Goal: Information Seeking & Learning: Learn about a topic

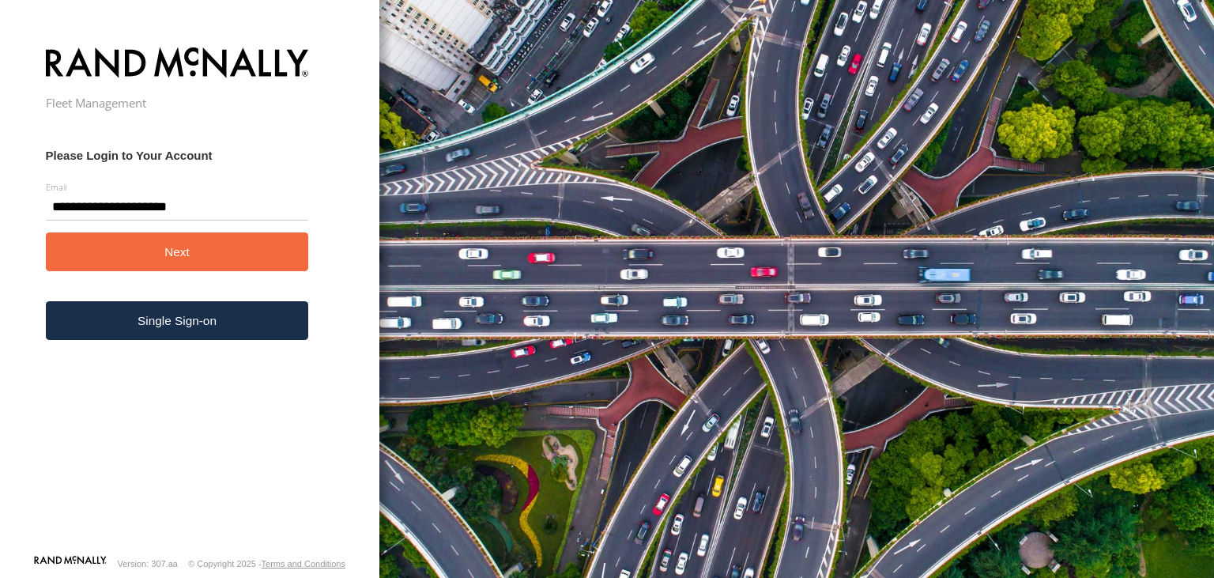
type input "**********"
click at [179, 254] on button "Next" at bounding box center [177, 251] width 263 height 39
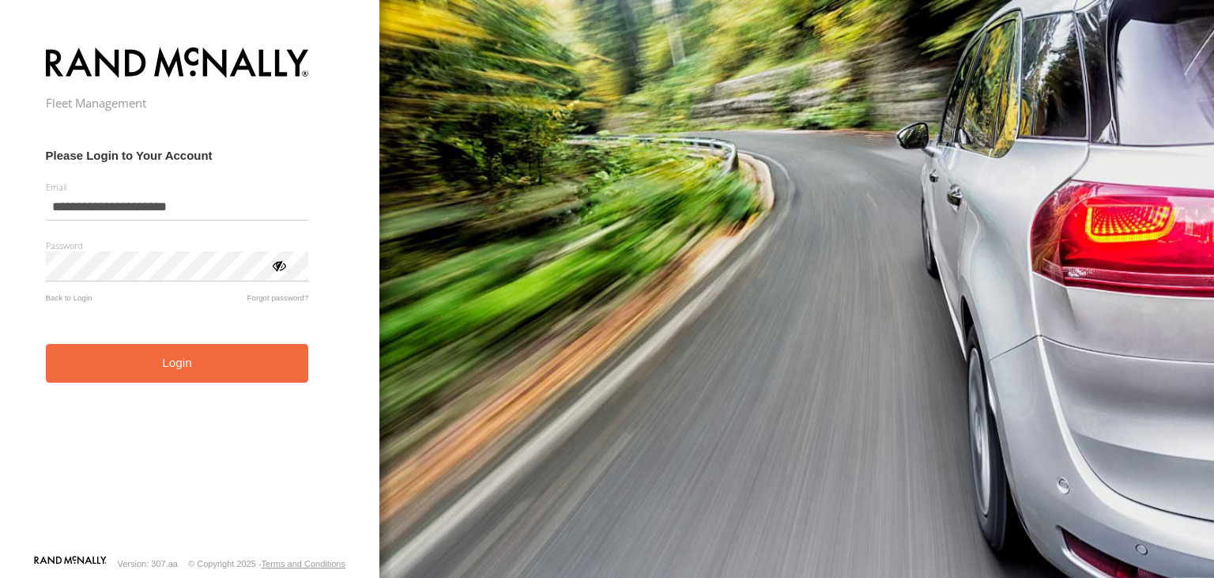
click at [183, 365] on button "Login" at bounding box center [177, 363] width 263 height 39
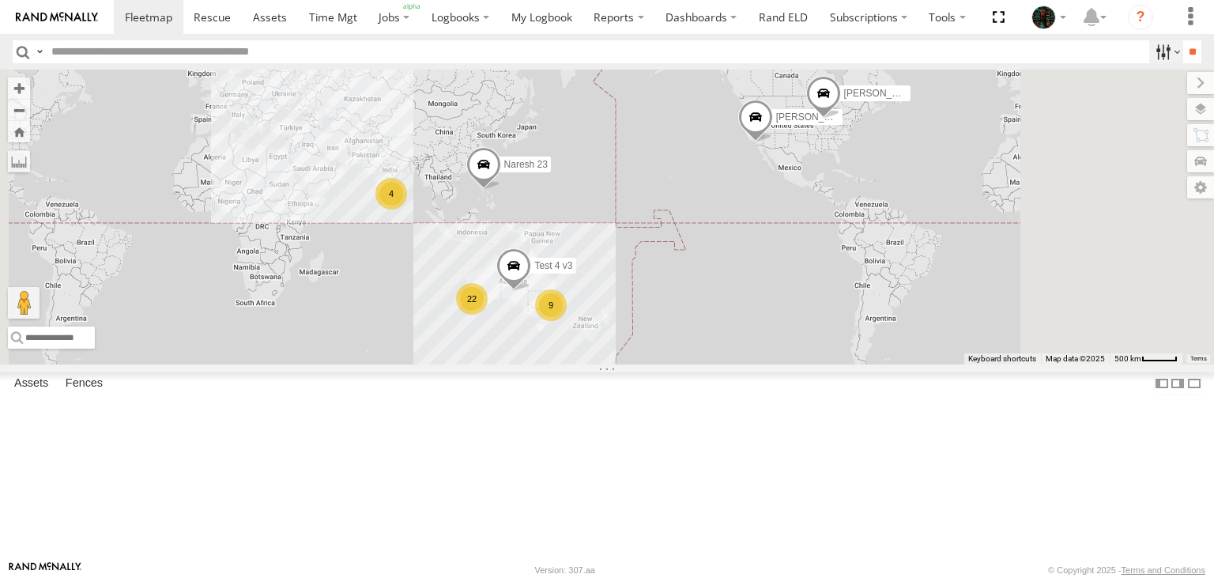
click at [1159, 55] on label at bounding box center [1166, 51] width 34 height 23
click at [1160, 49] on label at bounding box center [1166, 51] width 34 height 23
click at [39, 49] on label at bounding box center [39, 51] width 13 height 23
click at [0, 0] on span "Asset ID" at bounding box center [0, 0] width 0 height 0
click at [0, 0] on link at bounding box center [0, 0] width 0 height 0
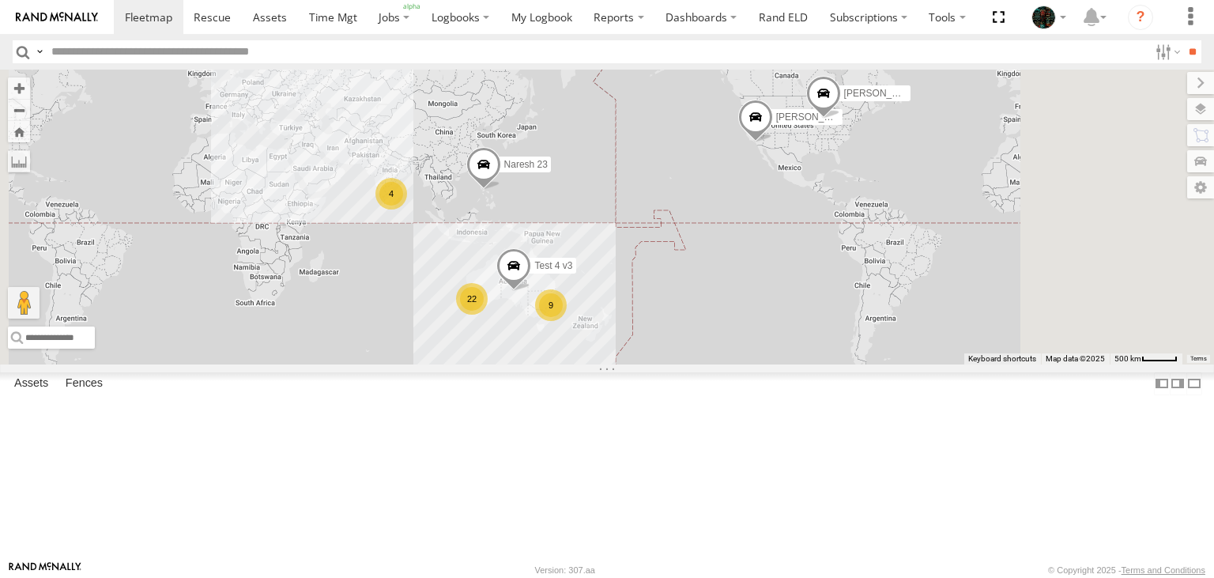
click at [108, 54] on input "text" at bounding box center [596, 51] width 1103 height 23
paste input "**********"
click at [1183, 40] on input "**" at bounding box center [1192, 51] width 18 height 23
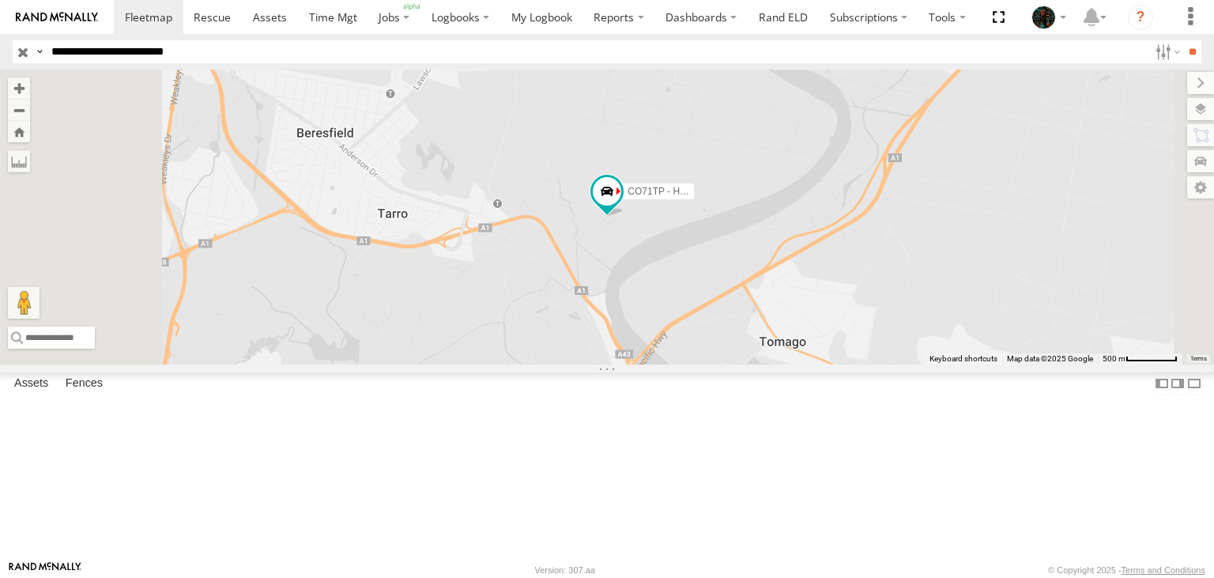
click at [1183, 40] on input "**" at bounding box center [1192, 51] width 18 height 23
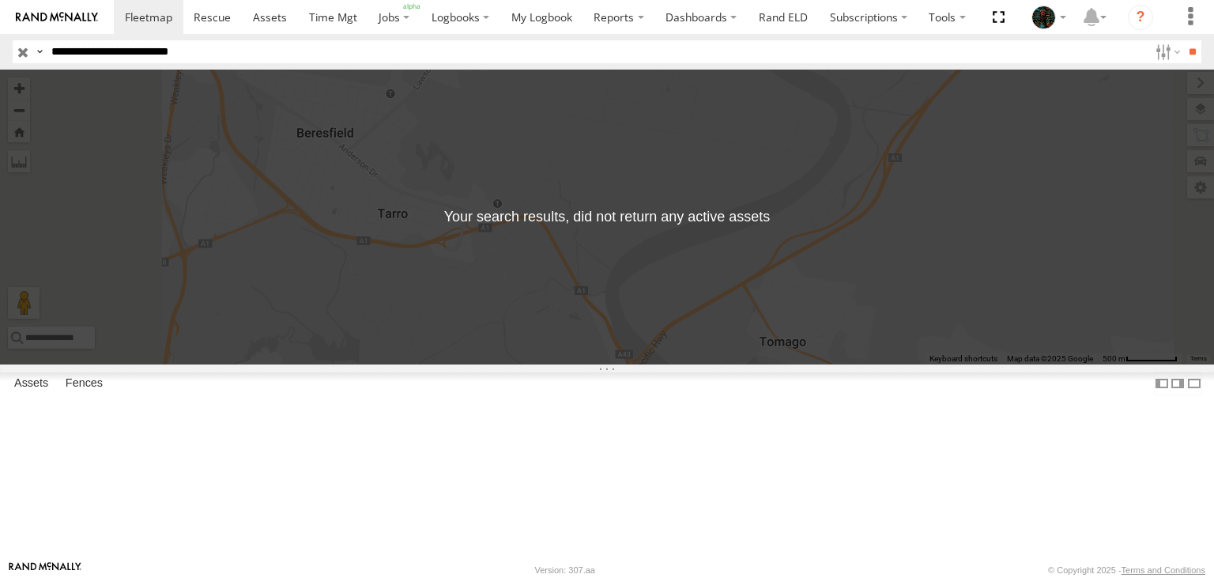
type input "**********"
click at [1183, 40] on input "**" at bounding box center [1192, 51] width 18 height 23
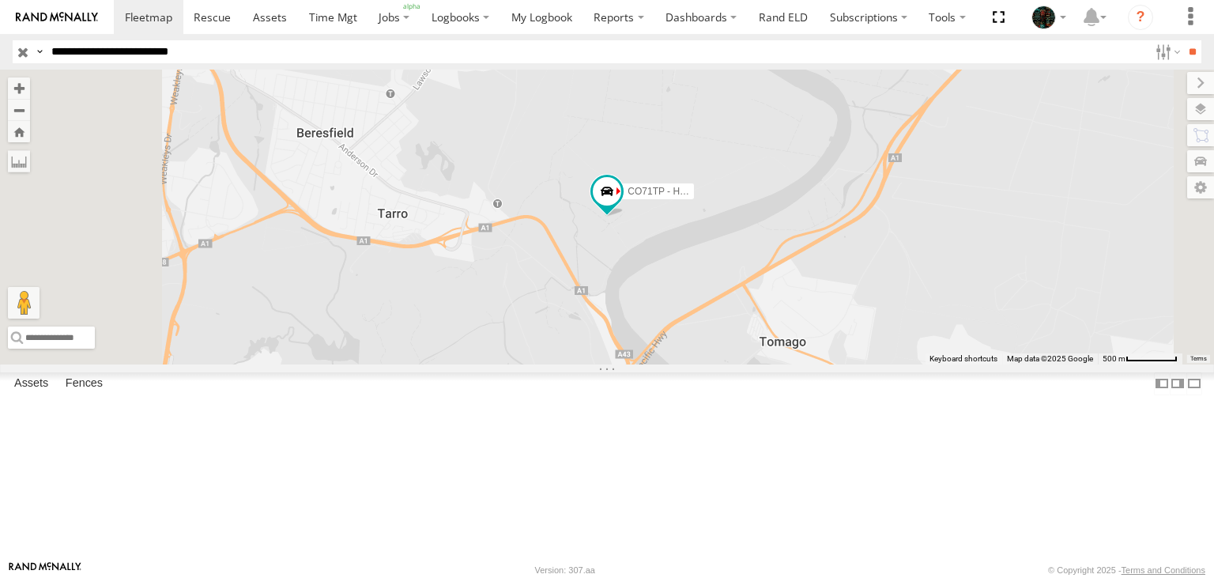
click at [25, 56] on input "button" at bounding box center [23, 51] width 21 height 23
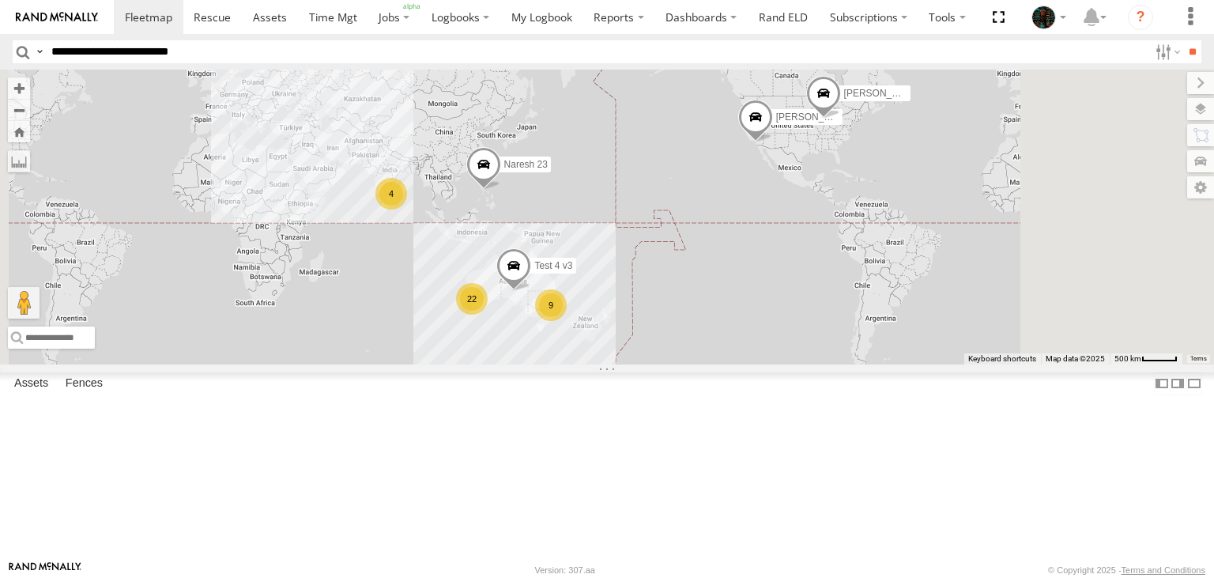
click at [0, 0] on span at bounding box center [0, 0] width 0 height 0
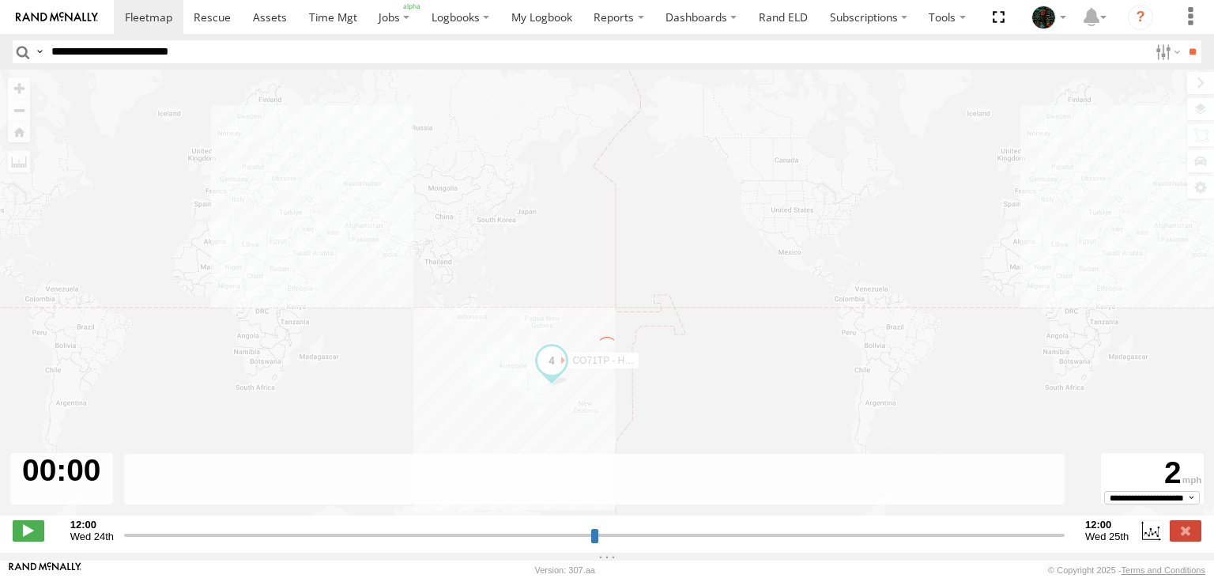
type input "**********"
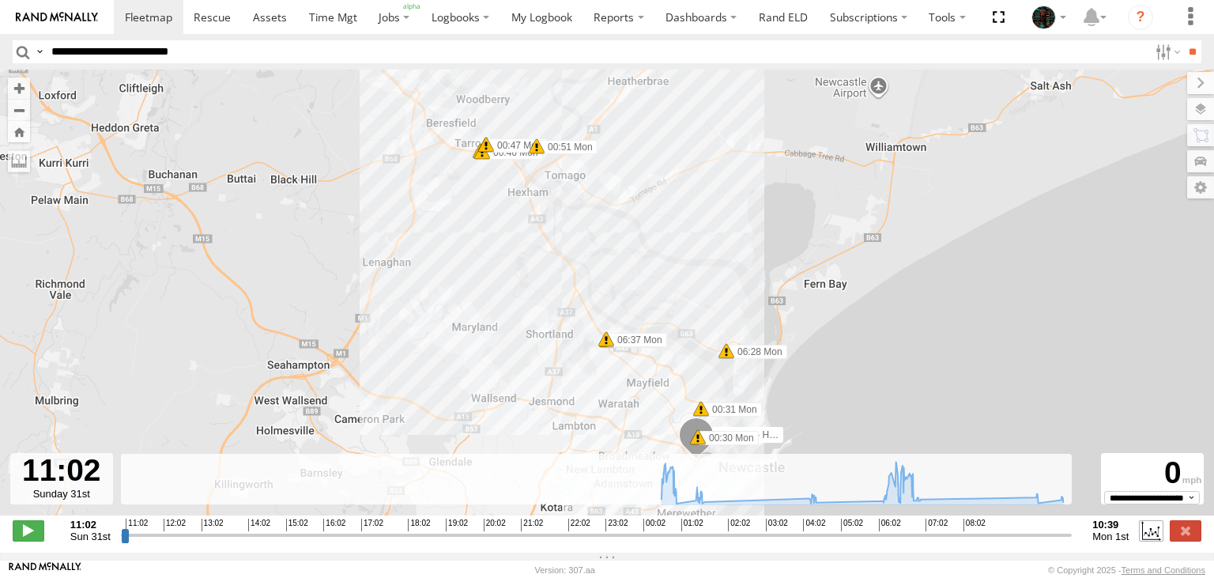
click at [1146, 538] on label at bounding box center [1151, 530] width 24 height 21
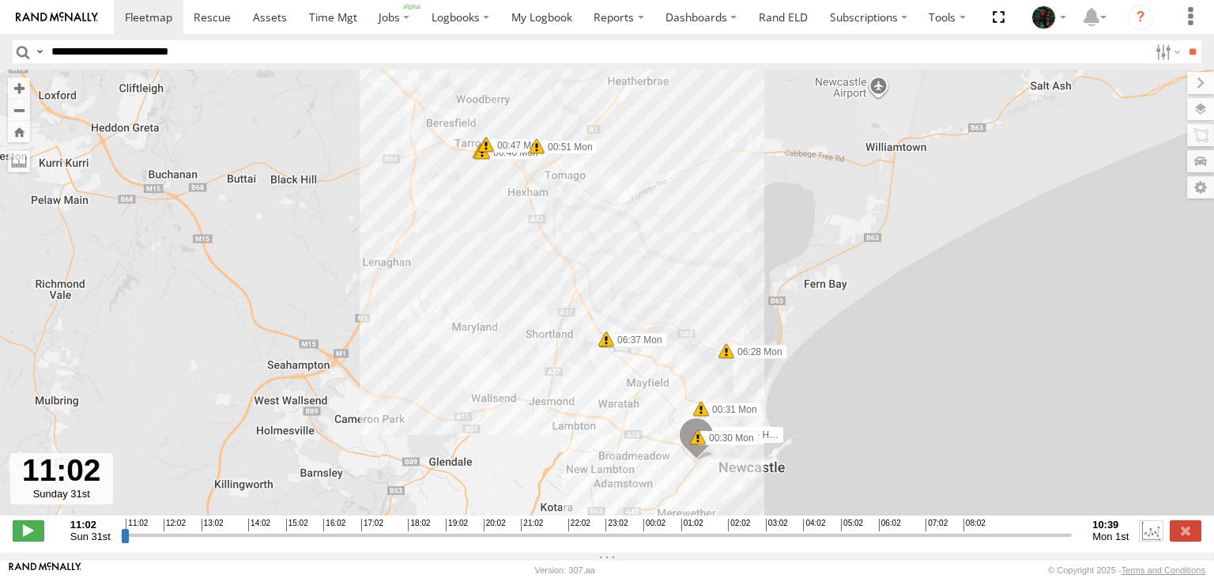
click at [1146, 538] on label at bounding box center [1151, 530] width 24 height 21
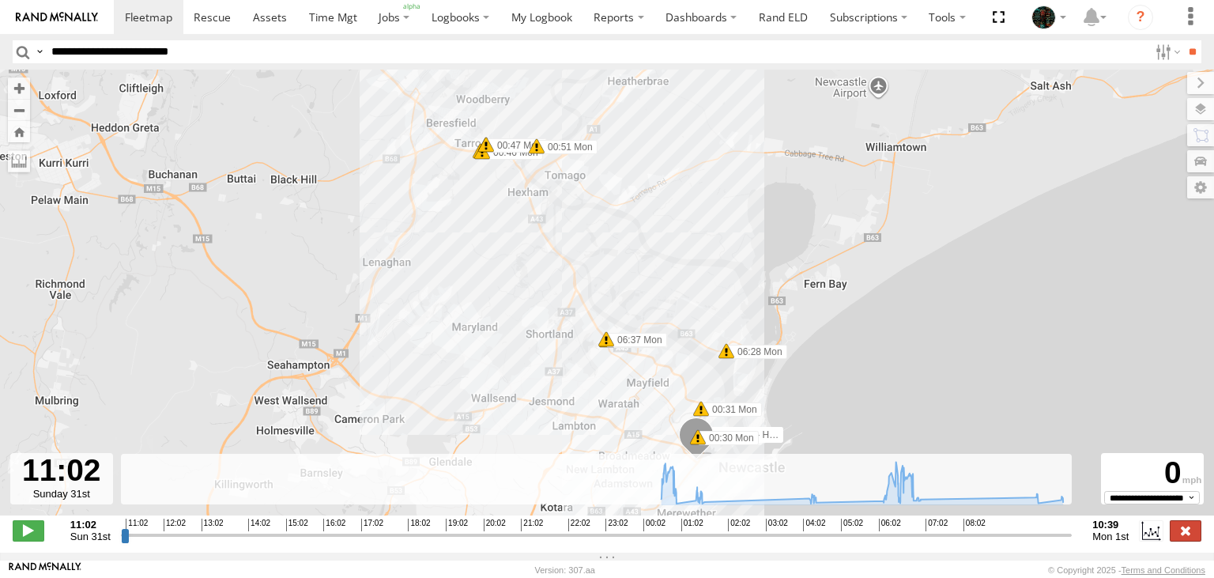
click at [1191, 539] on label at bounding box center [1186, 530] width 32 height 21
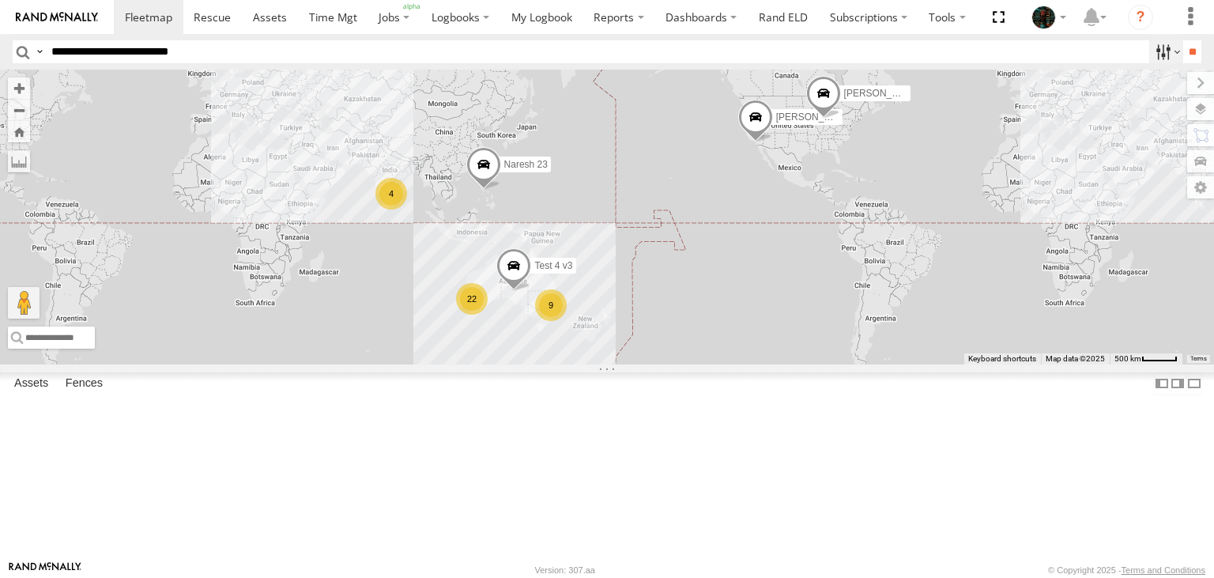
click at [1151, 55] on label at bounding box center [1166, 51] width 34 height 23
click at [1170, 395] on label at bounding box center [1178, 383] width 16 height 23
click at [1159, 395] on label at bounding box center [1162, 383] width 16 height 23
click at [1186, 395] on label at bounding box center [1194, 383] width 16 height 23
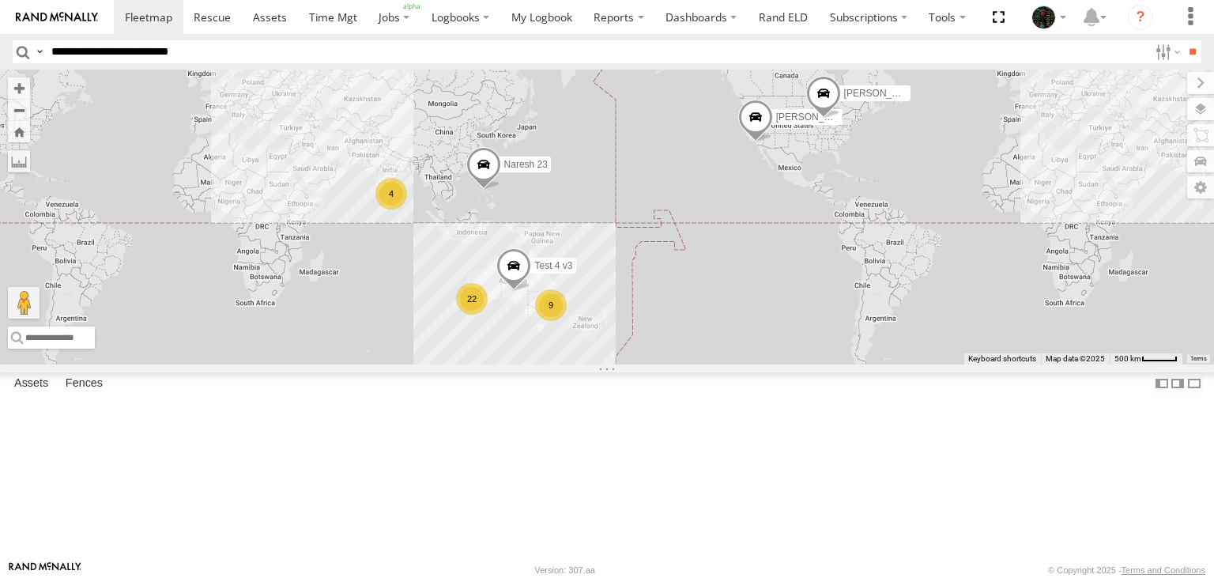
click at [0, 0] on label at bounding box center [0, 0] width 0 height 0
click at [99, 395] on label "Fences" at bounding box center [84, 384] width 53 height 22
click at [0, 0] on div "Fleetsu HQ" at bounding box center [0, 0] width 0 height 0
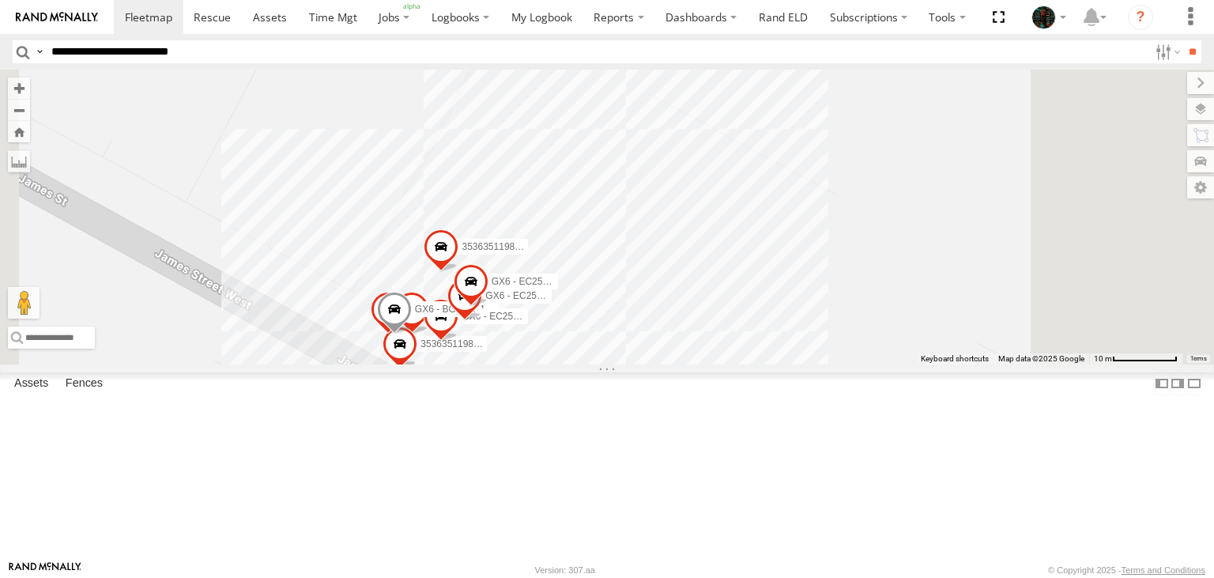
click at [760, 300] on div "GX6_AU_J1939_Stability 353635119801120 353785726930828 353635119800973 GX6_AU_B…" at bounding box center [607, 217] width 1214 height 294
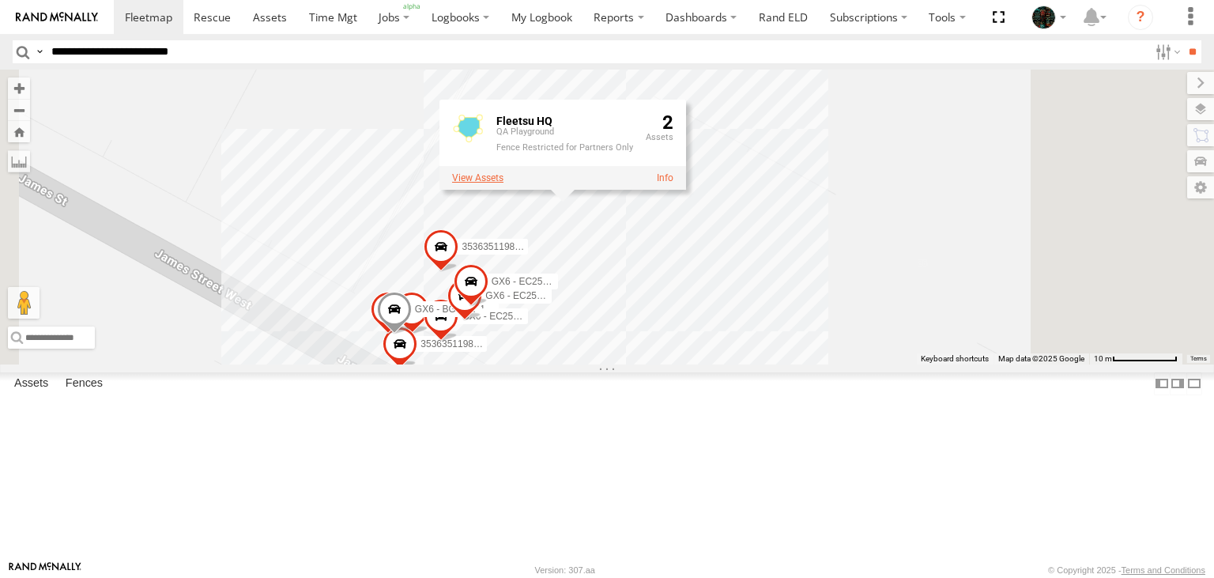
click at [503, 183] on label at bounding box center [477, 177] width 51 height 11
click at [0, 0] on span at bounding box center [0, 0] width 0 height 0
click at [0, 0] on link "Edit Fence" at bounding box center [0, 0] width 0 height 0
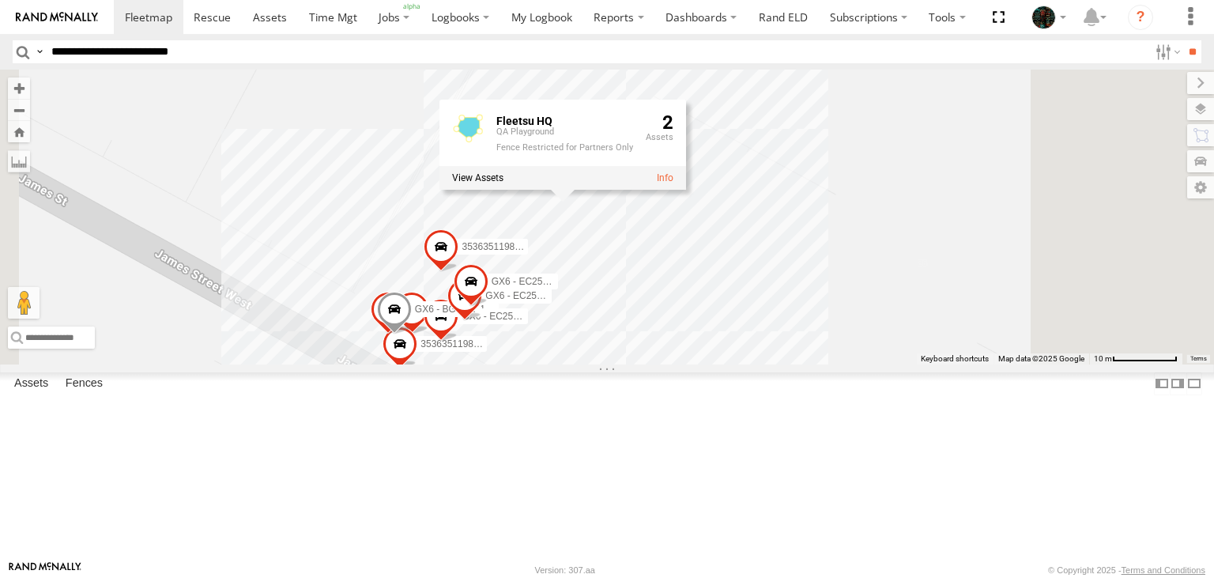
click at [0, 0] on label "Close" at bounding box center [0, 0] width 0 height 0
click at [842, 330] on div "GX6_AU_J1939_Stability 353635119801120 353785726930828 353635119800973 GX6_AU_B…" at bounding box center [607, 217] width 1214 height 294
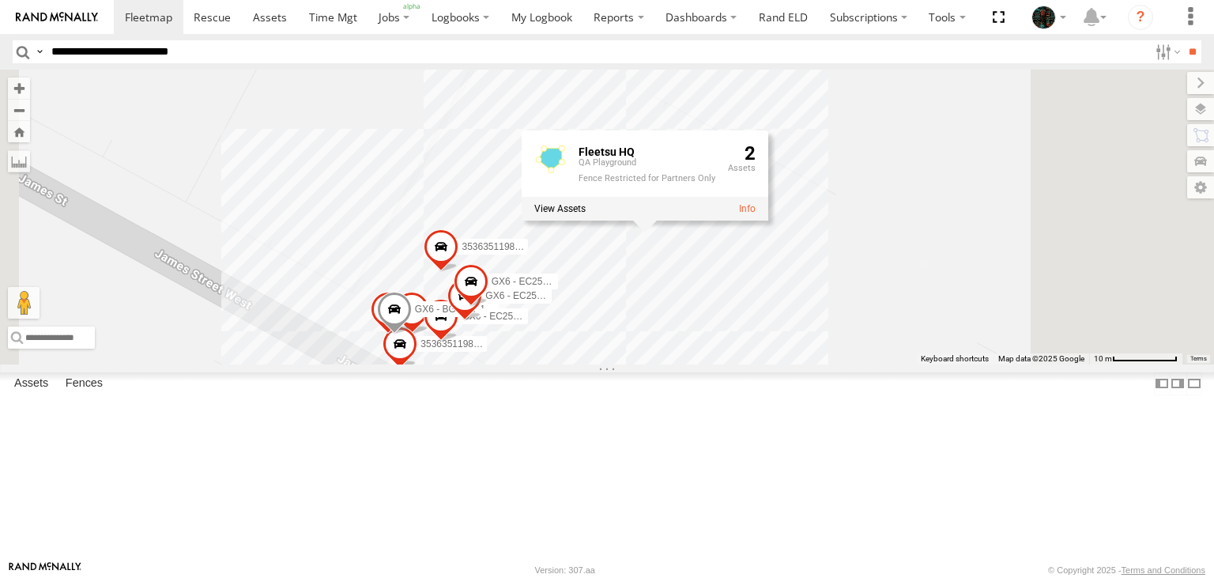
click at [959, 324] on div "GX6_AU_J1939_Stability 353635119801120 353785726930828 353635119800973 GX6_AU_B…" at bounding box center [607, 217] width 1214 height 294
click at [895, 306] on div "GX6_AU_J1939_Stability 353635119801120 353785726930828 353635119800973 GX6_AU_B…" at bounding box center [607, 217] width 1214 height 294
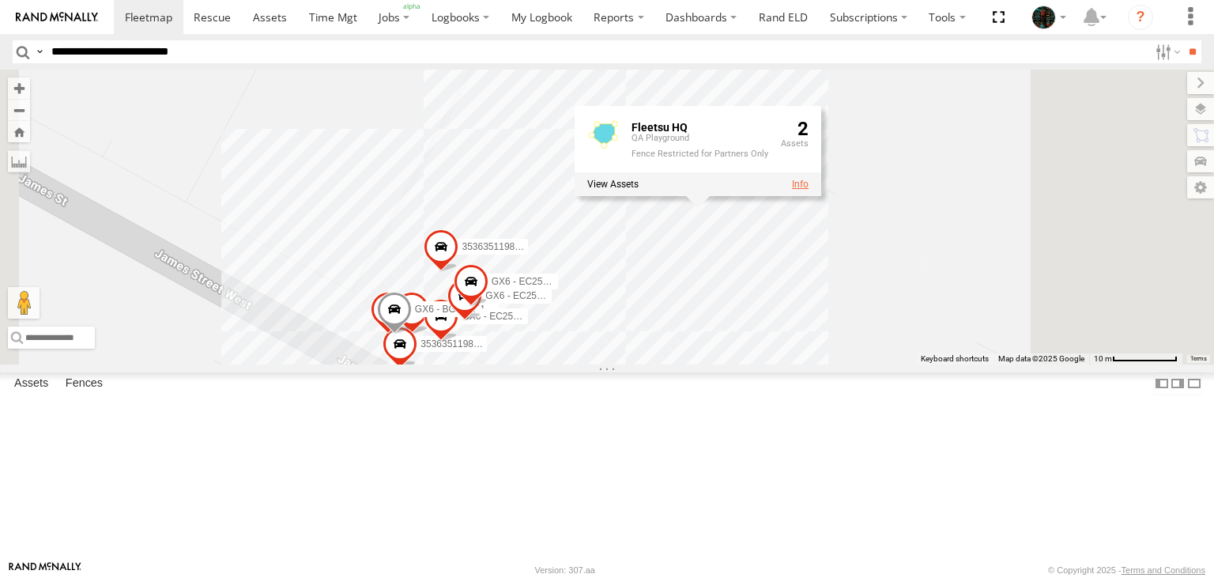
click at [808, 190] on link at bounding box center [800, 184] width 17 height 11
click at [482, 194] on div "GX6_AU_J1939_Stability 353635119801120 353785726930828 353635119800973 GX6_AU_B…" at bounding box center [607, 217] width 1214 height 294
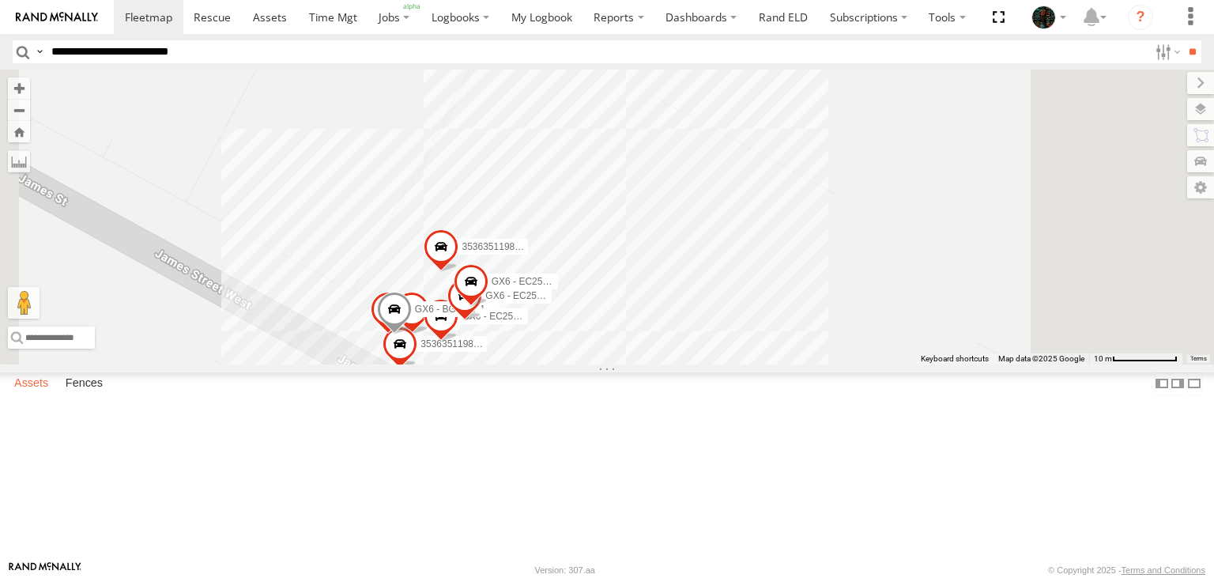
click at [22, 395] on label "Assets" at bounding box center [31, 384] width 50 height 22
click at [30, 108] on button "Zoom out" at bounding box center [19, 110] width 22 height 22
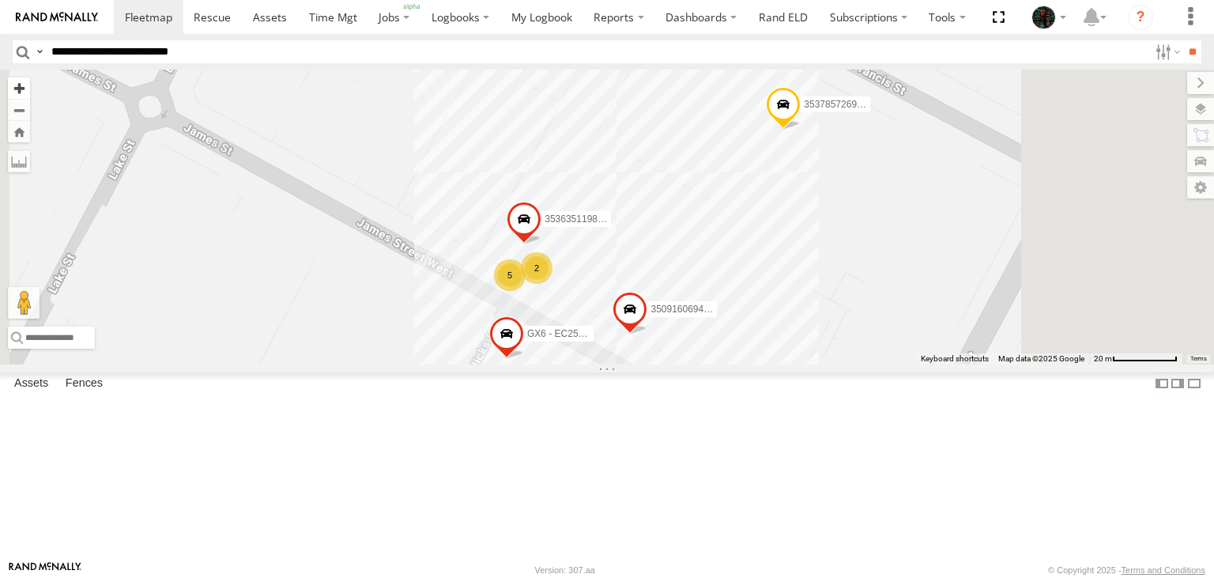
click at [30, 80] on button "Zoom in" at bounding box center [19, 87] width 22 height 21
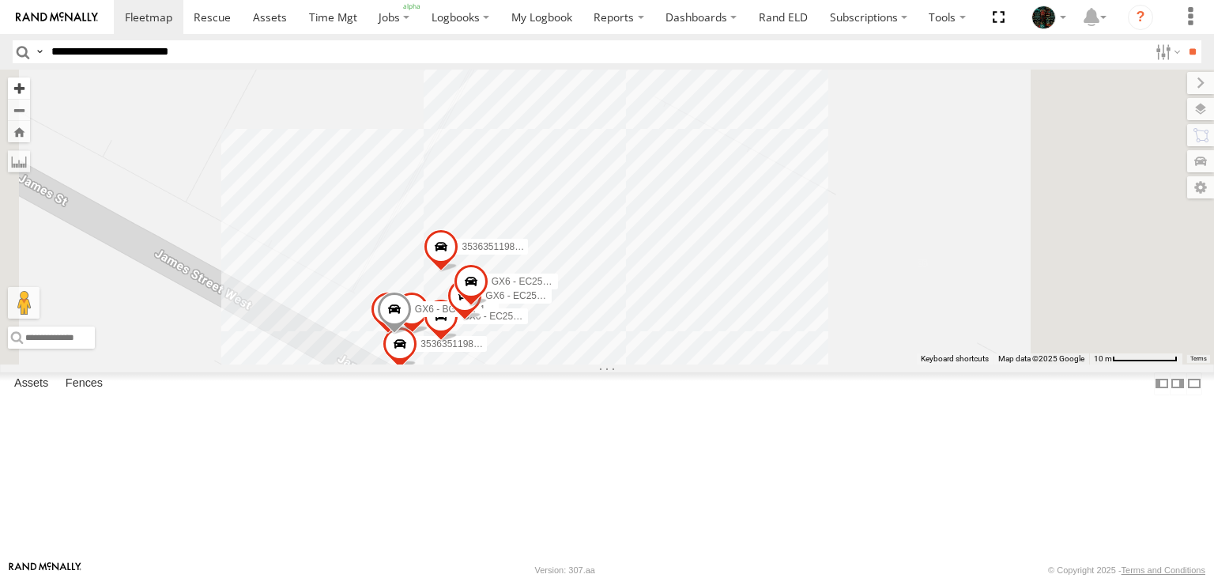
click at [30, 80] on button "Zoom in" at bounding box center [19, 87] width 22 height 21
click at [30, 134] on button "Zoom Home" at bounding box center [19, 131] width 22 height 21
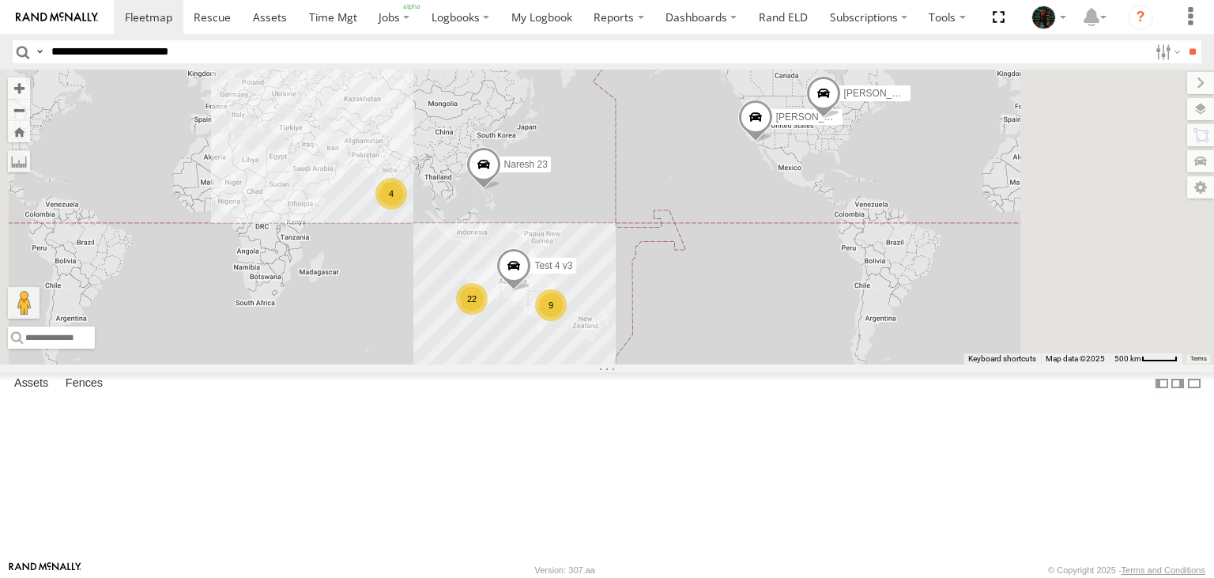
scroll to position [1226, 0]
click at [1204, 117] on label at bounding box center [1185, 109] width 58 height 22
click at [0, 0] on span "Overlays" at bounding box center [0, 0] width 0 height 0
click at [0, 0] on span "Fences" at bounding box center [0, 0] width 0 height 0
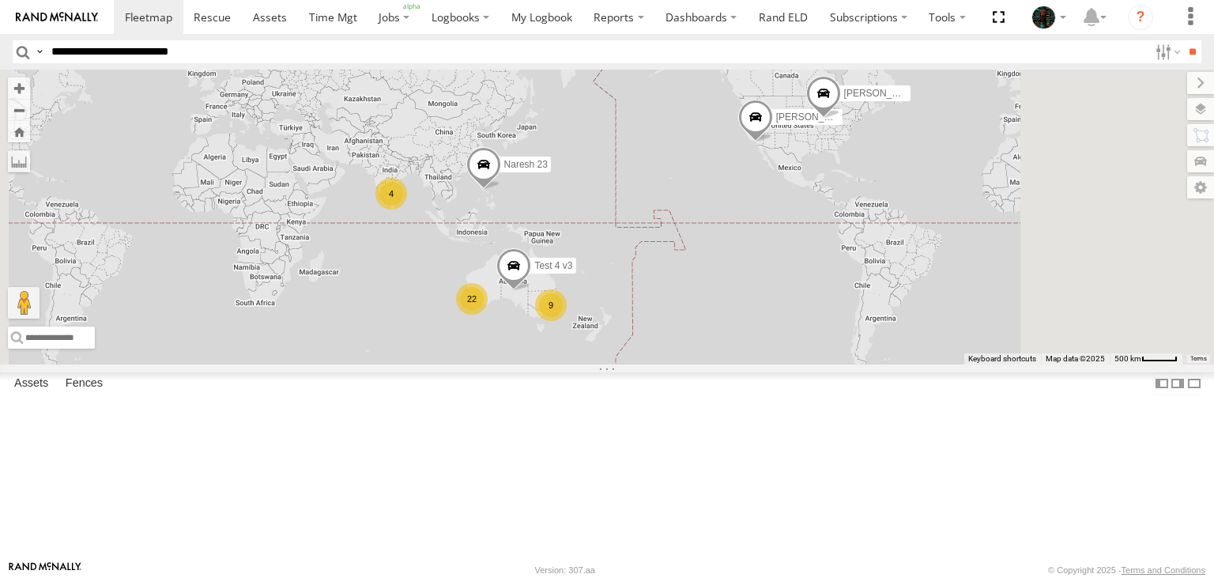
click at [0, 0] on span "Fences" at bounding box center [0, 0] width 0 height 0
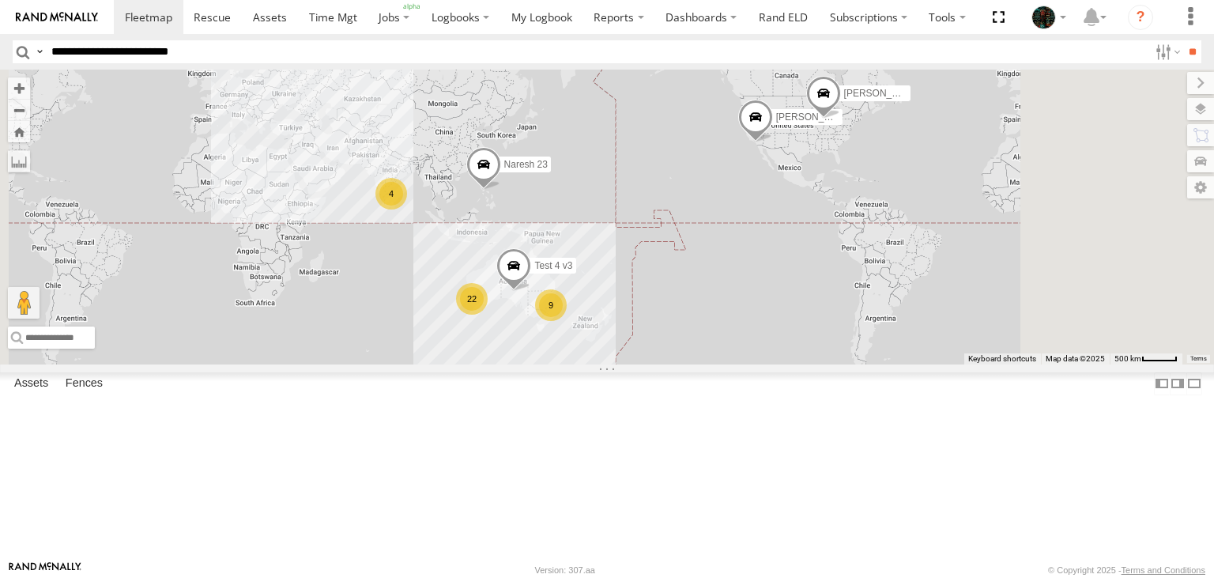
click at [0, 0] on span "Assets" at bounding box center [0, 0] width 0 height 0
click at [1154, 138] on label at bounding box center [1184, 135] width 60 height 22
click at [0, 0] on input "text" at bounding box center [0, 0] width 0 height 0
type input "*"
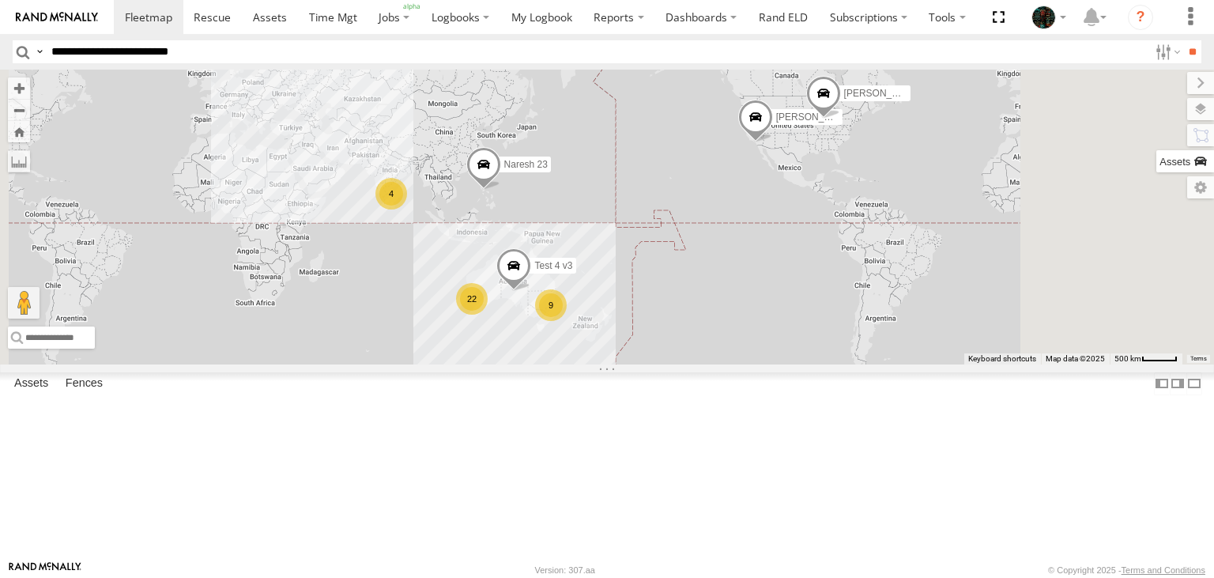
click at [1156, 157] on label at bounding box center [1185, 161] width 58 height 22
click at [0, 0] on input "text" at bounding box center [0, 0] width 0 height 0
type input "*"
click at [1151, 187] on label at bounding box center [1182, 187] width 63 height 22
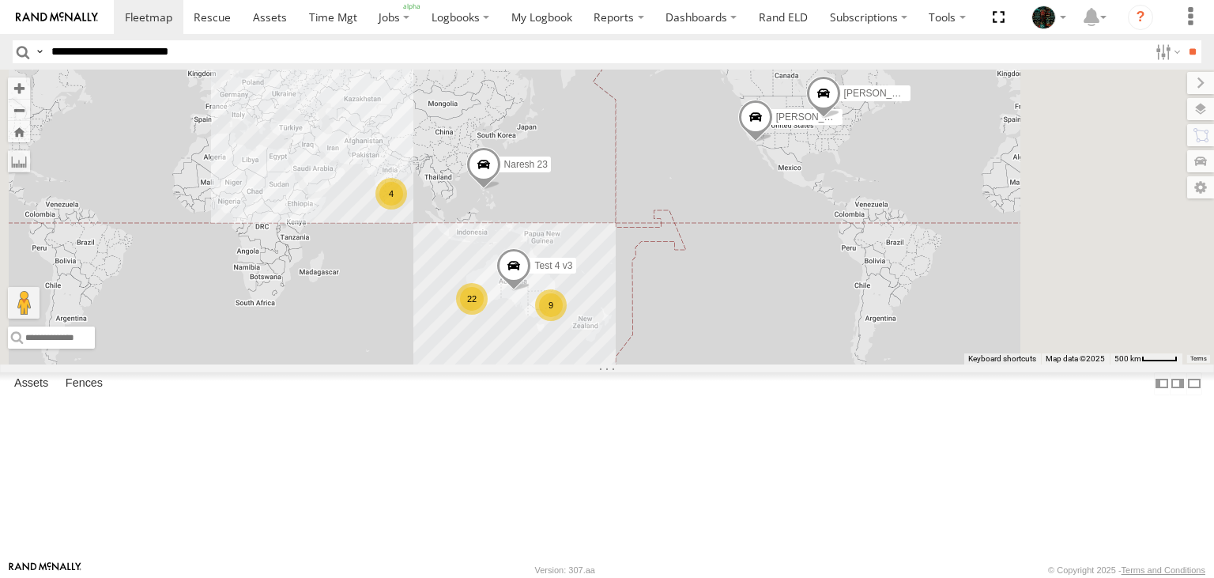
click at [0, 0] on div "Asset Group" at bounding box center [0, 0] width 0 height 0
click at [0, 0] on span at bounding box center [0, 0] width 0 height 0
click at [1161, 84] on label at bounding box center [1187, 83] width 53 height 22
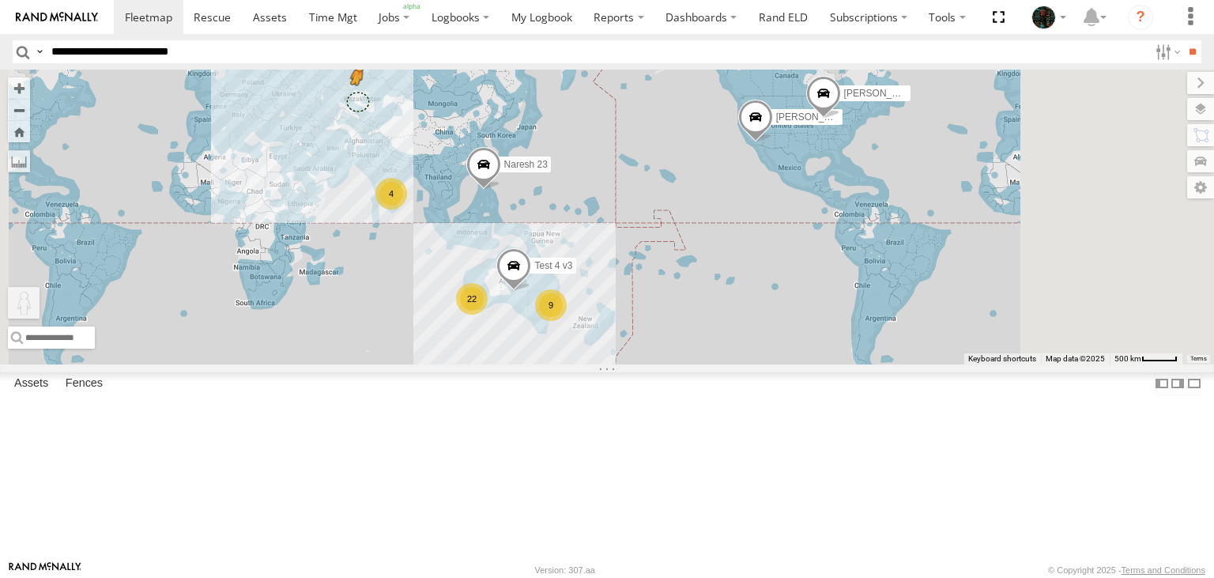
drag, startPoint x: 421, startPoint y: 492, endPoint x: 558, endPoint y: 198, distance: 324.9
click at [558, 198] on div "22 9 4 Test 4 v3 Anna Voskanyan Naresh 23 Naresh Boobalan To activate drag with…" at bounding box center [607, 217] width 1214 height 294
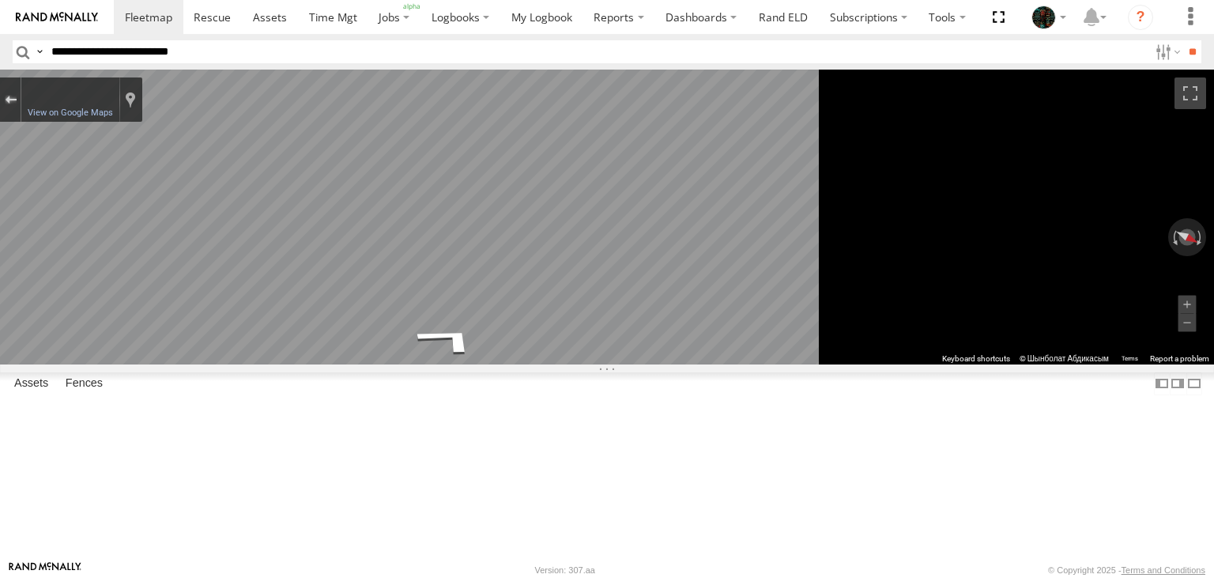
click at [17, 103] on div "Exit the Street View" at bounding box center [11, 99] width 12 height 9
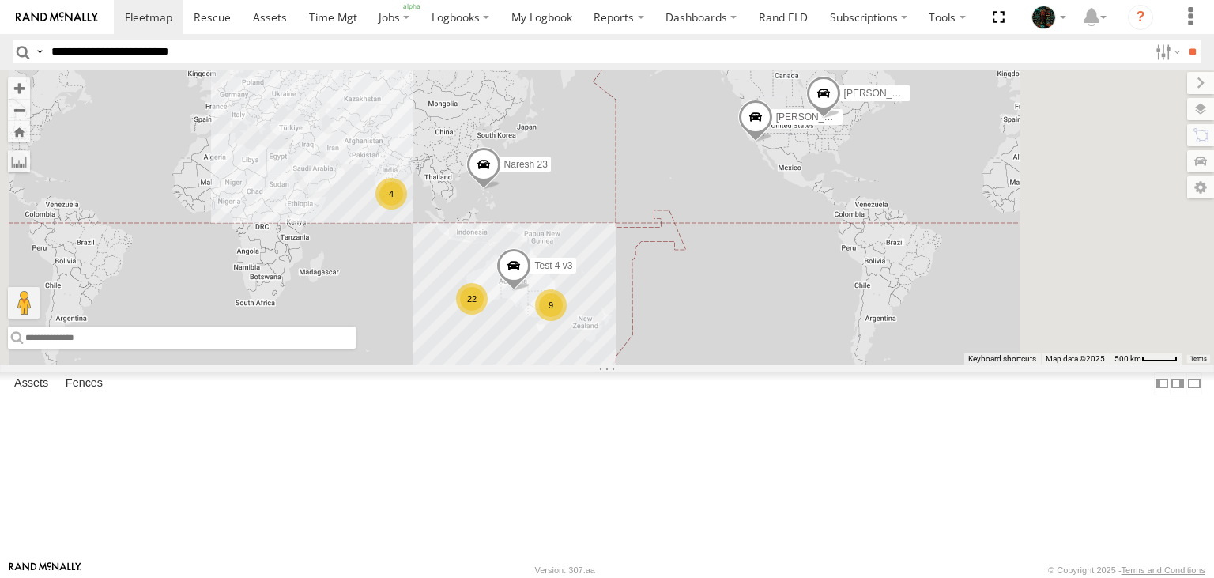
click at [356, 349] on input "text" at bounding box center [182, 337] width 348 height 22
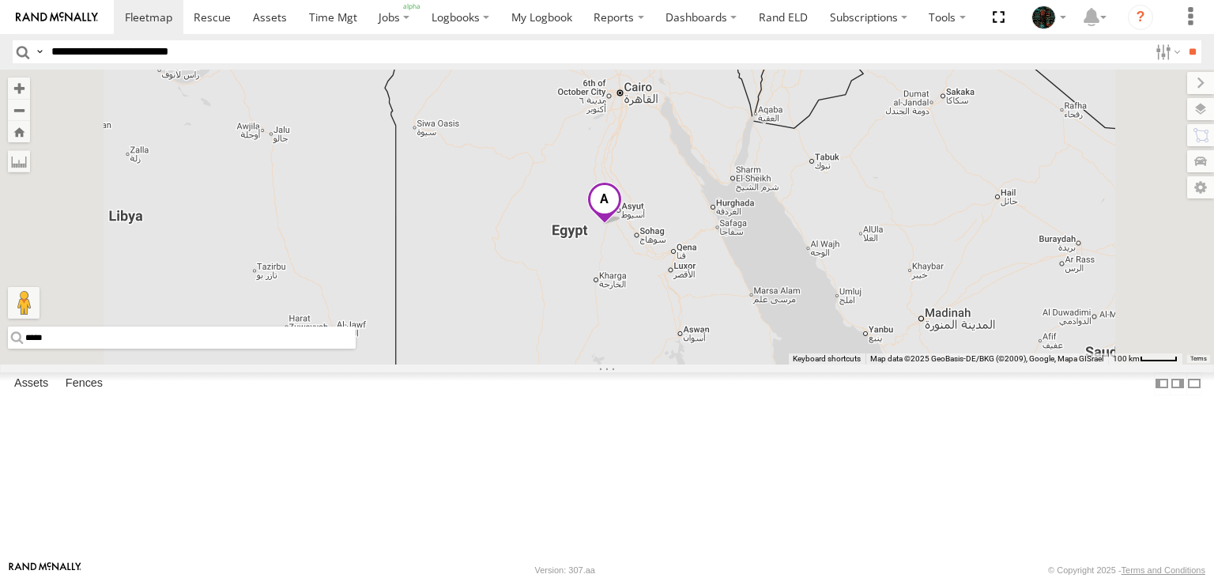
click at [622, 225] on span at bounding box center [604, 204] width 35 height 43
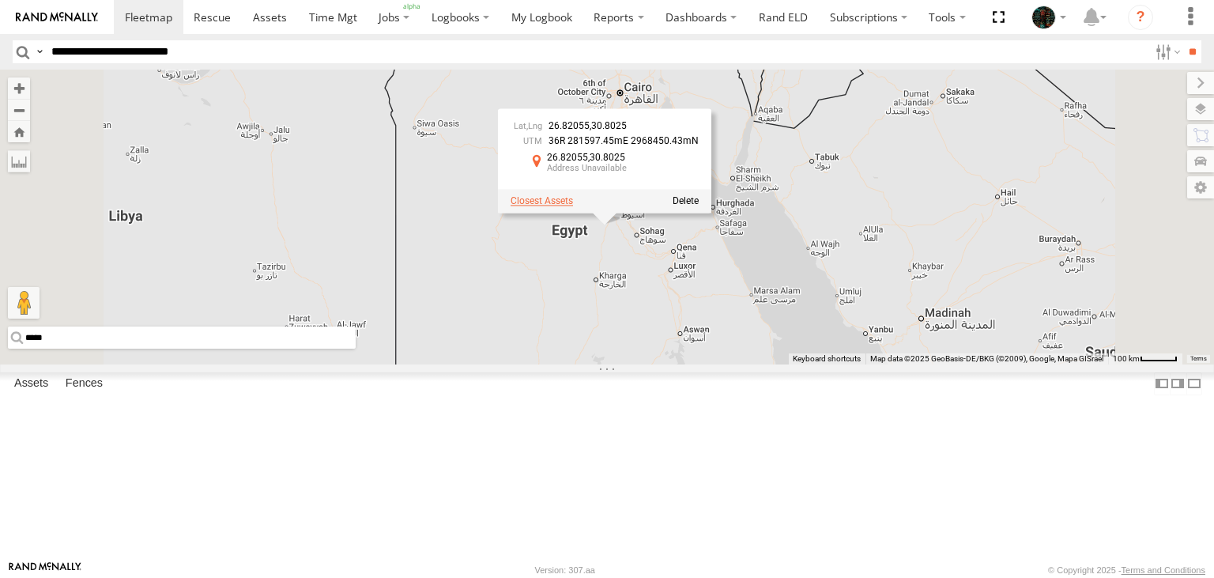
click at [573, 206] on span at bounding box center [542, 200] width 62 height 11
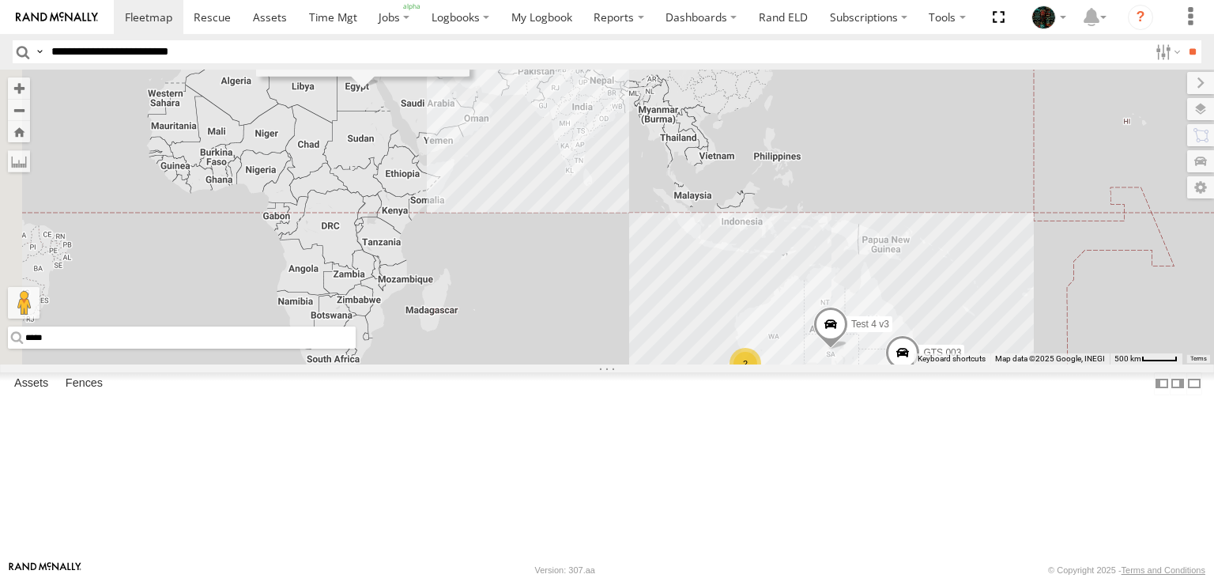
drag, startPoint x: 615, startPoint y: 241, endPoint x: 665, endPoint y: 296, distance: 73.8
click at [665, 296] on div "26.82055 , 30.8025 36R 281597.45mE 2968450.43mN 26.82055 30.8025 Asset ETA mi. …" at bounding box center [607, 217] width 1214 height 294
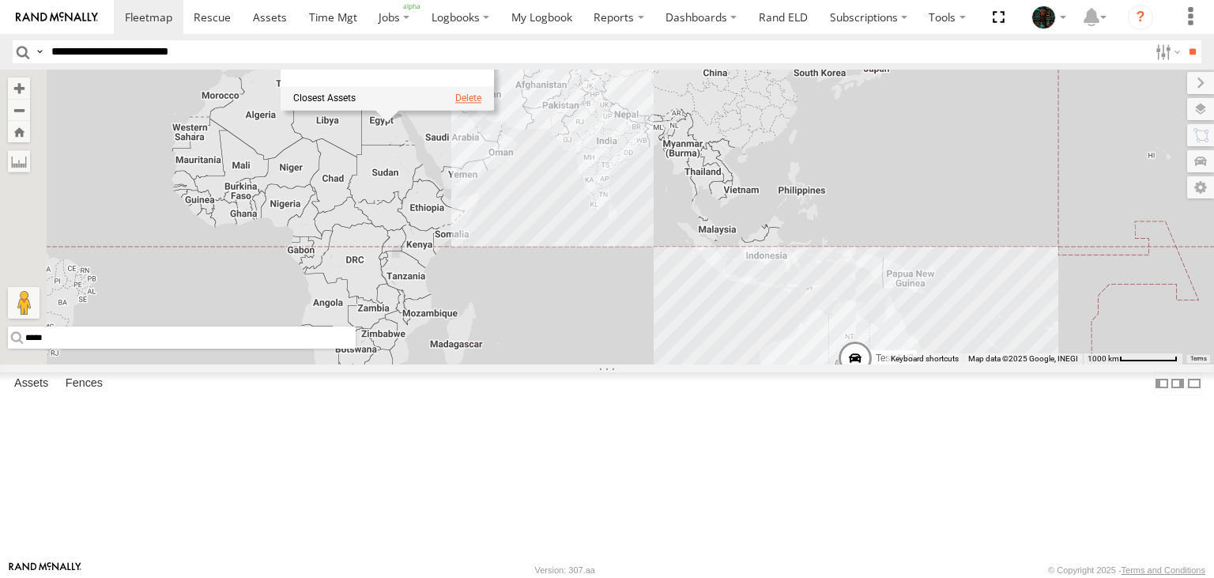
click at [481, 104] on span at bounding box center [468, 97] width 26 height 11
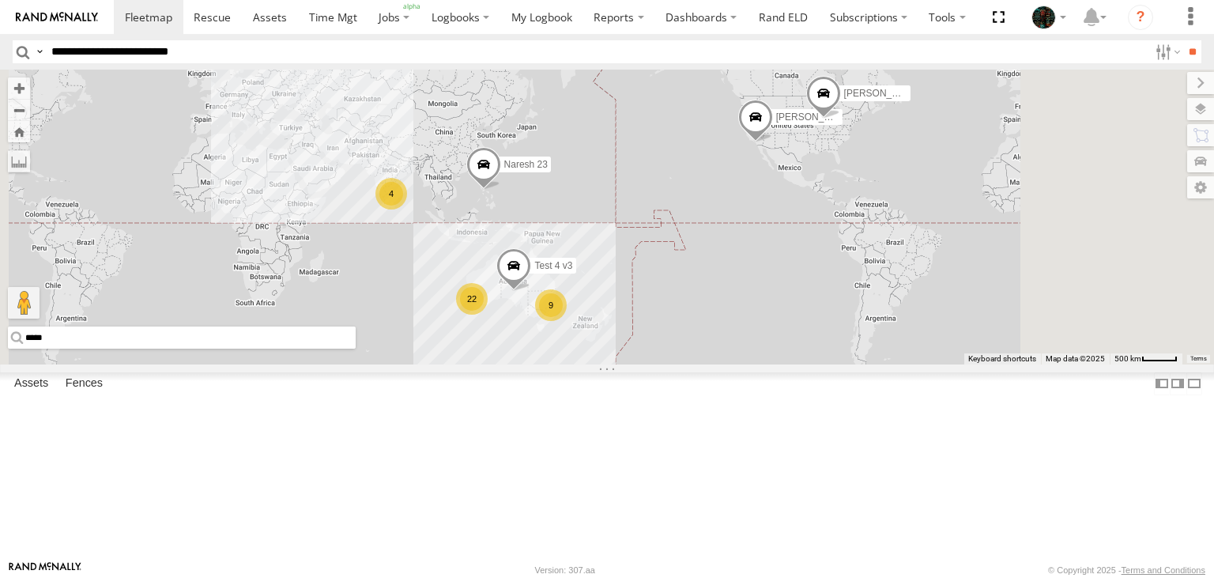
click at [356, 349] on input "*****" at bounding box center [182, 337] width 348 height 22
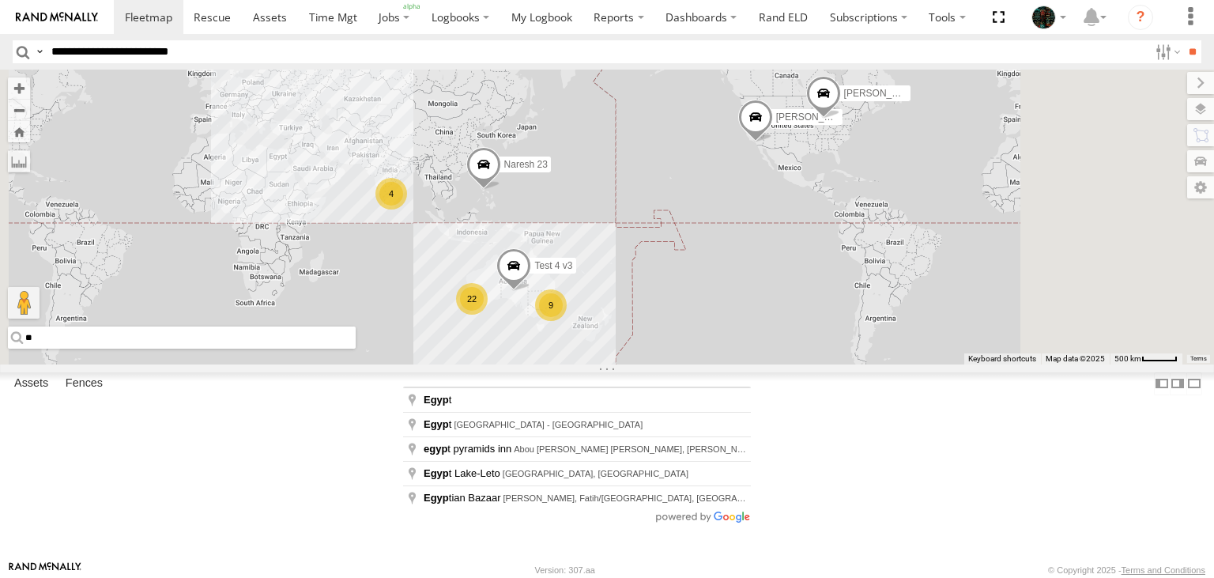
type input "*"
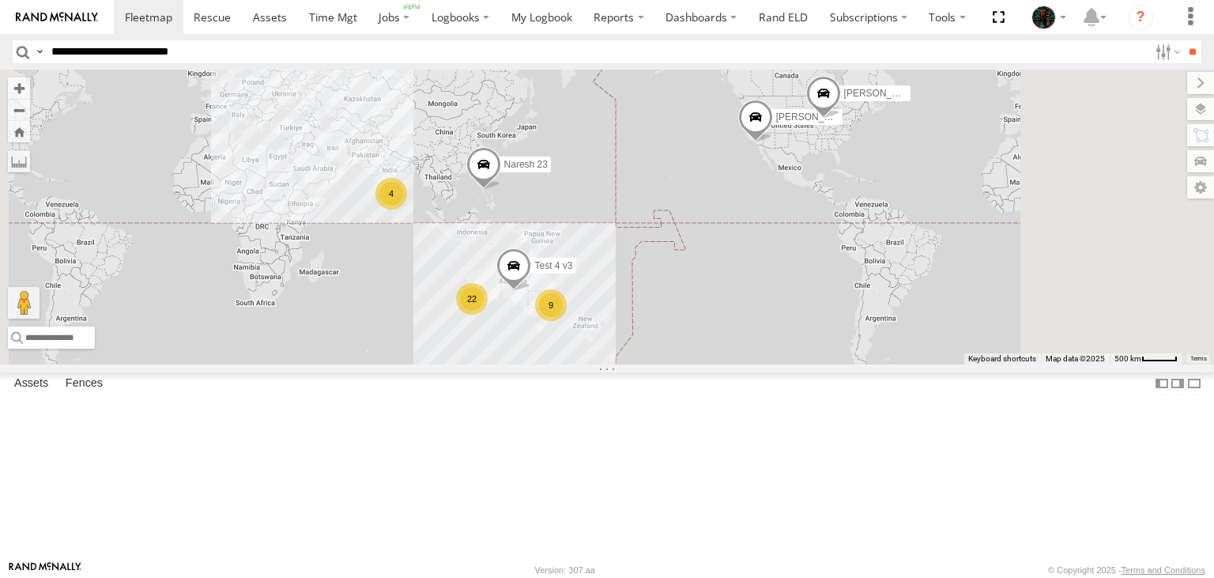
click at [512, 351] on div "Test 4 v3 Anna Voskanyan Naresh 23 Naresh Boobalan 22 9 4 Loading..." at bounding box center [607, 217] width 1214 height 294
click at [270, 21] on span at bounding box center [270, 16] width 34 height 15
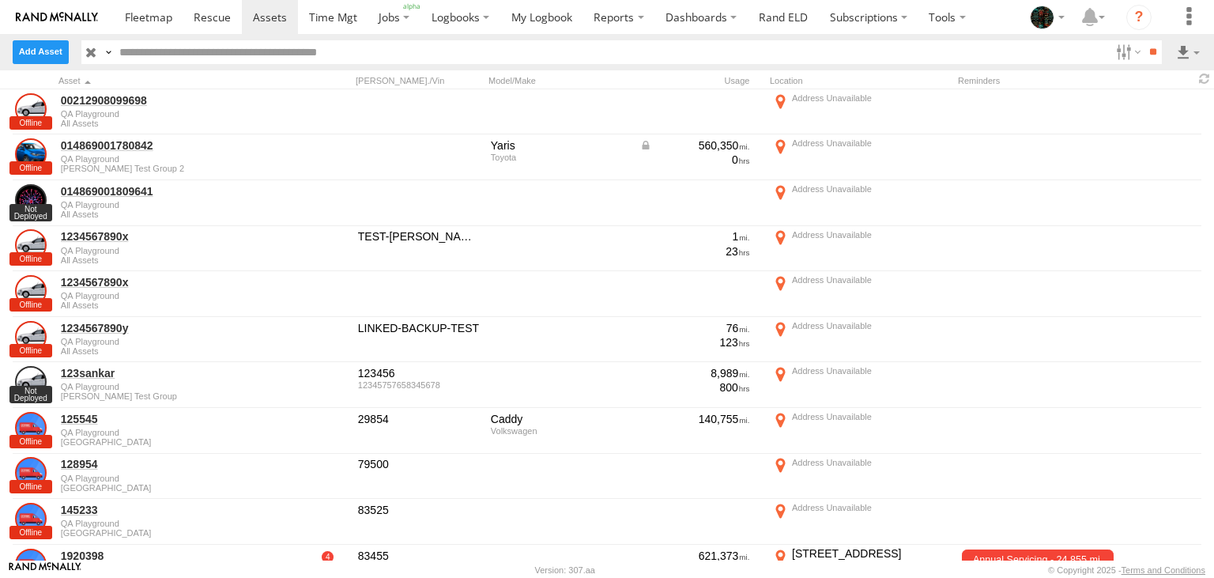
click at [41, 54] on label at bounding box center [41, 51] width 56 height 23
click at [0, 0] on label "Mobile App" at bounding box center [0, 0] width 0 height 0
click at [0, 0] on label "Non Tracked" at bounding box center [0, 0] width 0 height 0
click at [0, 0] on label "Plug N Play" at bounding box center [0, 0] width 0 height 0
click at [0, 0] on label "Hardwired" at bounding box center [0, 0] width 0 height 0
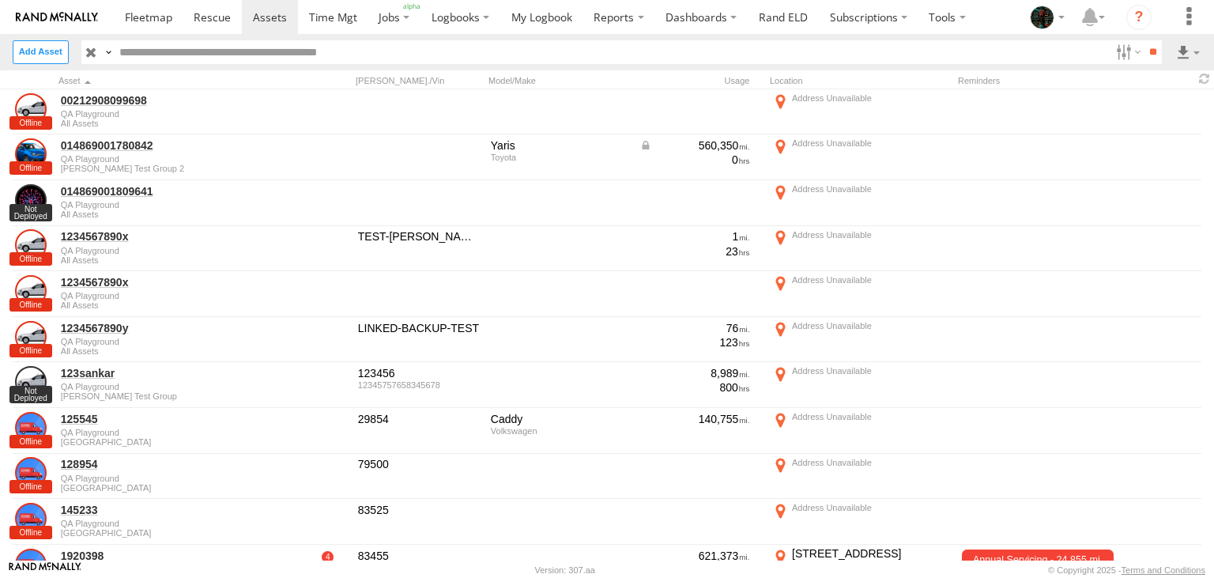
click at [0, 0] on label "Asset" at bounding box center [0, 0] width 0 height 0
click at [0, 0] on label "Close" at bounding box center [0, 0] width 0 height 0
click at [109, 51] on label at bounding box center [107, 51] width 13 height 23
click at [0, 0] on span "Asset Label" at bounding box center [0, 0] width 0 height 0
click at [179, 45] on input "text" at bounding box center [612, 51] width 996 height 23
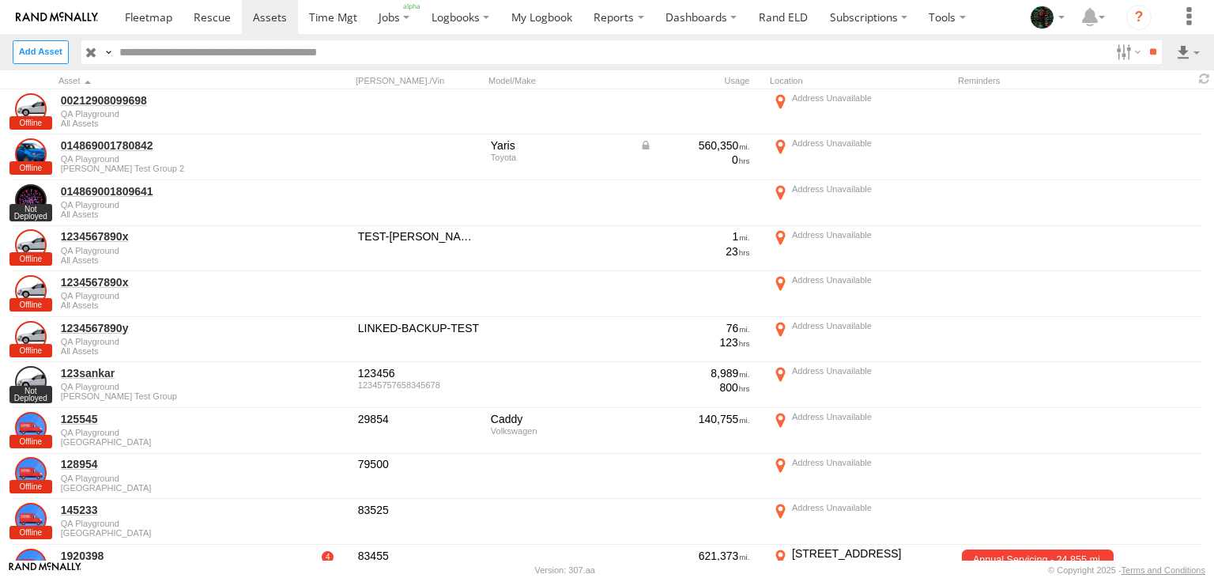
paste input "**********"
type input "**********"
click at [1144, 40] on input "**" at bounding box center [1153, 51] width 18 height 23
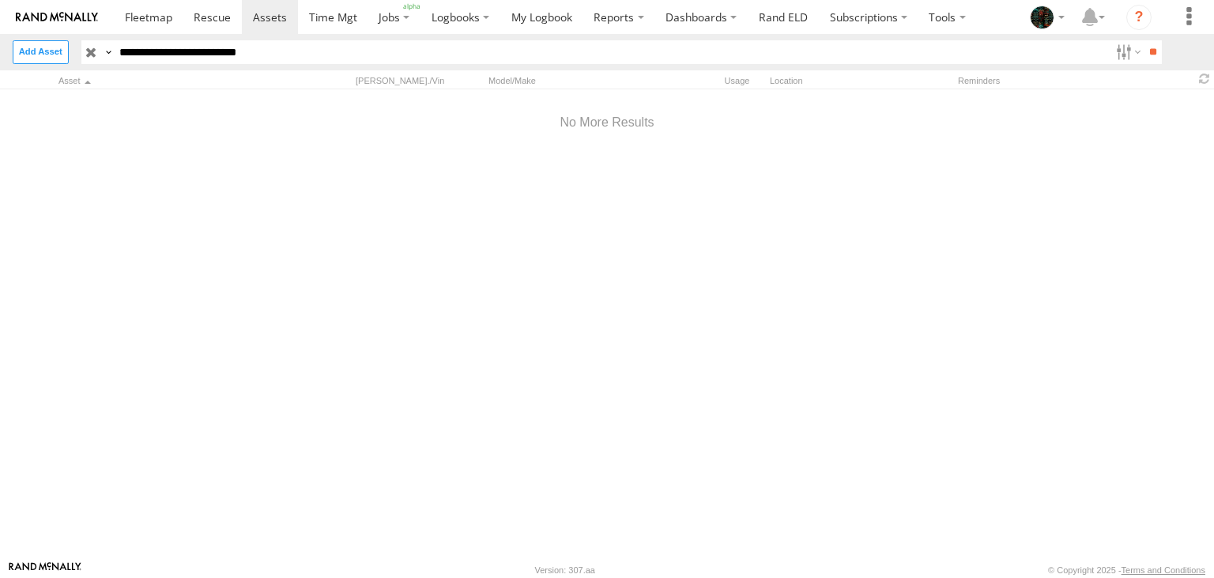
click at [114, 55] on label at bounding box center [107, 51] width 13 height 23
click at [0, 0] on span "Asset ID" at bounding box center [0, 0] width 0 height 0
click at [365, 48] on input "**********" at bounding box center [612, 51] width 996 height 23
click at [1144, 40] on input "**" at bounding box center [1153, 51] width 18 height 23
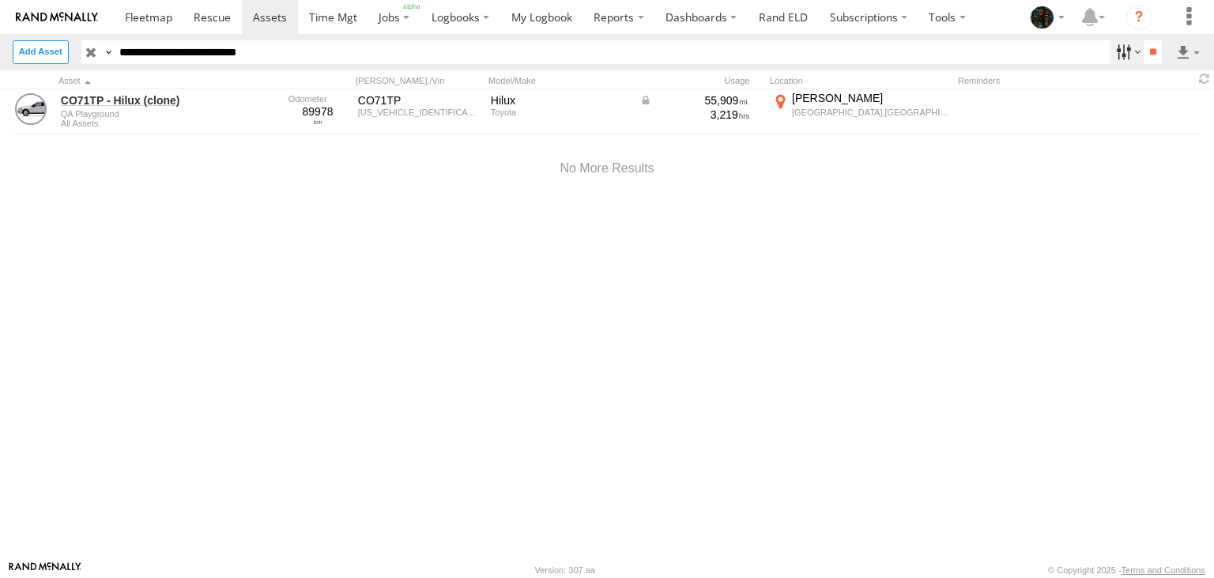
click at [1117, 58] on label at bounding box center [1127, 51] width 34 height 23
click at [1165, 81] on label at bounding box center [1146, 79] width 96 height 24
click at [0, 0] on label "Close" at bounding box center [0, 0] width 0 height 0
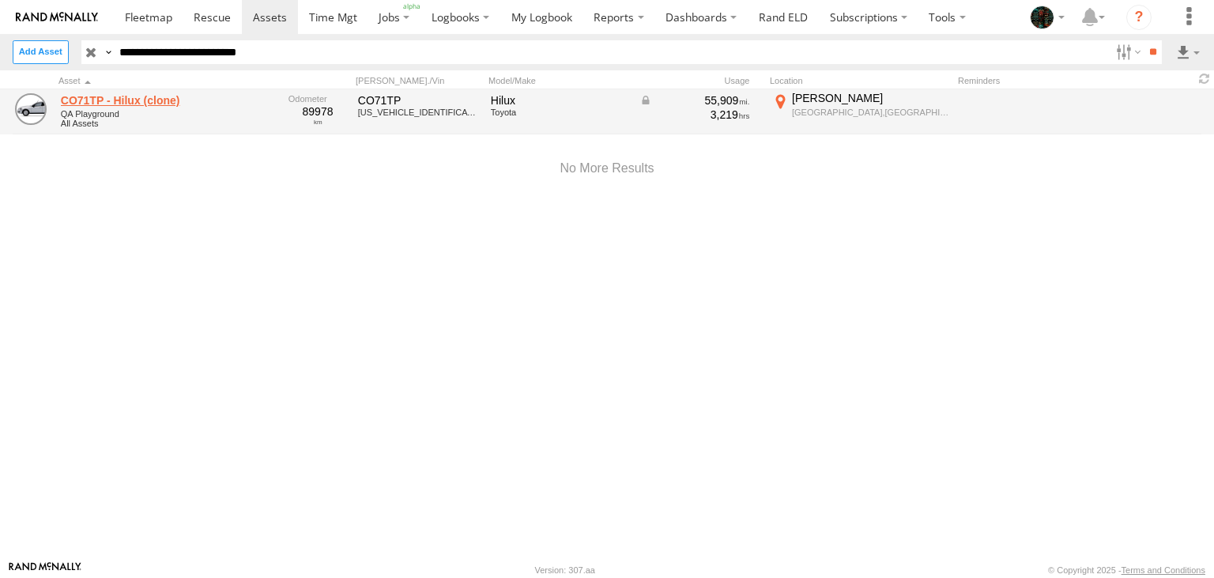
click at [102, 102] on link "CO71TP - Hilux (clone)" at bounding box center [169, 100] width 217 height 14
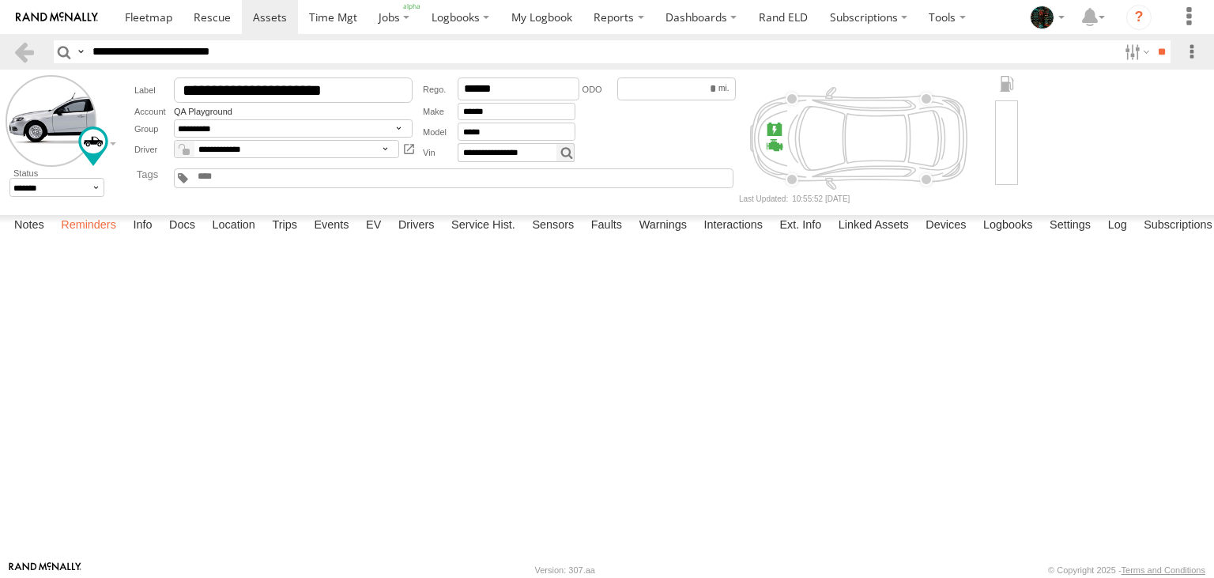
click at [83, 237] on label "Reminders" at bounding box center [88, 226] width 71 height 22
click at [143, 237] on label "Info" at bounding box center [142, 226] width 35 height 22
click at [179, 237] on label "Docs" at bounding box center [182, 226] width 42 height 22
click at [235, 237] on label "Location" at bounding box center [233, 226] width 59 height 22
click at [293, 237] on label "Trips" at bounding box center [284, 226] width 41 height 22
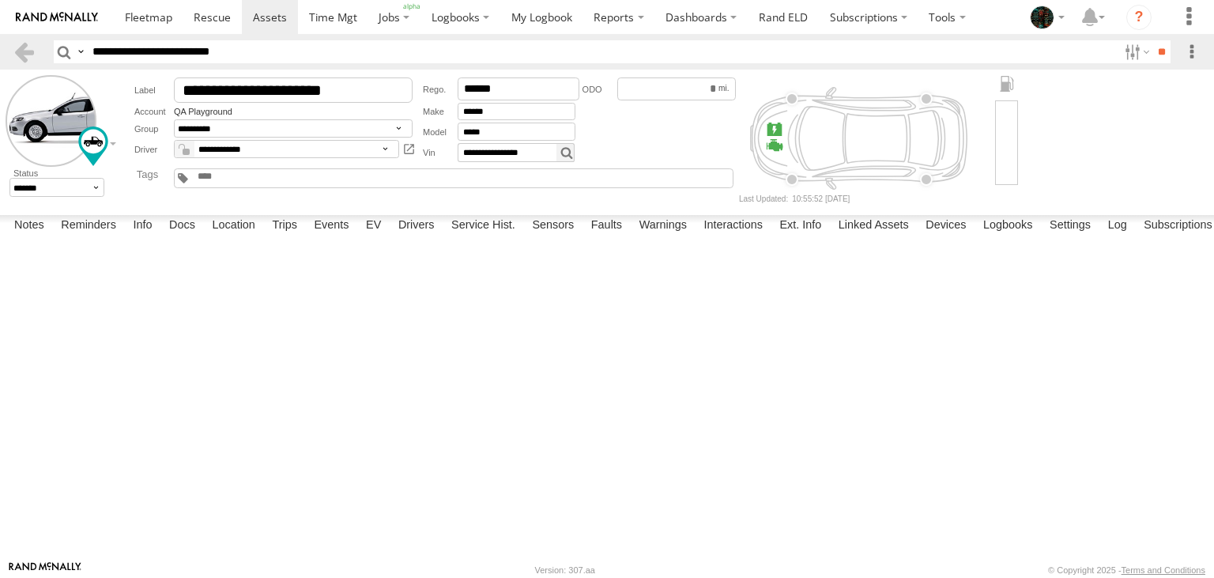
scroll to position [0, 288]
click at [0, 0] on link at bounding box center [0, 0] width 0 height 0
click at [343, 237] on label "Events" at bounding box center [331, 226] width 51 height 22
click at [0, 0] on label "Tarro Tarro,NSW -32.81122 151.68821" at bounding box center [0, 0] width 0 height 0
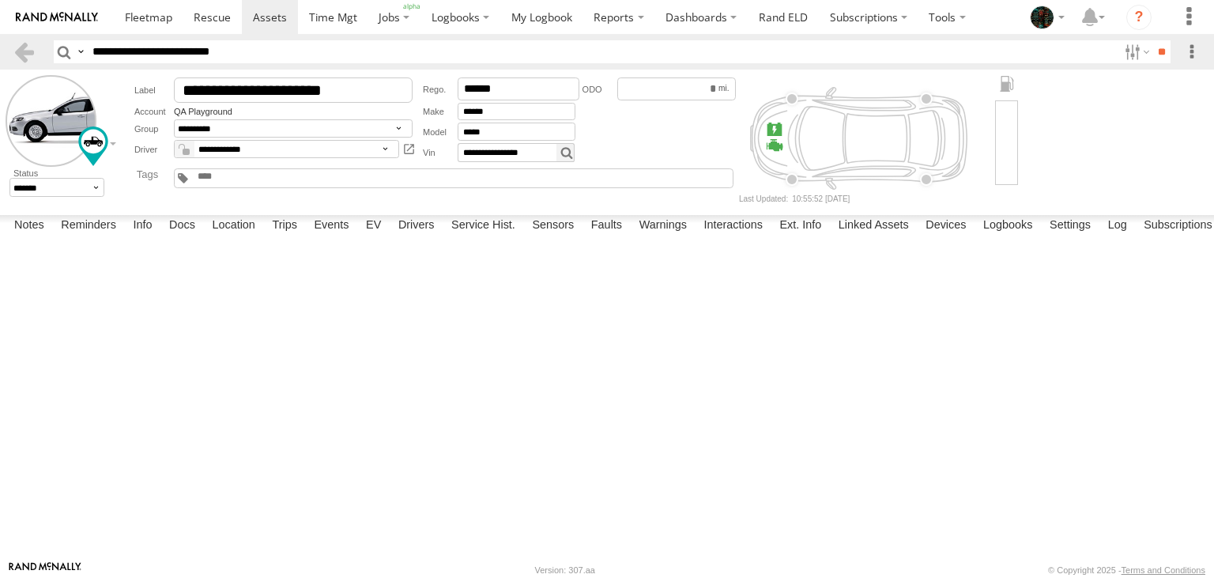
click at [0, 0] on label "Close" at bounding box center [0, 0] width 0 height 0
click at [382, 237] on label "EV" at bounding box center [373, 226] width 31 height 22
click at [405, 237] on label "Drivers" at bounding box center [416, 226] width 52 height 22
click at [474, 237] on label "Service Hist." at bounding box center [483, 226] width 80 height 22
click at [560, 237] on label "Sensors" at bounding box center [553, 226] width 58 height 22
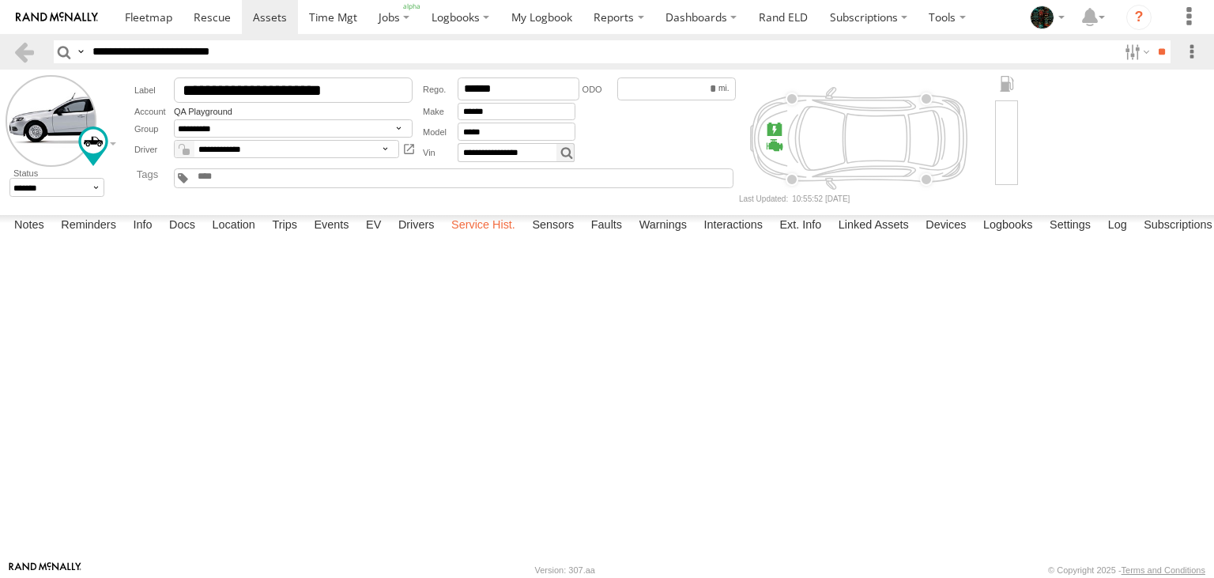
click at [471, 237] on label "Service Hist." at bounding box center [483, 226] width 80 height 22
click at [0, 0] on label at bounding box center [0, 0] width 0 height 0
click at [0, 0] on label "Close" at bounding box center [0, 0] width 0 height 0
click at [567, 237] on label "Sensors" at bounding box center [553, 226] width 58 height 22
click at [0, 0] on label "Close" at bounding box center [0, 0] width 0 height 0
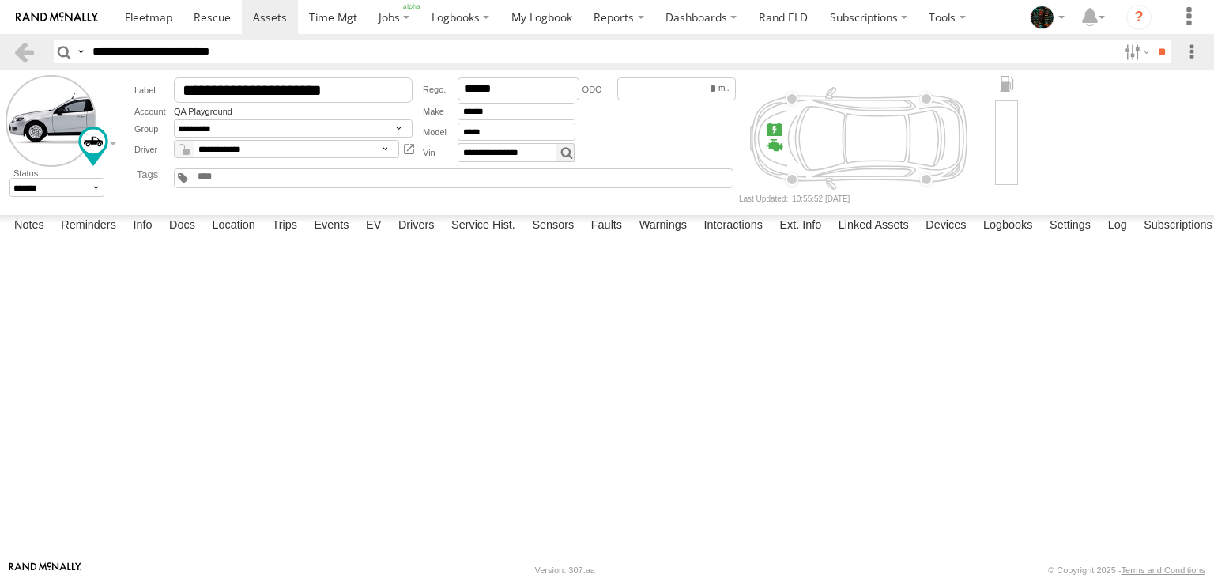
click at [0, 0] on label "Close" at bounding box center [0, 0] width 0 height 0
click at [609, 237] on label "Faults" at bounding box center [606, 226] width 47 height 22
click at [670, 237] on label "Warnings" at bounding box center [662, 226] width 63 height 22
click at [736, 237] on label "Interactions" at bounding box center [732, 226] width 75 height 22
click at [801, 237] on label "Ext. Info" at bounding box center [800, 226] width 58 height 22
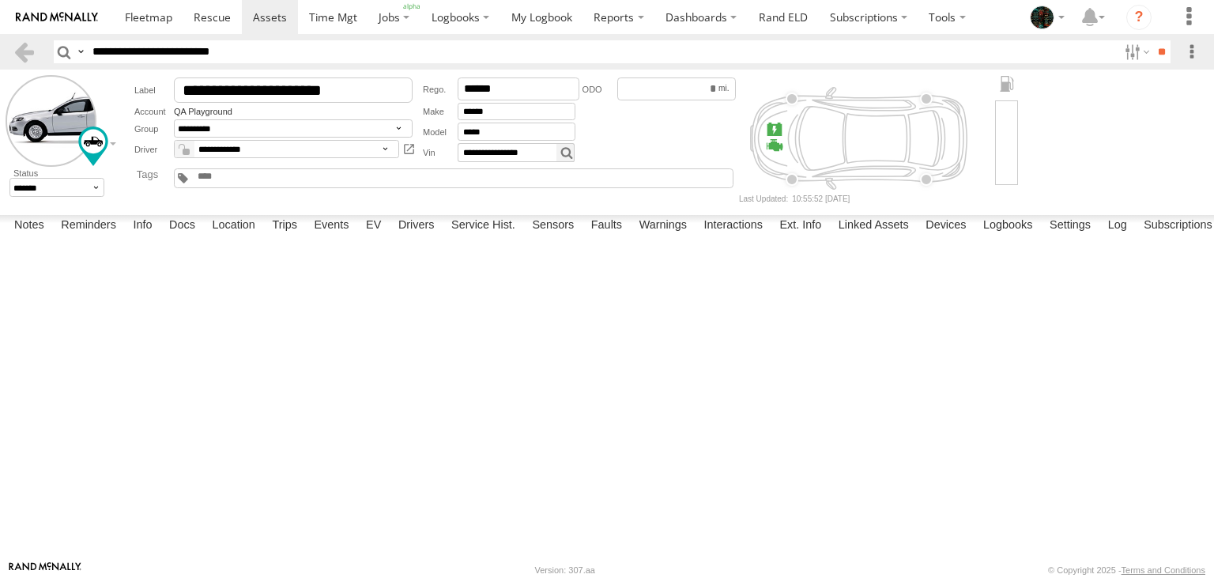
scroll to position [297, 0]
click at [858, 237] on label "Linked Assets" at bounding box center [874, 226] width 86 height 22
click at [801, 237] on label "Ext. Info" at bounding box center [800, 226] width 58 height 22
click at [887, 237] on label "Linked Assets" at bounding box center [874, 226] width 86 height 22
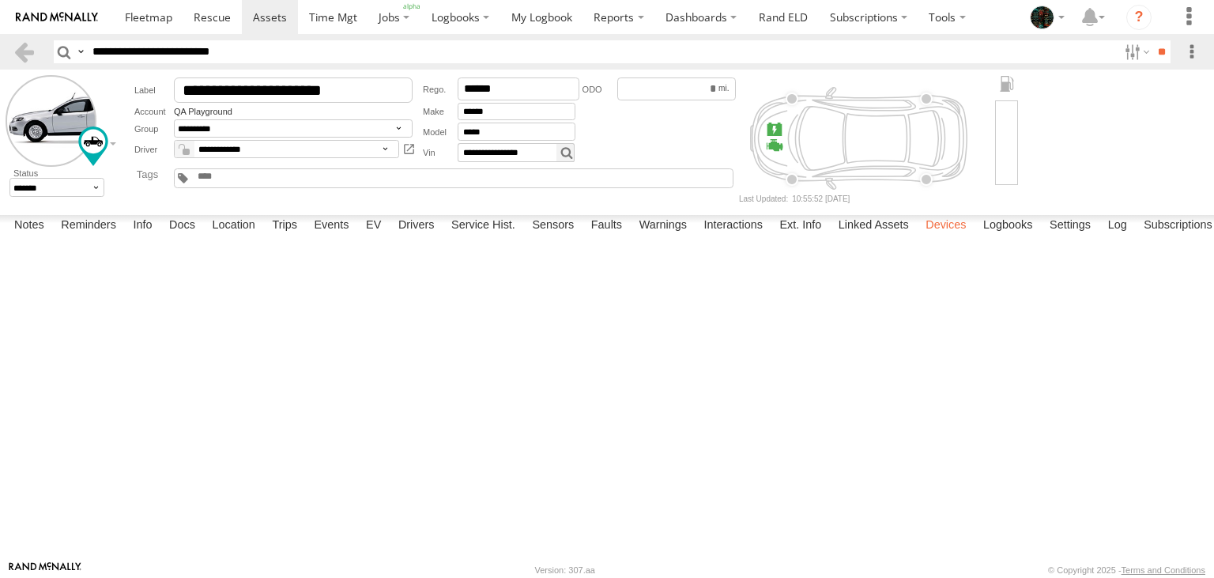
click at [960, 237] on label "Devices" at bounding box center [946, 226] width 56 height 22
click at [1004, 237] on label "Logbooks" at bounding box center [1008, 226] width 66 height 22
click at [0, 0] on link "Logbook My Trips Test" at bounding box center [0, 0] width 0 height 0
click at [1083, 237] on label "Settings" at bounding box center [1070, 226] width 57 height 22
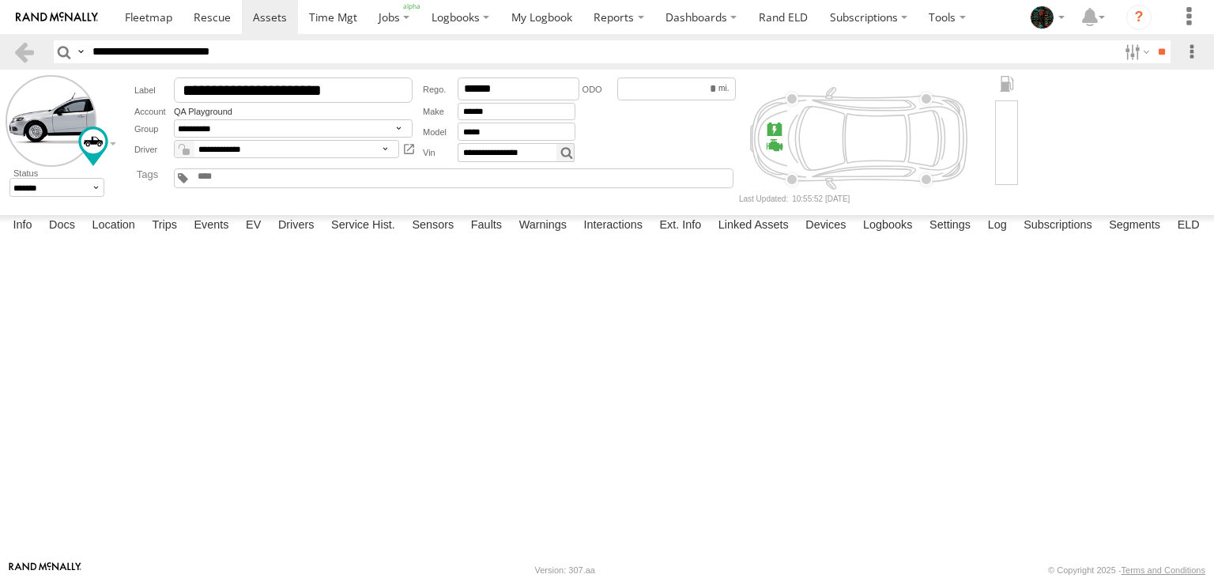
scroll to position [1675, 0]
click at [1001, 237] on label "Log" at bounding box center [997, 226] width 35 height 22
click at [1048, 237] on label "Subscriptions" at bounding box center [1058, 226] width 85 height 22
click at [1122, 237] on label "Segments" at bounding box center [1134, 226] width 67 height 22
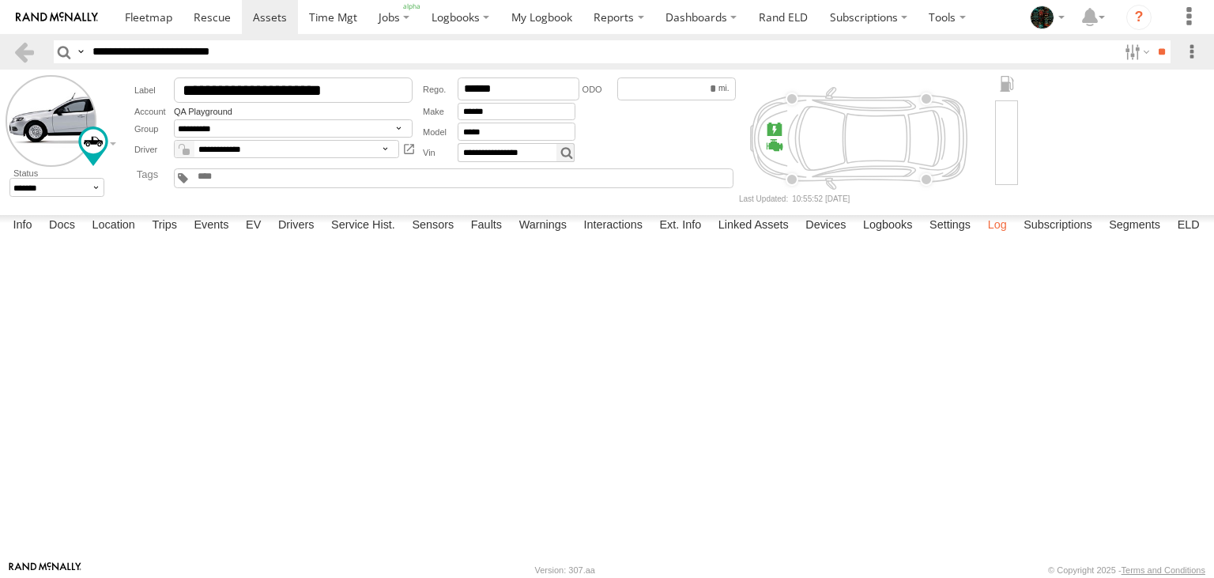
scroll to position [0, 126]
click at [1186, 237] on label "ELD" at bounding box center [1189, 226] width 38 height 22
type input "**********"
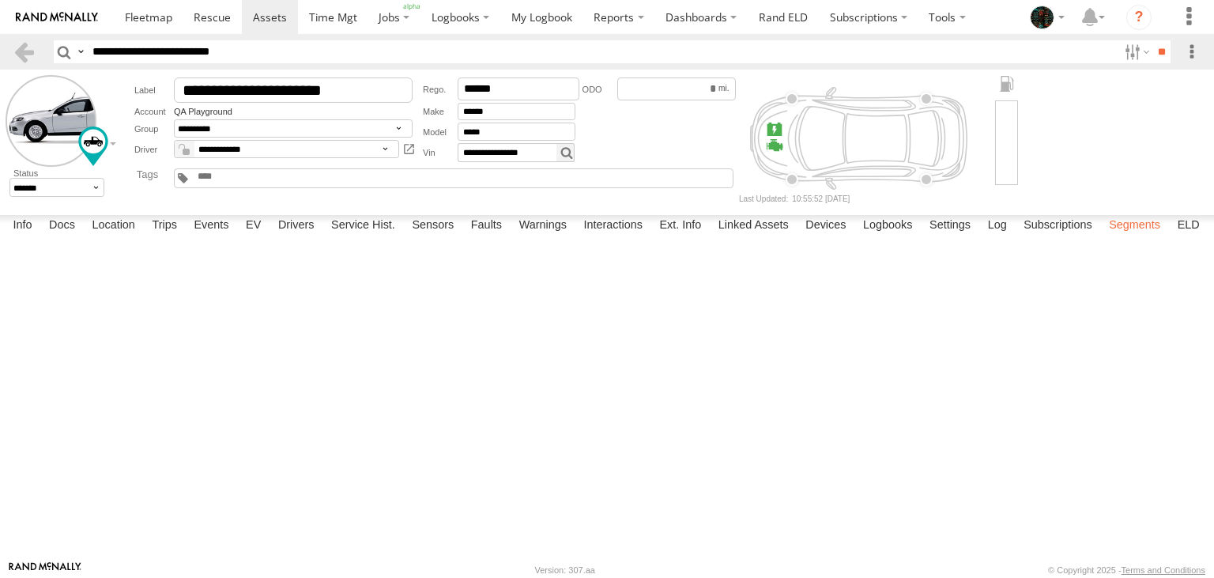
type input "******"
select select "*"
click at [1132, 237] on label "Segments" at bounding box center [1134, 226] width 67 height 22
click at [1189, 237] on label "ELD" at bounding box center [1189, 226] width 38 height 22
click at [470, 21] on span at bounding box center [455, 16] width 48 height 15
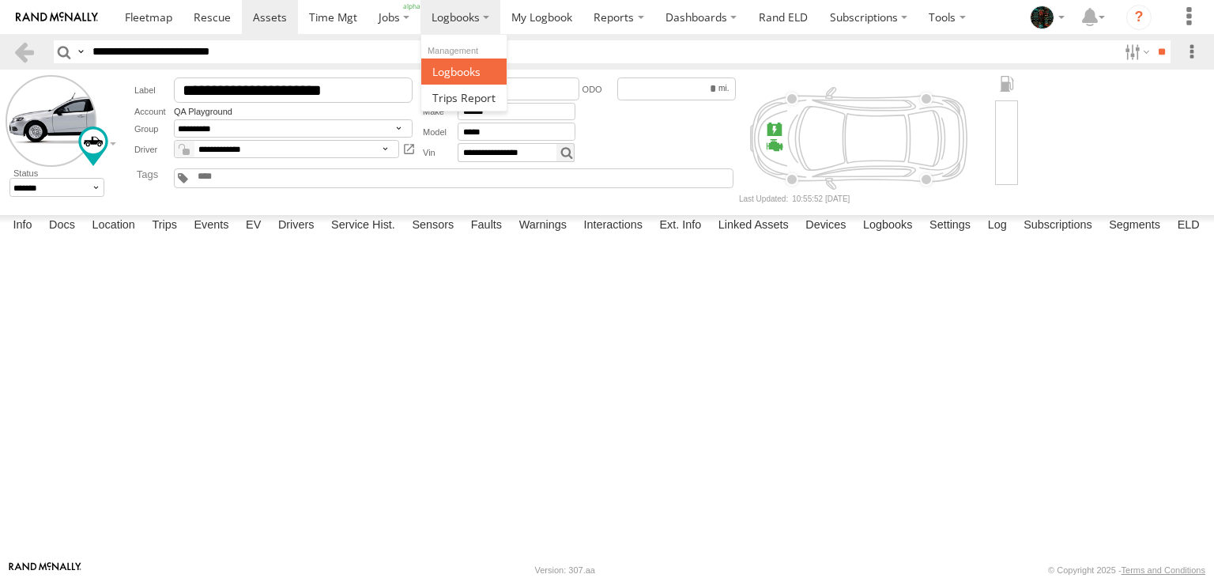
click at [464, 74] on span at bounding box center [456, 71] width 48 height 15
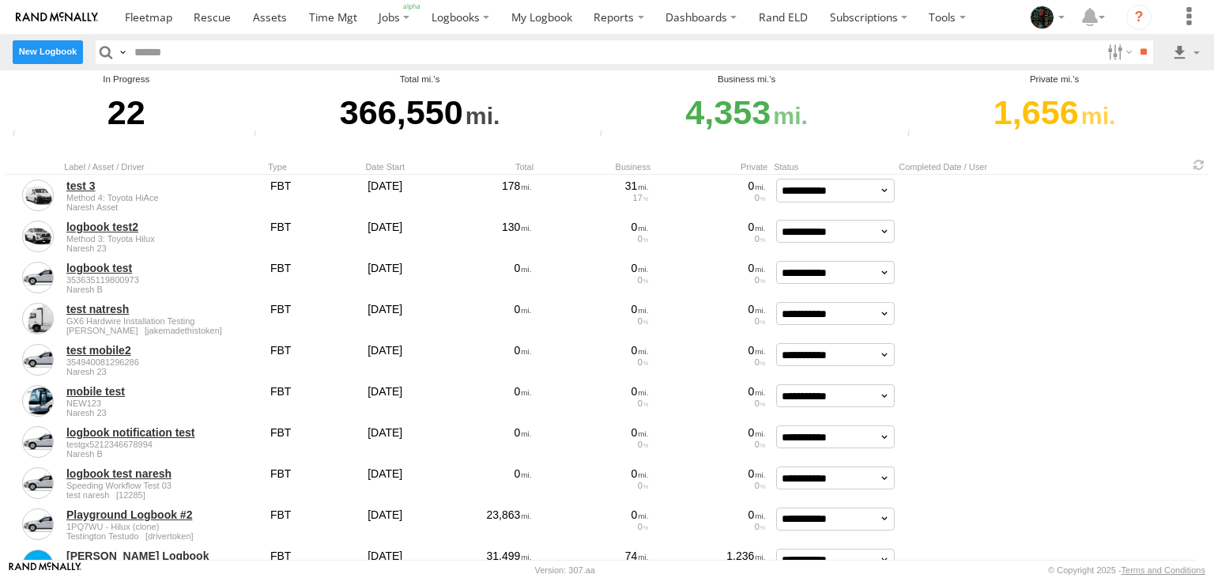
click at [70, 52] on label "New Logbook" at bounding box center [48, 51] width 70 height 23
click at [0, 0] on label "Close" at bounding box center [0, 0] width 0 height 0
click at [1101, 56] on label at bounding box center [1118, 51] width 34 height 23
click at [762, 117] on div "4,353" at bounding box center [746, 112] width 303 height 55
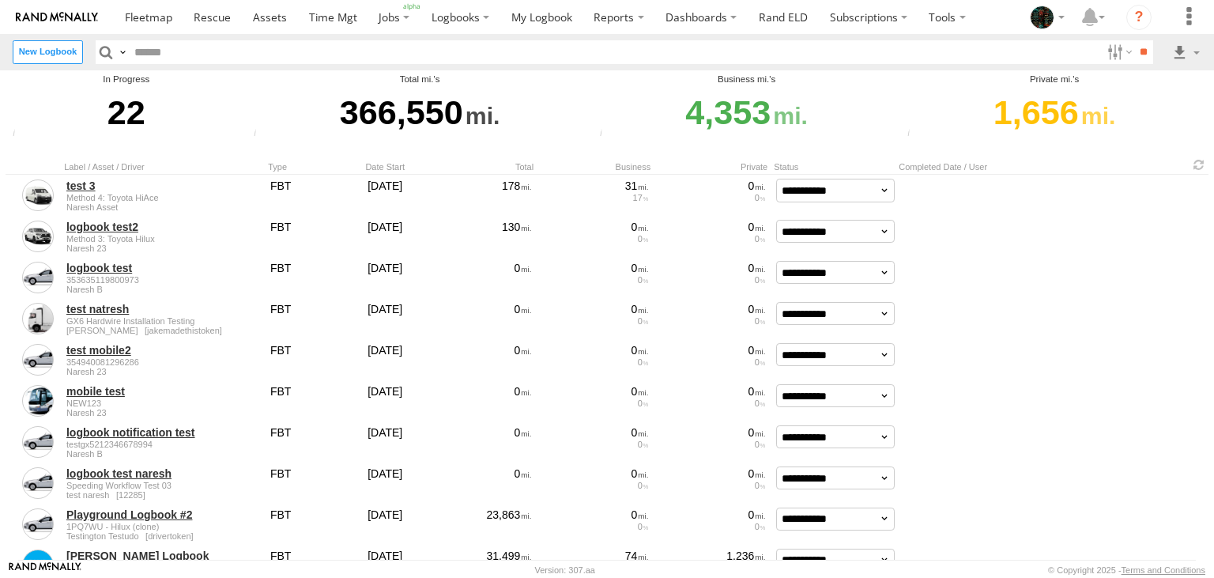
click at [762, 117] on div "4,353" at bounding box center [746, 112] width 303 height 55
click at [1038, 121] on div "1,656" at bounding box center [1054, 112] width 303 height 55
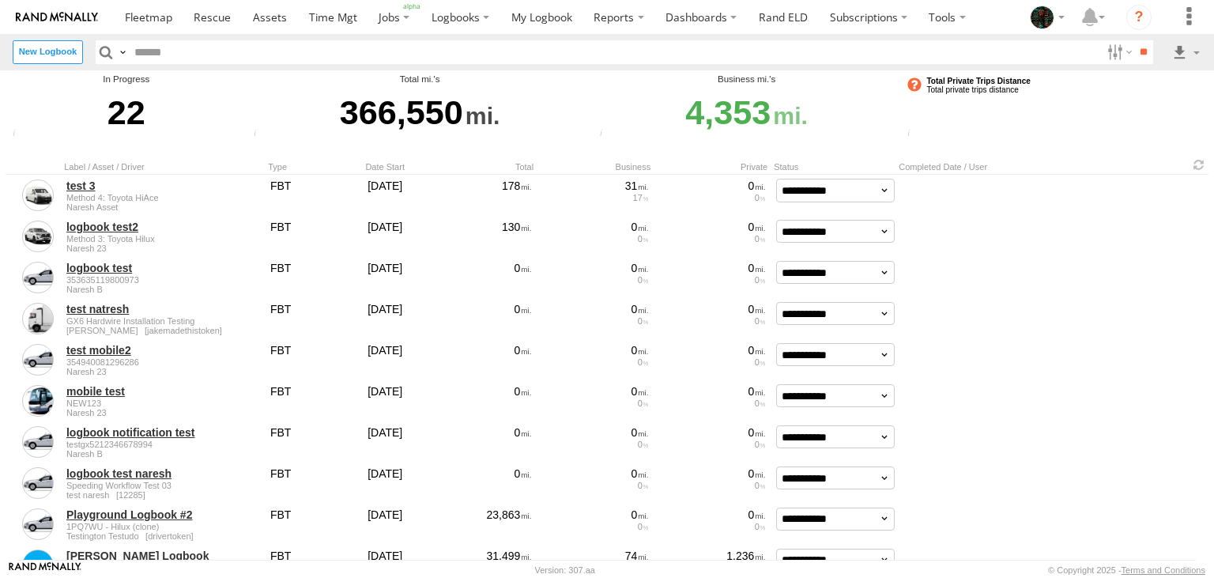
click at [908, 136] on div "Total Private Trips Distance Total private trips distance" at bounding box center [1054, 107] width 303 height 69
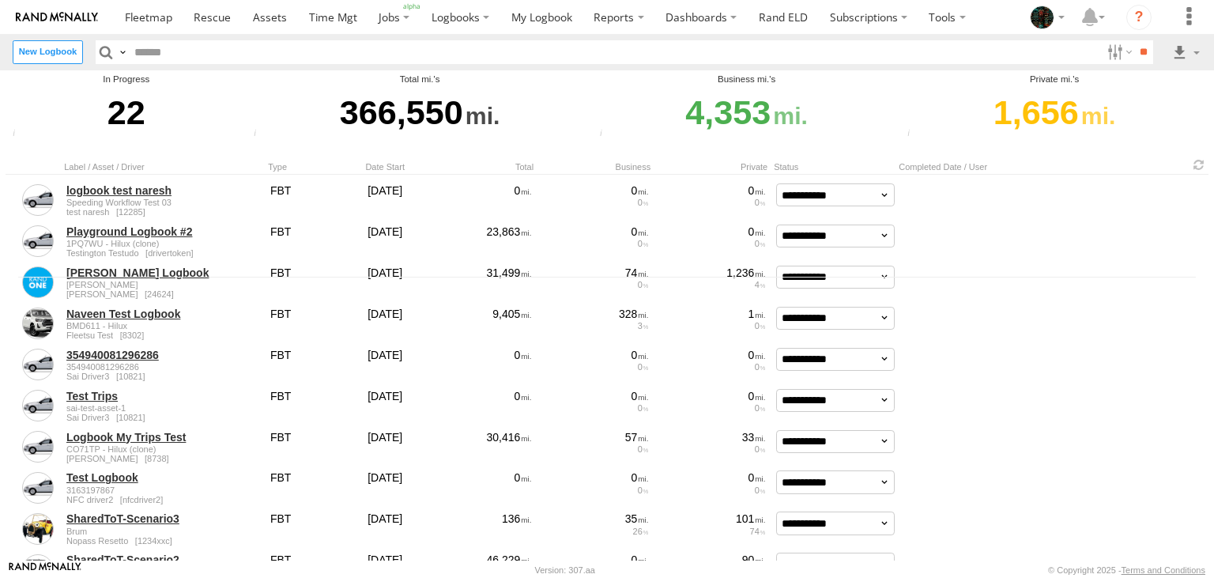
scroll to position [279, 0]
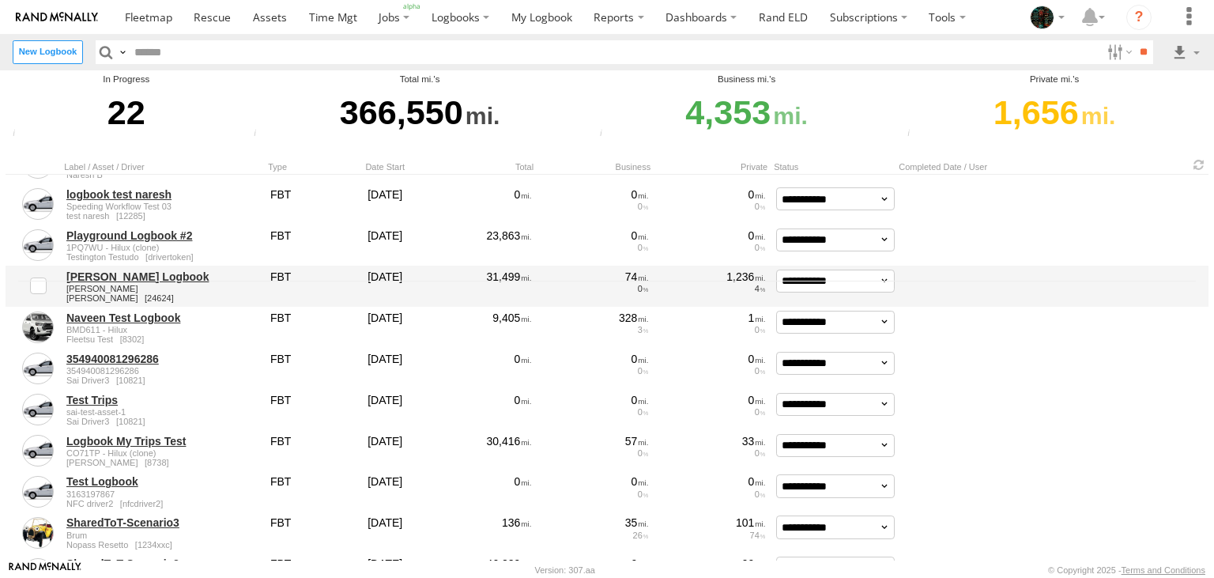
click at [119, 277] on link "RandOne Logbook" at bounding box center [162, 276] width 193 height 14
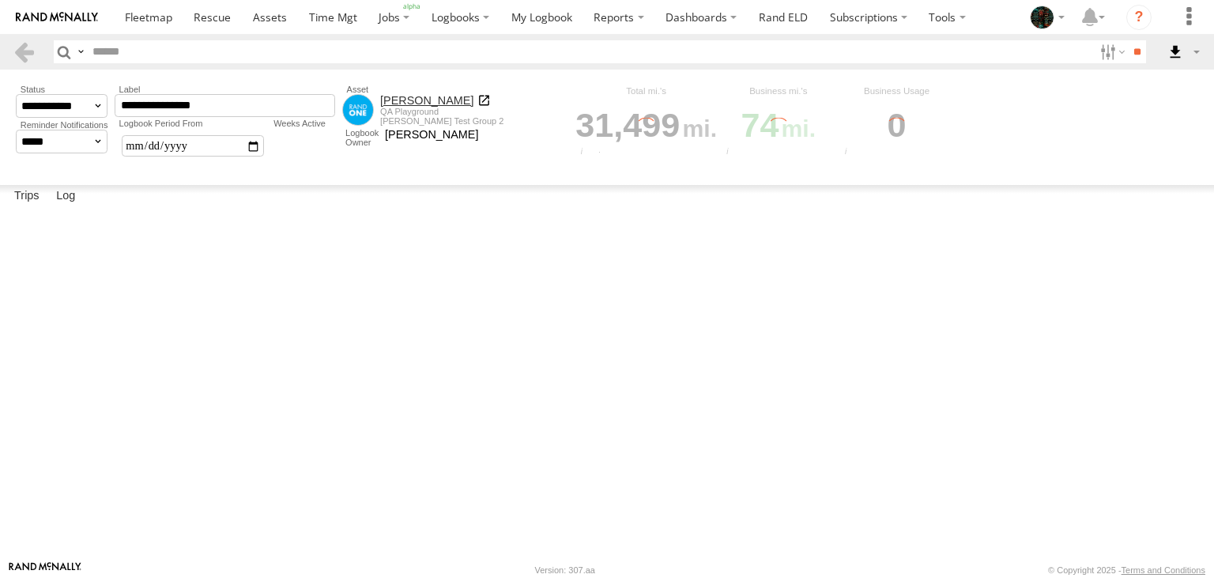
scroll to position [6430, 0]
click at [0, 0] on label "Tomago Tomago,NSW -32.81422 151.69622" at bounding box center [0, 0] width 0 height 0
click at [0, 0] on label "Close" at bounding box center [0, 0] width 0 height 0
click at [0, 0] on div "**********" at bounding box center [0, 0] width 0 height 0
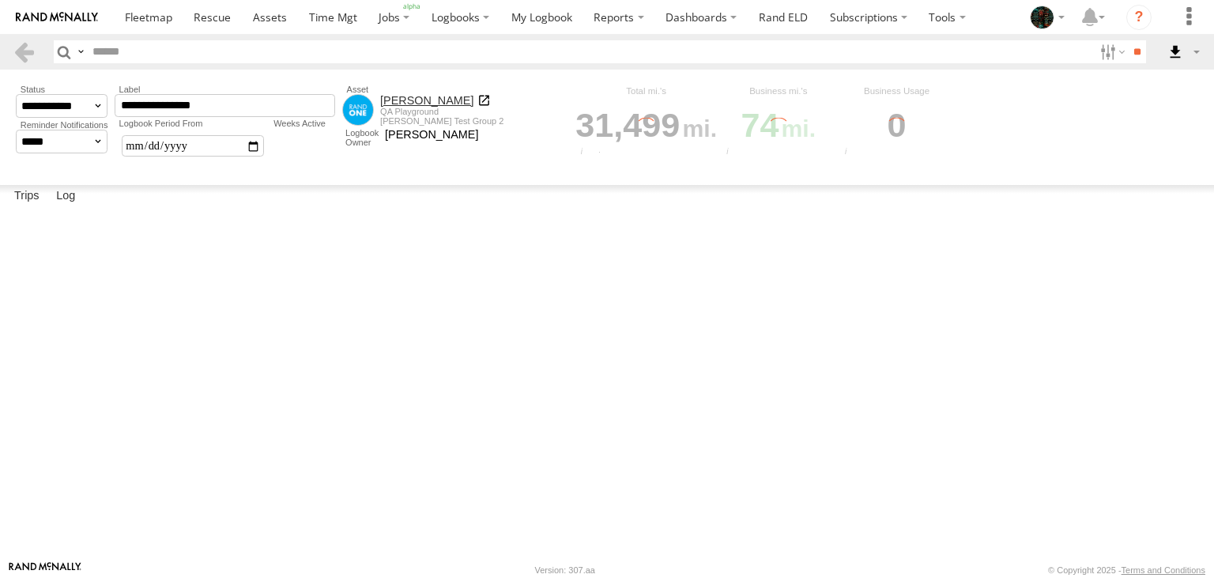
scroll to position [142245, 0]
click at [68, 207] on label "Log" at bounding box center [65, 196] width 35 height 22
click at [476, 100] on link "[PERSON_NAME]" at bounding box center [435, 100] width 111 height 13
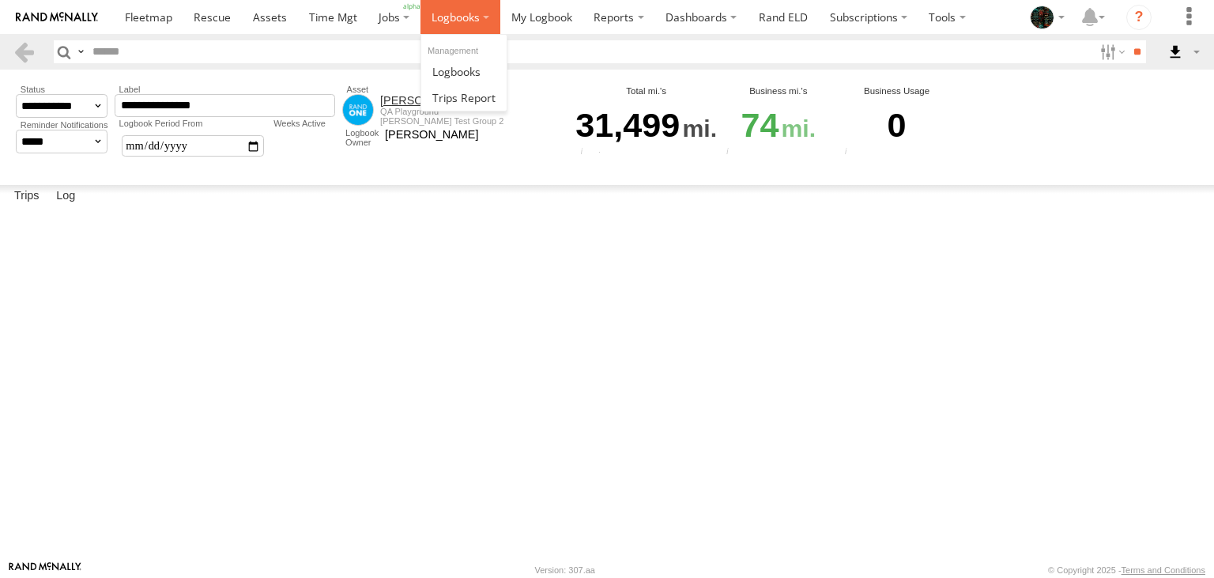
click at [465, 11] on span at bounding box center [455, 16] width 48 height 15
click at [456, 104] on span at bounding box center [463, 97] width 63 height 15
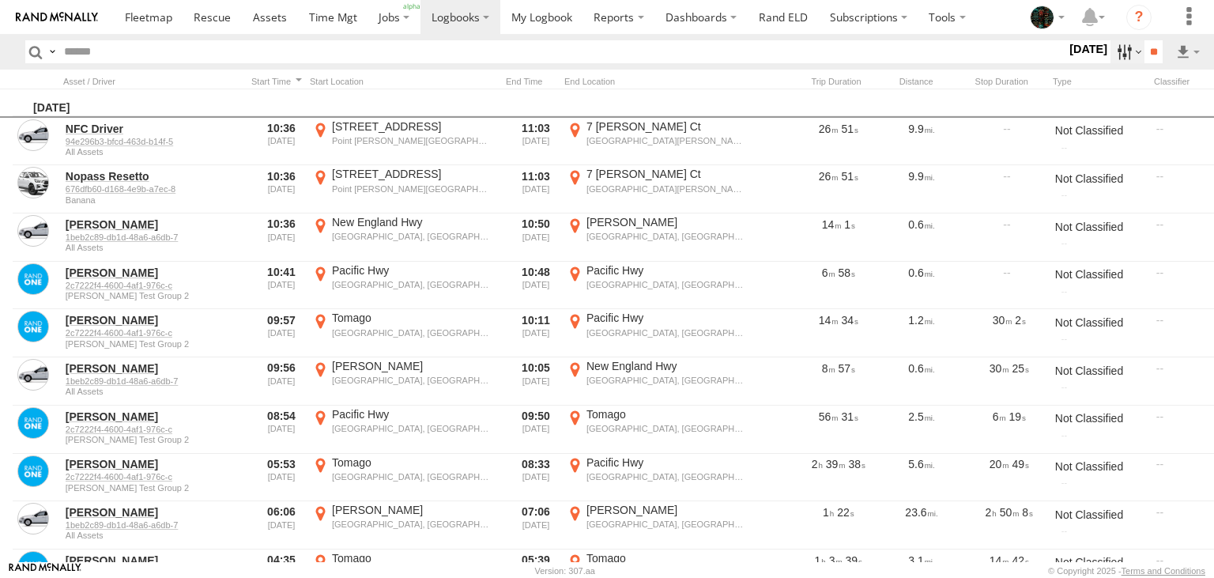
click at [1114, 47] on label at bounding box center [1127, 51] width 34 height 23
click at [1117, 49] on label at bounding box center [1127, 51] width 34 height 23
click at [51, 49] on label at bounding box center [52, 51] width 13 height 23
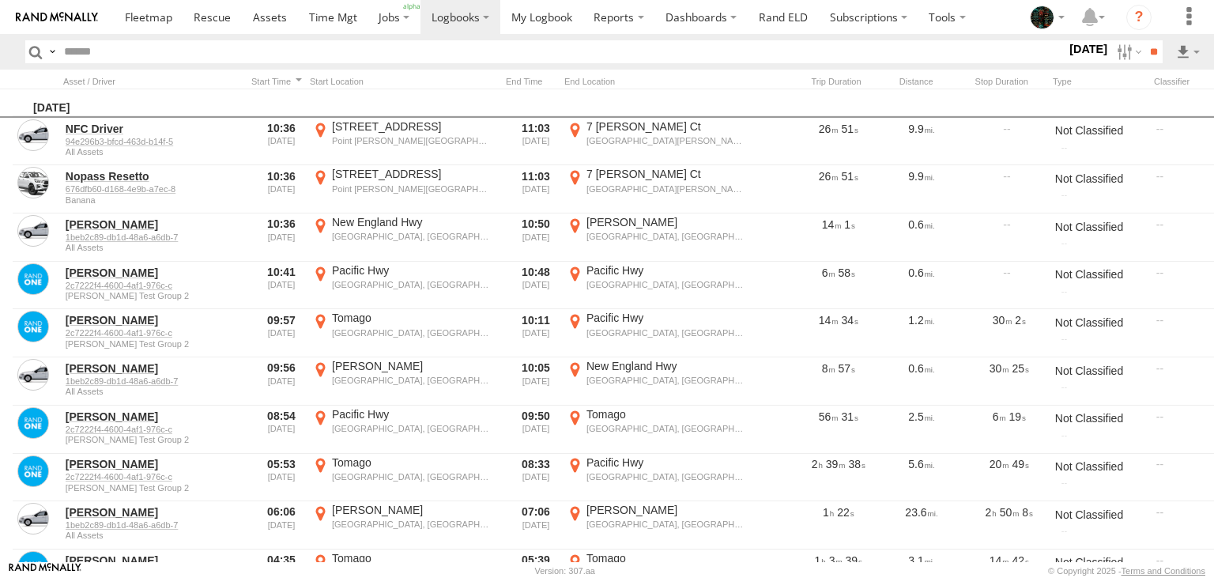
click at [0, 0] on span "Search Query" at bounding box center [0, 0] width 0 height 0
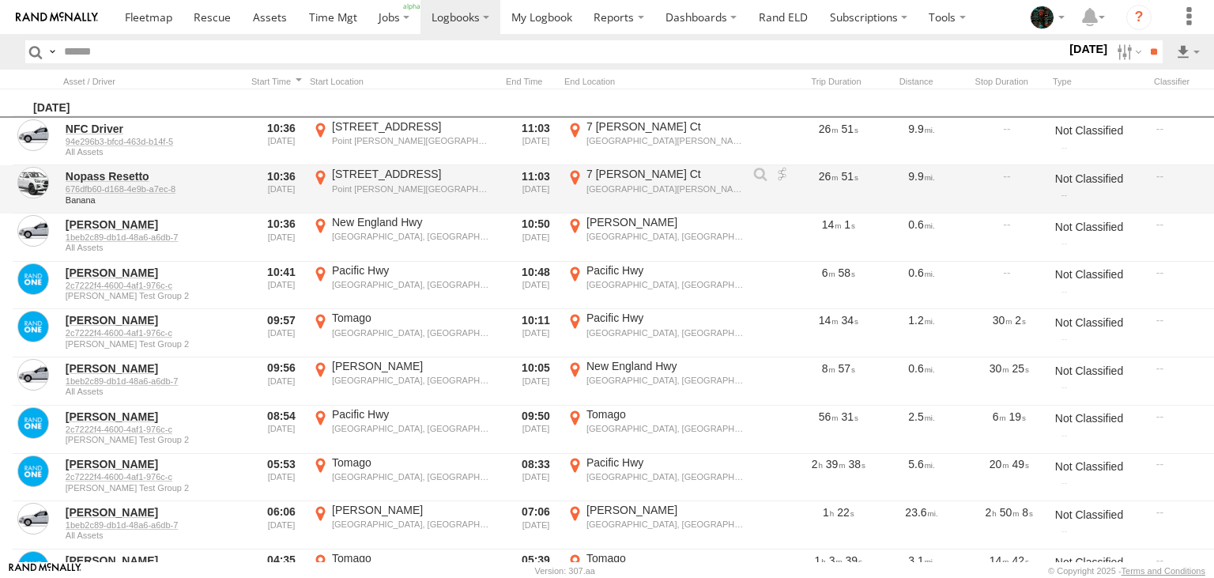
scroll to position [322, 0]
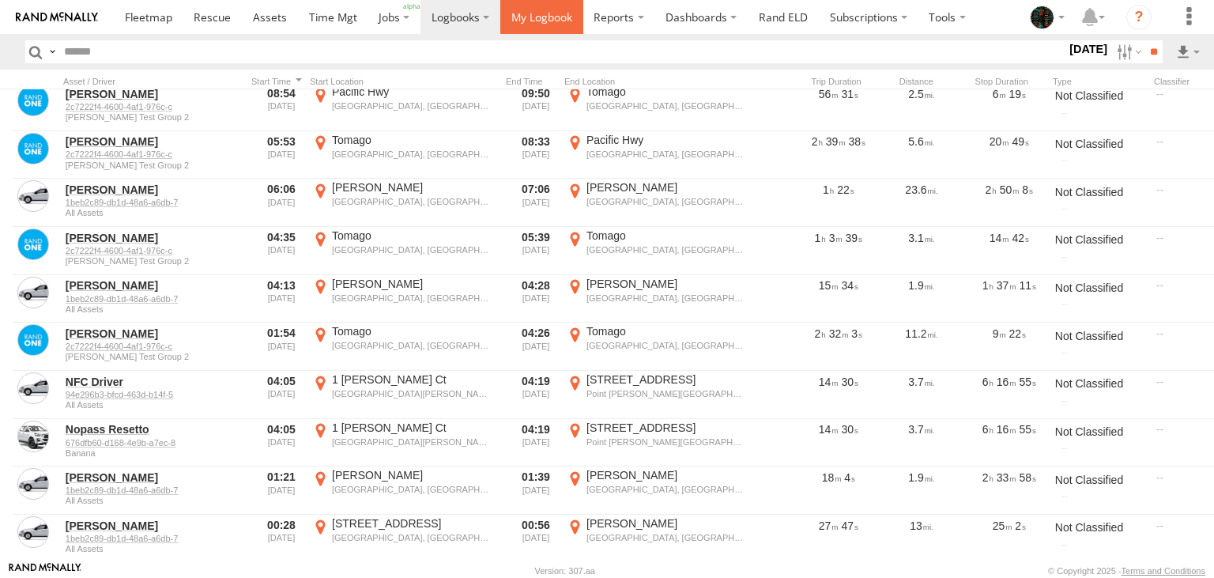
click at [537, 31] on link at bounding box center [541, 17] width 83 height 34
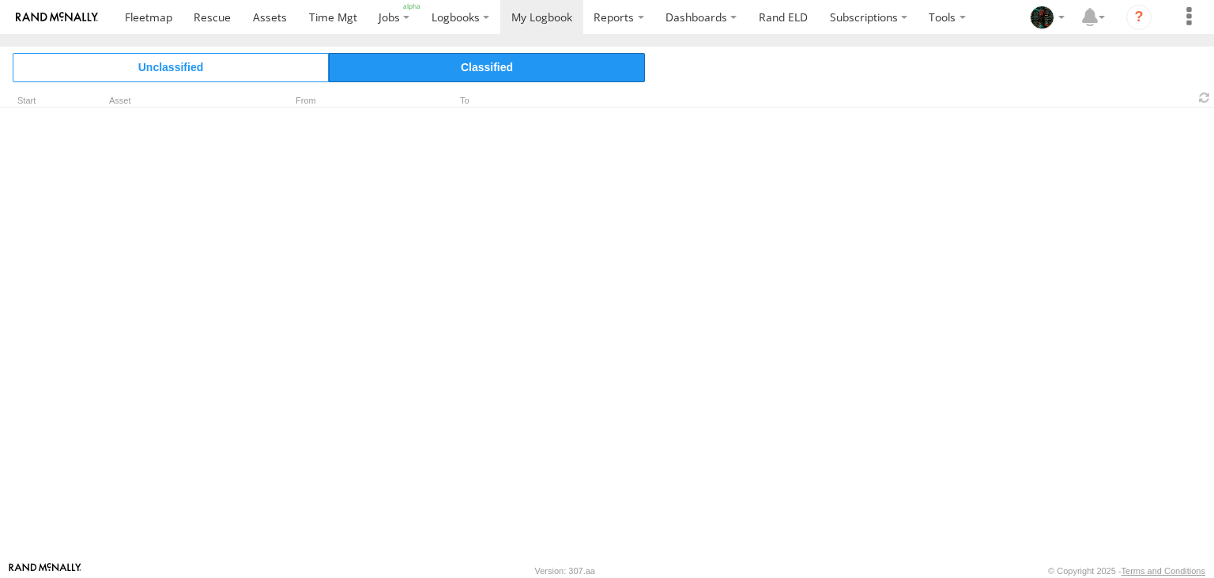
click at [476, 64] on span "Classified" at bounding box center [487, 67] width 316 height 28
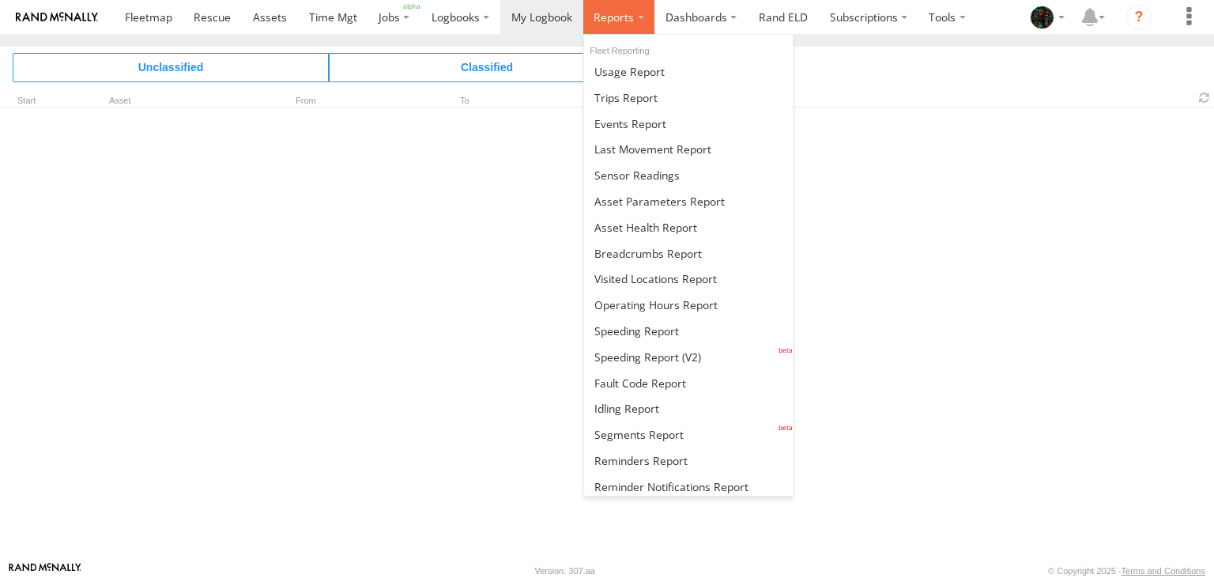
click at [615, 8] on label at bounding box center [619, 17] width 72 height 34
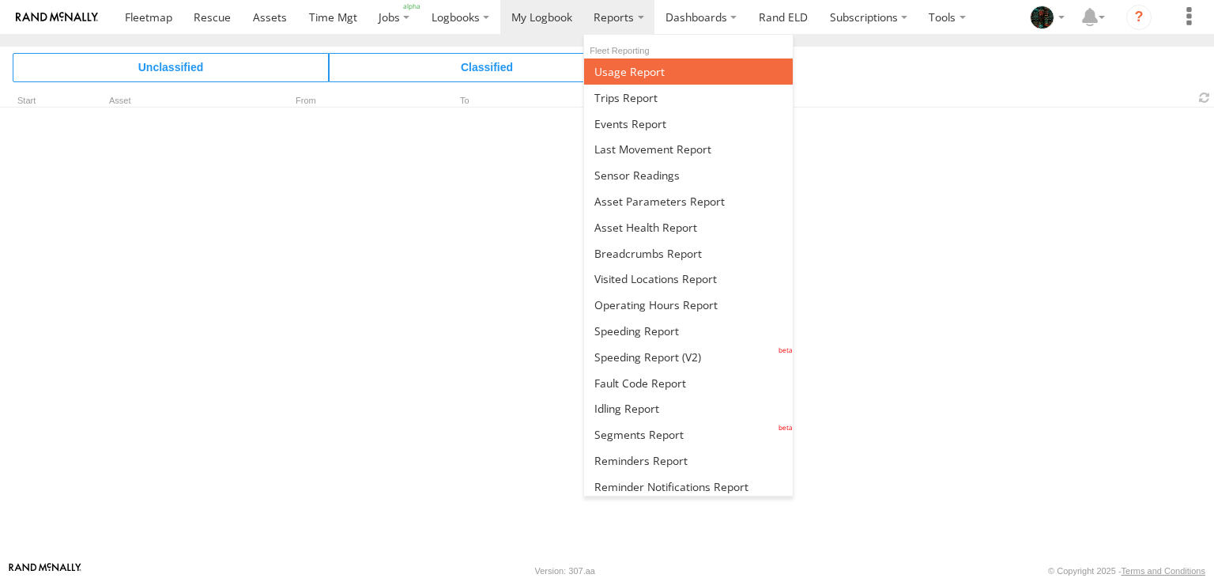
click at [615, 69] on span at bounding box center [629, 71] width 70 height 15
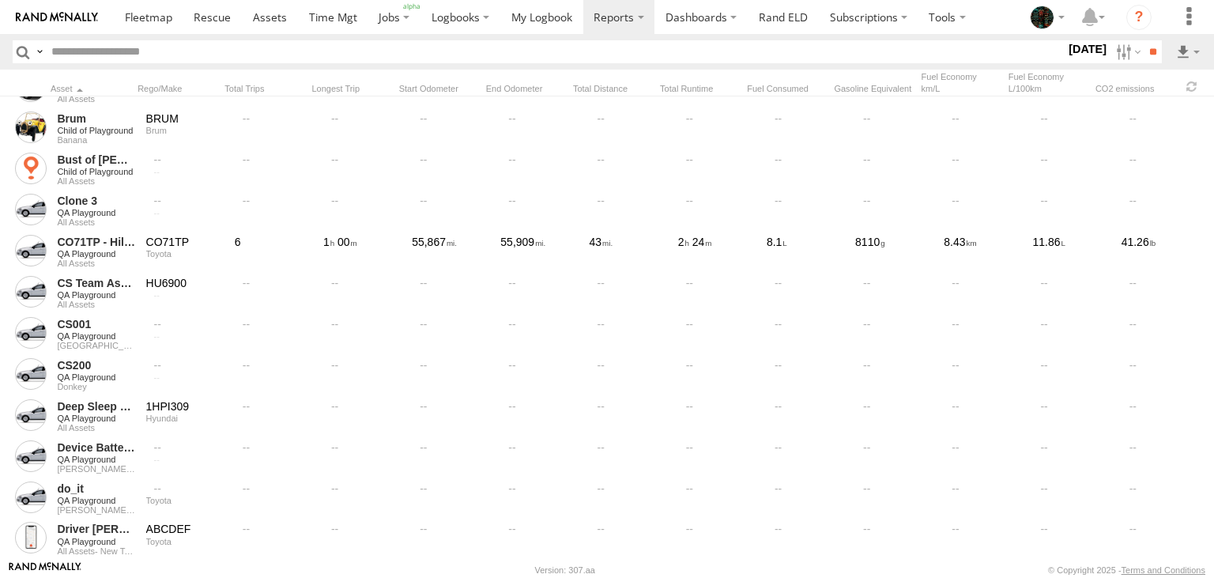
scroll to position [3676, 0]
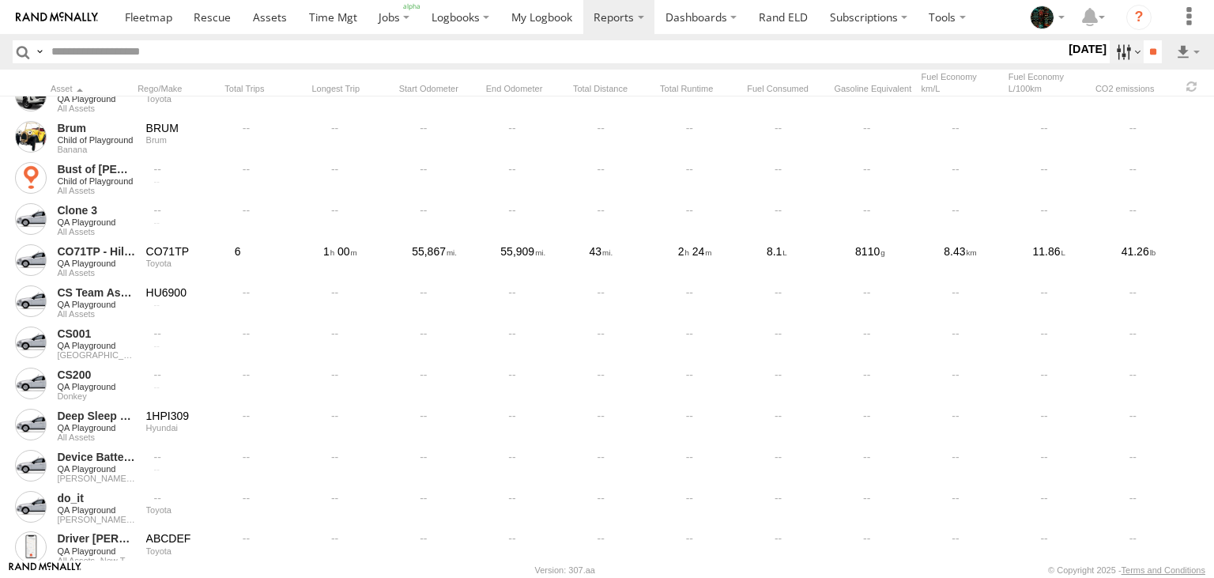
click at [1114, 55] on label at bounding box center [1127, 51] width 34 height 23
click at [39, 48] on label at bounding box center [39, 51] width 13 height 23
click at [0, 0] on span "Search Query" at bounding box center [0, 0] width 0 height 0
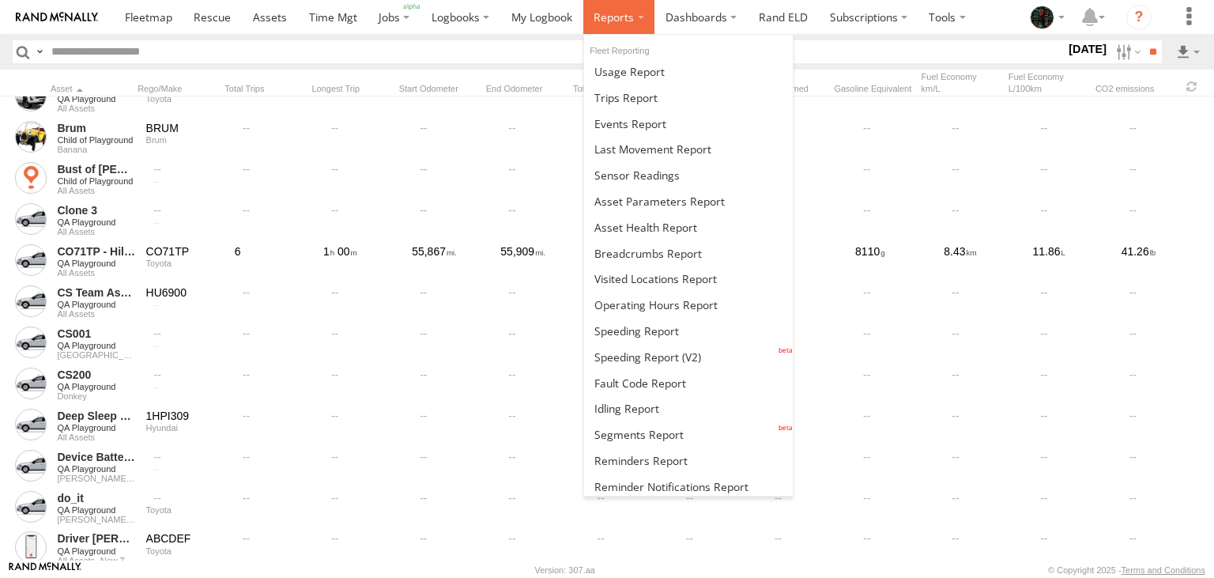
click at [624, 21] on span at bounding box center [614, 16] width 40 height 15
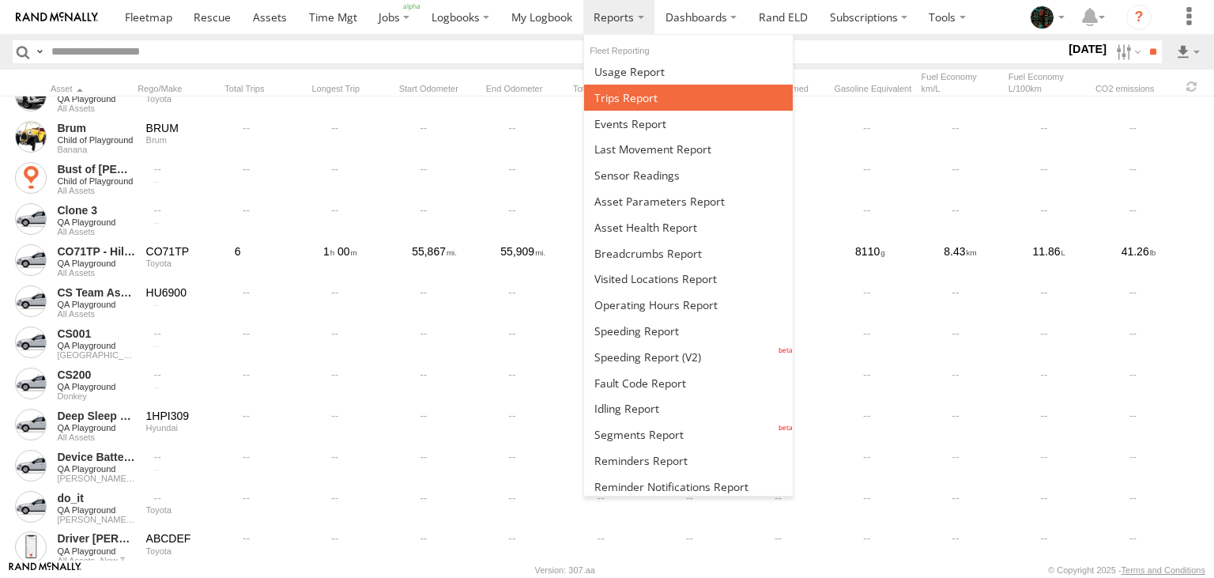
click at [646, 93] on span at bounding box center [625, 97] width 63 height 15
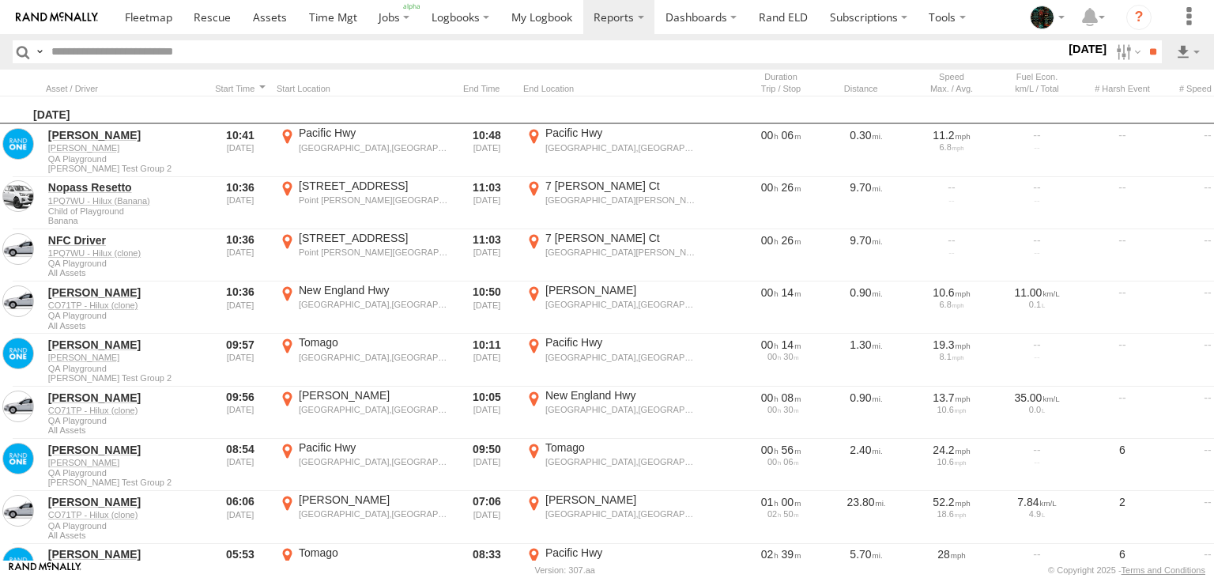
click at [40, 48] on label at bounding box center [39, 51] width 13 height 23
click at [0, 0] on span "Search Query" at bounding box center [0, 0] width 0 height 0
click at [1121, 55] on label at bounding box center [1127, 51] width 34 height 23
click at [1110, 52] on label at bounding box center [1127, 51] width 34 height 23
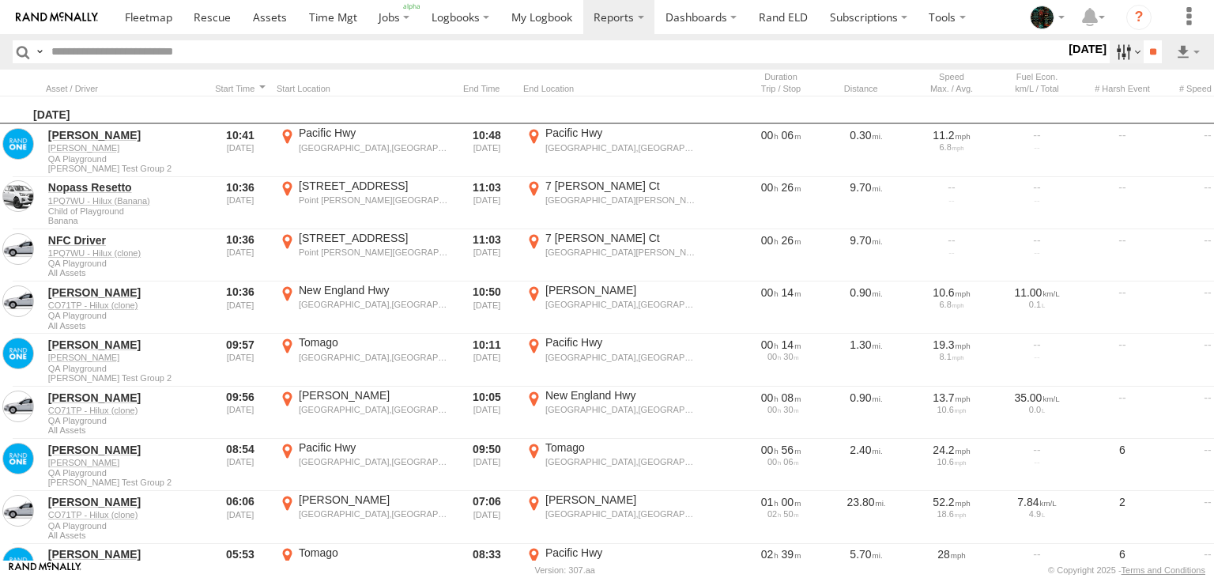
click at [1112, 62] on label at bounding box center [1127, 51] width 34 height 23
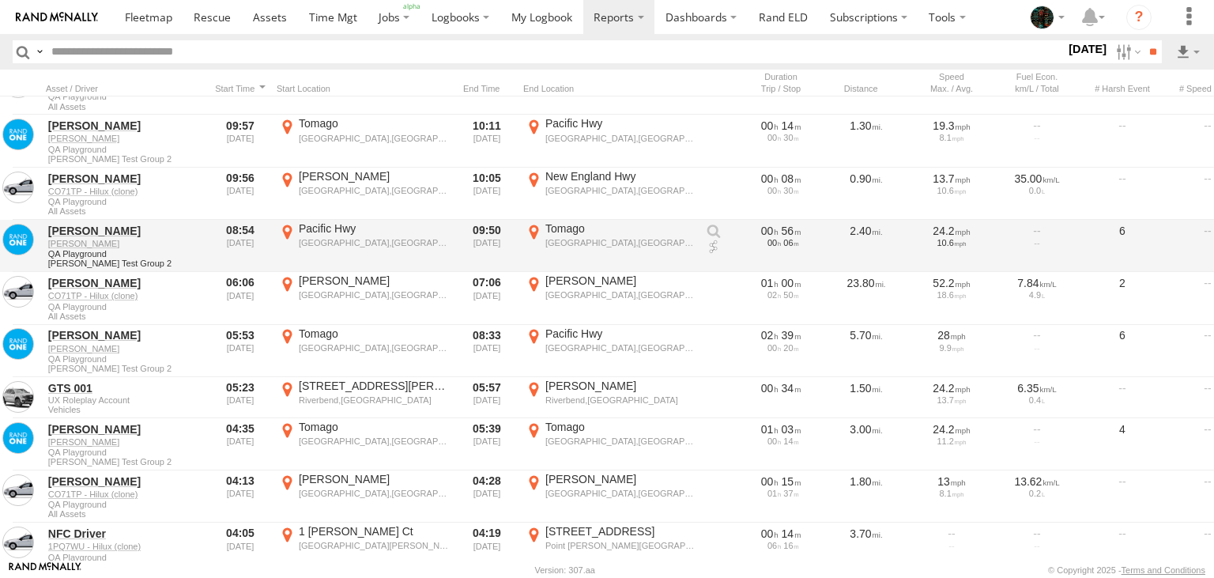
scroll to position [575, 0]
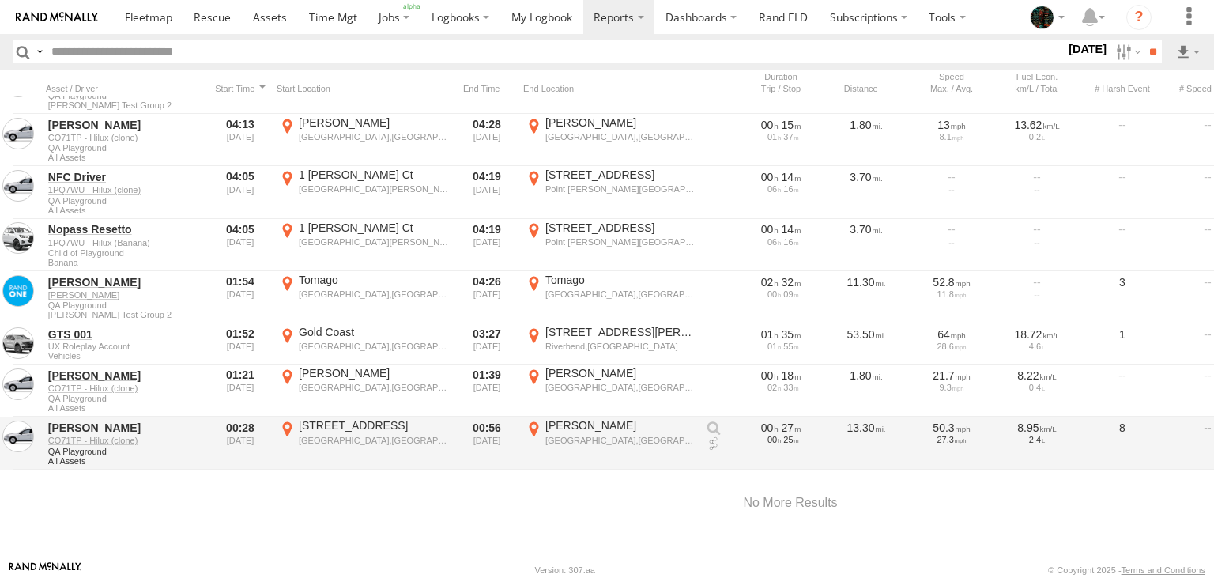
click at [288, 421] on label "[STREET_ADDRESS] -32.9256 151.75805" at bounding box center [364, 442] width 174 height 49
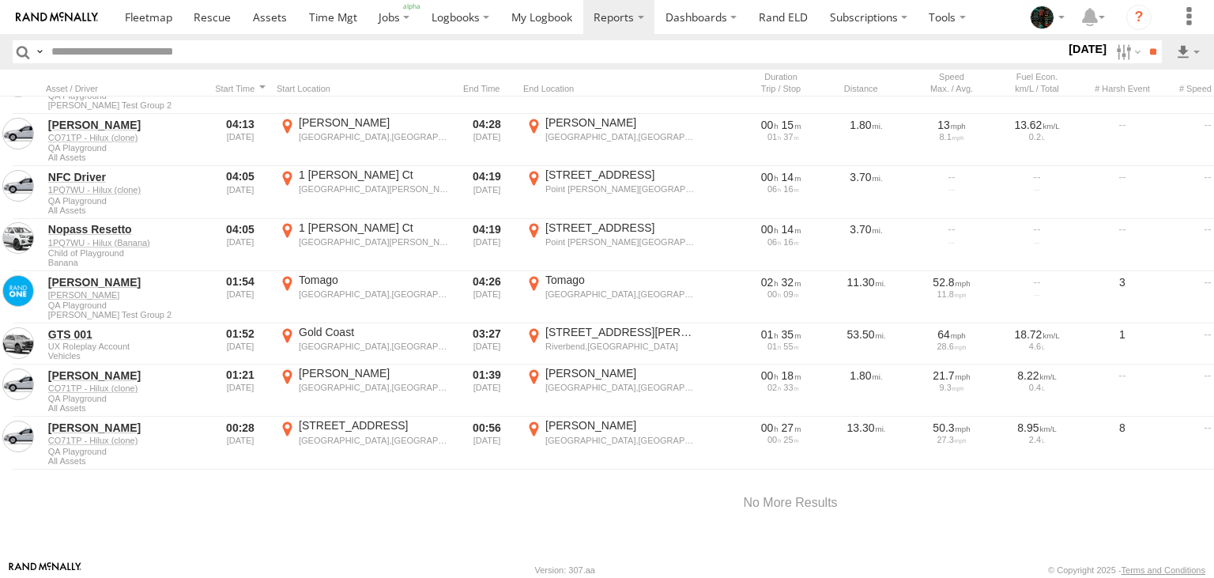
click at [0, 0] on label "Close" at bounding box center [0, 0] width 0 height 0
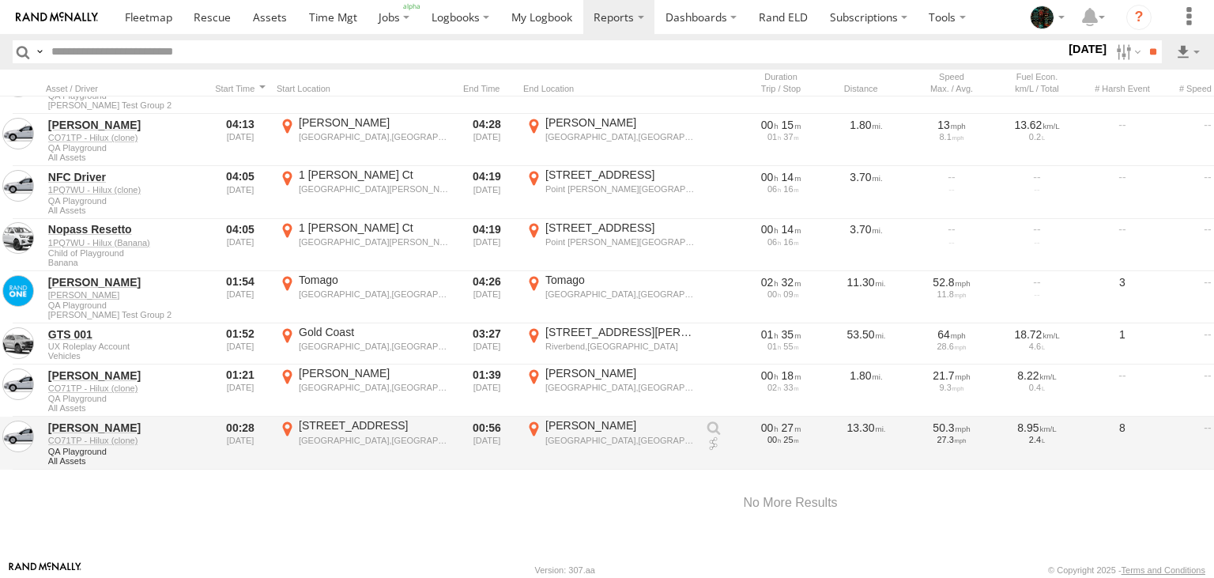
click at [717, 428] on link at bounding box center [714, 428] width 16 height 16
click at [716, 440] on link at bounding box center [714, 444] width 16 height 16
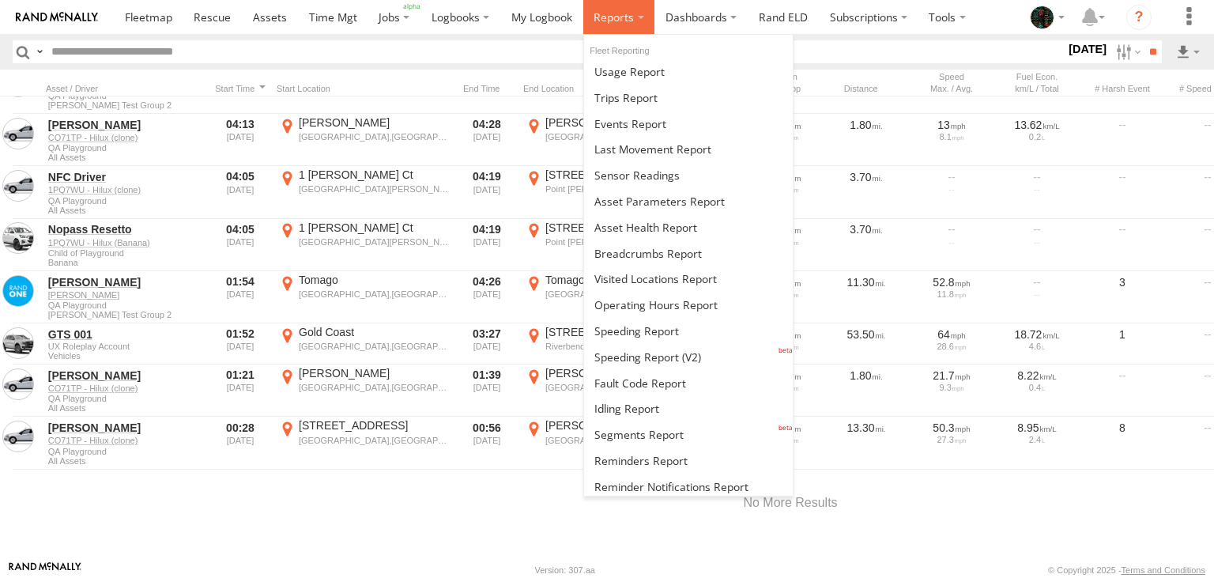
click at [622, 26] on label at bounding box center [619, 17] width 72 height 34
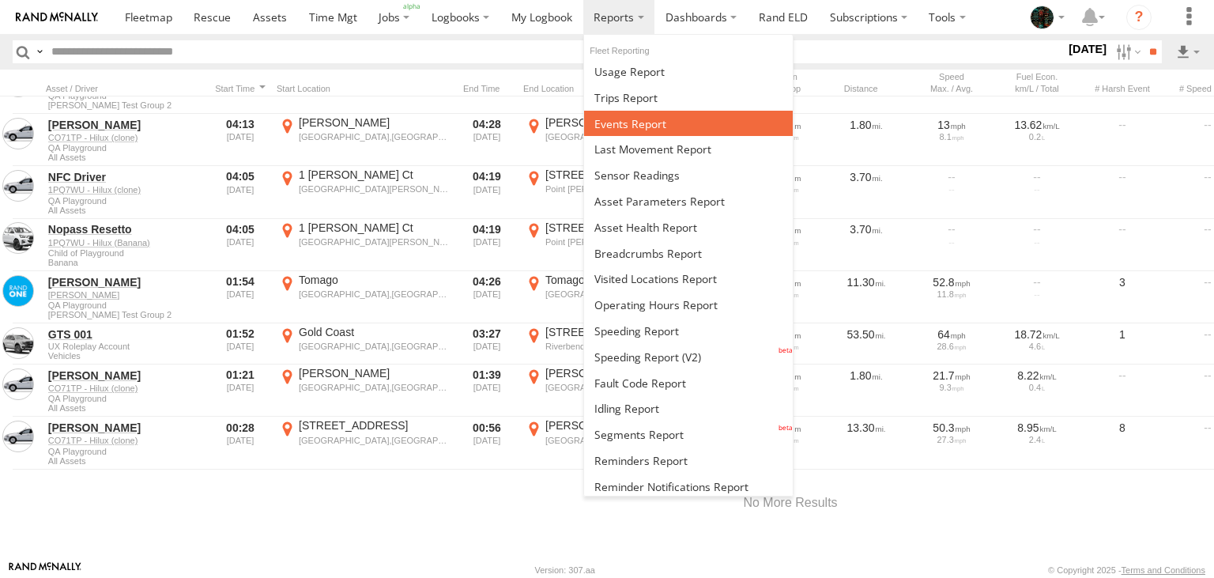
click at [618, 130] on span at bounding box center [630, 123] width 72 height 15
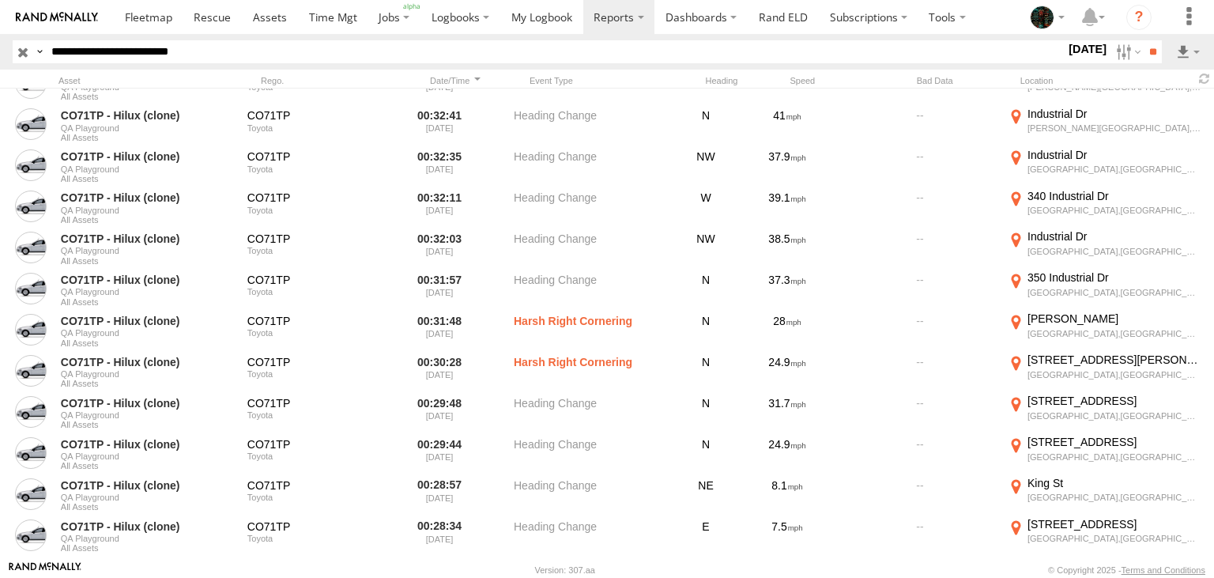
scroll to position [1949, 0]
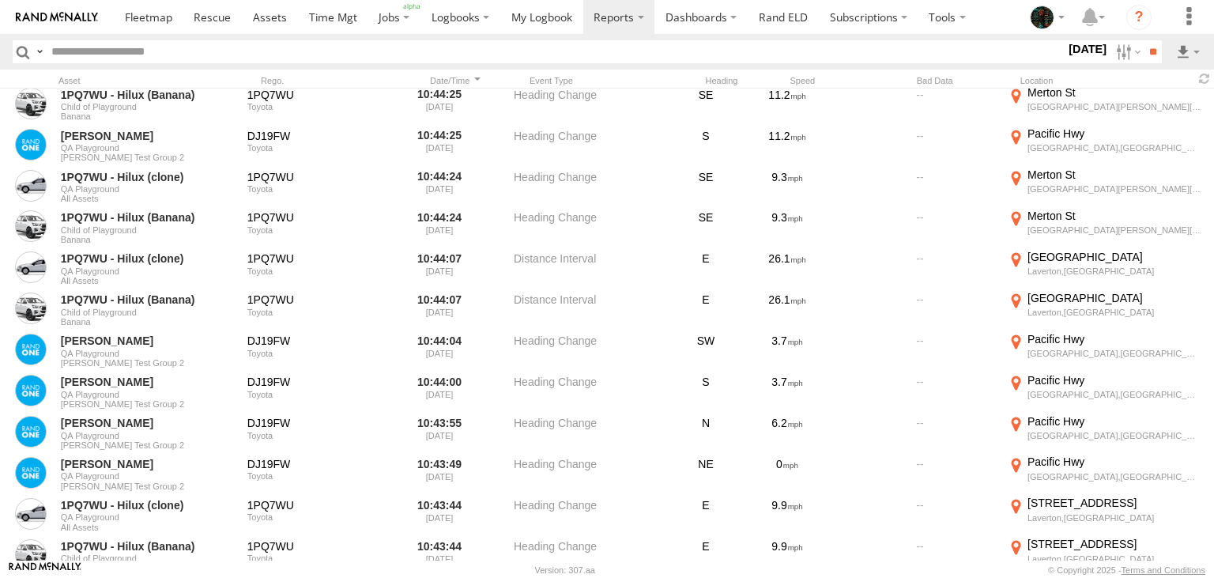
scroll to position [6934, 0]
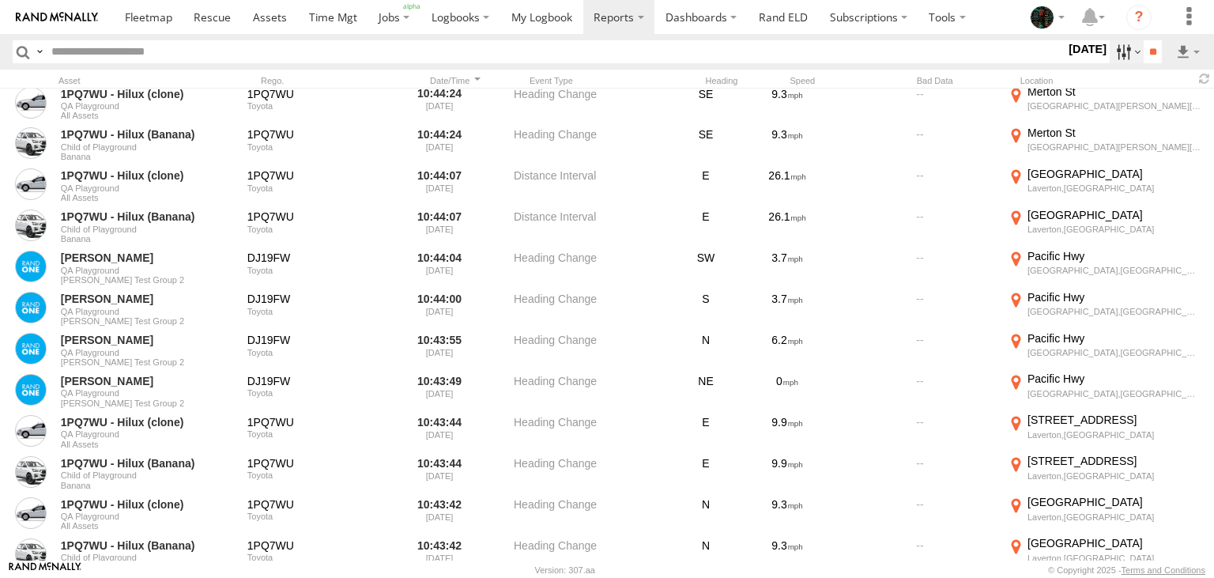
click at [1121, 55] on label at bounding box center [1127, 51] width 34 height 23
click at [41, 55] on label at bounding box center [39, 51] width 13 height 23
click at [0, 0] on span "Search Query" at bounding box center [0, 0] width 0 height 0
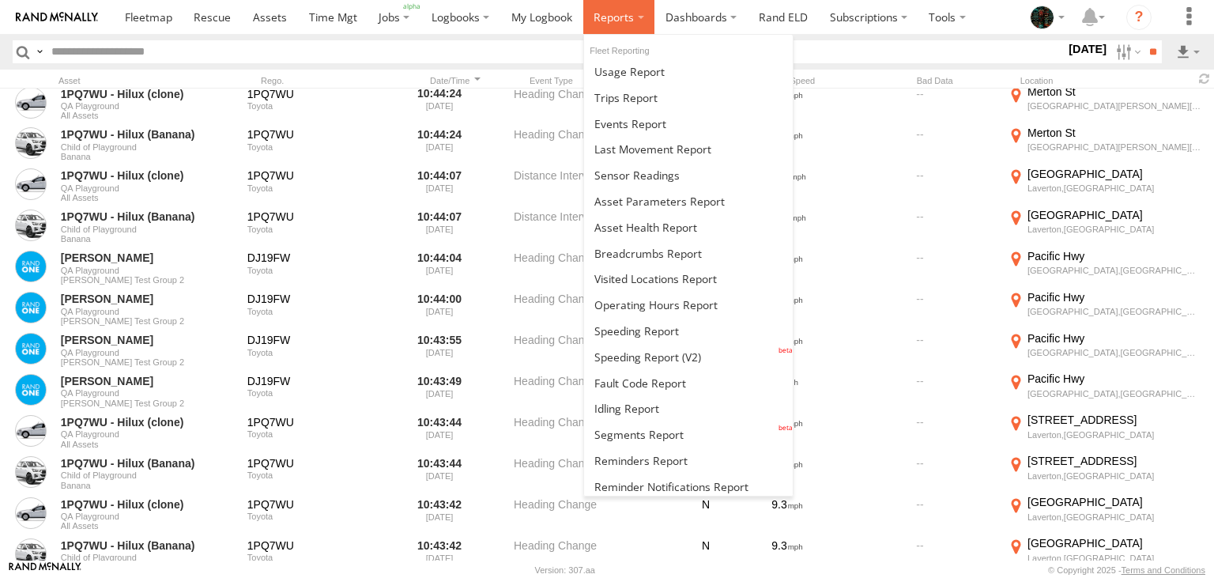
click at [608, 17] on span at bounding box center [614, 16] width 40 height 15
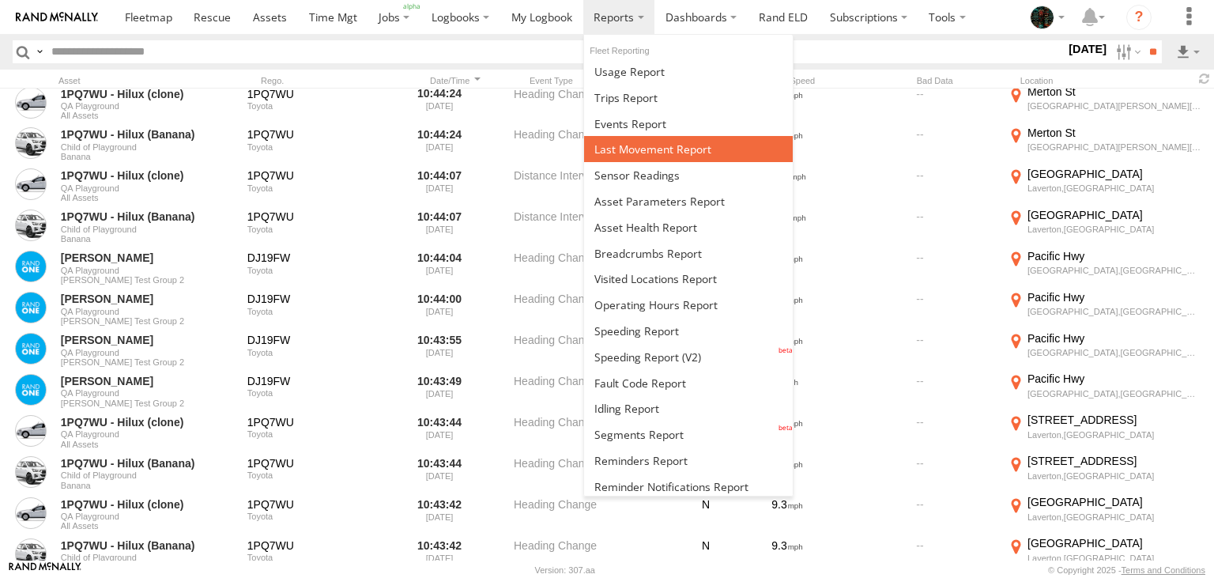
click at [632, 144] on span at bounding box center [652, 148] width 117 height 15
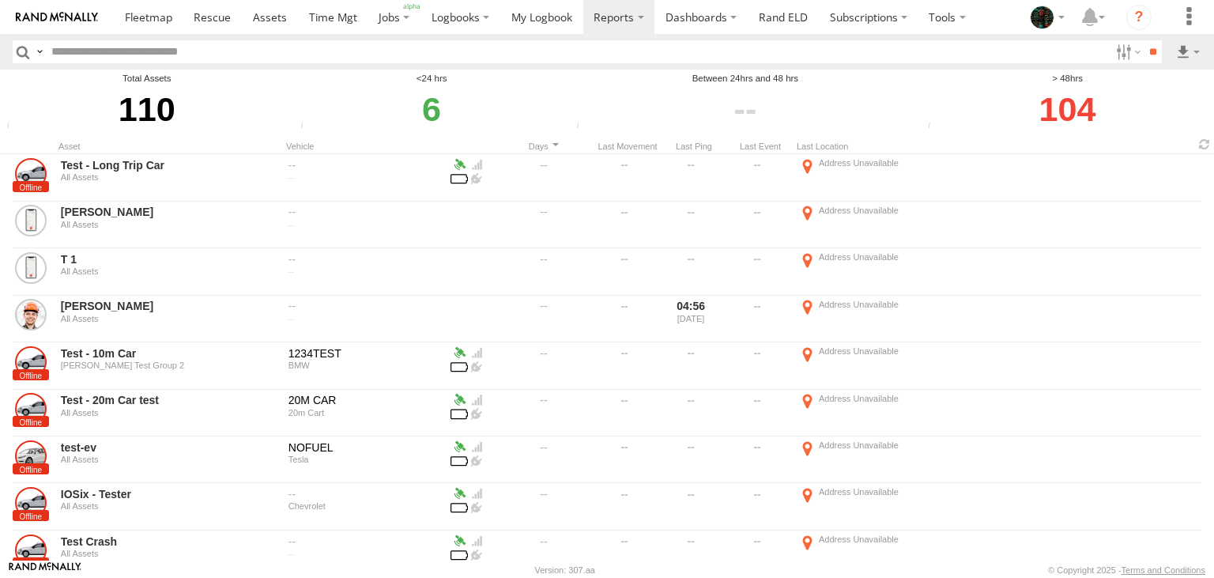
click at [428, 105] on div "6" at bounding box center [431, 108] width 271 height 47
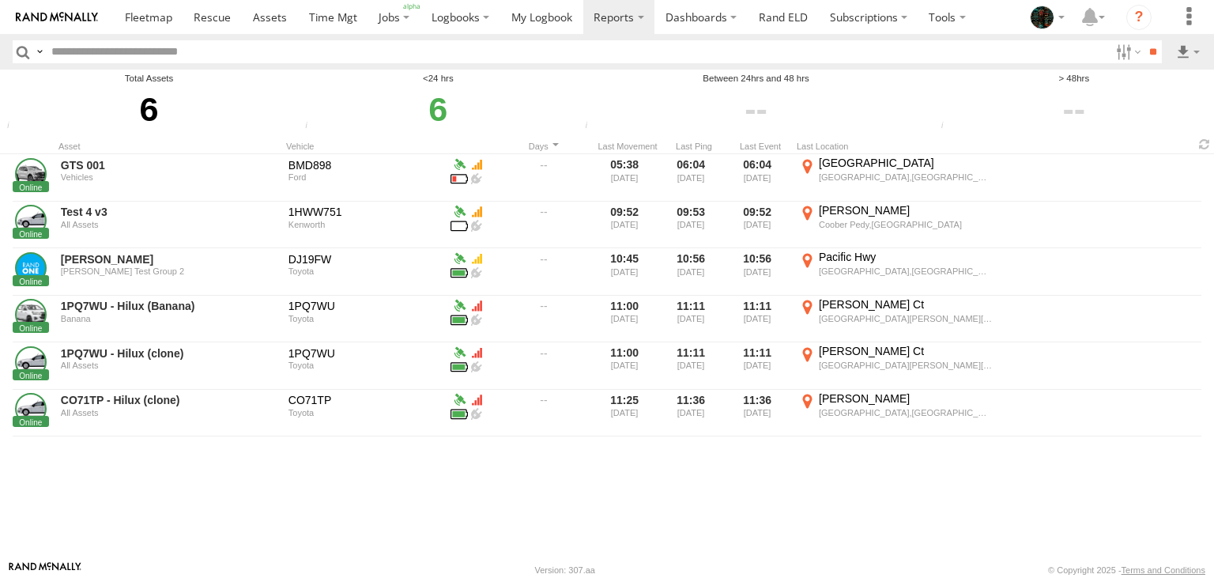
click at [19, 51] on input "button" at bounding box center [23, 51] width 21 height 23
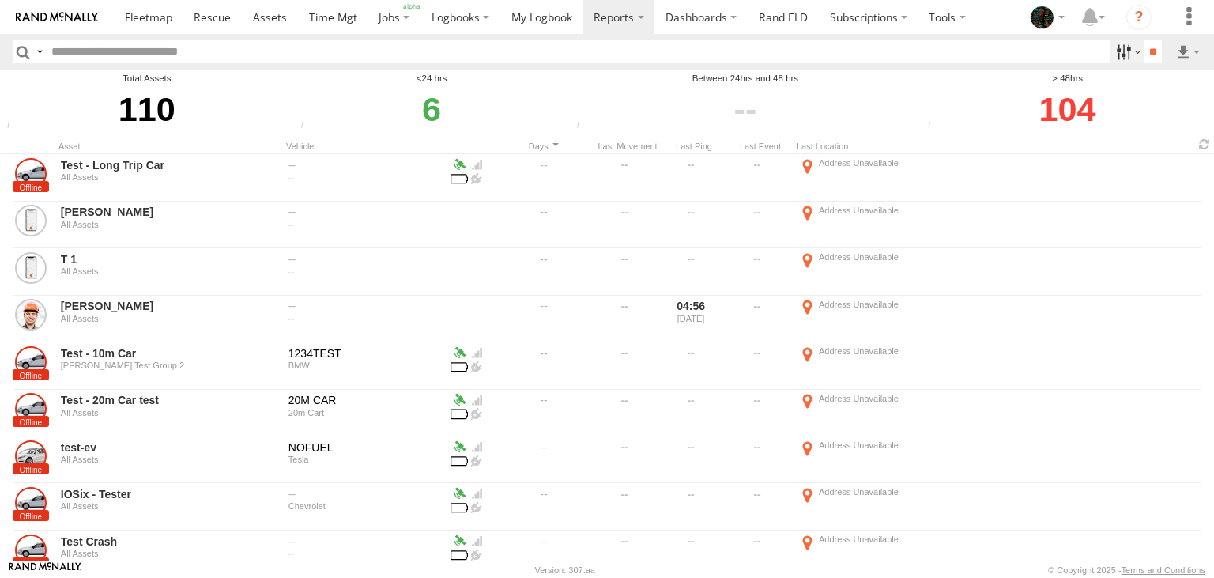
click at [1114, 58] on label at bounding box center [1127, 51] width 34 height 23
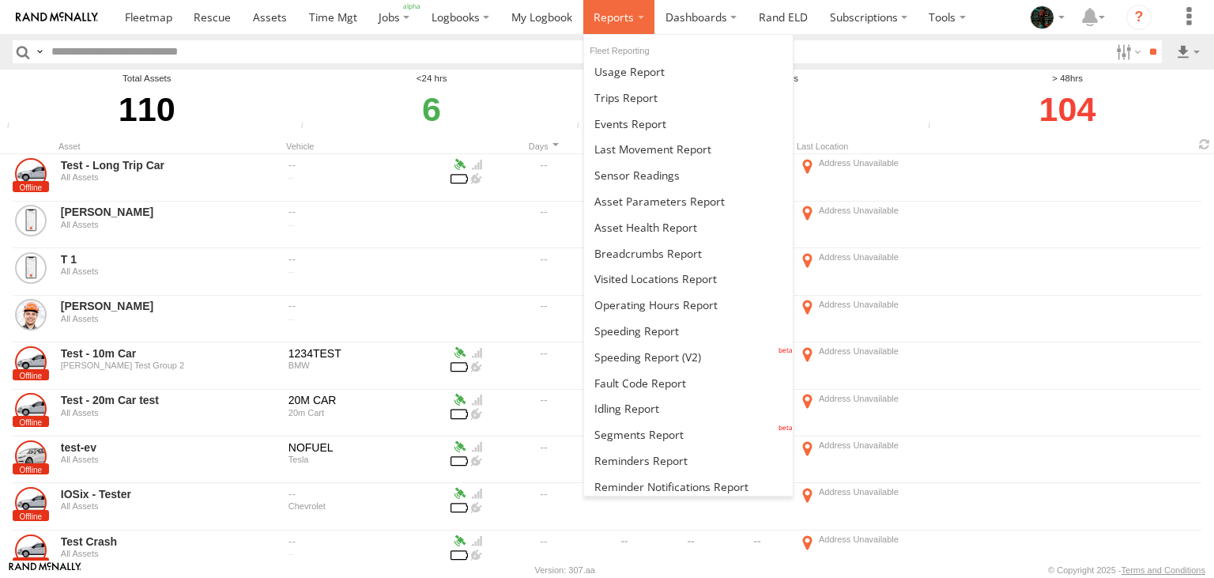
click at [612, 17] on span at bounding box center [614, 16] width 40 height 15
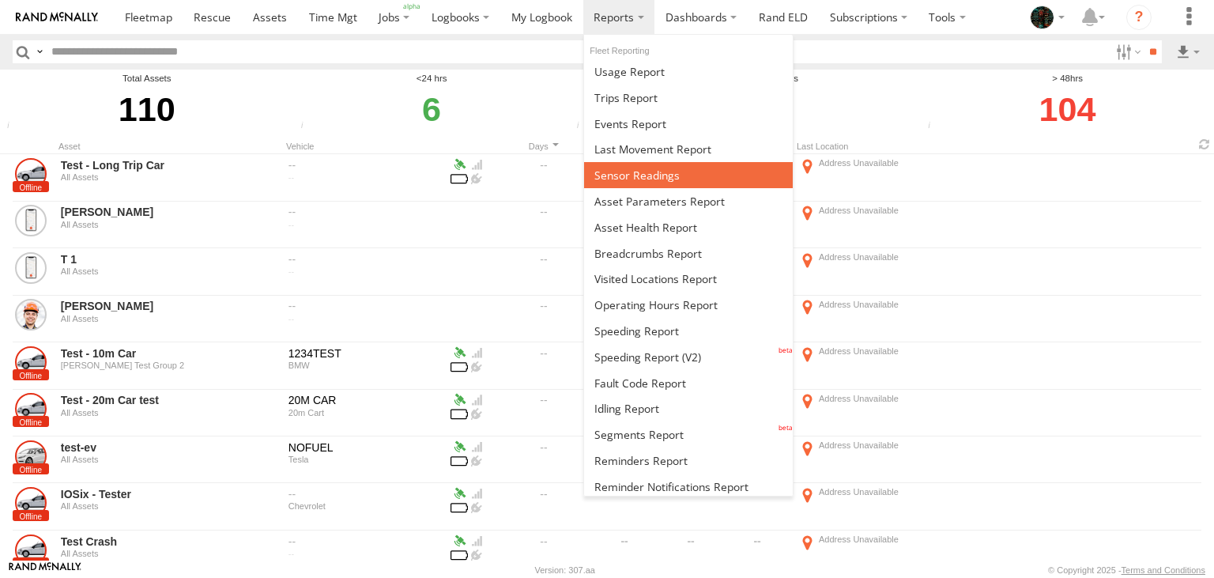
click at [630, 173] on span at bounding box center [636, 175] width 85 height 15
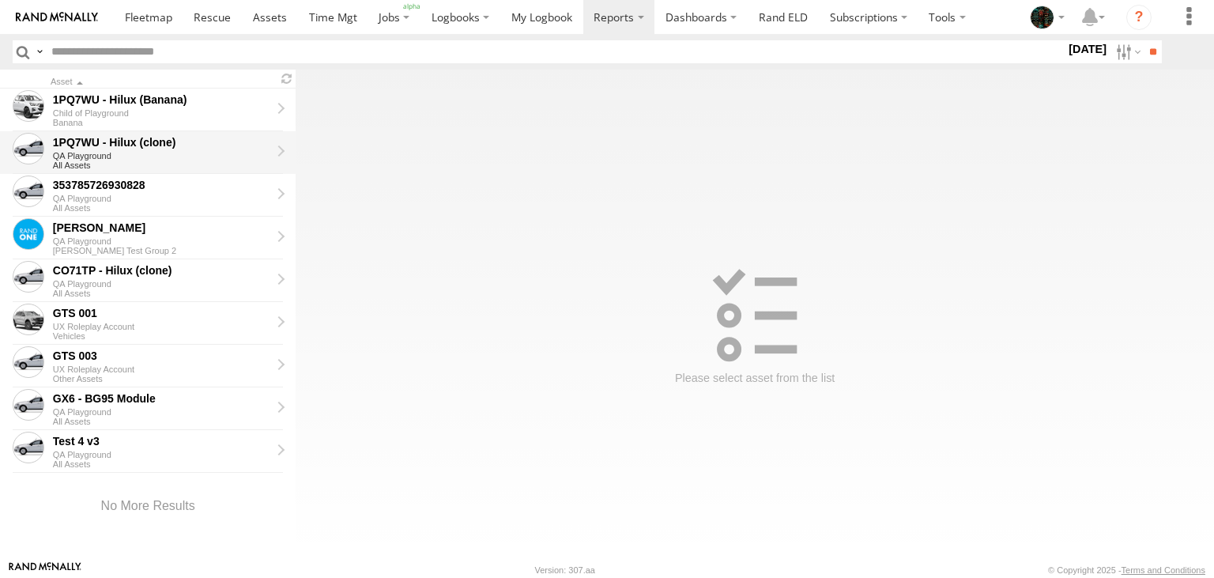
click at [143, 148] on div "1PQ7WU - Hilux (clone)" at bounding box center [161, 142] width 217 height 14
type input "**********"
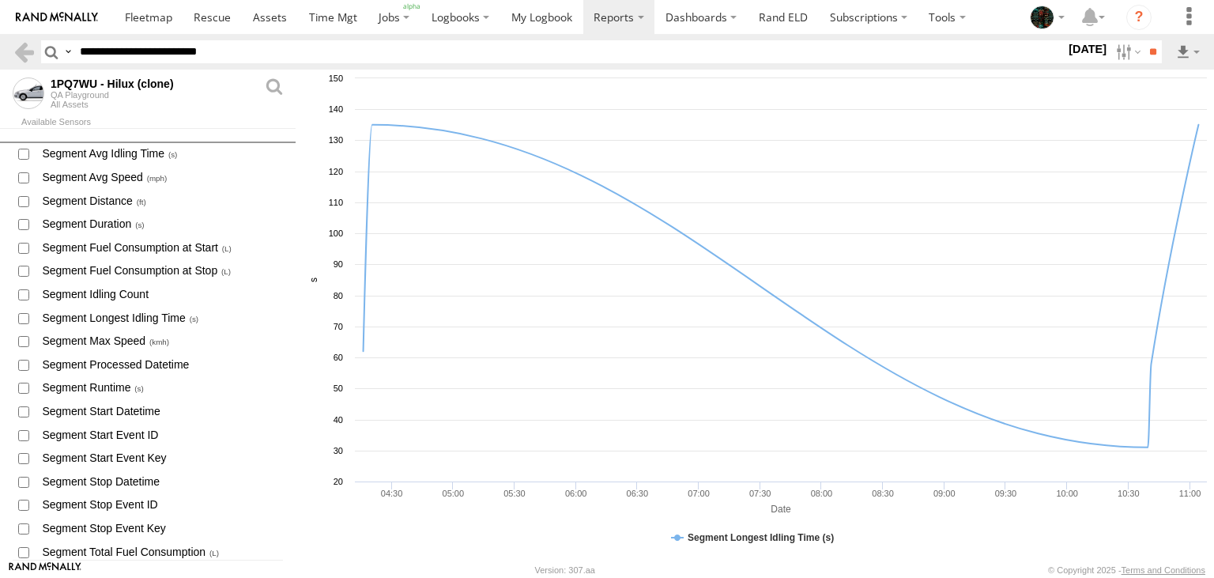
click at [0, 0] on label "Close" at bounding box center [0, 0] width 0 height 0
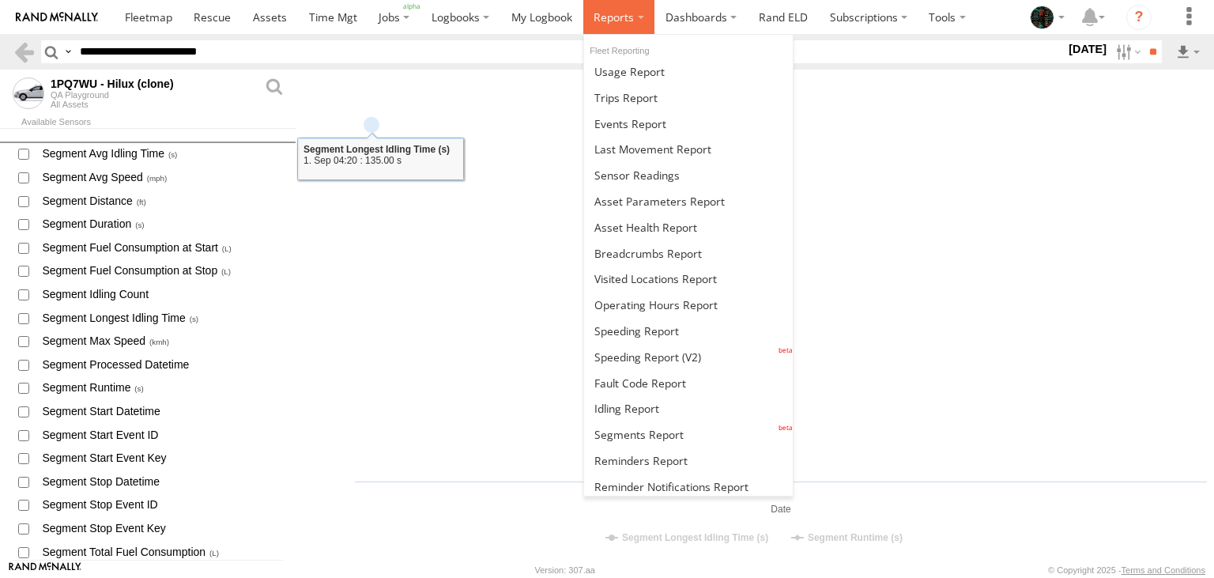
click at [623, 21] on span at bounding box center [614, 16] width 40 height 15
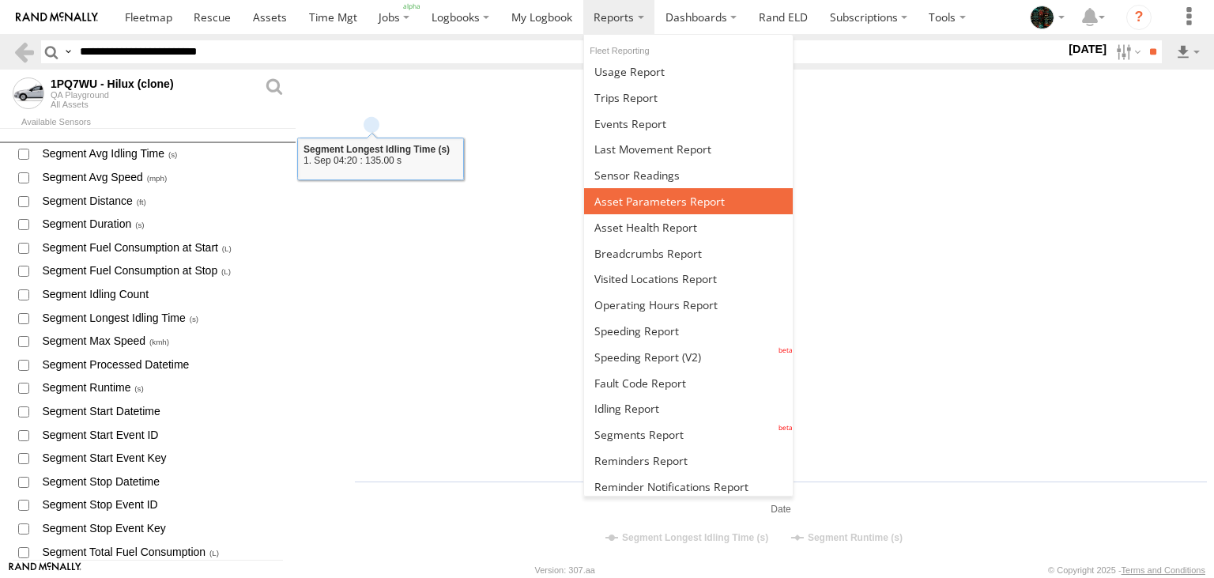
click at [623, 195] on span at bounding box center [659, 201] width 130 height 15
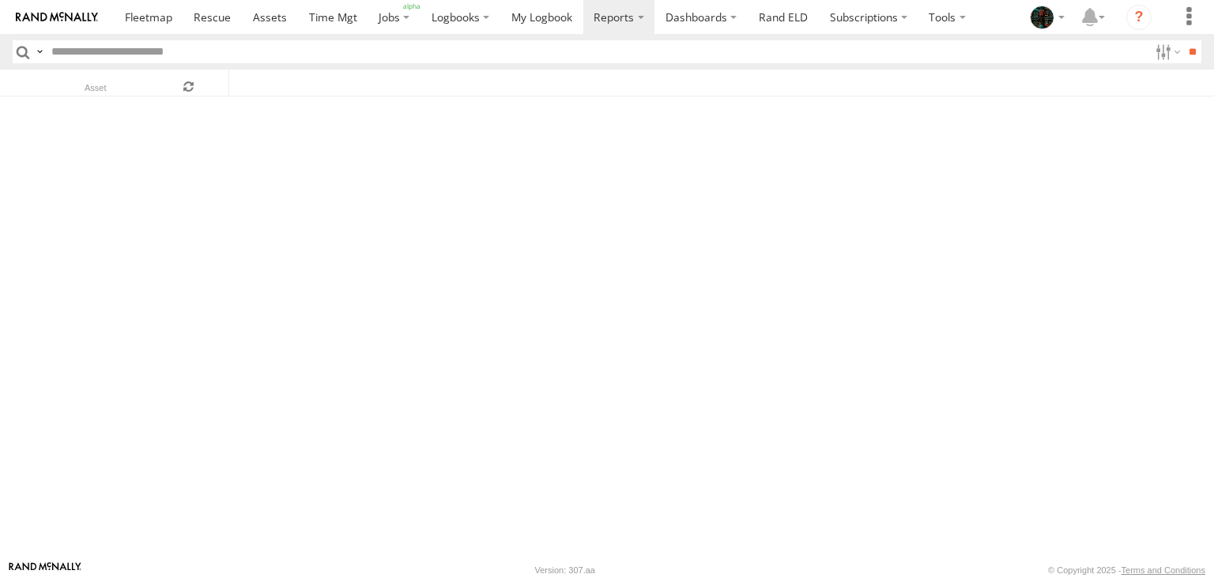
click at [625, 27] on label at bounding box center [619, 17] width 72 height 34
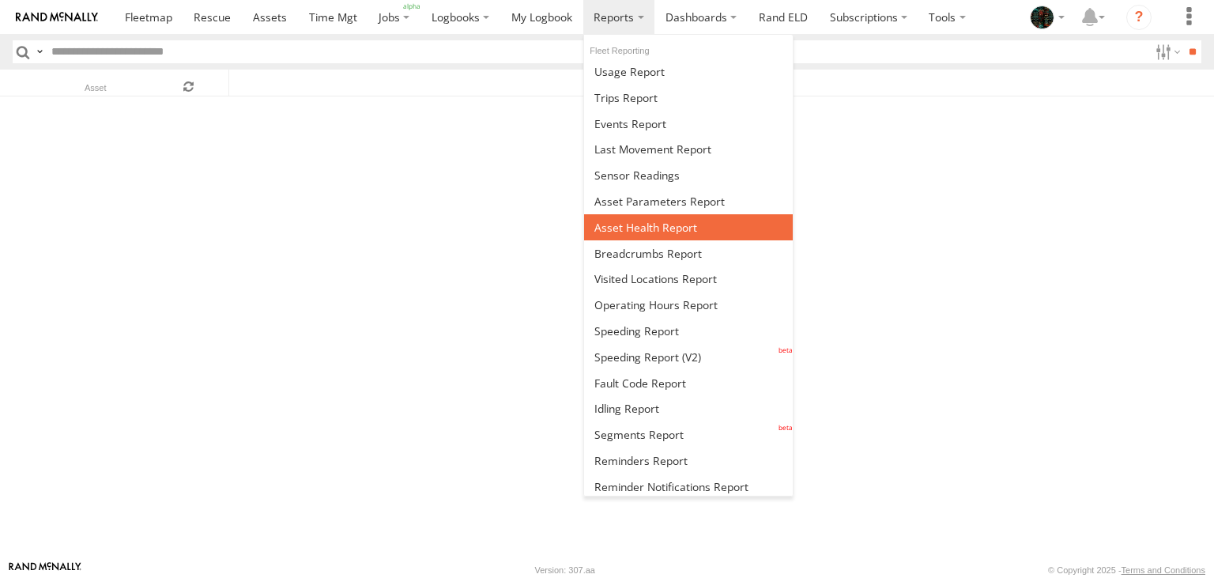
click at [626, 226] on span at bounding box center [645, 227] width 103 height 15
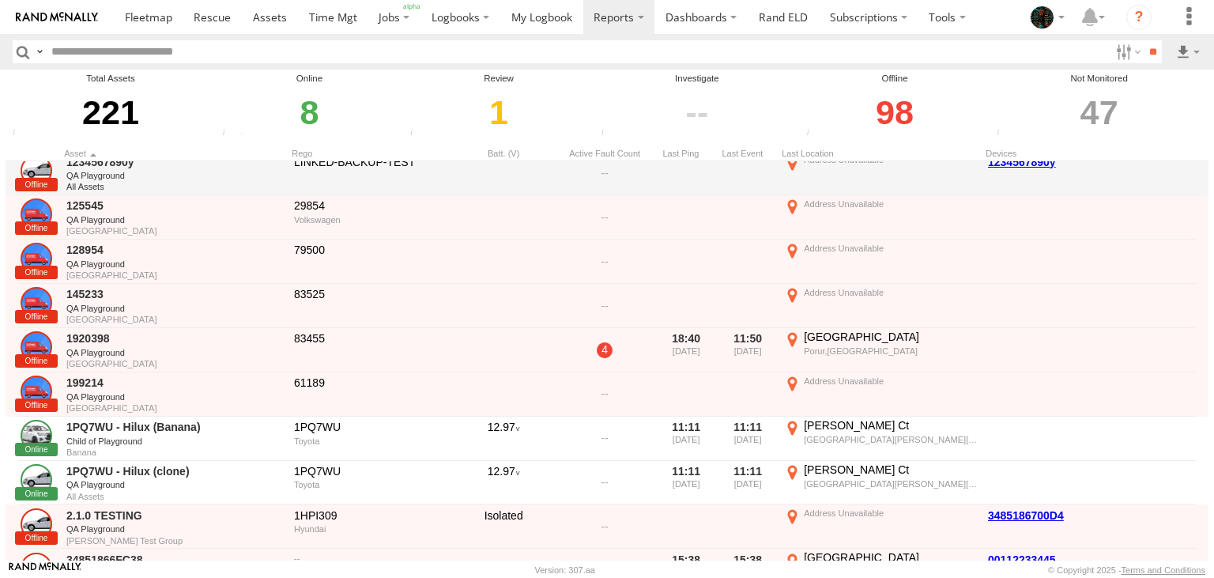
scroll to position [190, 0]
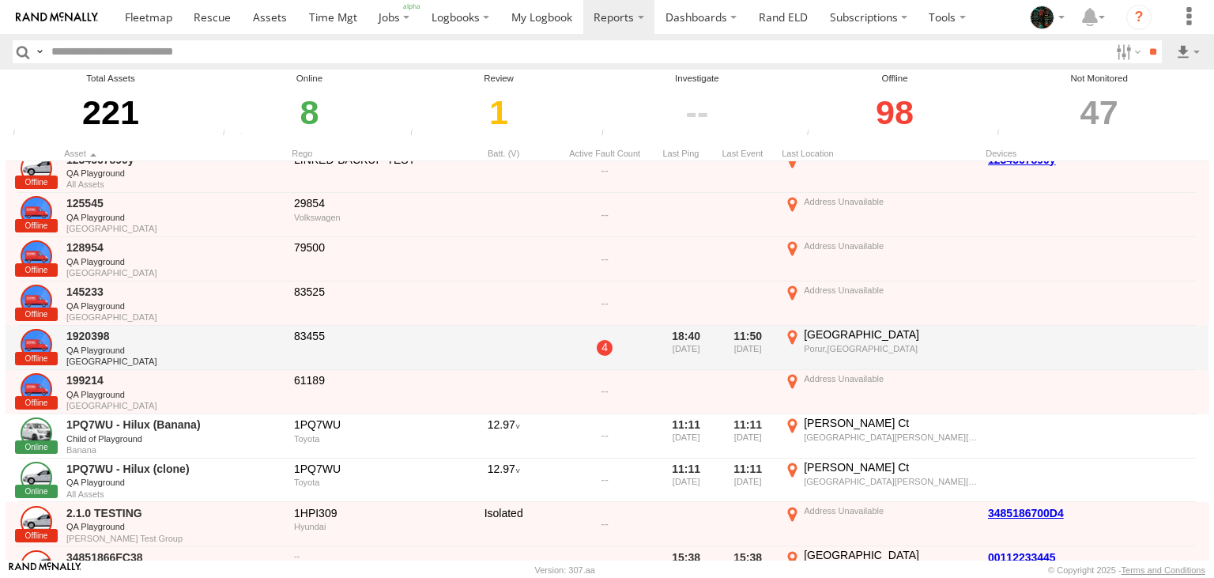
click at [607, 349] on link "4" at bounding box center [605, 348] width 16 height 16
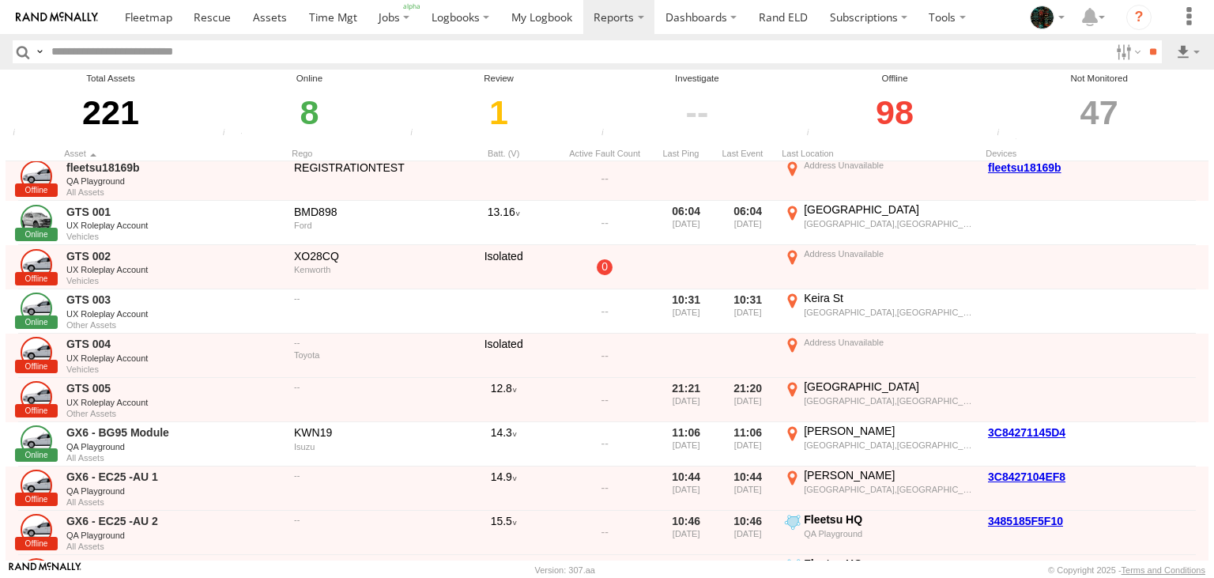
scroll to position [2924, 0]
click at [308, 119] on div "8" at bounding box center [309, 112] width 183 height 55
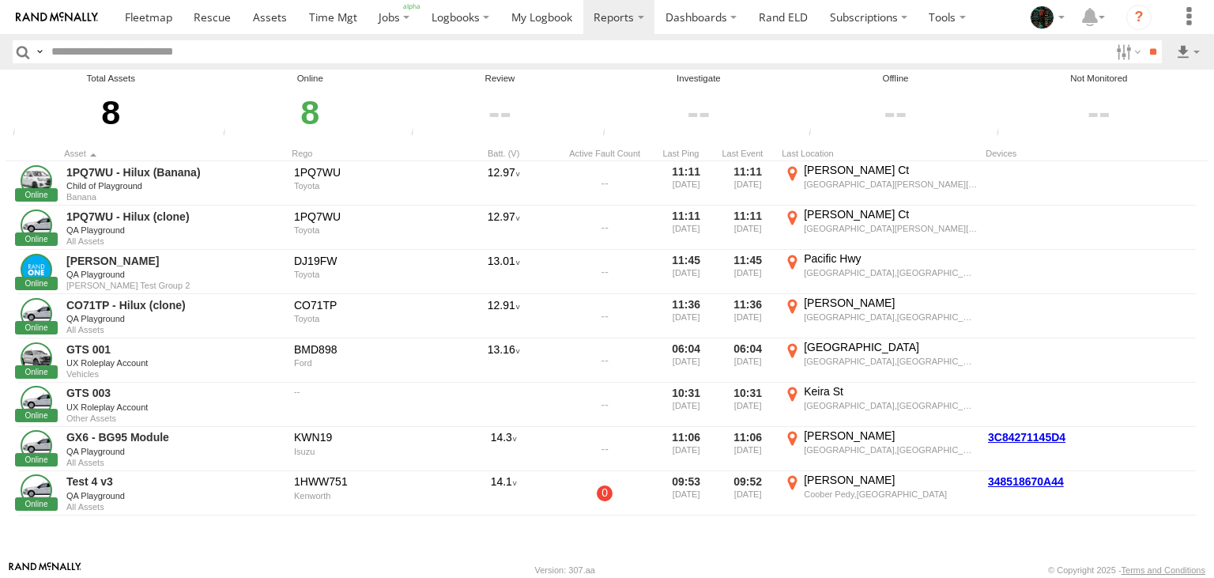
click at [28, 52] on input "button" at bounding box center [23, 51] width 21 height 23
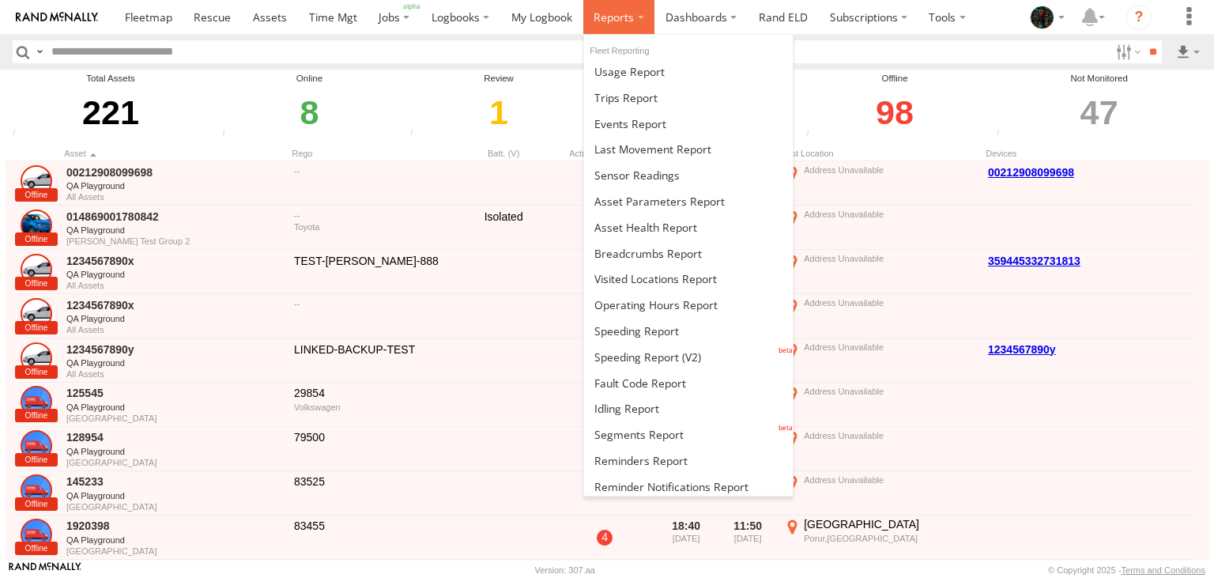
click at [632, 17] on span at bounding box center [614, 16] width 40 height 15
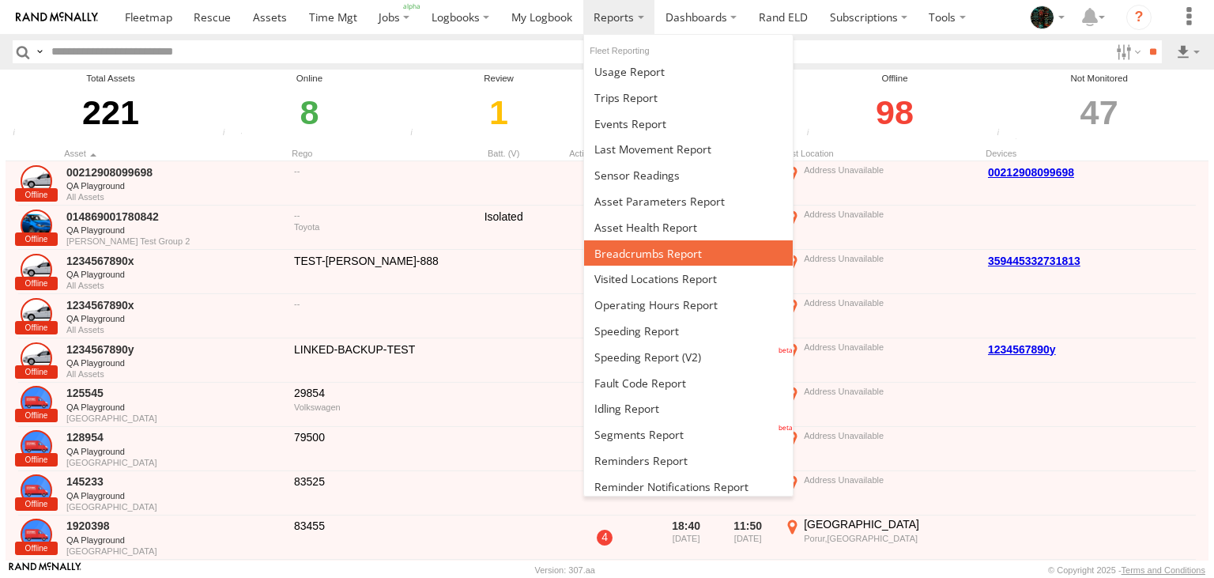
click at [631, 251] on span at bounding box center [647, 253] width 107 height 15
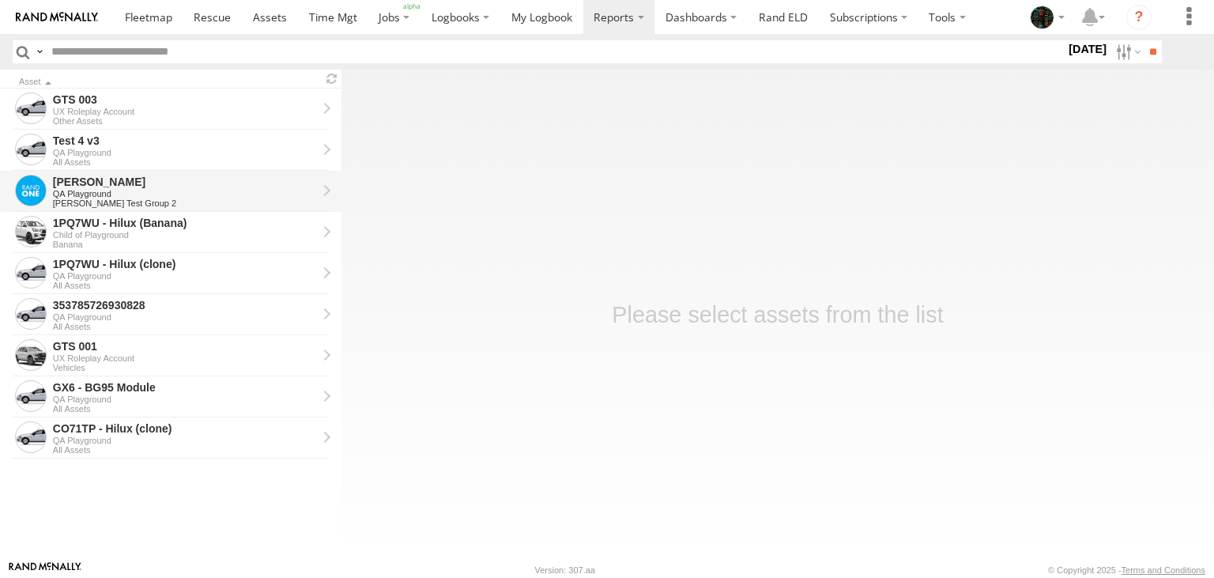
click at [114, 183] on div "[PERSON_NAME]" at bounding box center [185, 182] width 264 height 14
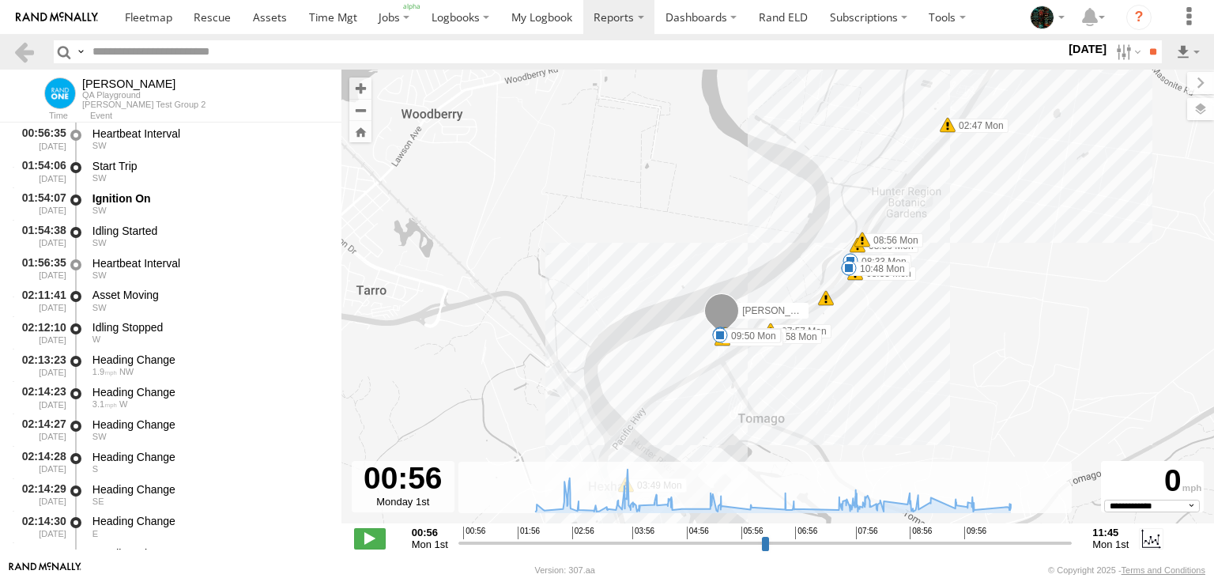
select select "**********"
click at [1144, 532] on label at bounding box center [1151, 538] width 24 height 21
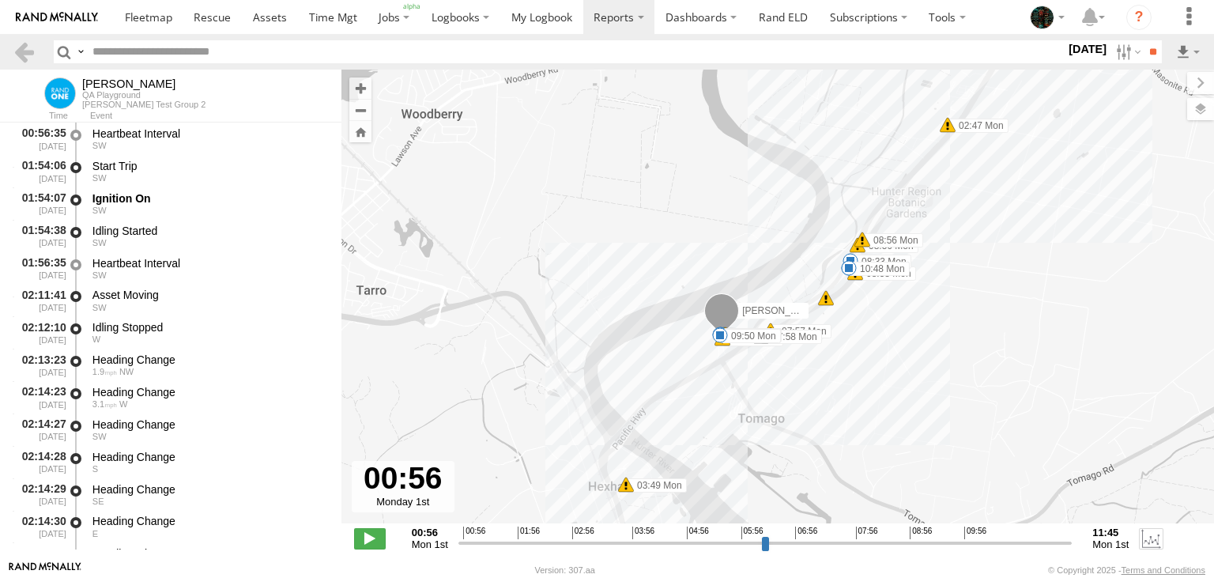
click at [1144, 532] on label at bounding box center [1151, 538] width 24 height 21
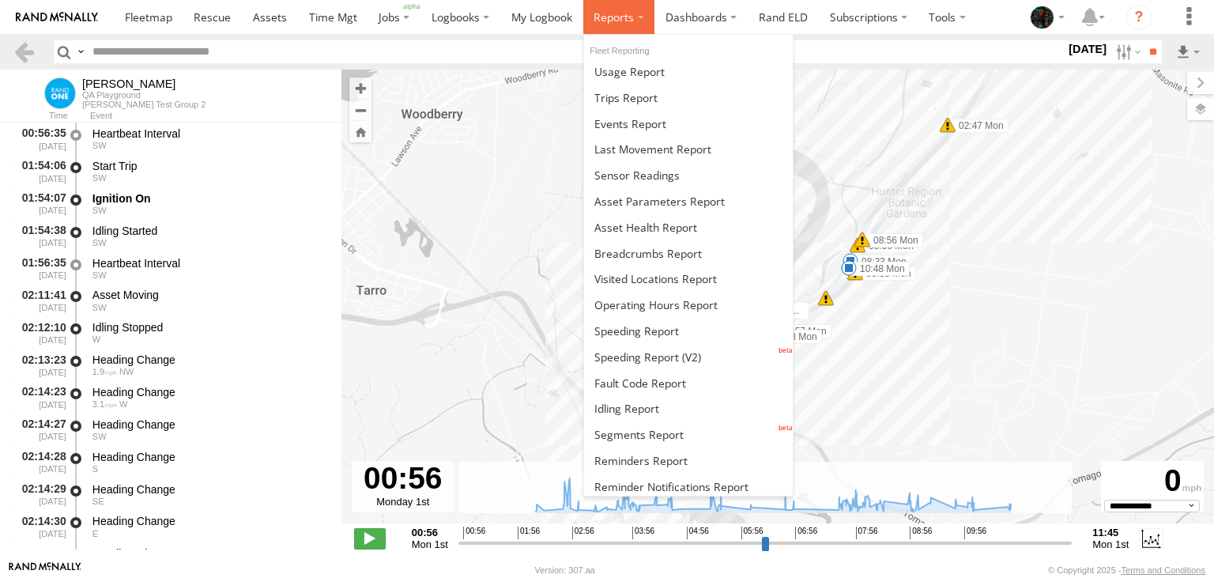
click at [601, 13] on span at bounding box center [614, 16] width 40 height 15
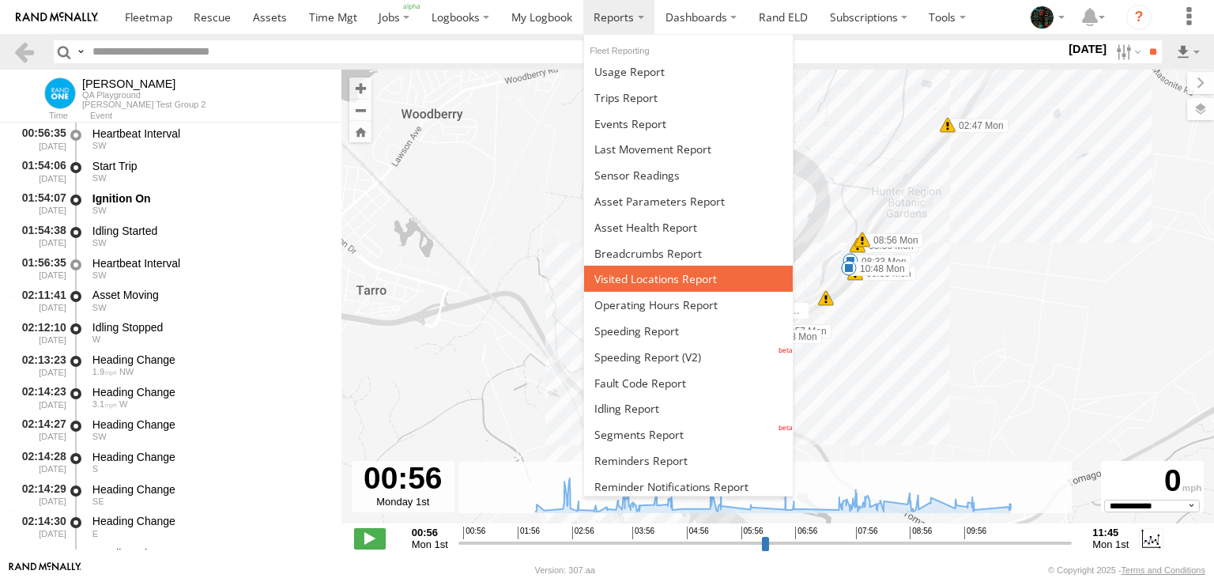
click at [609, 267] on link at bounding box center [688, 279] width 209 height 26
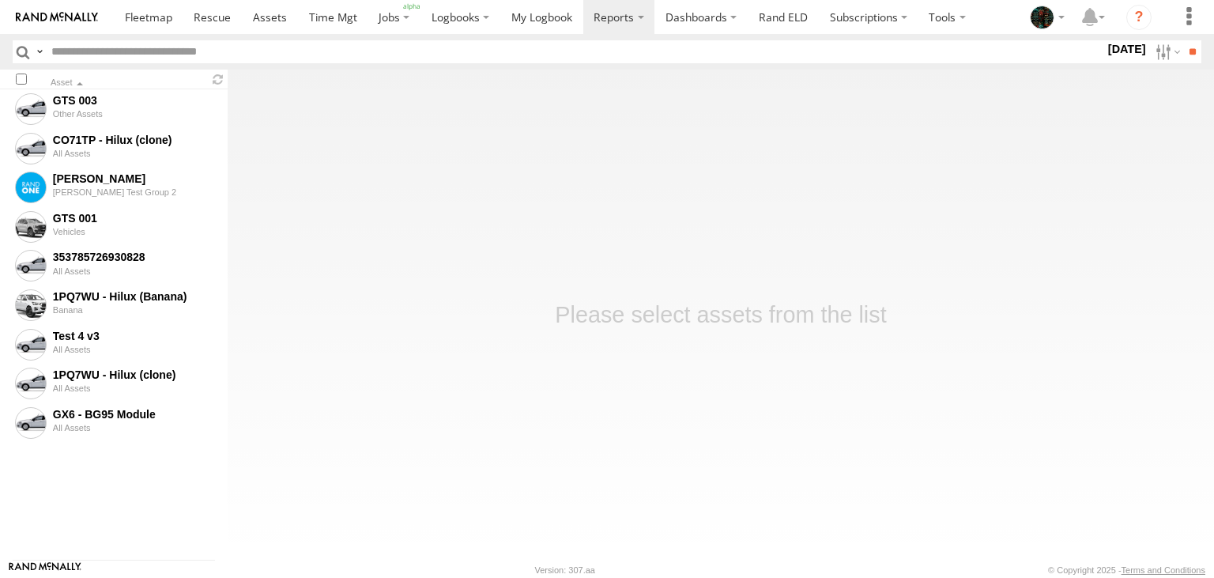
click at [81, 262] on div "353785726930828" at bounding box center [133, 257] width 160 height 14
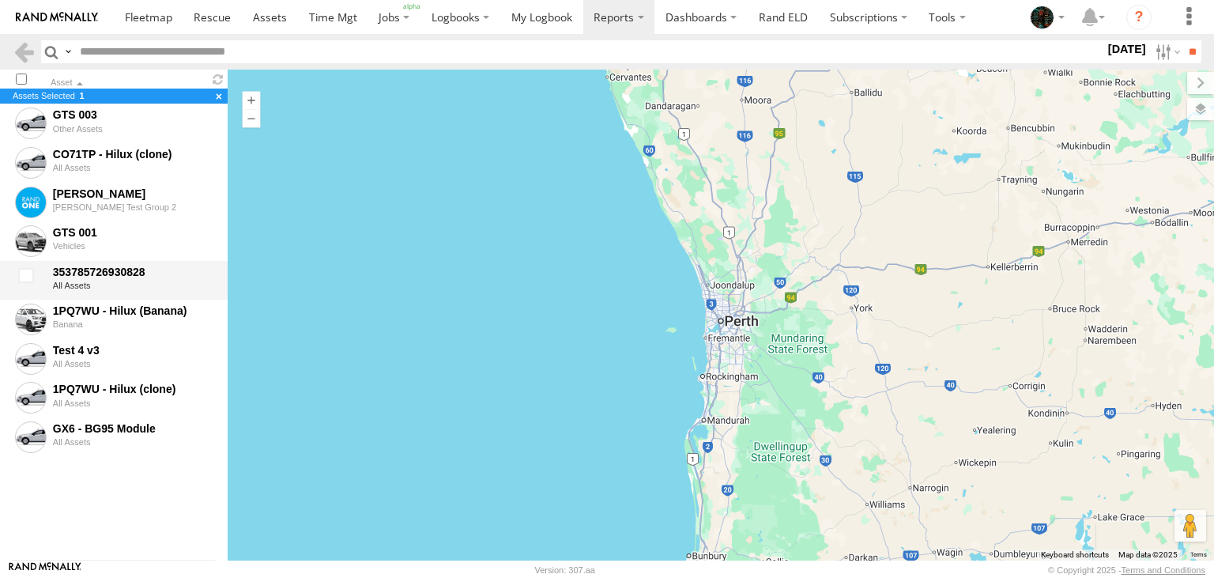
click at [32, 281] on div at bounding box center [29, 280] width 32 height 36
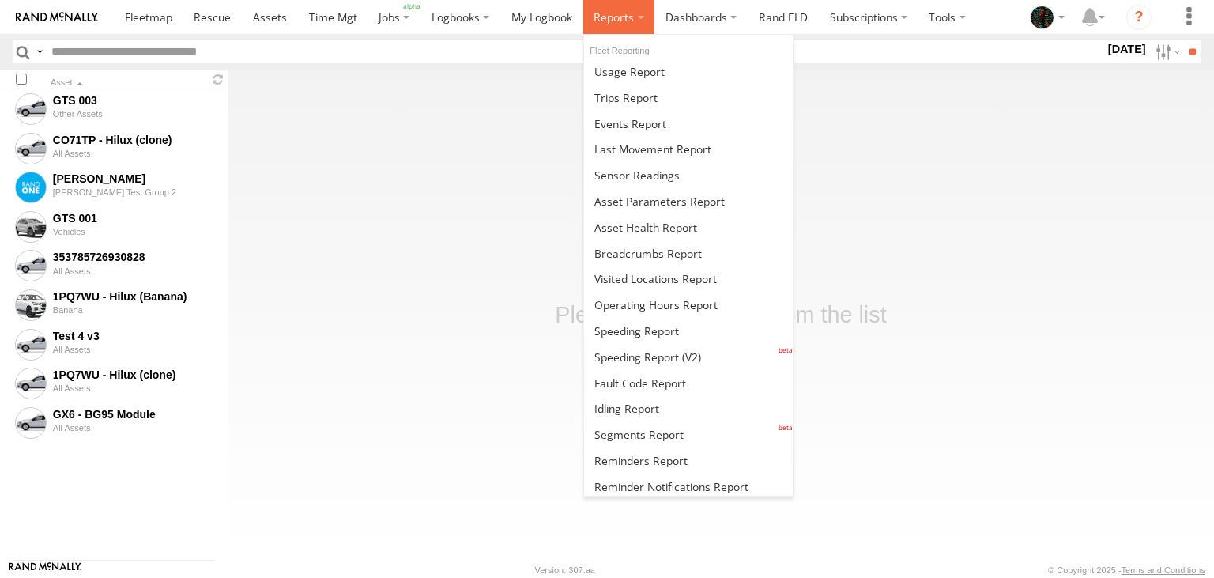
click at [627, 26] on label at bounding box center [619, 17] width 72 height 34
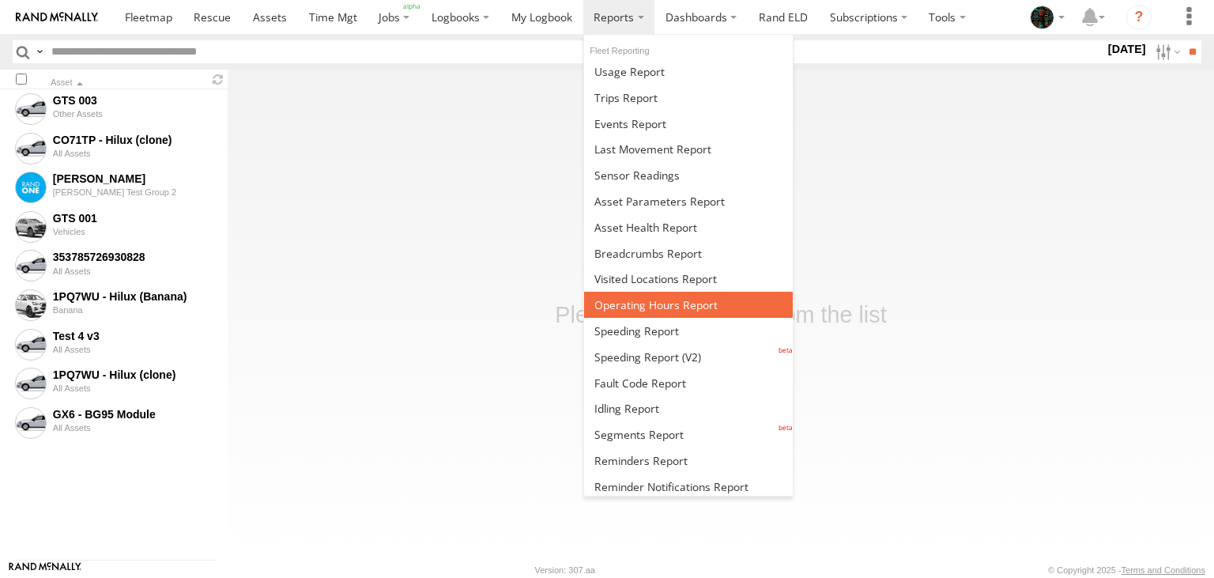
click at [636, 301] on span at bounding box center [655, 304] width 123 height 15
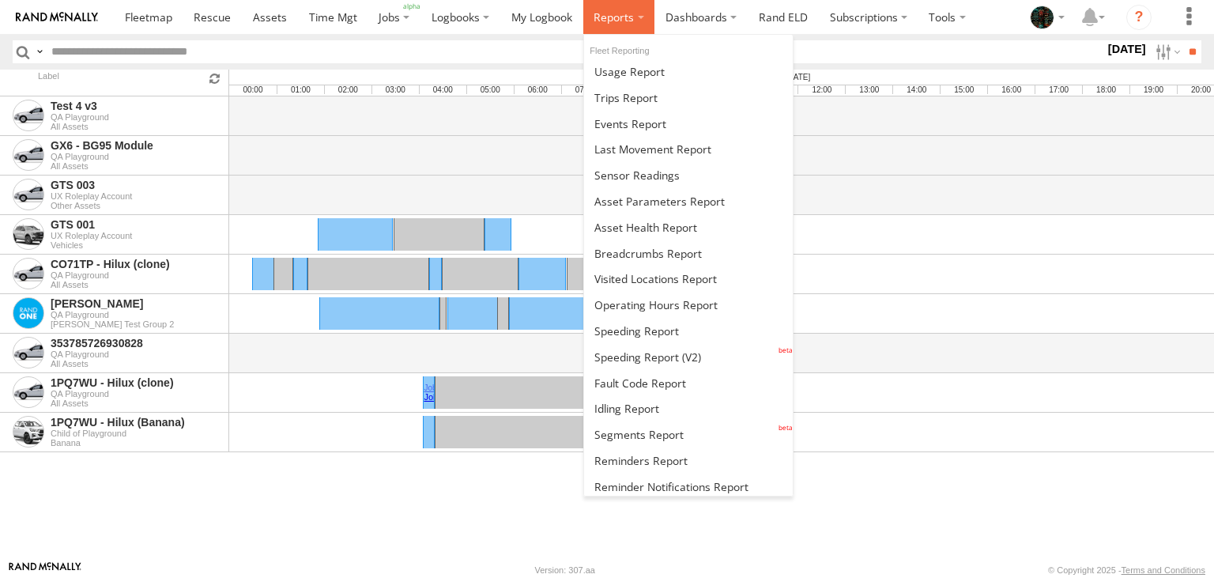
click at [627, 17] on span at bounding box center [614, 16] width 40 height 15
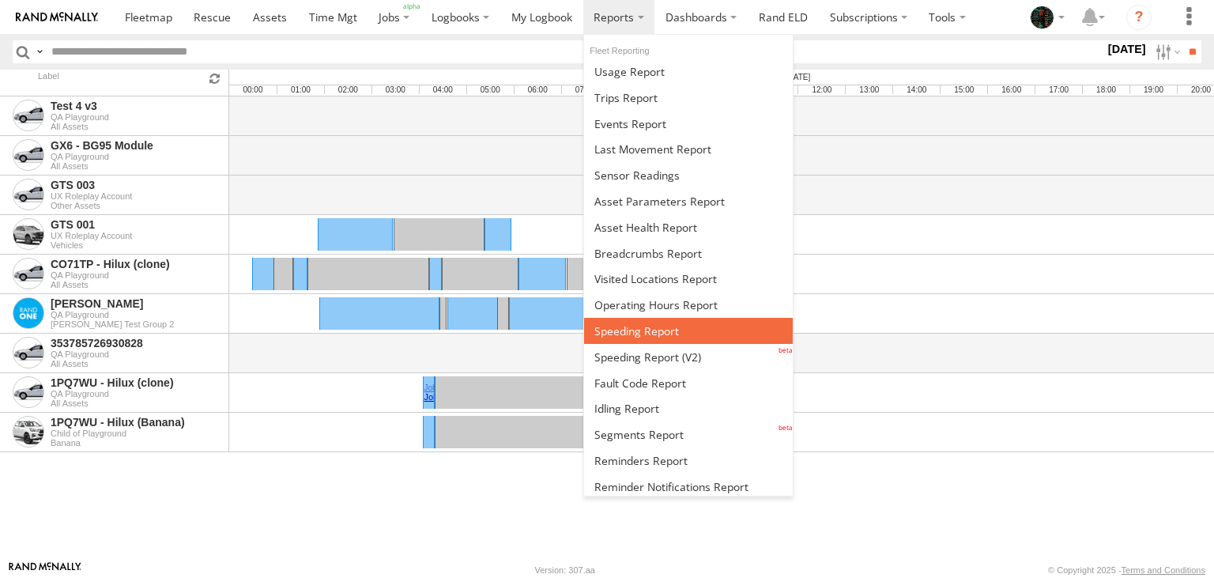
click at [629, 331] on span at bounding box center [636, 330] width 85 height 15
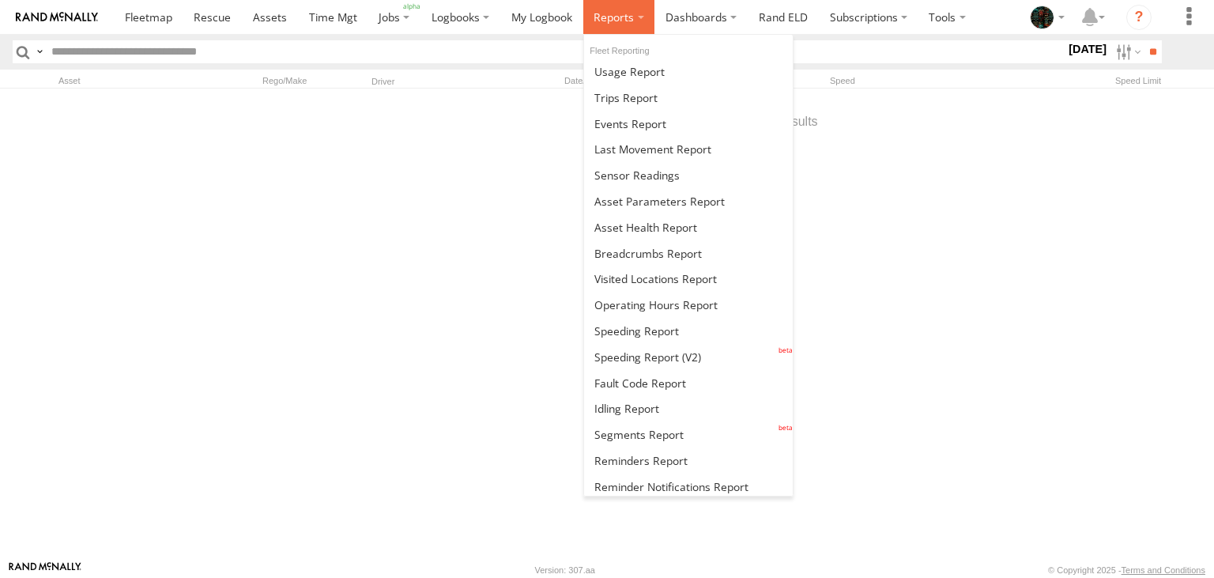
click at [616, 18] on span at bounding box center [614, 16] width 40 height 15
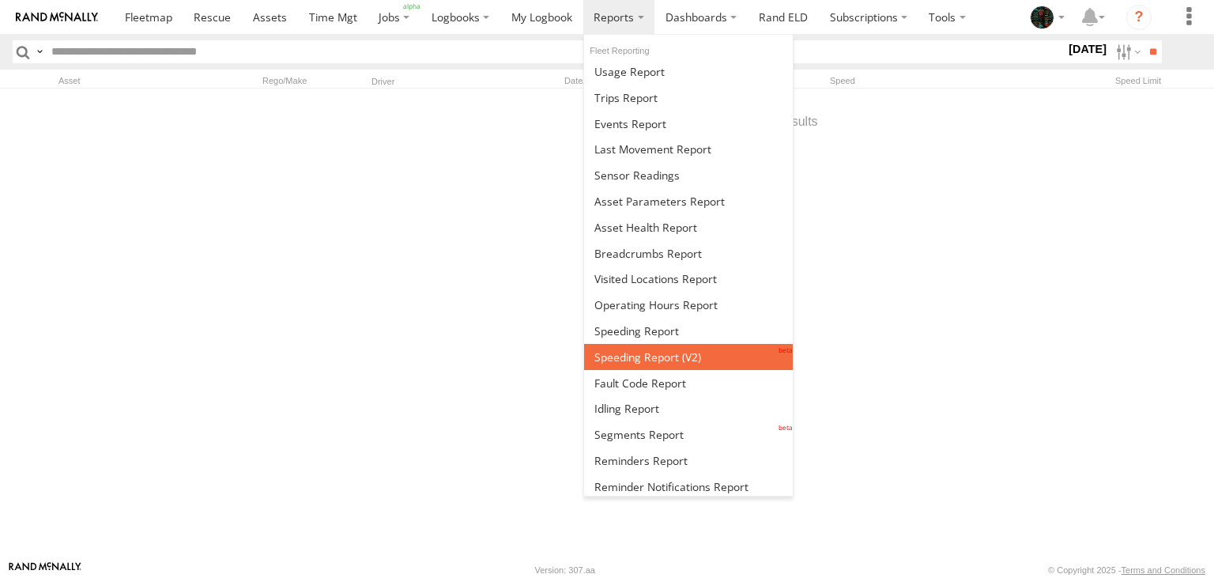
click at [637, 358] on span at bounding box center [647, 356] width 107 height 15
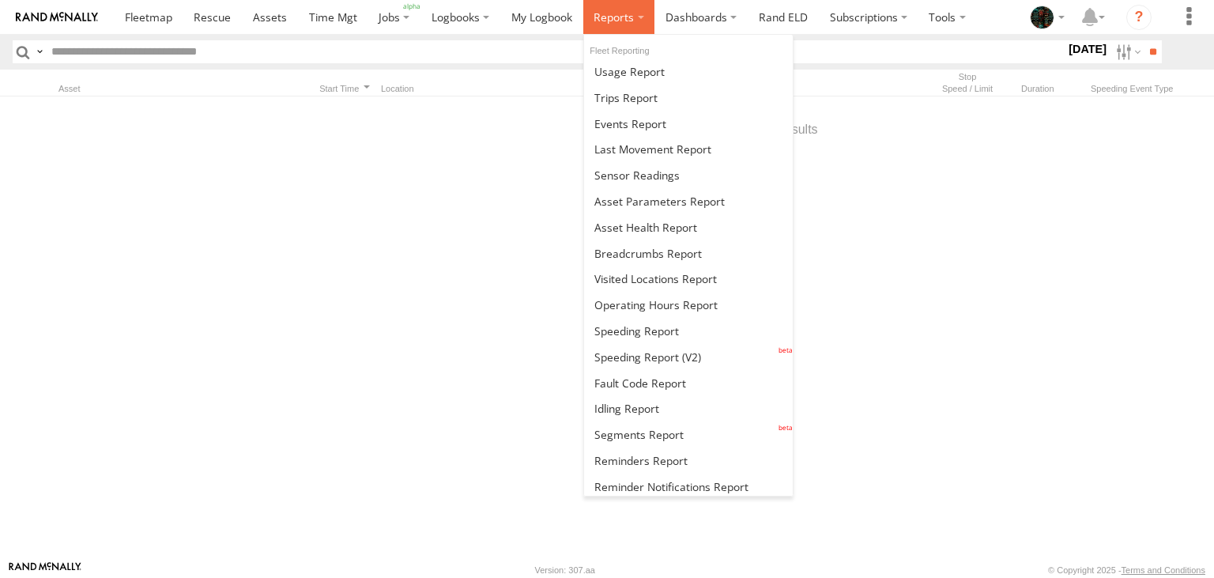
click at [619, 24] on span at bounding box center [614, 16] width 40 height 15
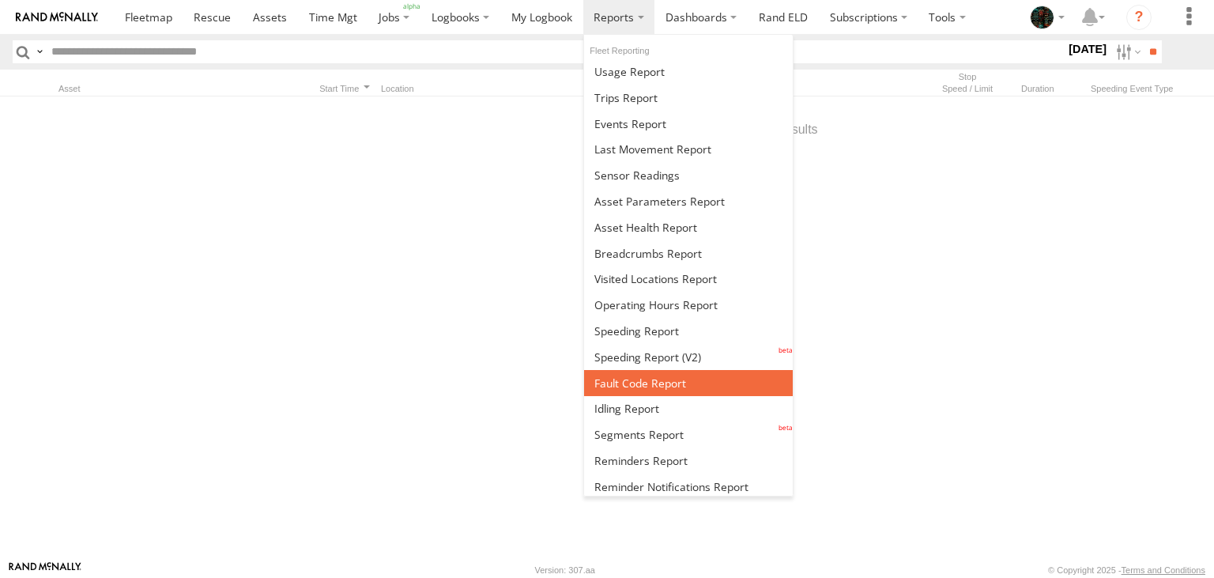
click at [624, 375] on span at bounding box center [640, 382] width 92 height 15
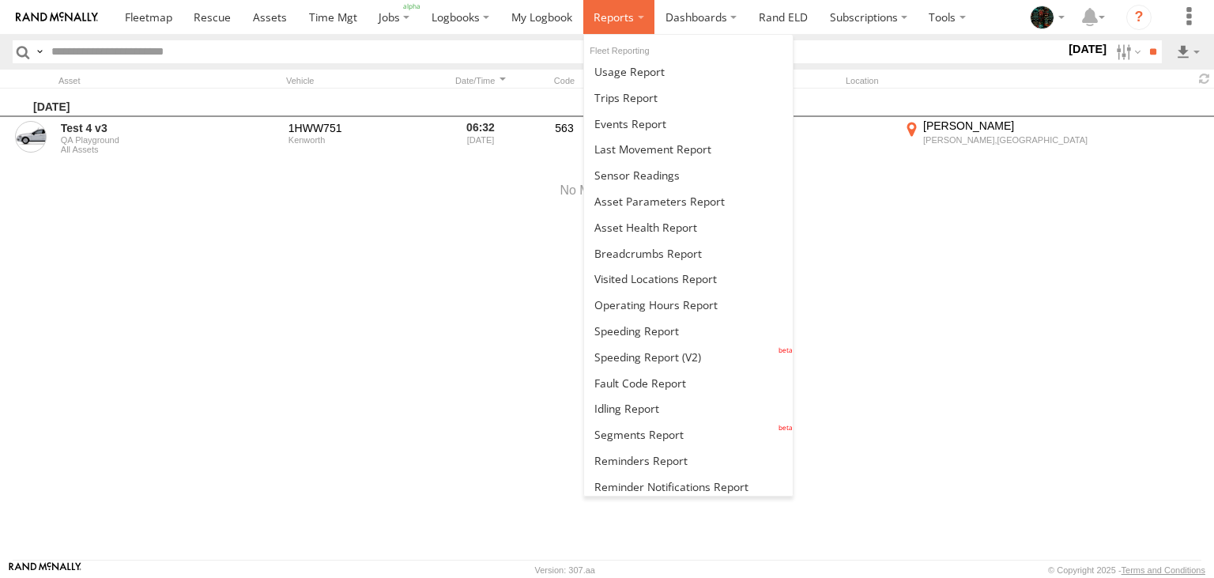
click at [612, 17] on span at bounding box center [614, 16] width 40 height 15
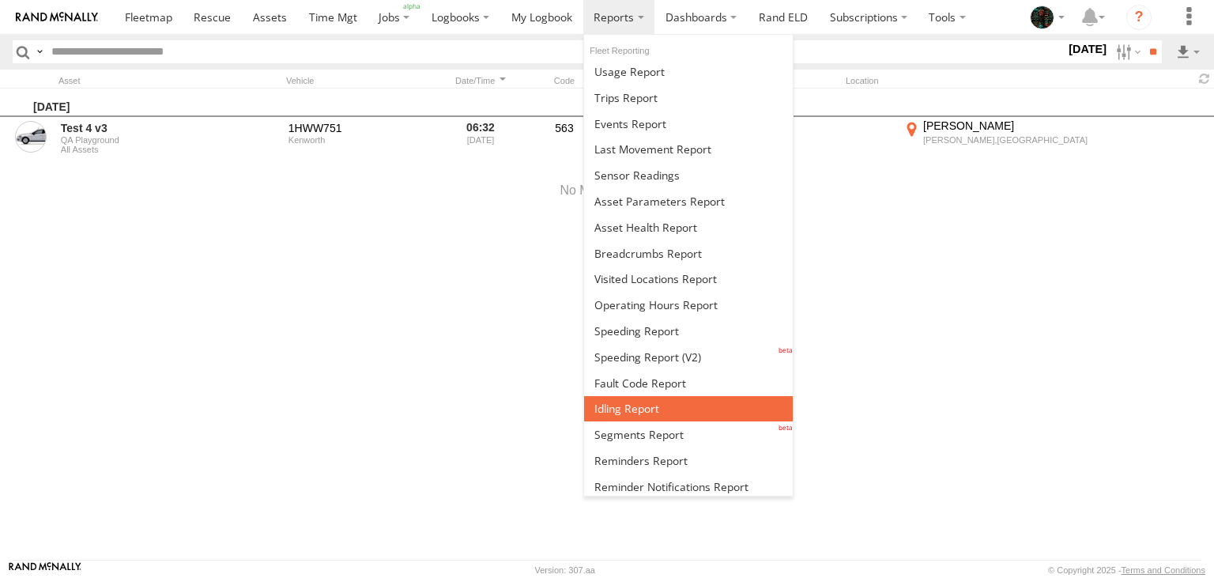
click at [609, 407] on span at bounding box center [626, 408] width 65 height 15
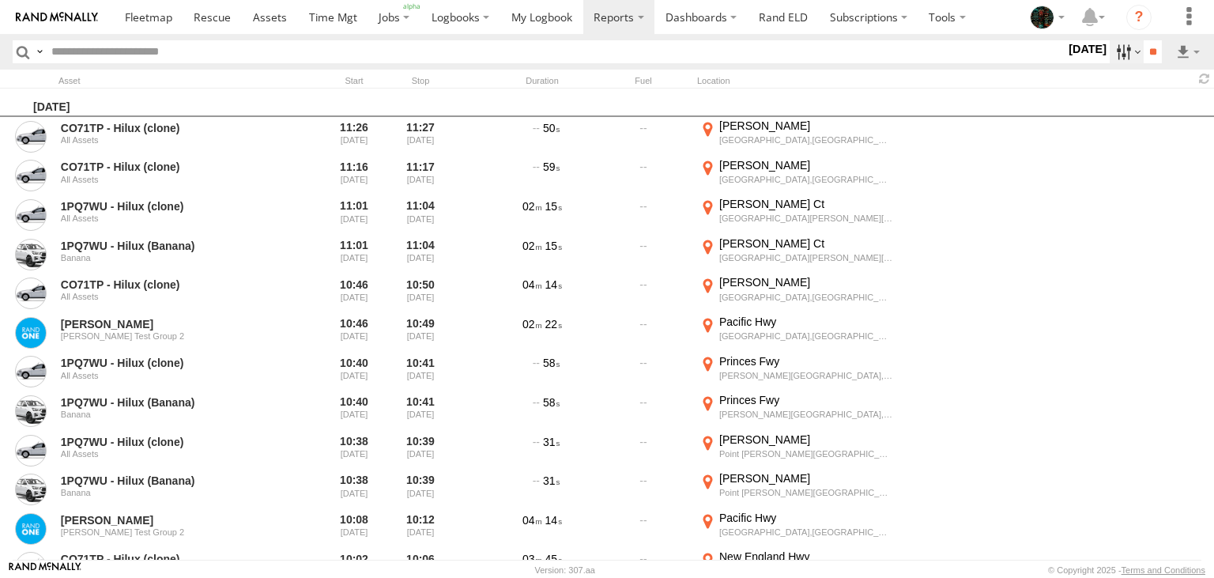
click at [1123, 62] on label at bounding box center [1127, 51] width 34 height 23
click at [1121, 51] on label at bounding box center [1127, 51] width 34 height 23
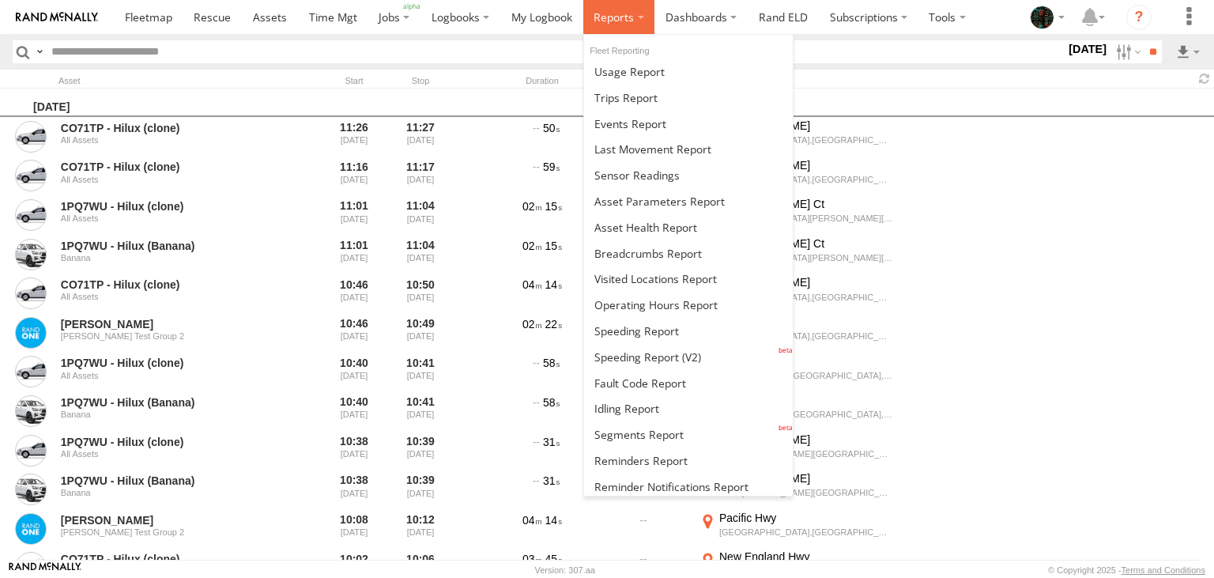
click at [603, 19] on span at bounding box center [614, 16] width 40 height 15
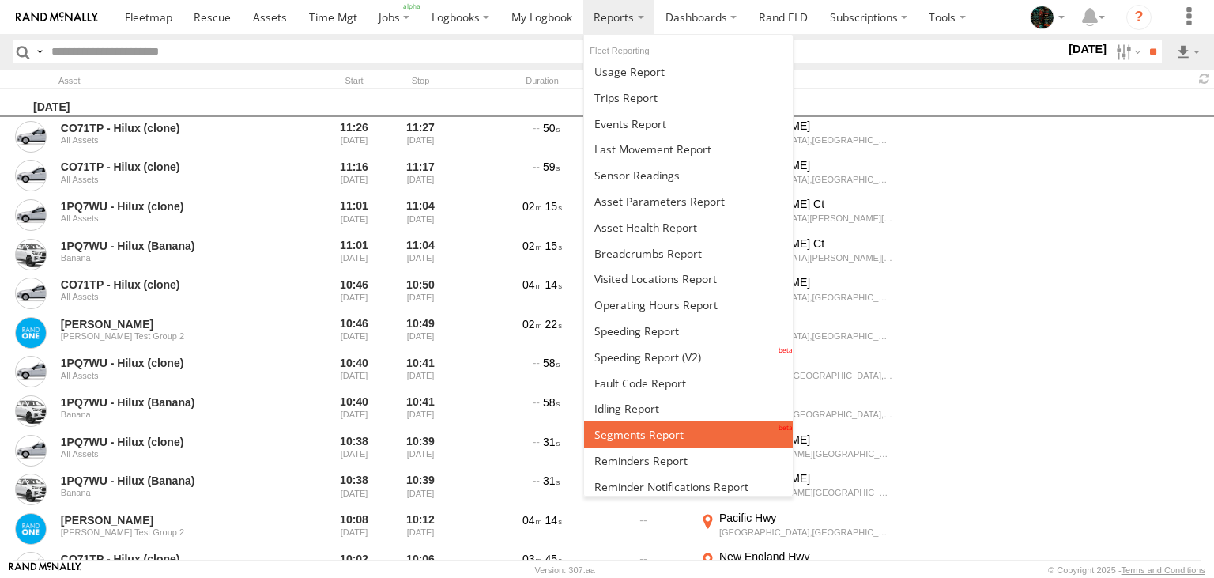
click at [631, 429] on span at bounding box center [638, 434] width 89 height 15
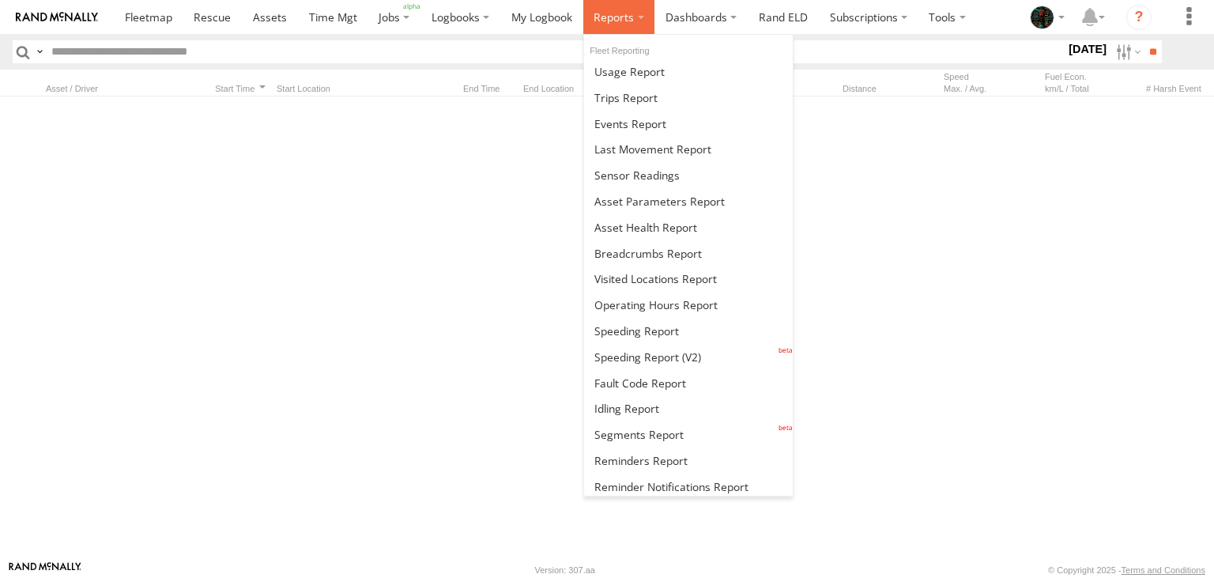
click at [634, 18] on label at bounding box center [619, 17] width 72 height 34
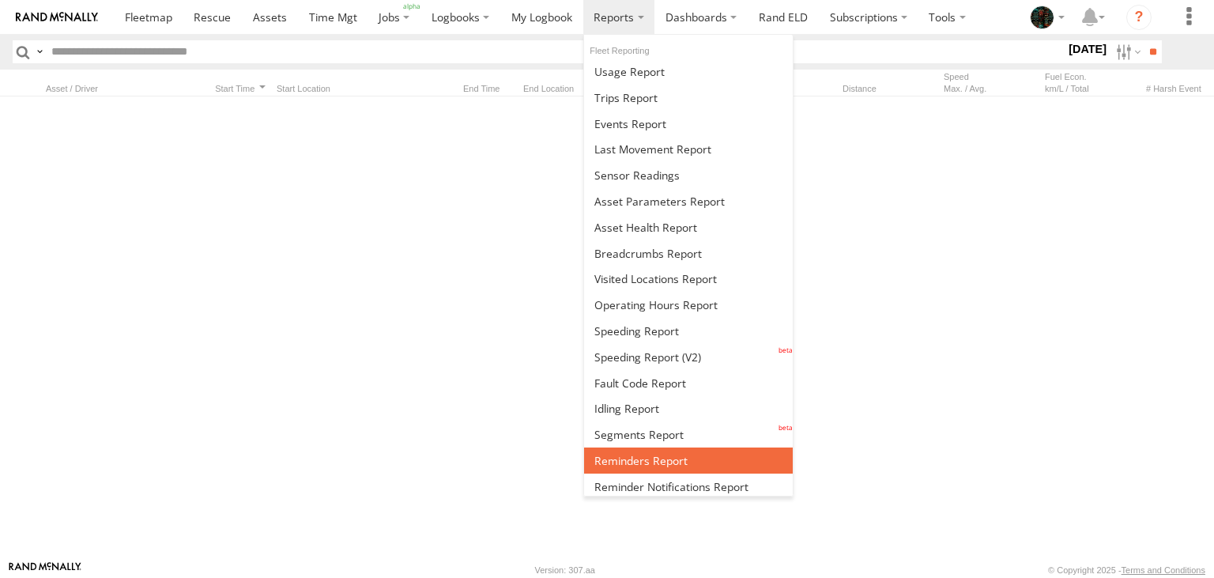
click at [670, 453] on span at bounding box center [640, 460] width 93 height 15
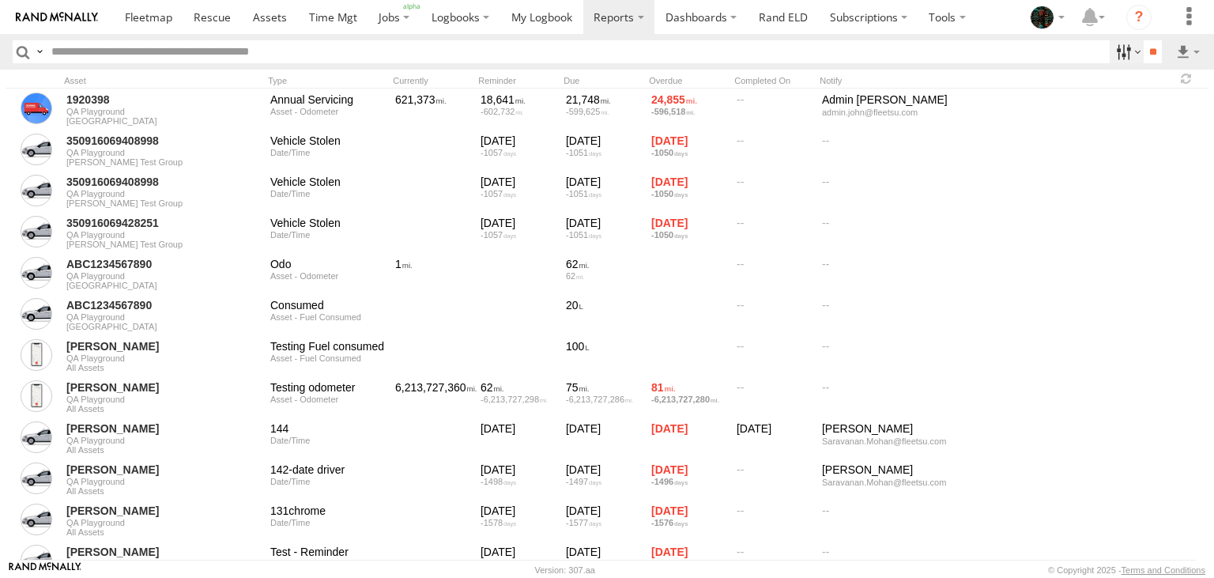
click at [1114, 47] on label at bounding box center [1127, 51] width 34 height 23
click at [43, 55] on label at bounding box center [39, 51] width 13 height 23
click at [0, 0] on span "Search Query" at bounding box center [0, 0] width 0 height 0
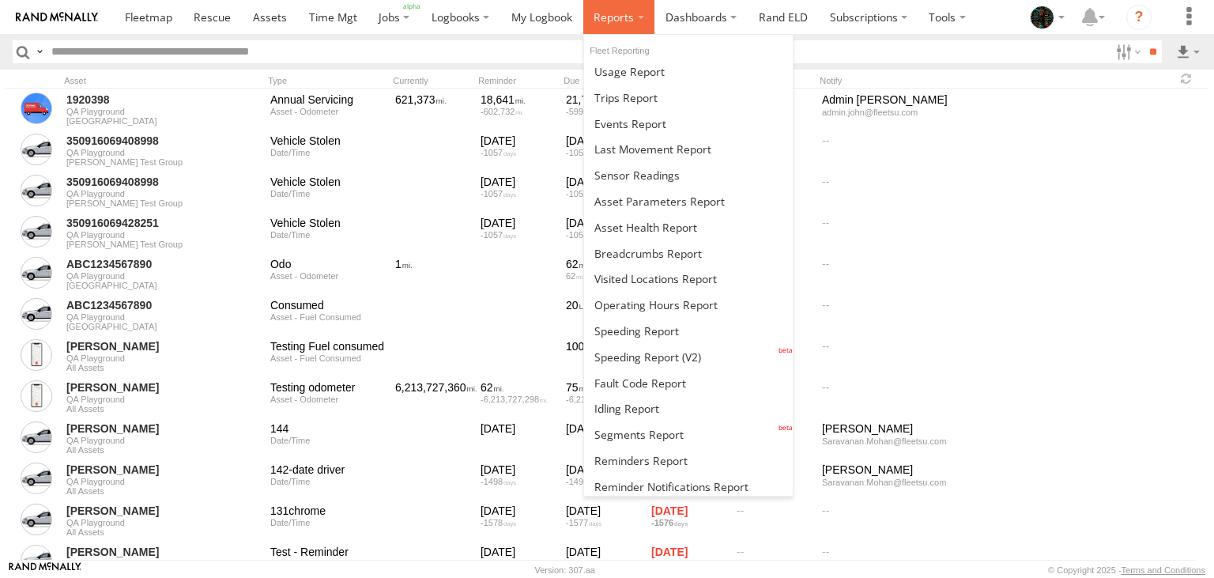
click at [615, 17] on span at bounding box center [614, 16] width 40 height 15
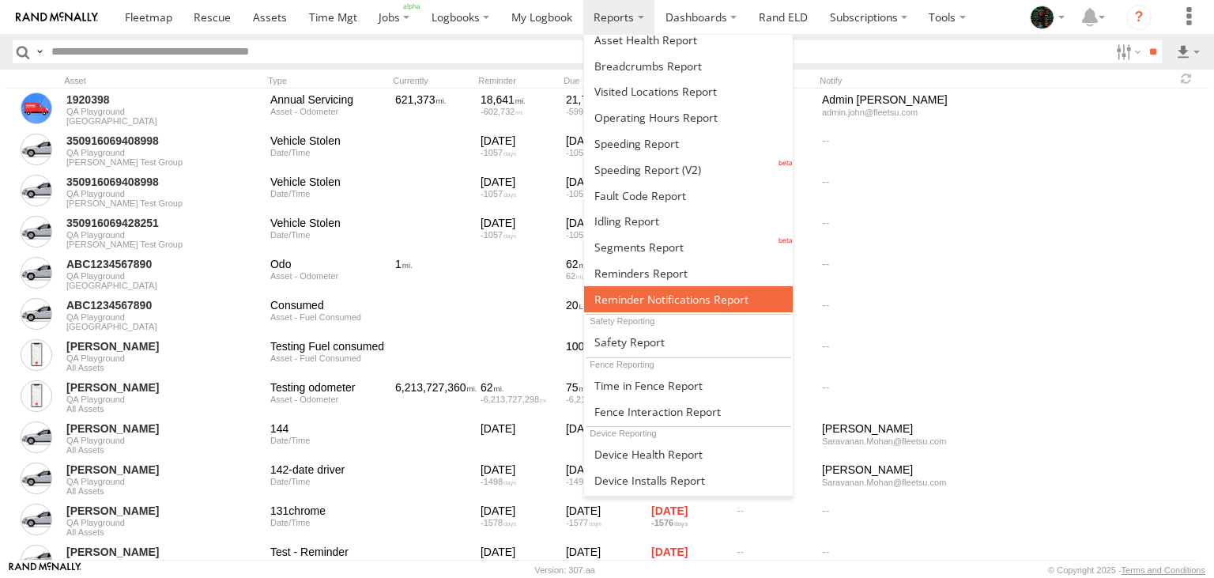
scroll to position [187, 0]
click at [677, 286] on link at bounding box center [688, 299] width 209 height 26
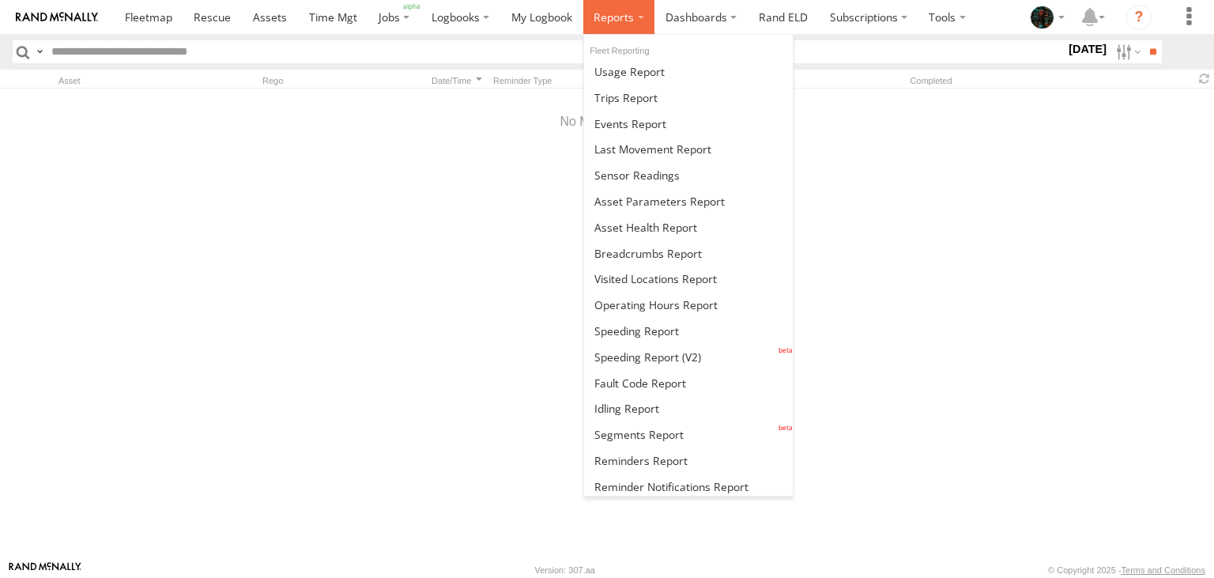
click at [612, 14] on span at bounding box center [614, 16] width 40 height 15
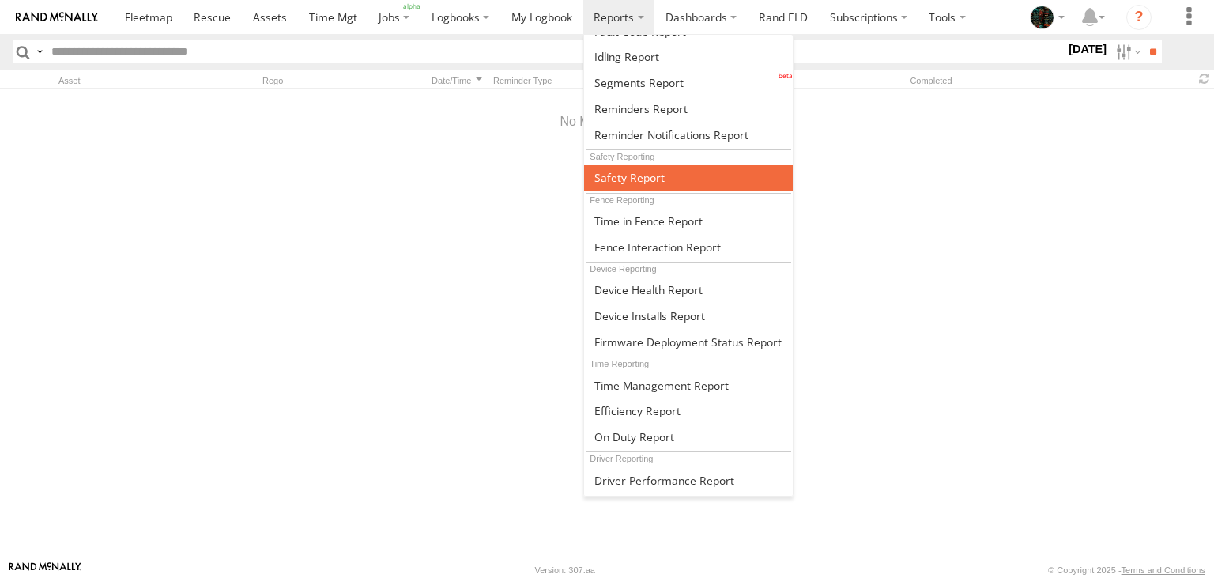
scroll to position [352, 0]
click at [665, 166] on link at bounding box center [688, 178] width 209 height 26
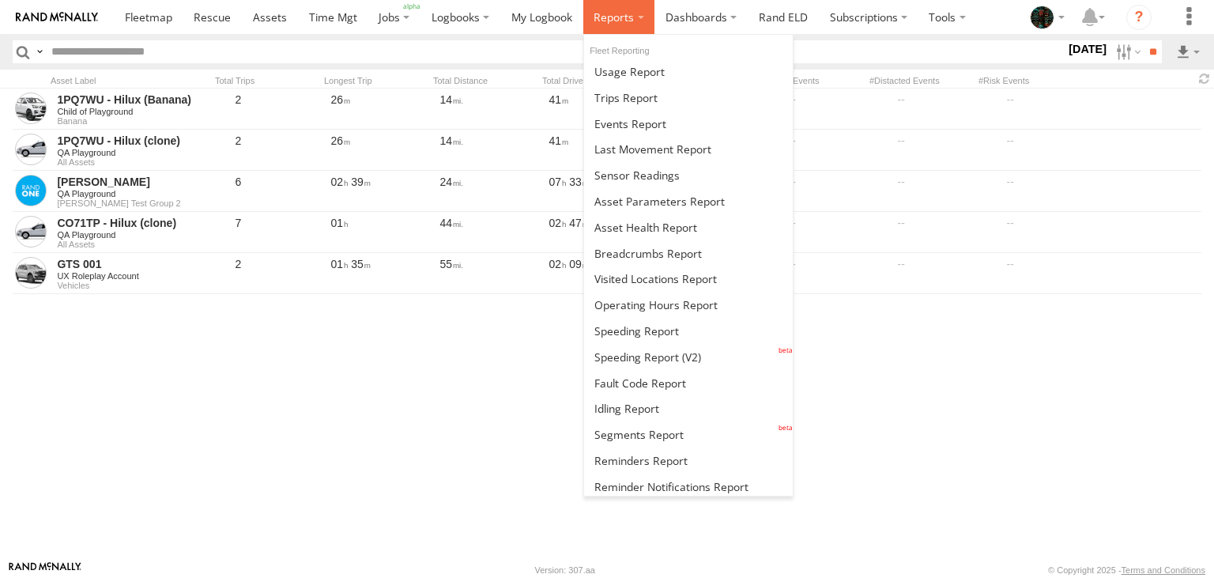
click at [616, 10] on span at bounding box center [614, 16] width 40 height 15
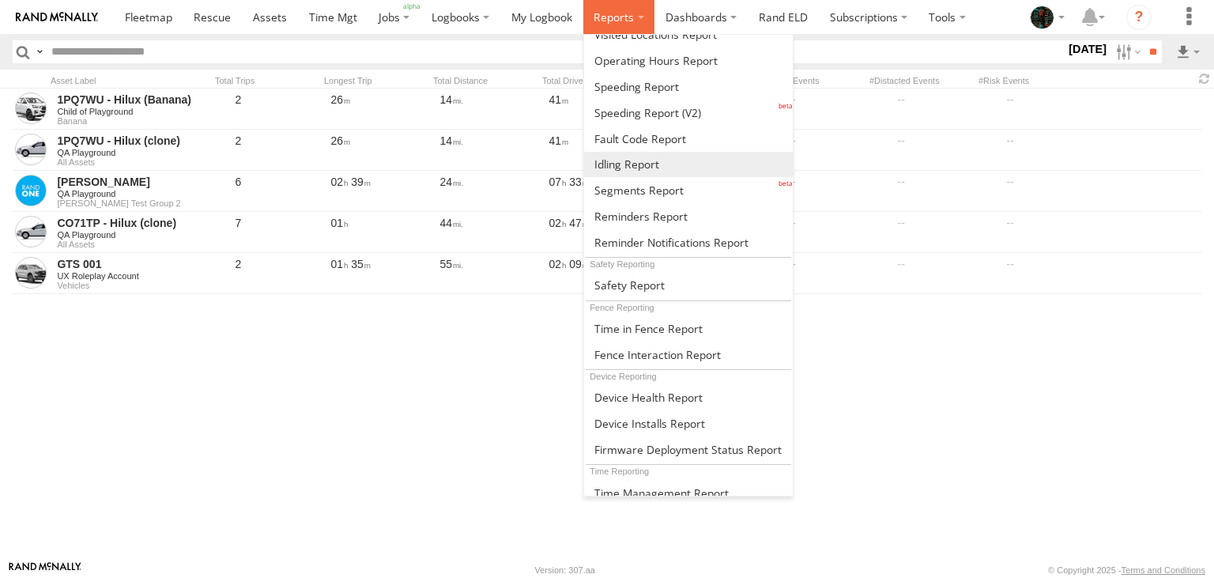
scroll to position [247, 0]
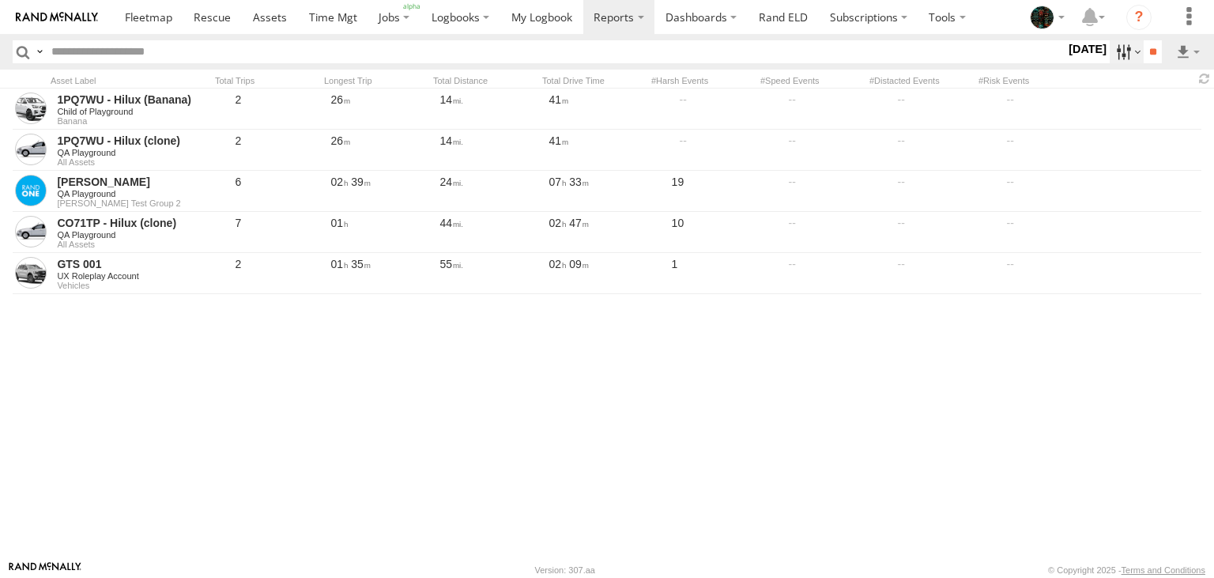
click at [1112, 57] on label at bounding box center [1127, 51] width 34 height 23
click at [38, 55] on label at bounding box center [39, 51] width 13 height 23
click at [0, 0] on span "Search Query" at bounding box center [0, 0] width 0 height 0
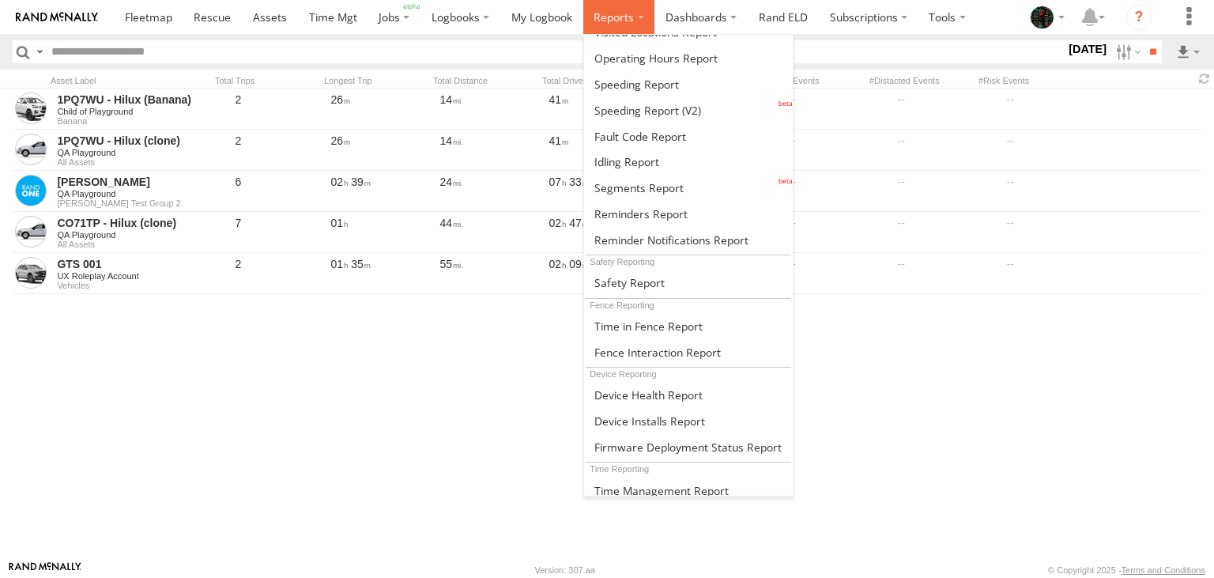
click at [616, 24] on label at bounding box center [619, 17] width 72 height 34
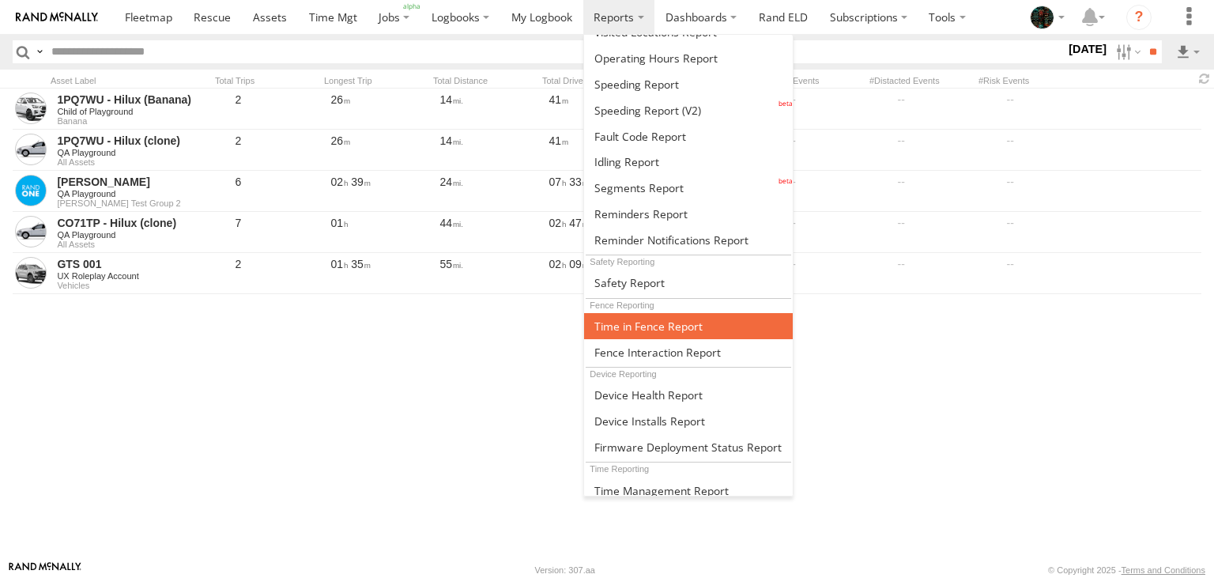
click at [646, 319] on span at bounding box center [648, 325] width 108 height 15
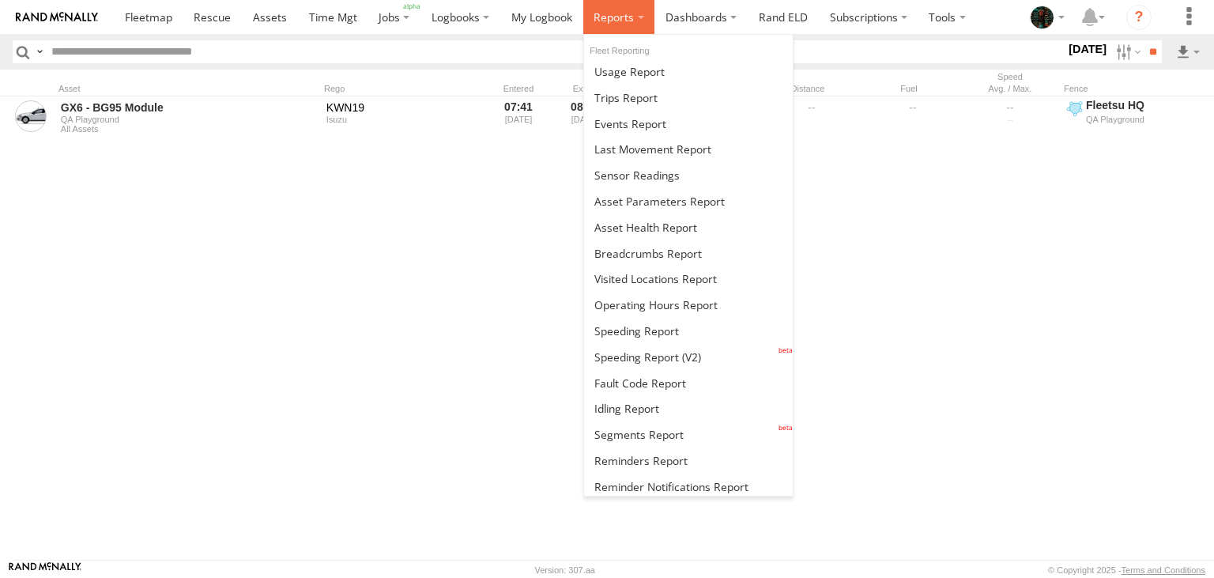
click at [629, 17] on span at bounding box center [614, 16] width 40 height 15
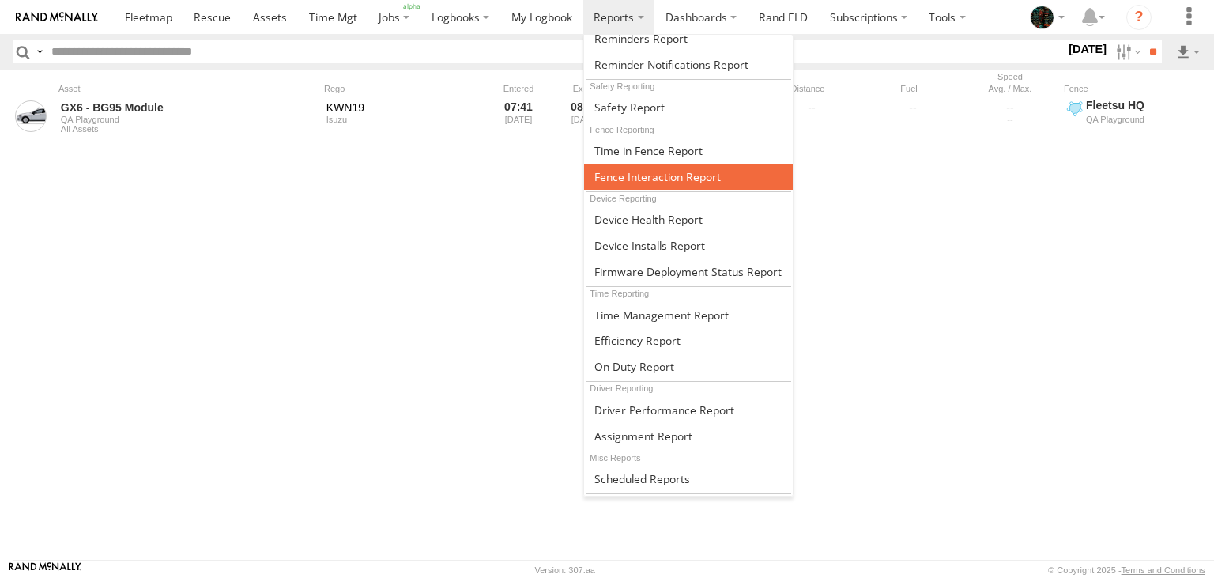
scroll to position [422, 0]
click at [630, 176] on span at bounding box center [657, 176] width 126 height 15
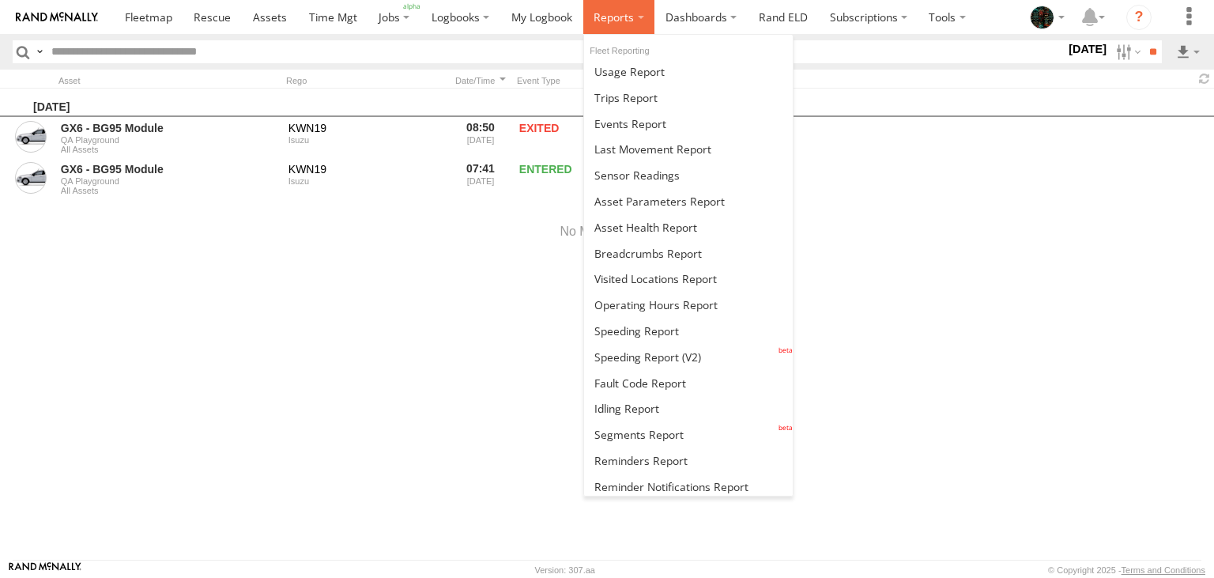
click at [631, 17] on span at bounding box center [614, 16] width 40 height 15
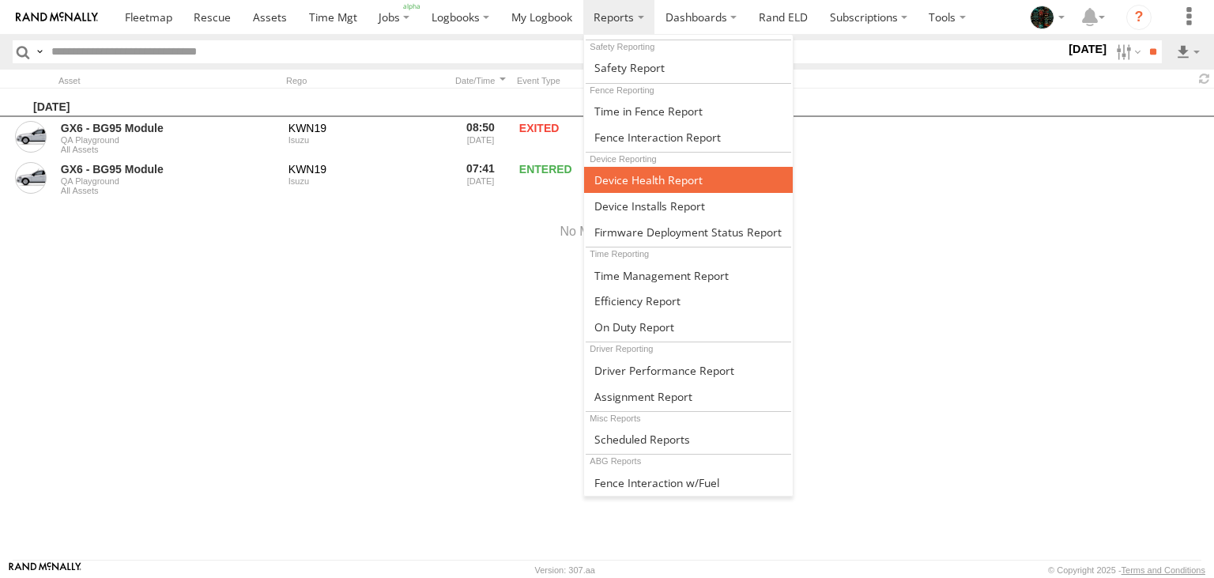
scroll to position [462, 0]
click at [689, 175] on span at bounding box center [648, 179] width 108 height 15
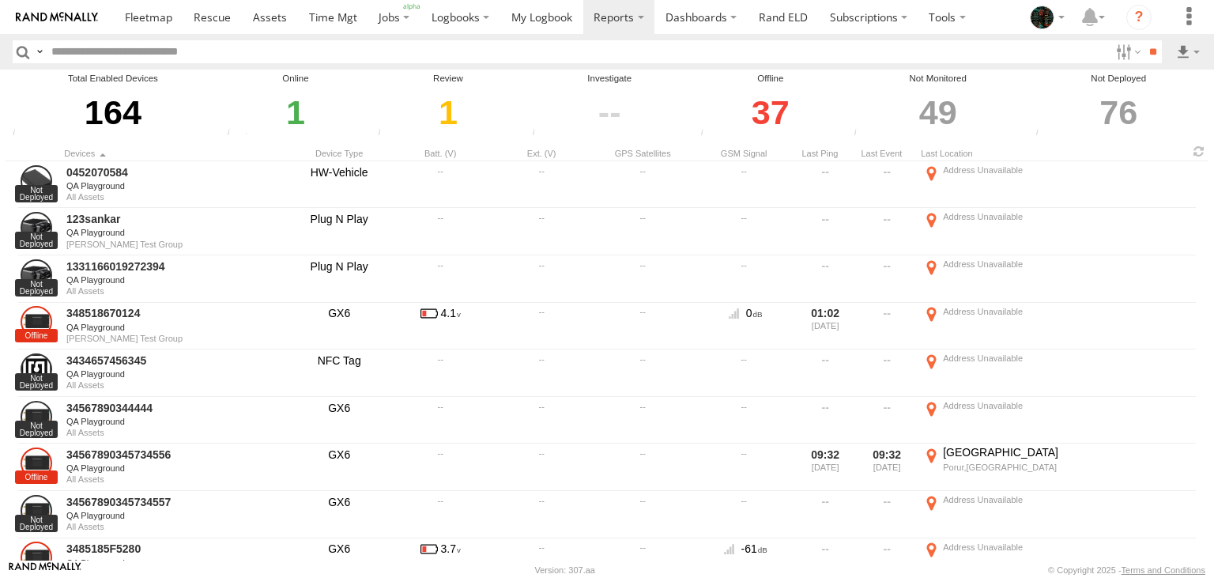
click at [294, 117] on div "1" at bounding box center [295, 112] width 146 height 55
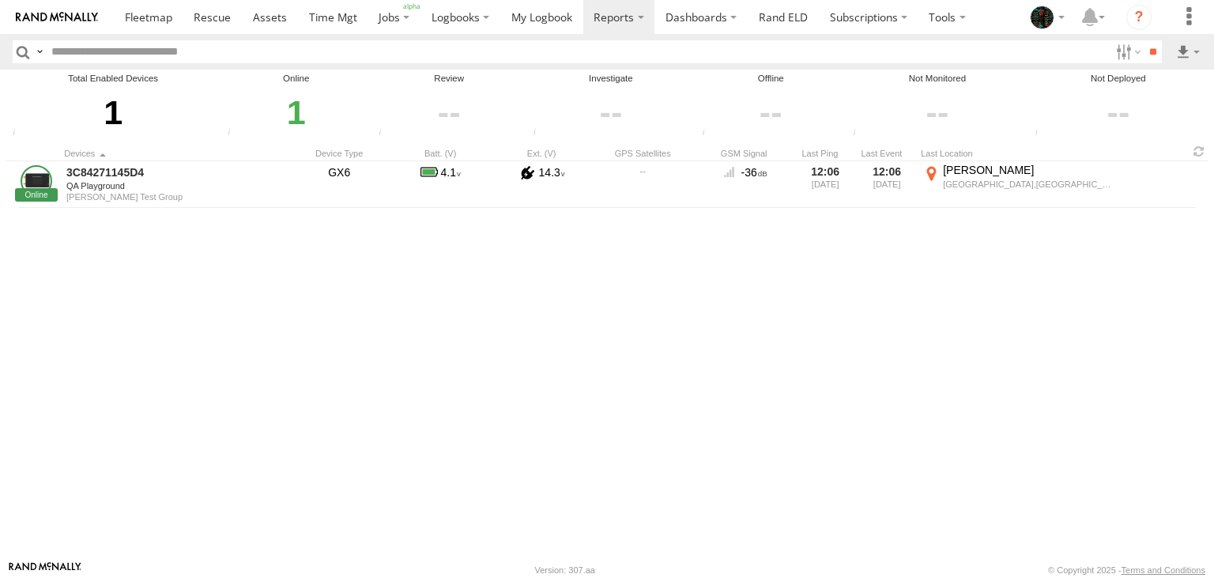
click at [24, 59] on input "button" at bounding box center [23, 51] width 21 height 23
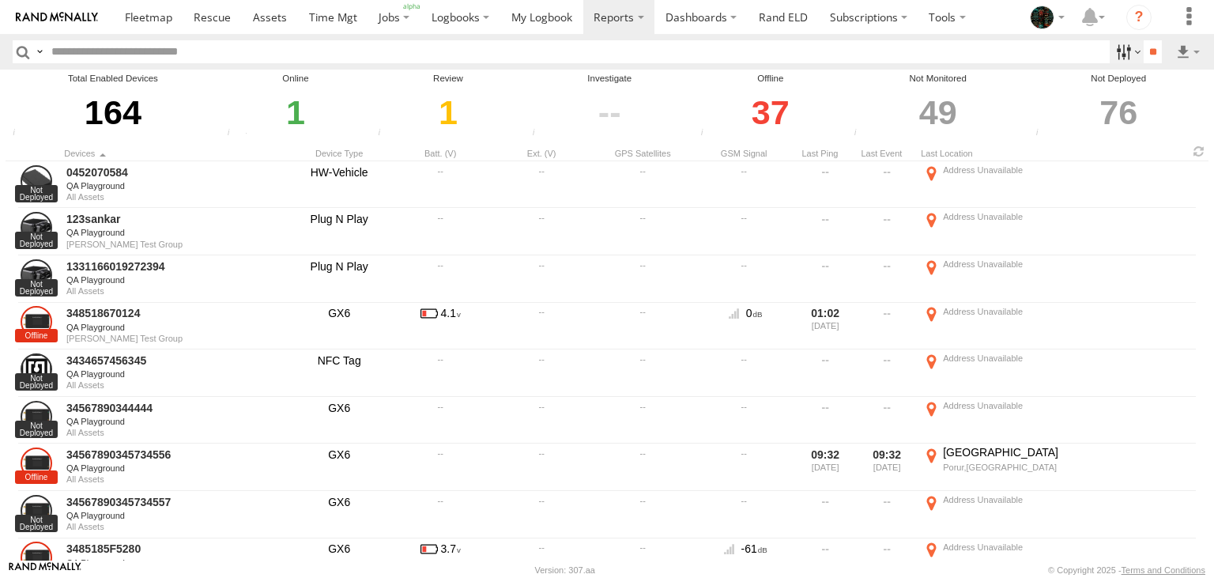
click at [1117, 54] on label at bounding box center [1127, 51] width 34 height 23
click at [40, 55] on label at bounding box center [39, 51] width 13 height 23
click at [0, 0] on span "Search Query" at bounding box center [0, 0] width 0 height 0
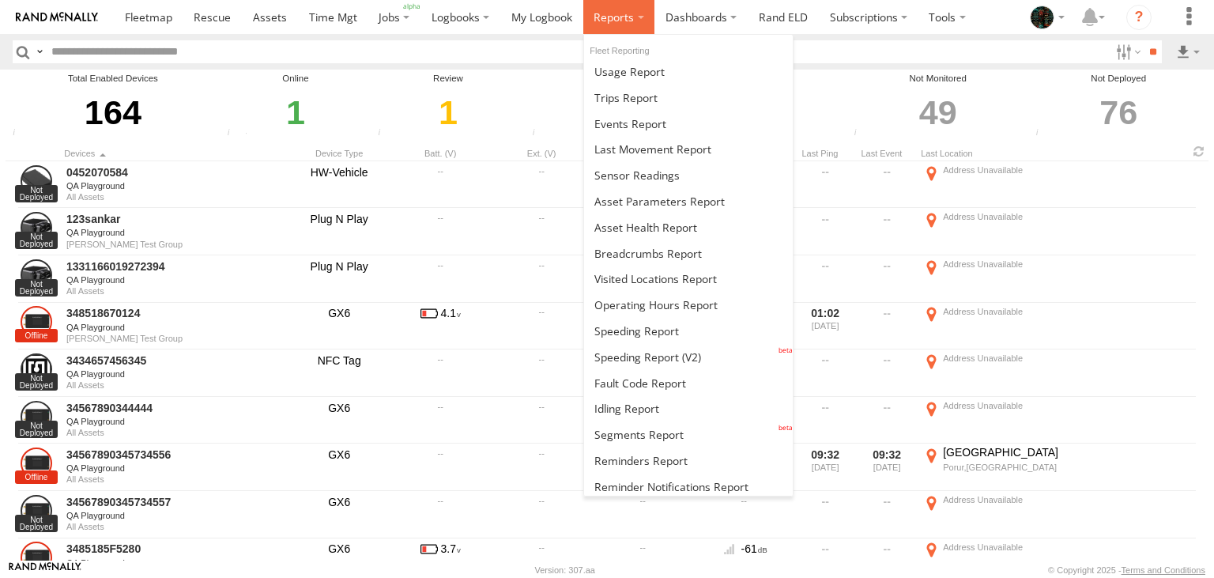
click at [638, 23] on label at bounding box center [619, 17] width 72 height 34
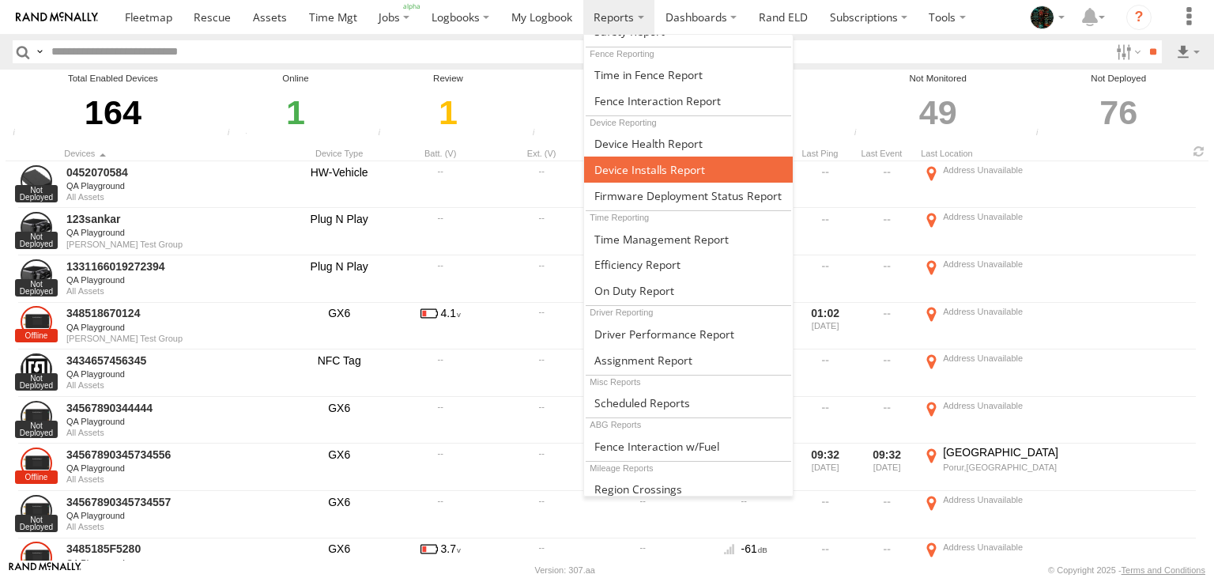
scroll to position [498, 0]
click at [665, 169] on link at bounding box center [688, 169] width 209 height 26
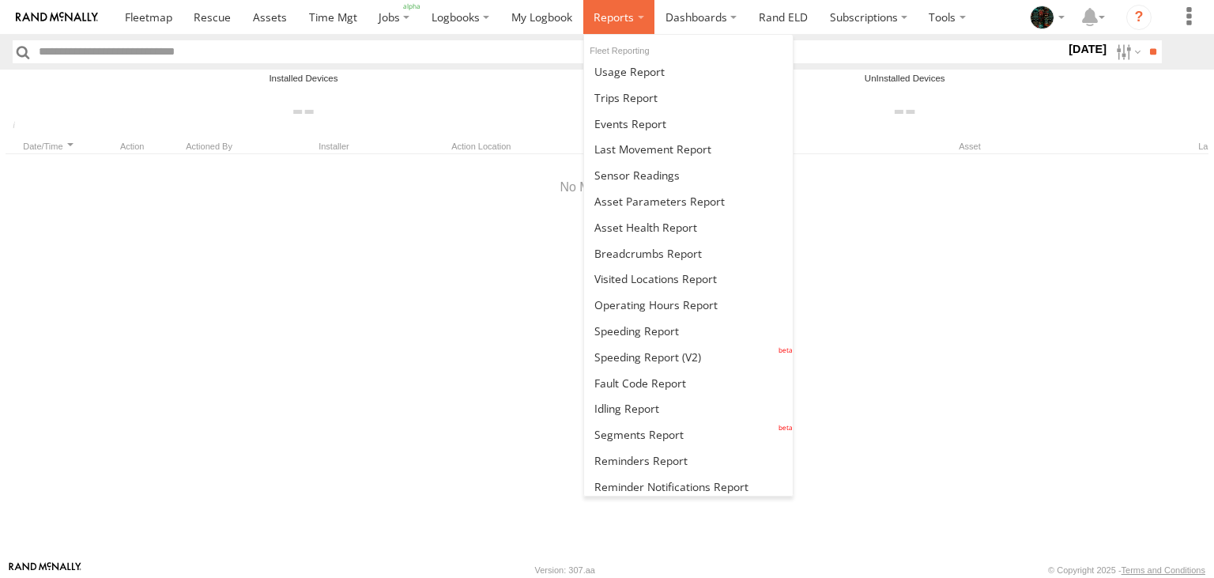
click at [612, 27] on label at bounding box center [619, 17] width 72 height 34
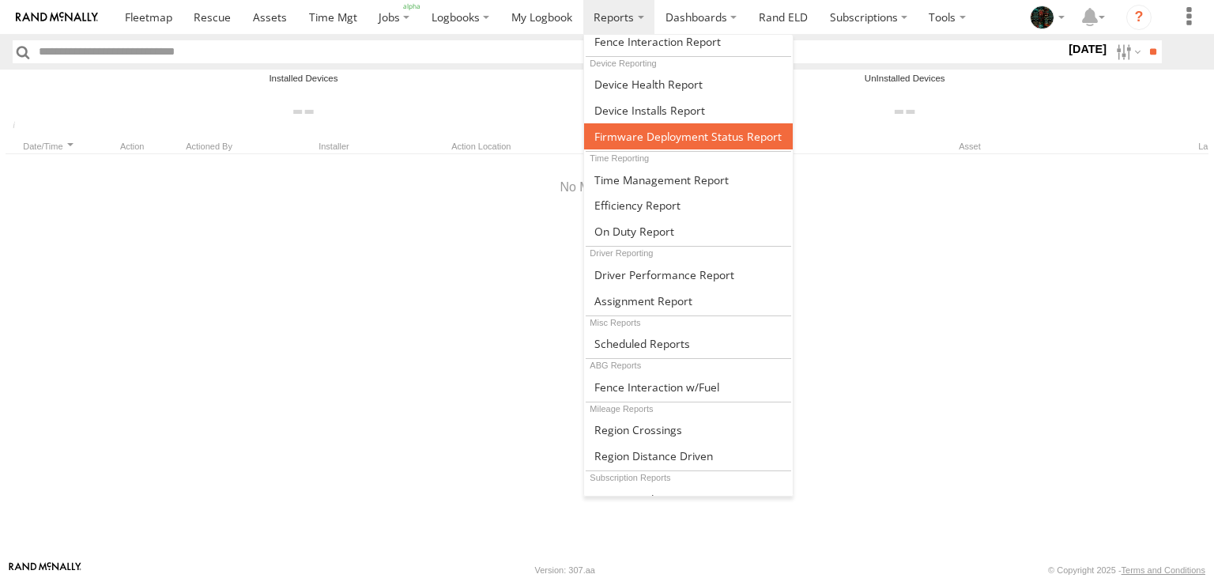
scroll to position [557, 0]
click at [665, 131] on span at bounding box center [687, 136] width 187 height 15
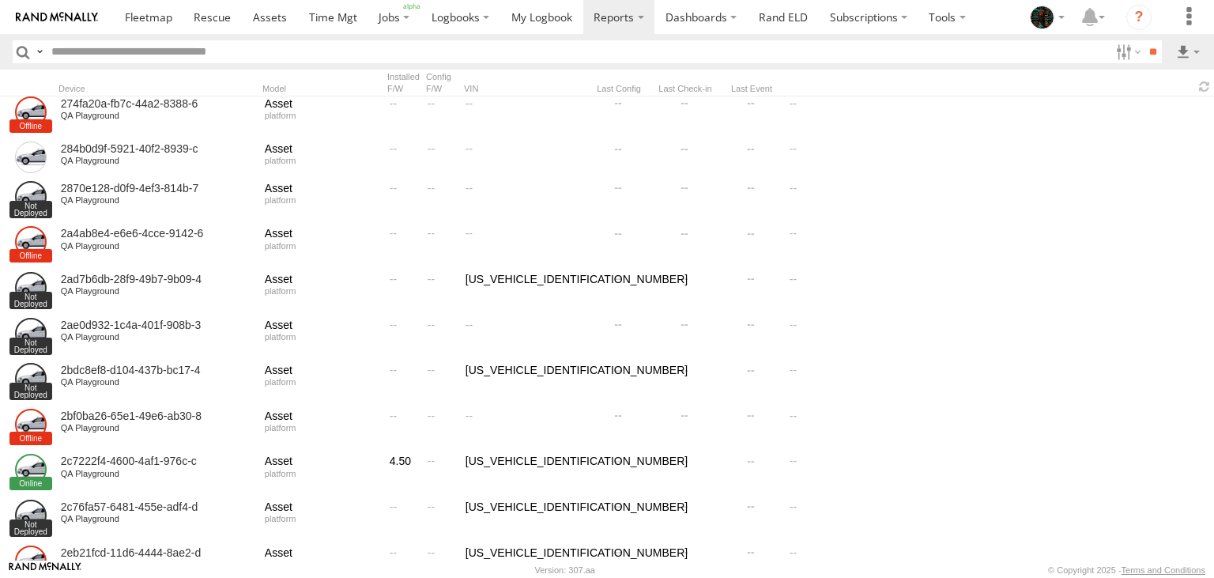
scroll to position [2726, 0]
click at [733, 65] on header "Search Query Device ID Make Model VIN Installed F/W Version Config F/W Version" at bounding box center [607, 52] width 1214 height 36
click at [1113, 48] on label at bounding box center [1127, 51] width 34 height 23
click at [36, 51] on label at bounding box center [39, 51] width 13 height 23
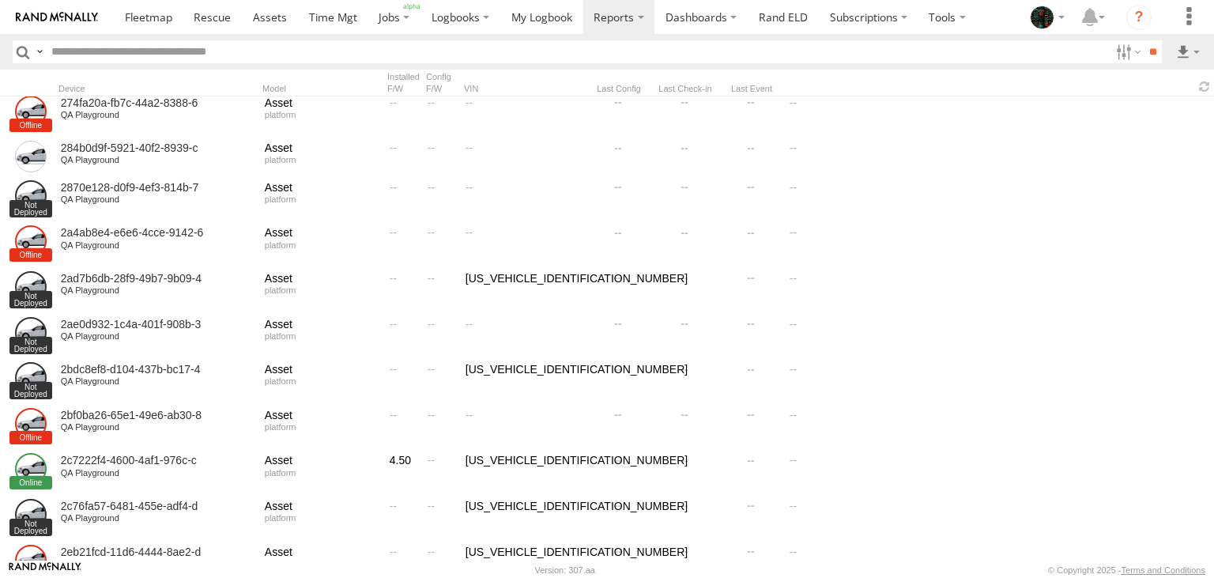
click at [0, 0] on span "Search Query" at bounding box center [0, 0] width 0 height 0
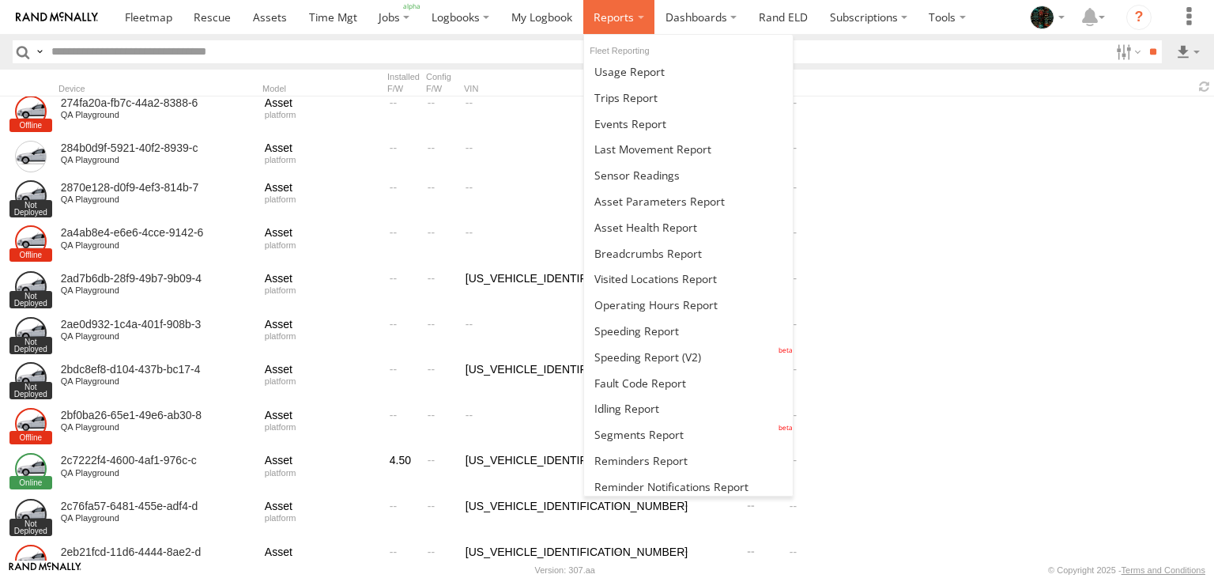
click at [618, 21] on span at bounding box center [614, 16] width 40 height 15
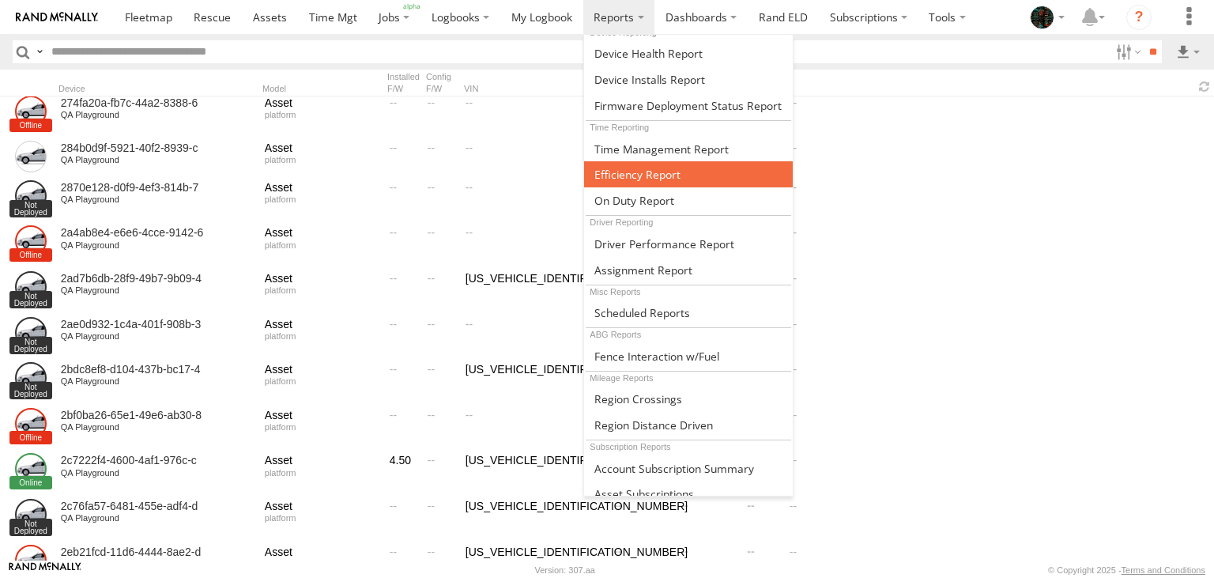
scroll to position [588, 0]
click at [623, 169] on span at bounding box center [637, 174] width 86 height 15
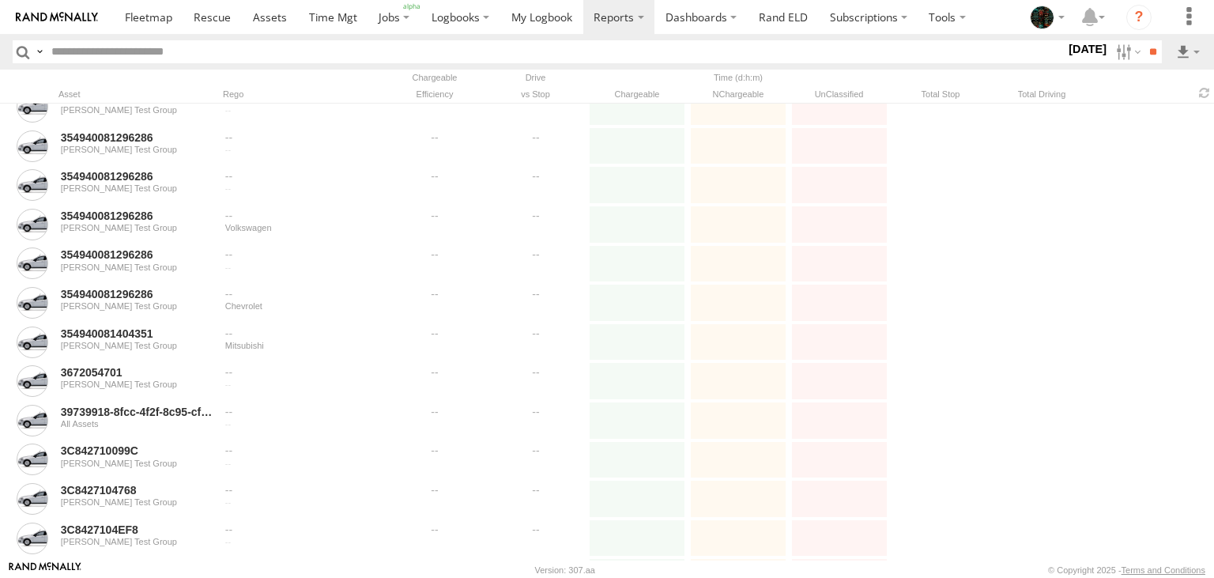
scroll to position [3137, 0]
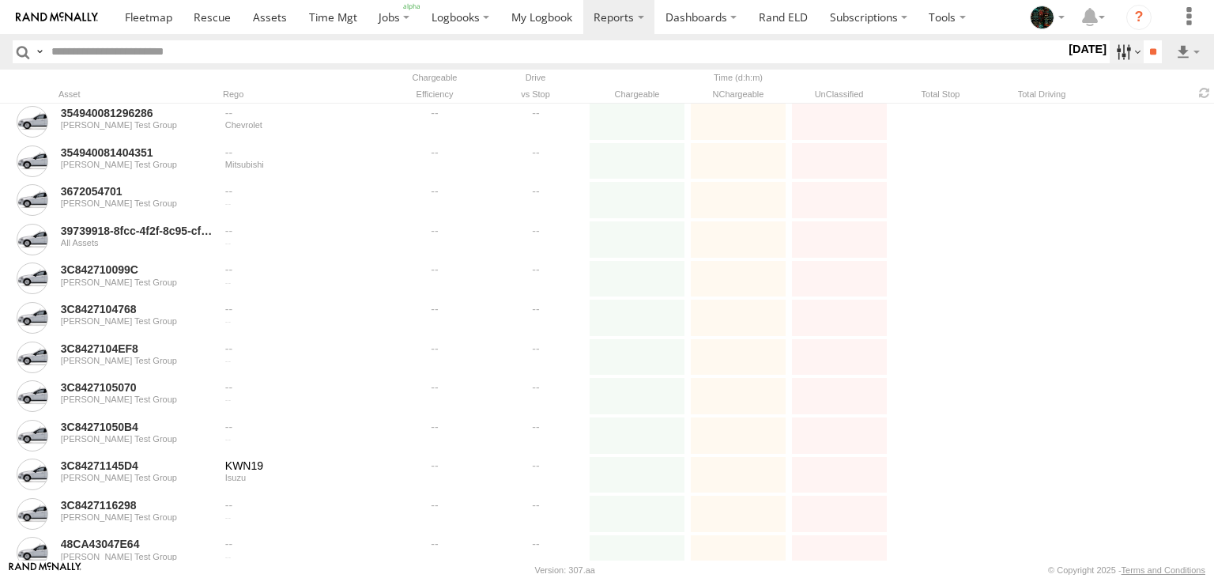
click at [1115, 51] on label at bounding box center [1127, 51] width 34 height 23
click at [40, 51] on label at bounding box center [39, 51] width 13 height 23
click at [0, 0] on span "Search Query" at bounding box center [0, 0] width 0 height 0
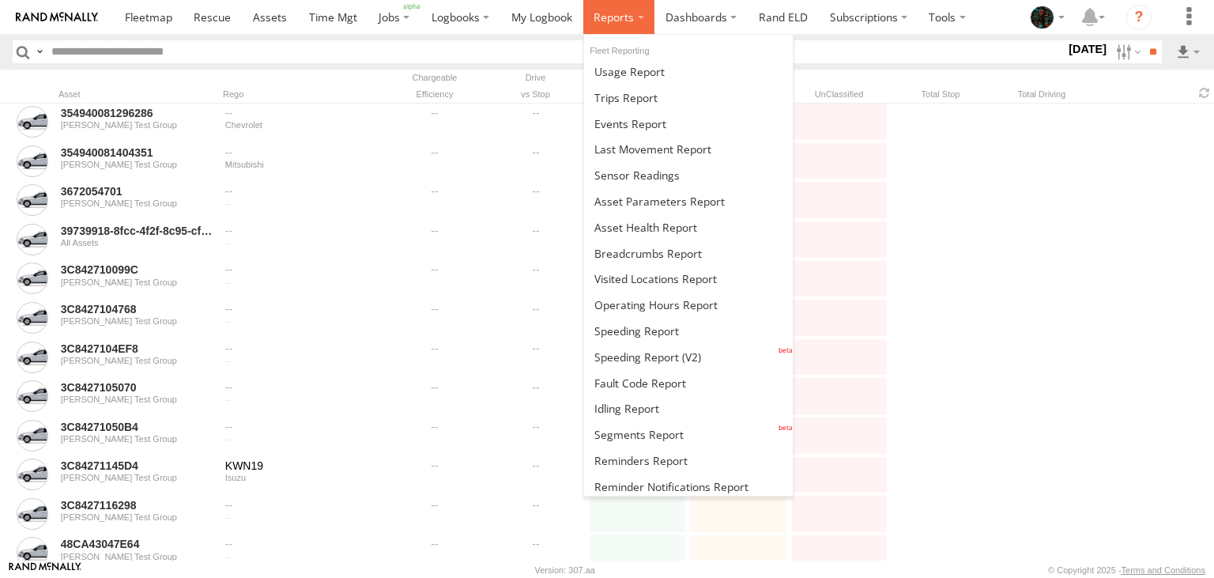
click at [622, 15] on span at bounding box center [614, 16] width 40 height 15
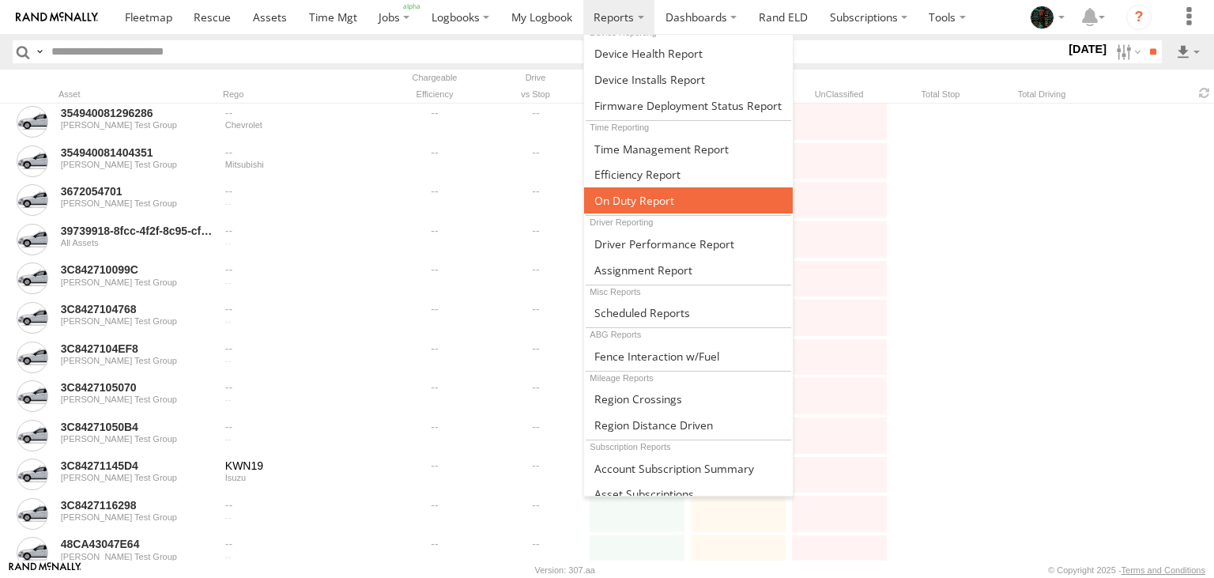
scroll to position [588, 0]
click at [654, 187] on link at bounding box center [688, 200] width 209 height 26
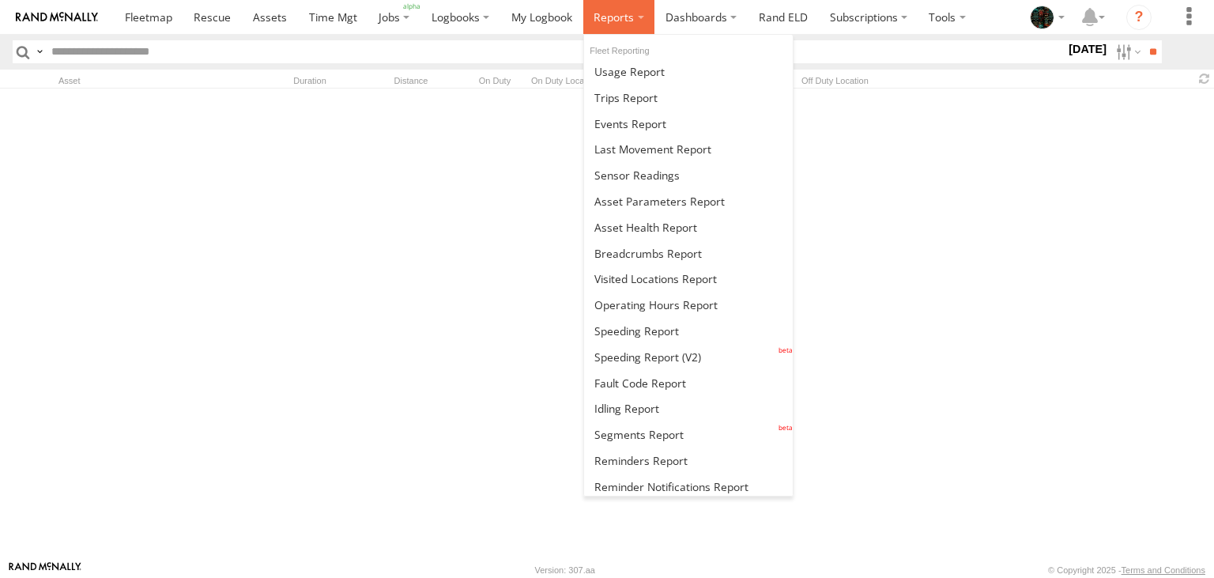
click at [605, 17] on span at bounding box center [614, 16] width 40 height 15
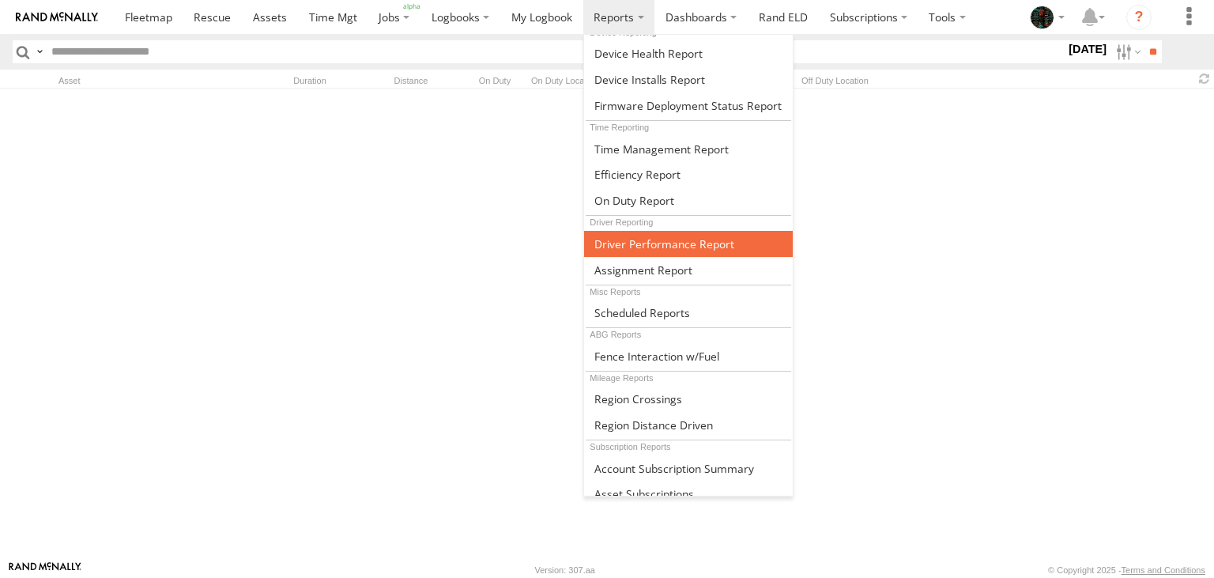
scroll to position [588, 0]
click at [643, 236] on span at bounding box center [664, 243] width 140 height 15
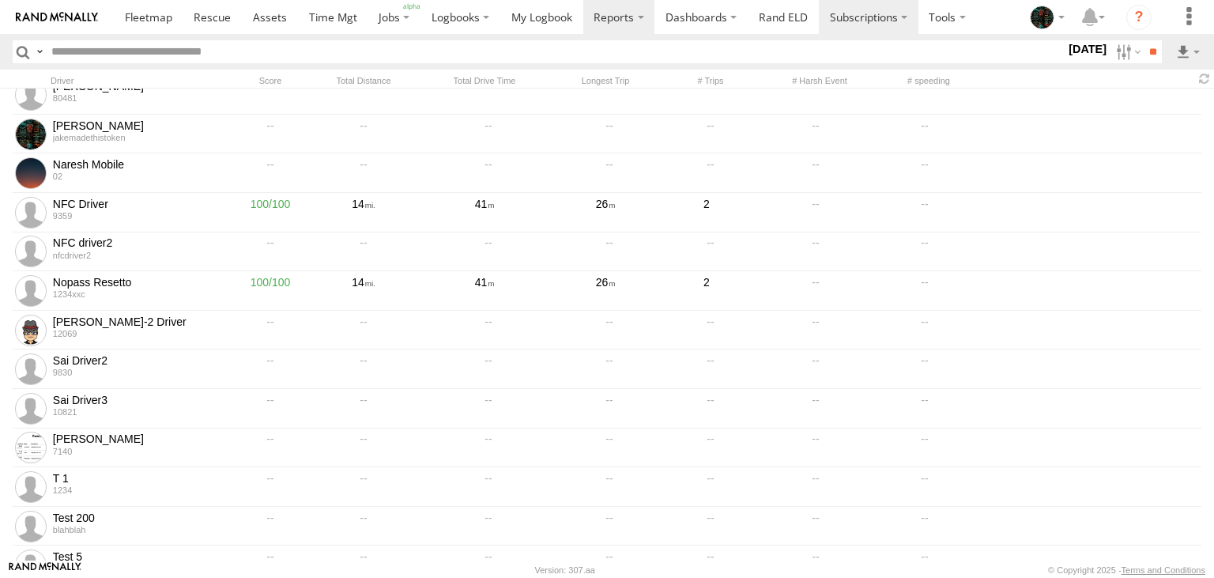
scroll to position [608, 0]
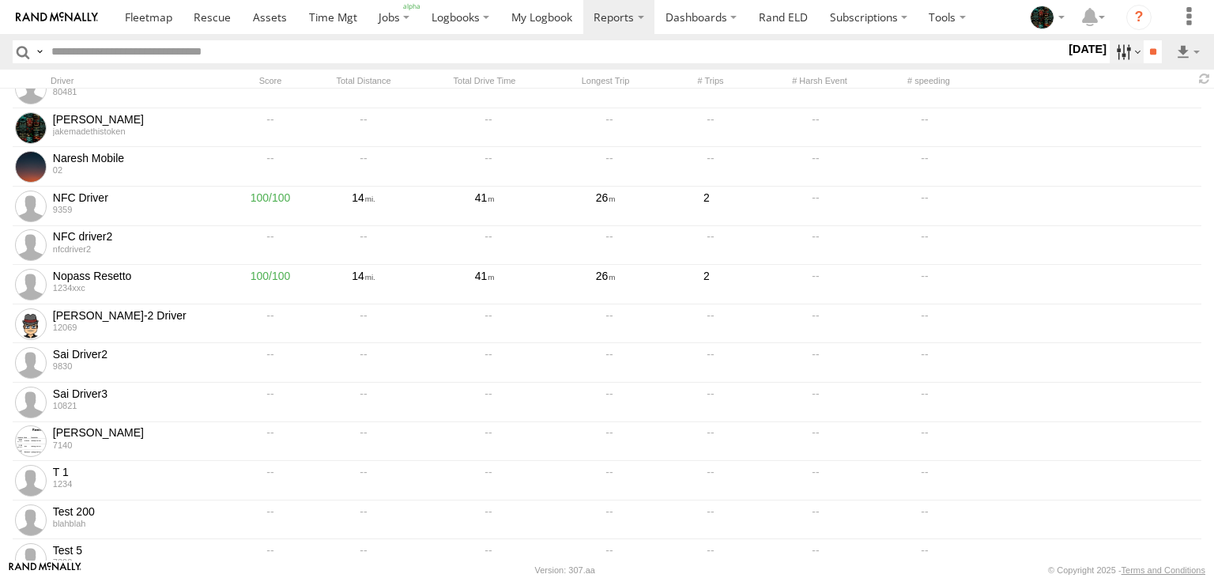
click at [1114, 55] on label at bounding box center [1127, 51] width 34 height 23
click at [37, 51] on label at bounding box center [39, 51] width 13 height 23
click at [0, 0] on span "Search Query" at bounding box center [0, 0] width 0 height 0
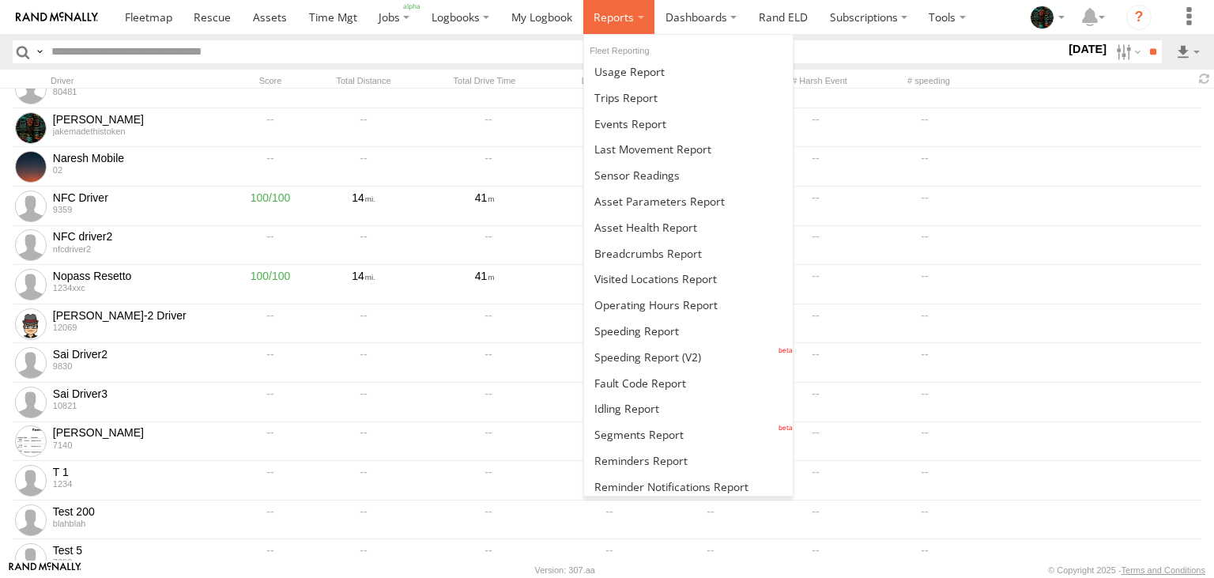
click at [634, 12] on label at bounding box center [619, 17] width 72 height 34
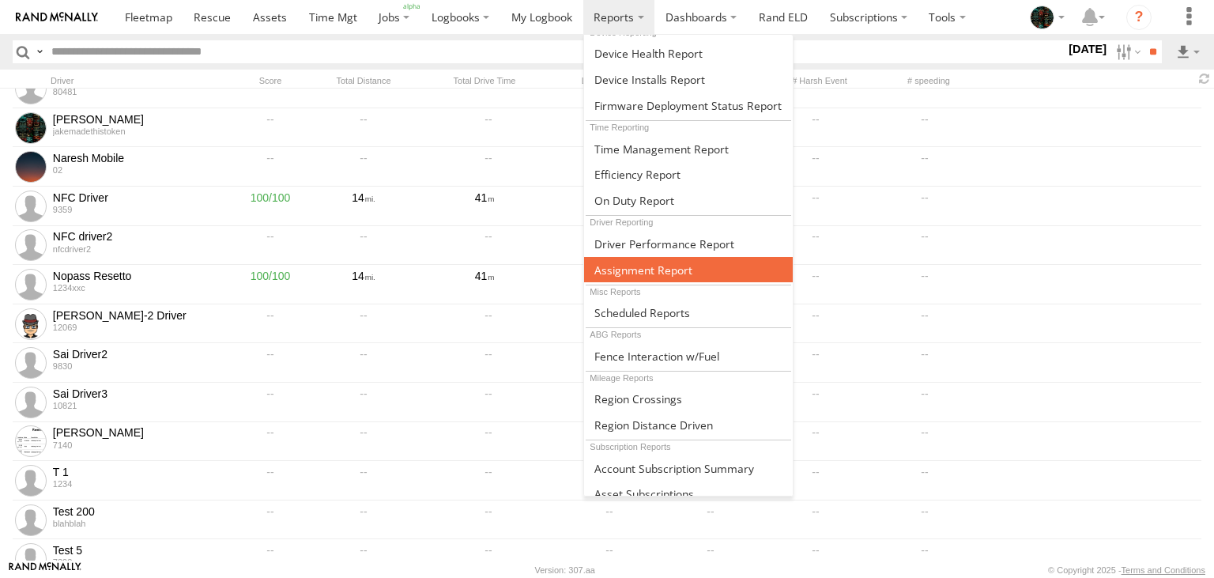
scroll to position [588, 0]
click at [638, 264] on span at bounding box center [643, 269] width 98 height 15
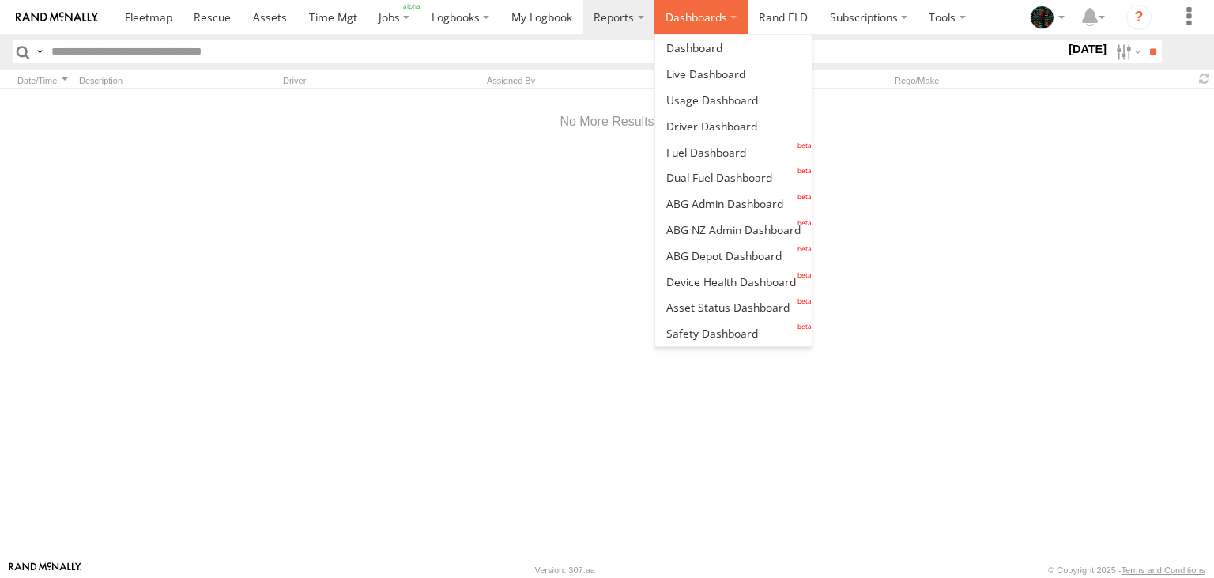
click at [710, 11] on label "Dashboards" at bounding box center [700, 17] width 93 height 34
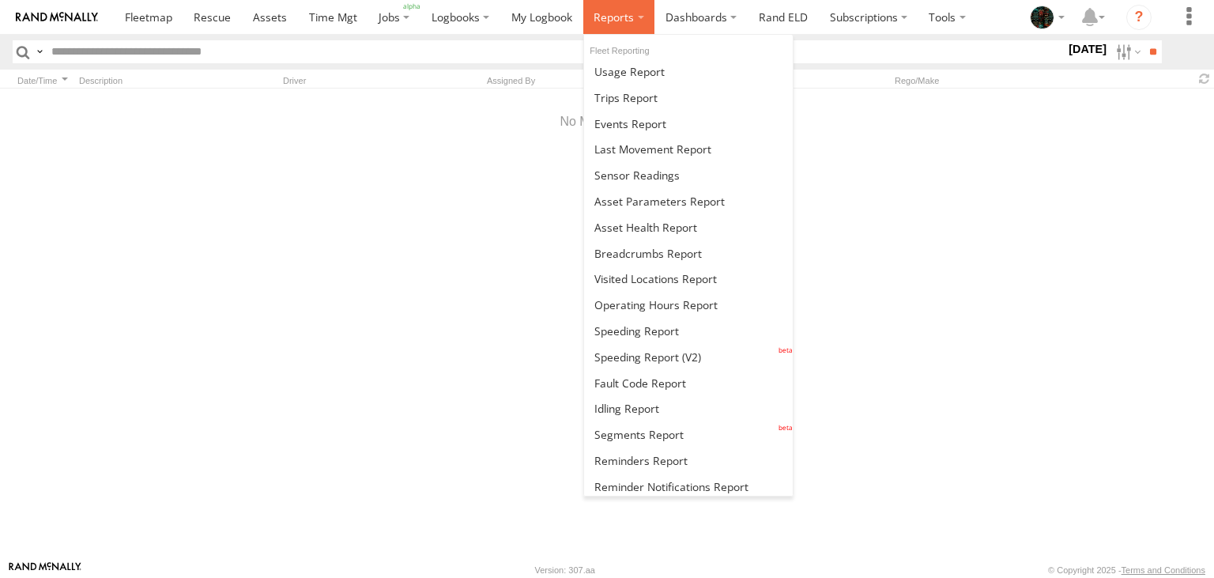
click at [624, 13] on span at bounding box center [614, 16] width 40 height 15
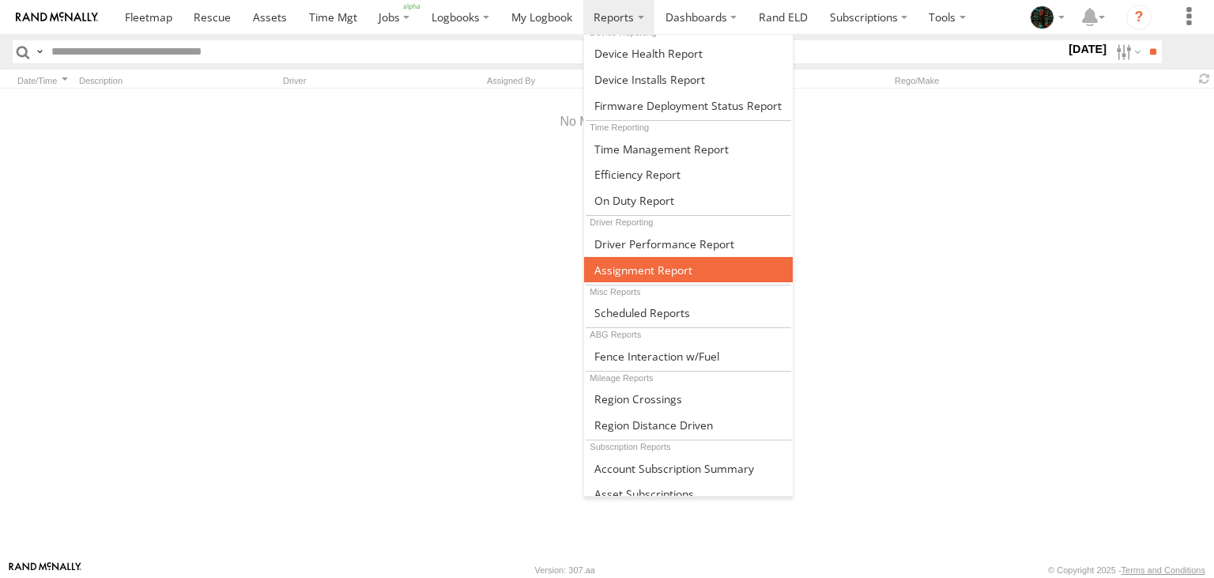
scroll to position [588, 0]
click at [654, 264] on span at bounding box center [643, 269] width 98 height 15
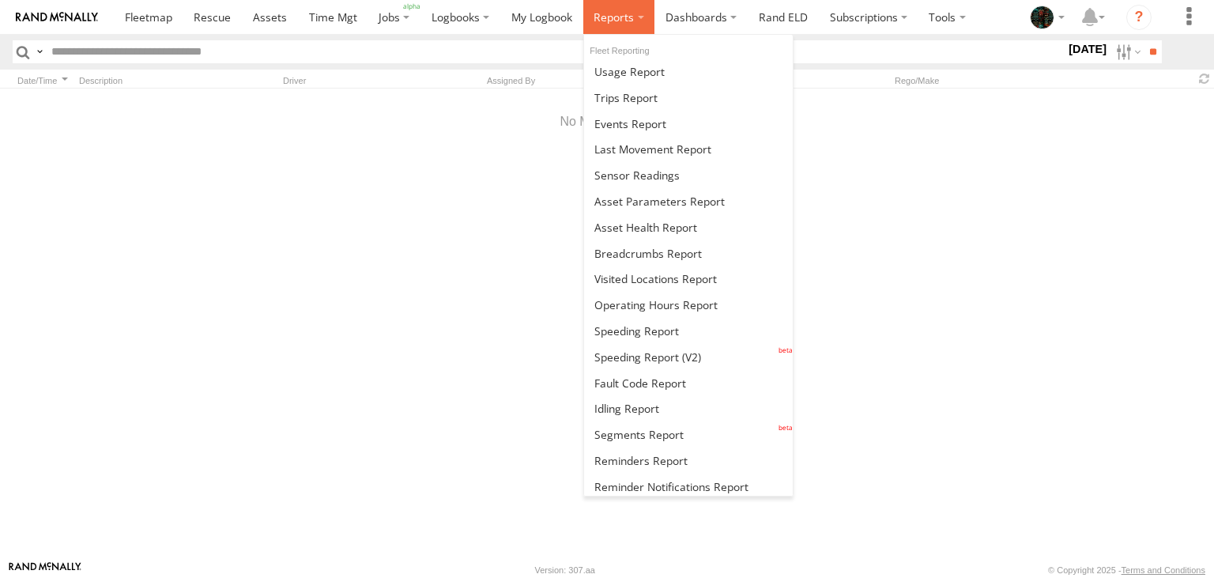
click at [617, 24] on span at bounding box center [614, 16] width 40 height 15
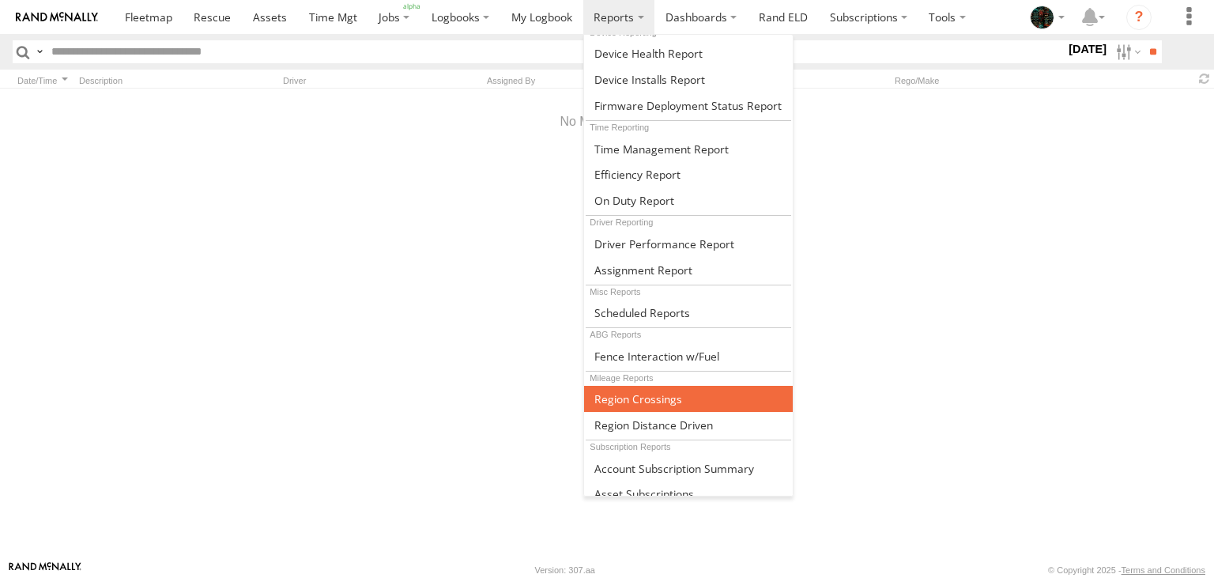
scroll to position [588, 0]
click at [650, 394] on span at bounding box center [638, 398] width 88 height 15
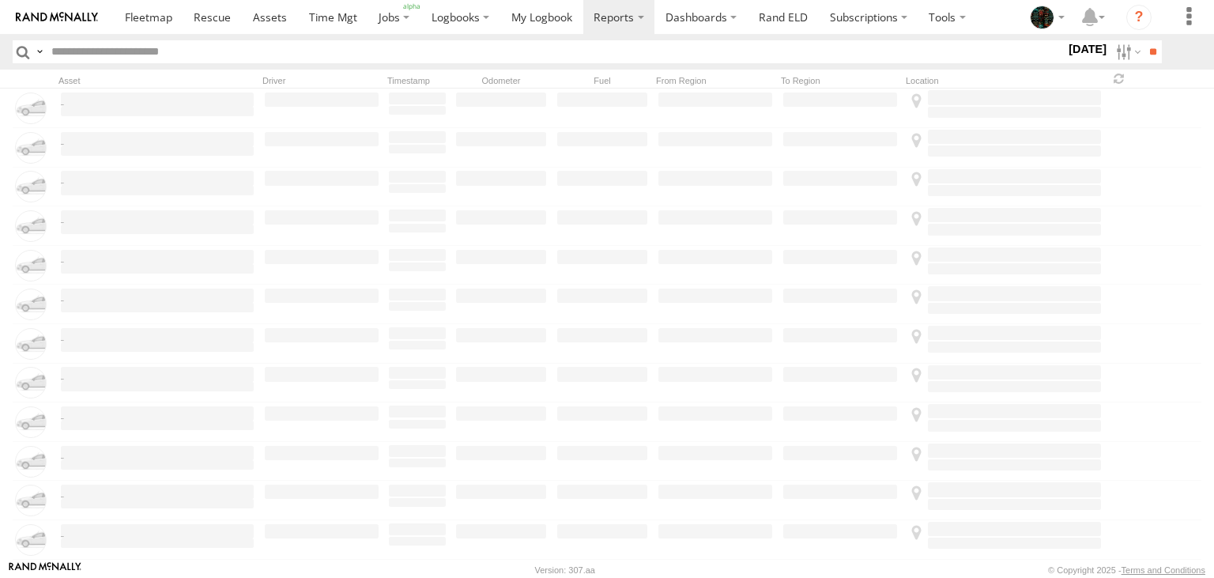
click at [1117, 46] on label at bounding box center [1127, 51] width 34 height 23
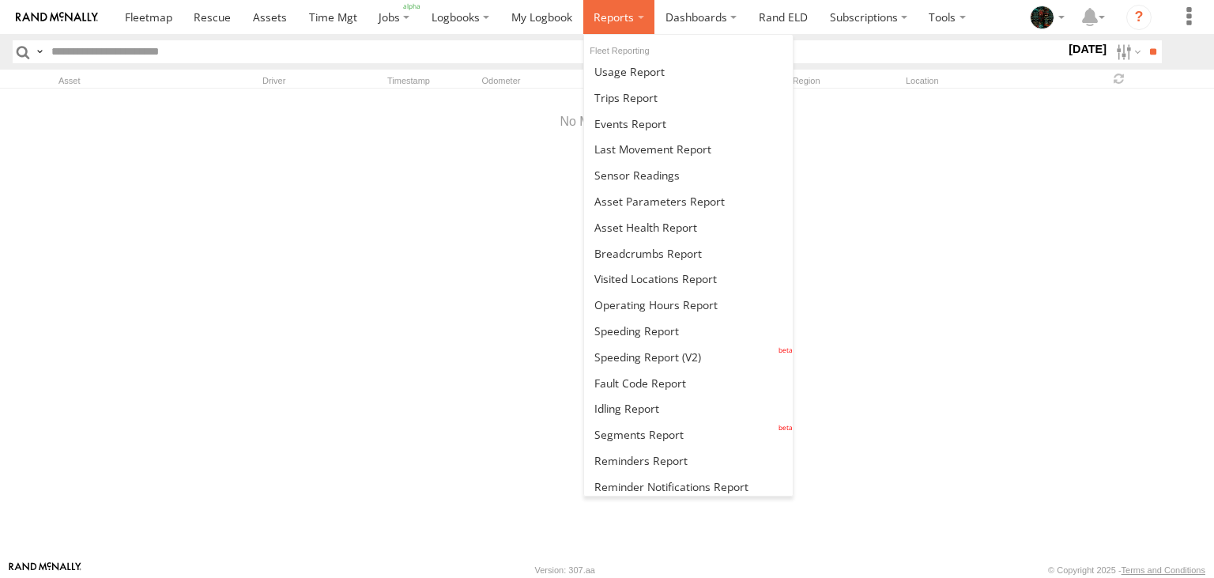
click at [625, 17] on span at bounding box center [614, 16] width 40 height 15
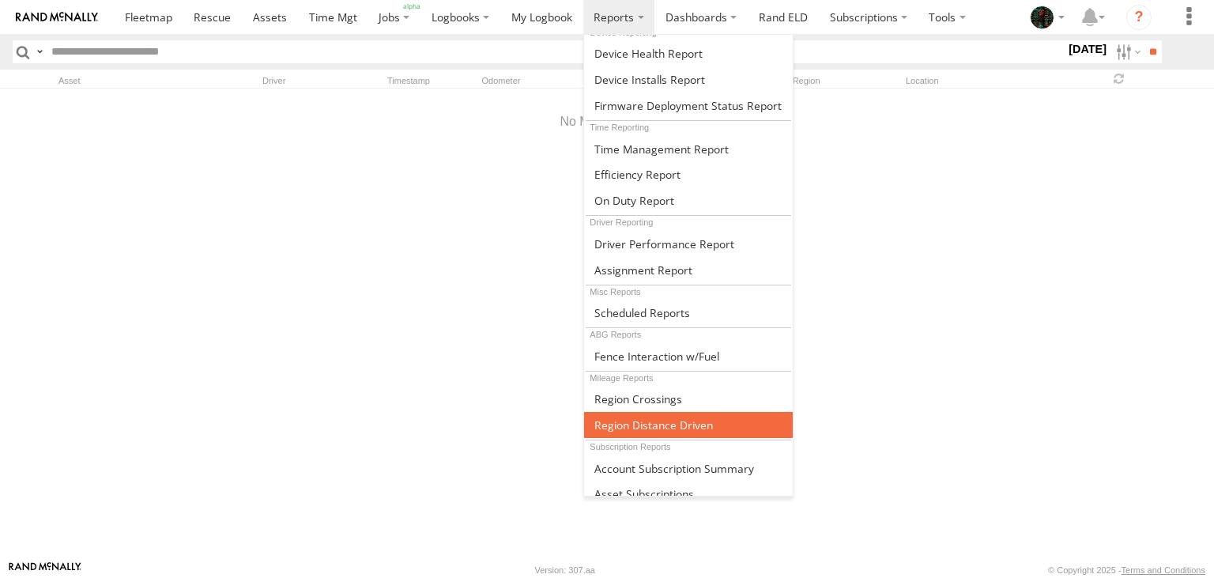
scroll to position [588, 0]
click at [610, 417] on span at bounding box center [653, 424] width 119 height 15
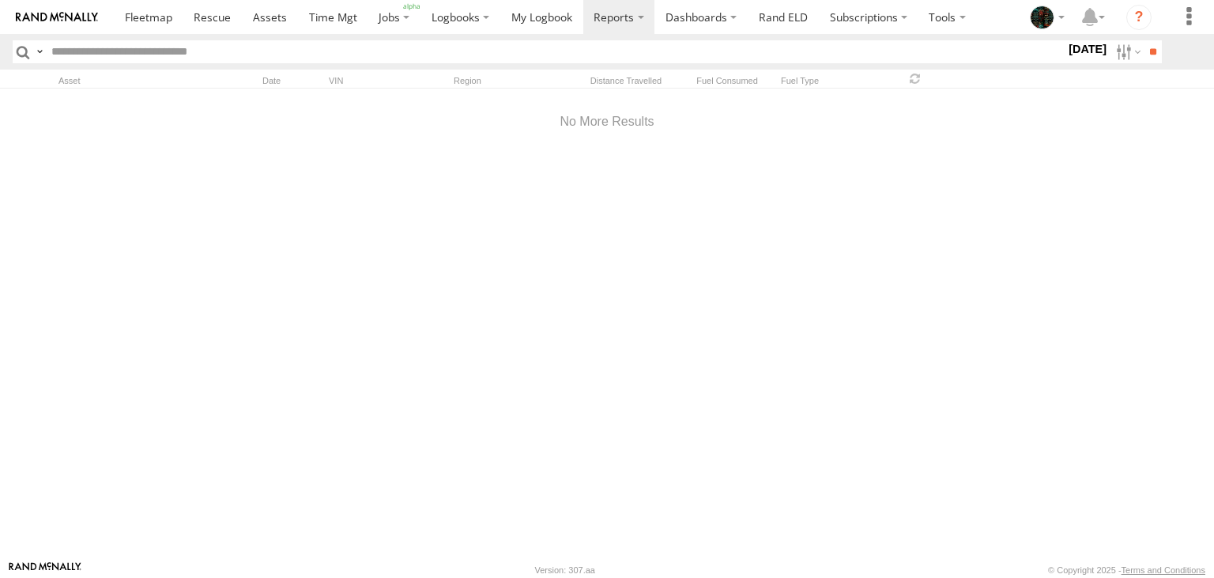
click at [40, 51] on label at bounding box center [39, 51] width 13 height 23
click at [1112, 56] on label at bounding box center [1127, 51] width 34 height 23
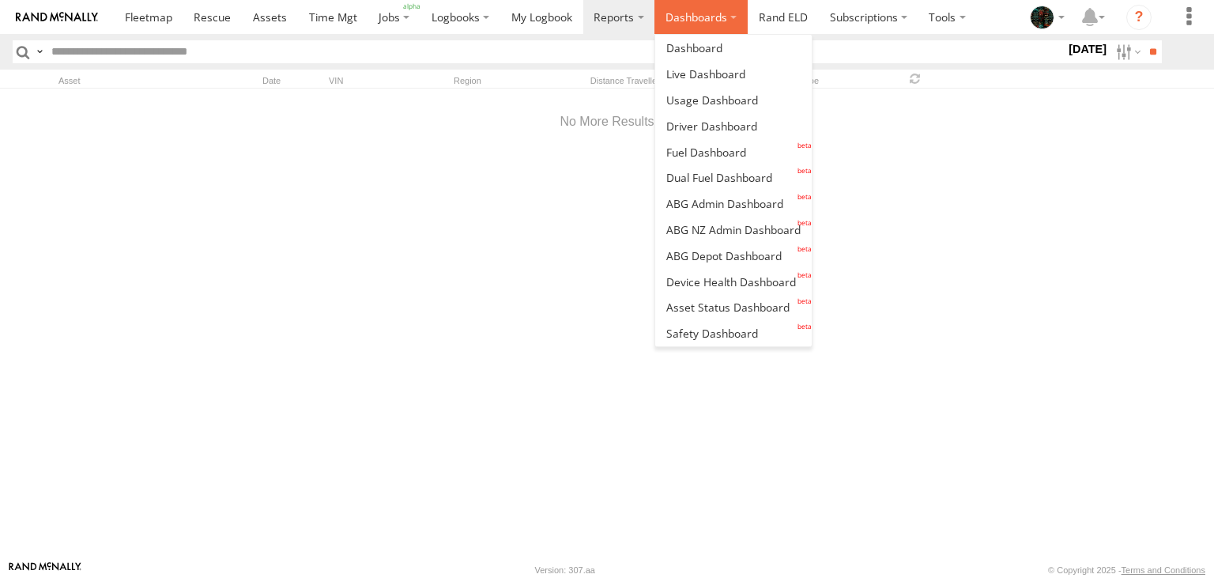
click at [728, 16] on label "Dashboards" at bounding box center [700, 17] width 93 height 34
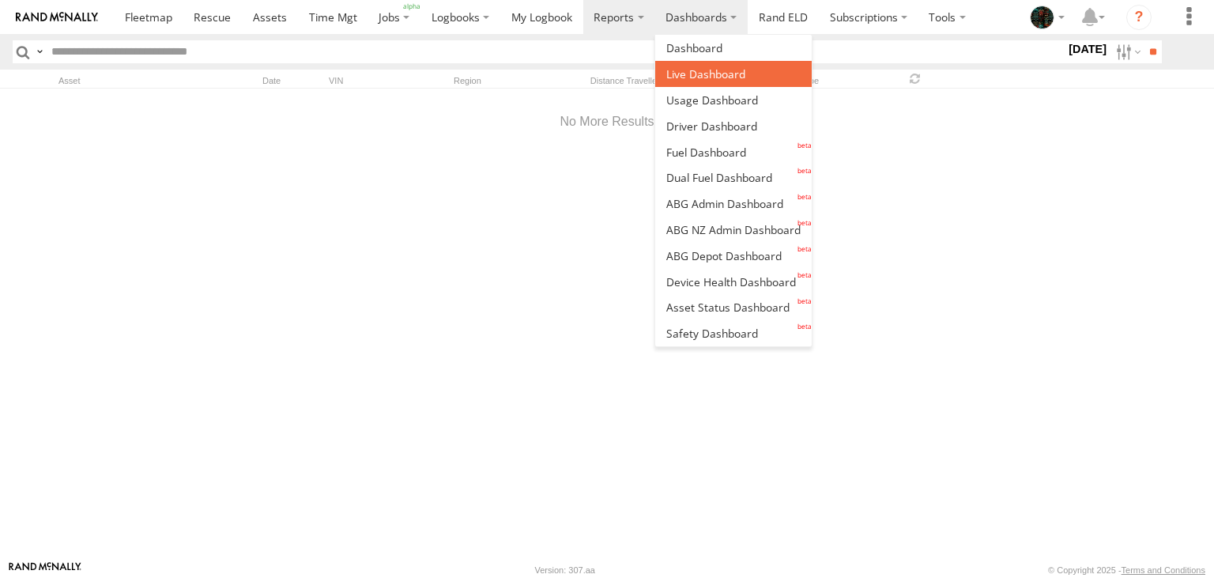
click at [708, 83] on link at bounding box center [733, 74] width 156 height 26
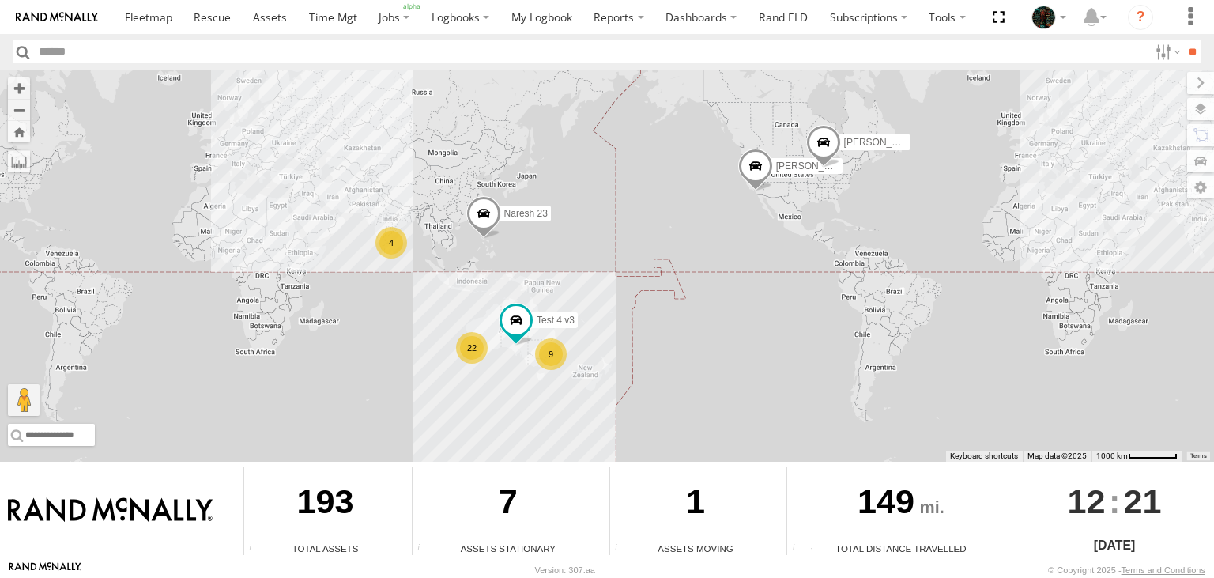
click at [627, 258] on div "Test 4 v3 Anna Voskanyan Naresh 23 Naresh Boobalan 22 9 4" at bounding box center [607, 266] width 1214 height 392
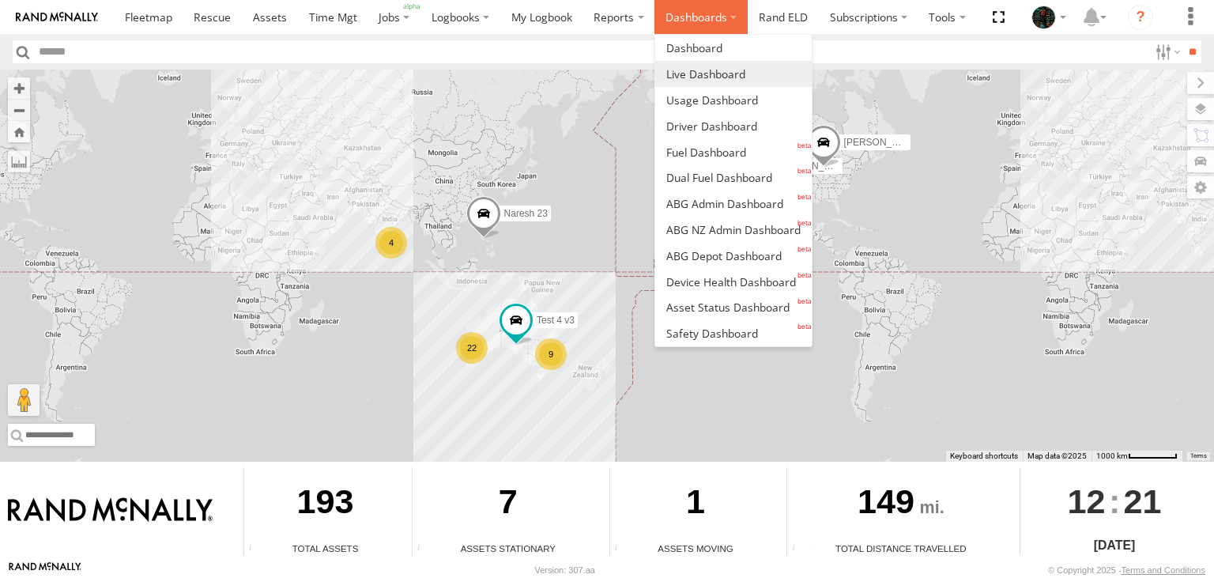
click at [706, 28] on label "Dashboards" at bounding box center [700, 17] width 93 height 34
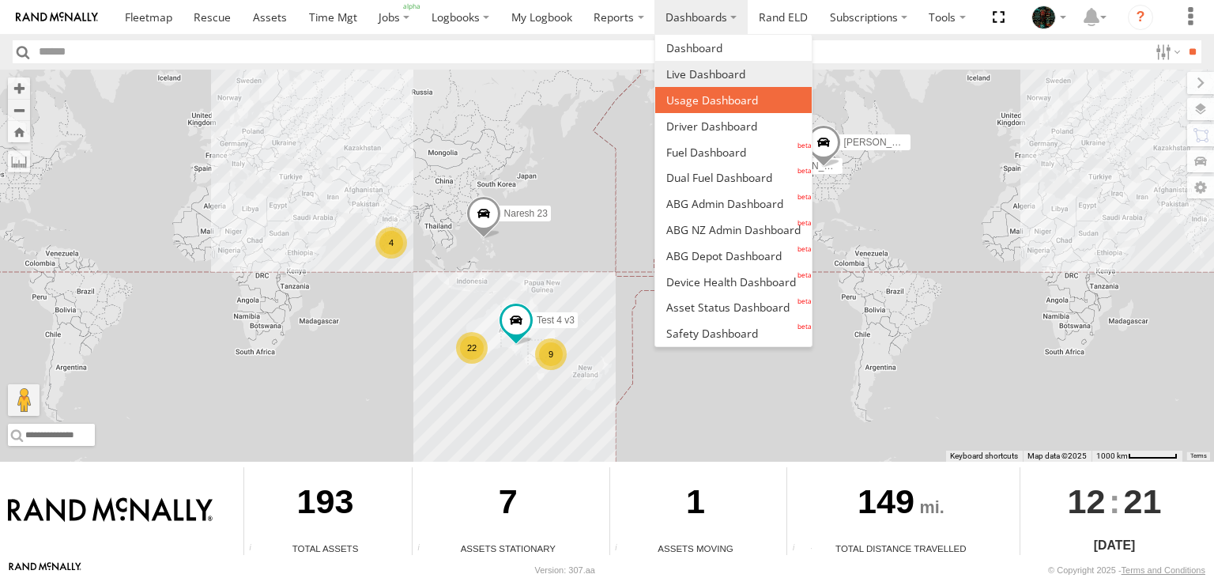
click at [704, 103] on span at bounding box center [712, 99] width 92 height 15
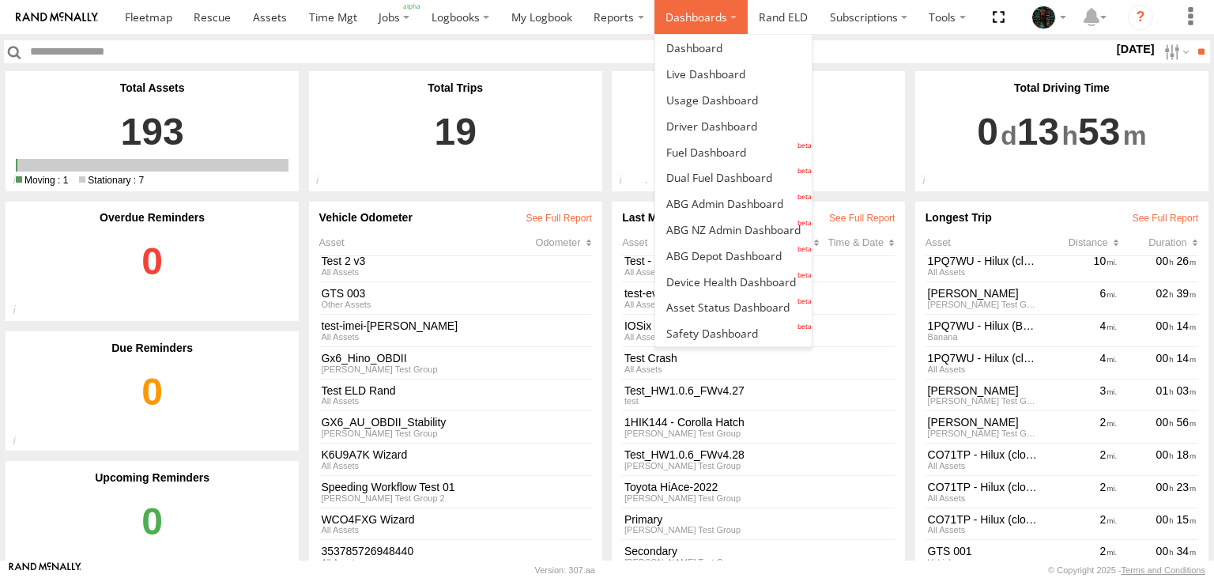
click at [674, 13] on label "Dashboards" at bounding box center [700, 17] width 93 height 34
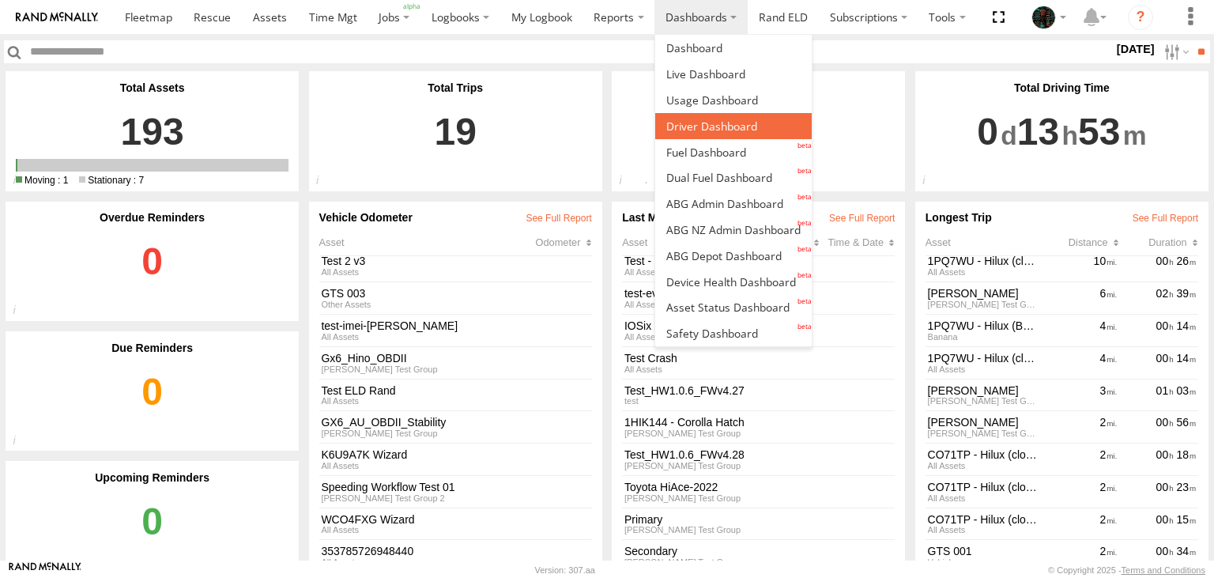
click at [692, 119] on span at bounding box center [711, 126] width 91 height 15
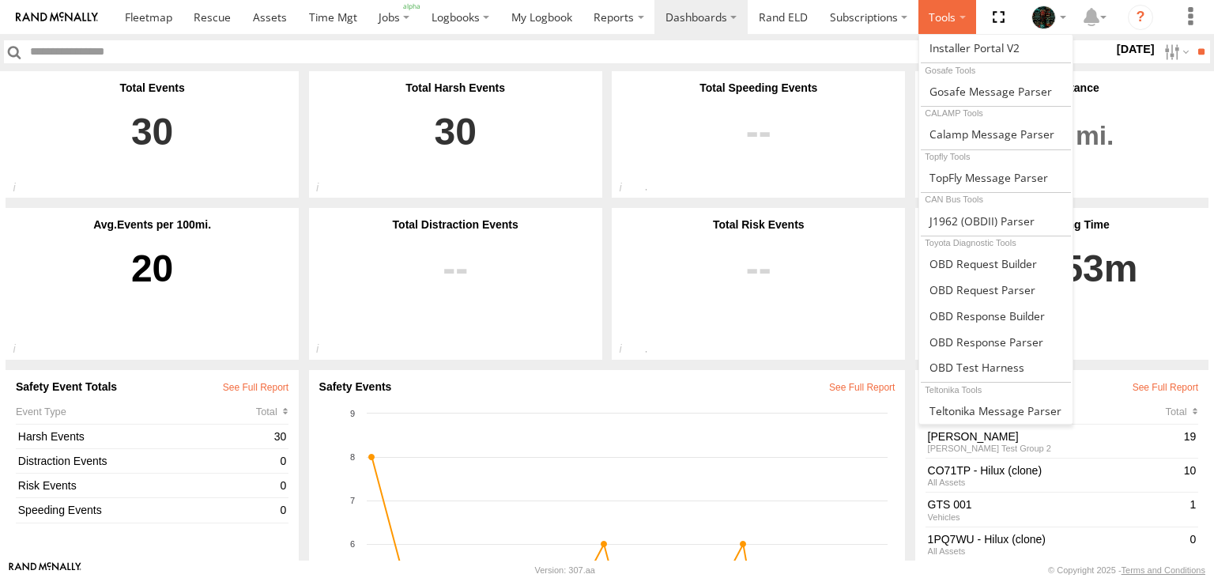
click at [947, 21] on label at bounding box center [947, 17] width 58 height 34
click at [940, 44] on span at bounding box center [974, 47] width 90 height 15
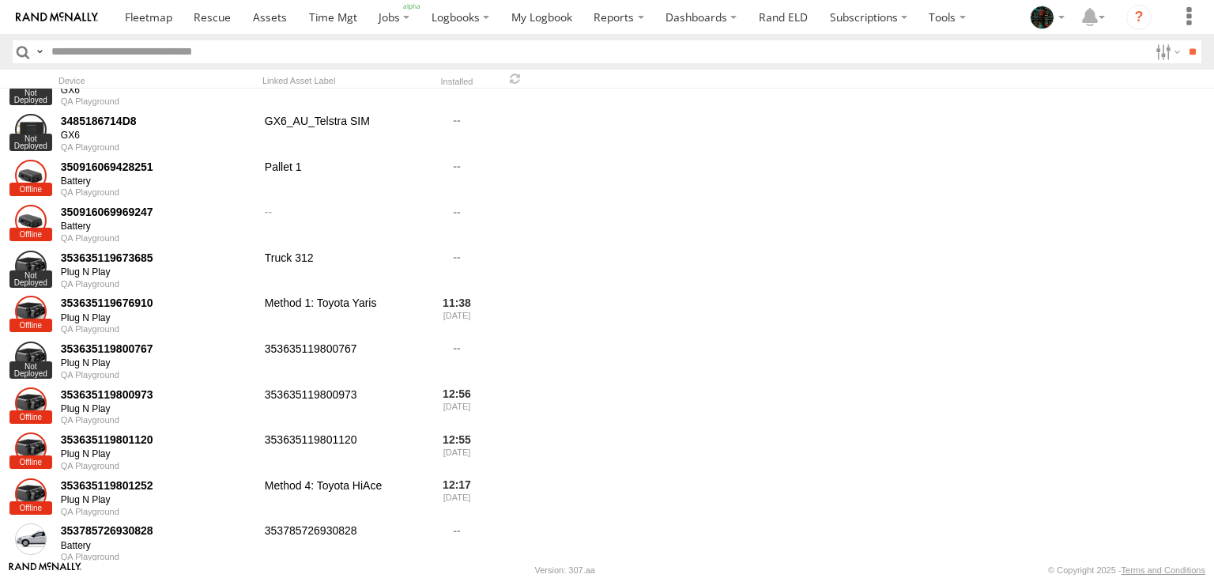
scroll to position [963, 0]
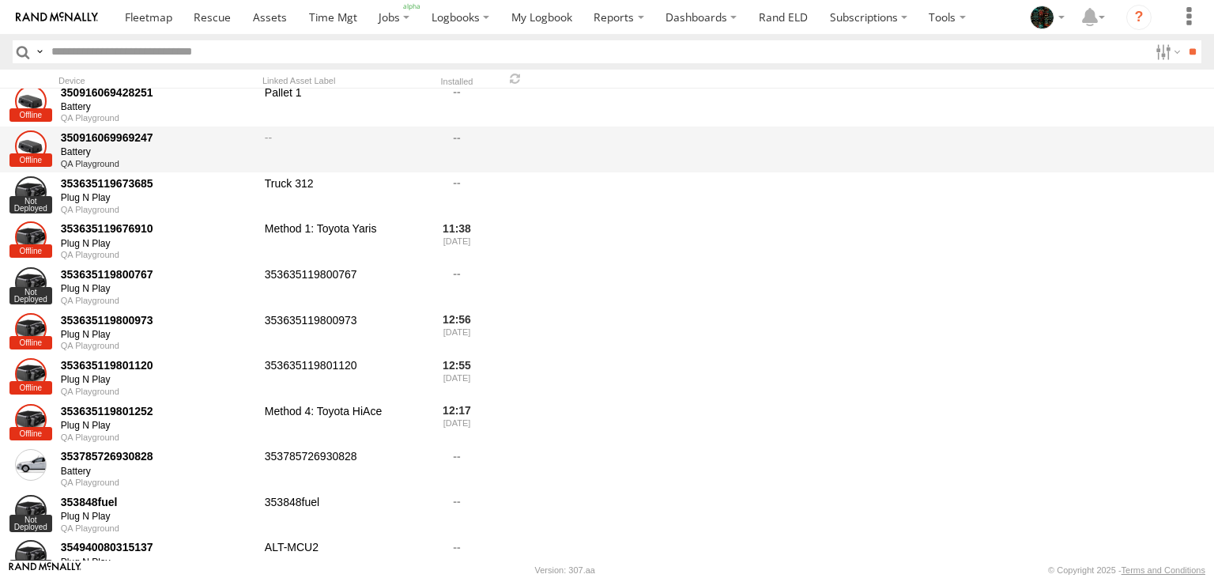
click at [116, 134] on div "350916069969247" at bounding box center [157, 137] width 193 height 14
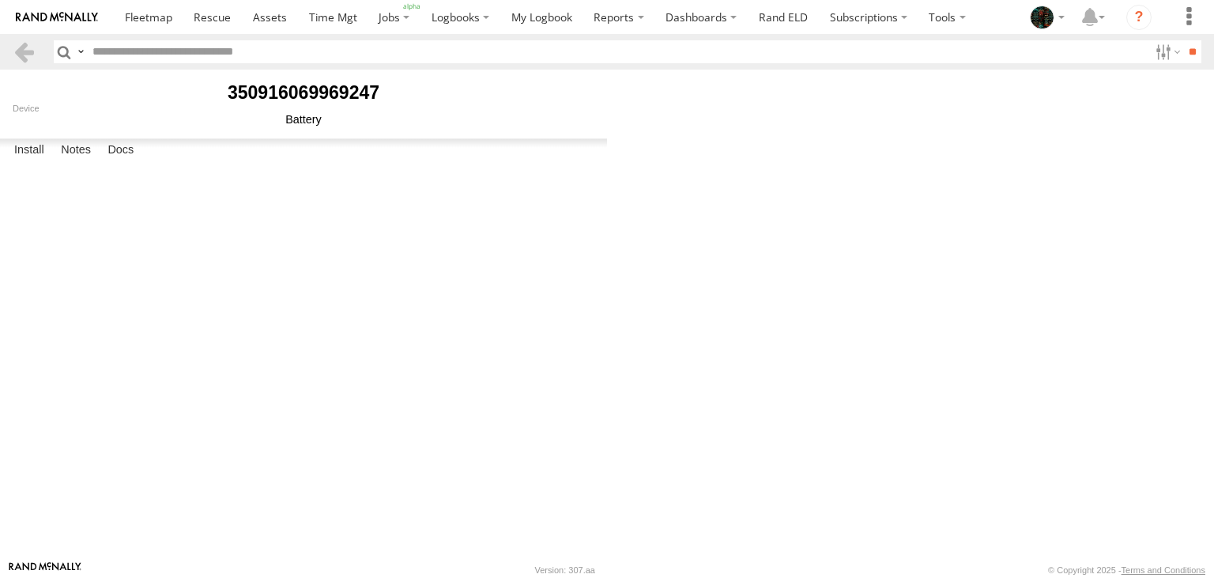
click at [93, 161] on label "Notes" at bounding box center [76, 150] width 46 height 22
click at [131, 161] on label "Docs" at bounding box center [121, 150] width 42 height 22
click at [9, 161] on label "Install" at bounding box center [29, 150] width 46 height 22
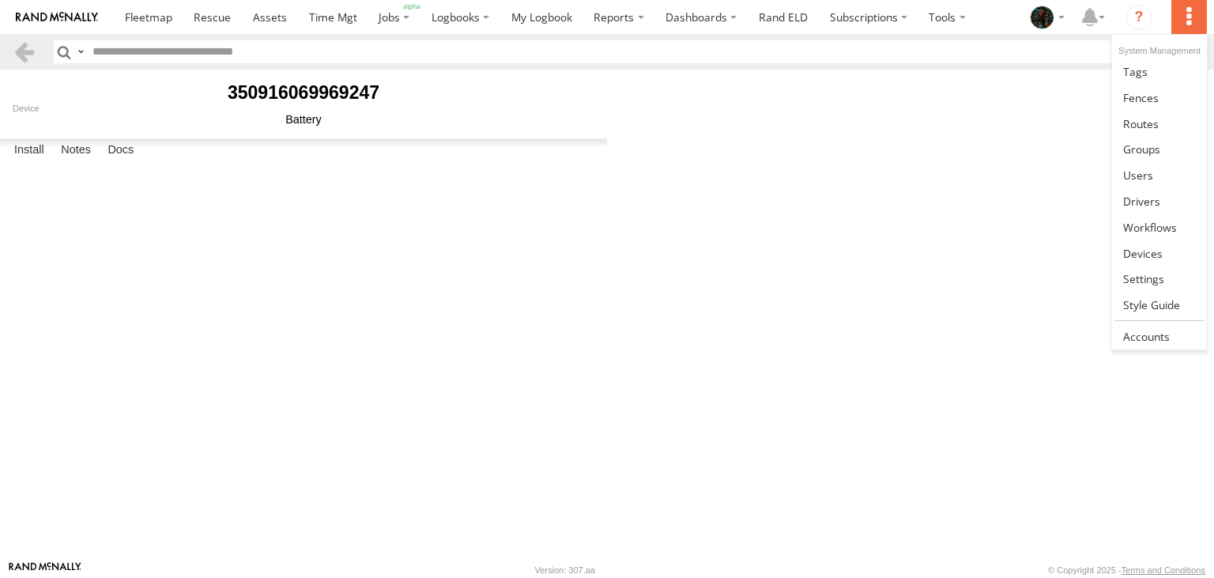
click at [1182, 27] on label at bounding box center [1188, 17] width 35 height 34
click at [1149, 68] on link at bounding box center [1159, 71] width 94 height 26
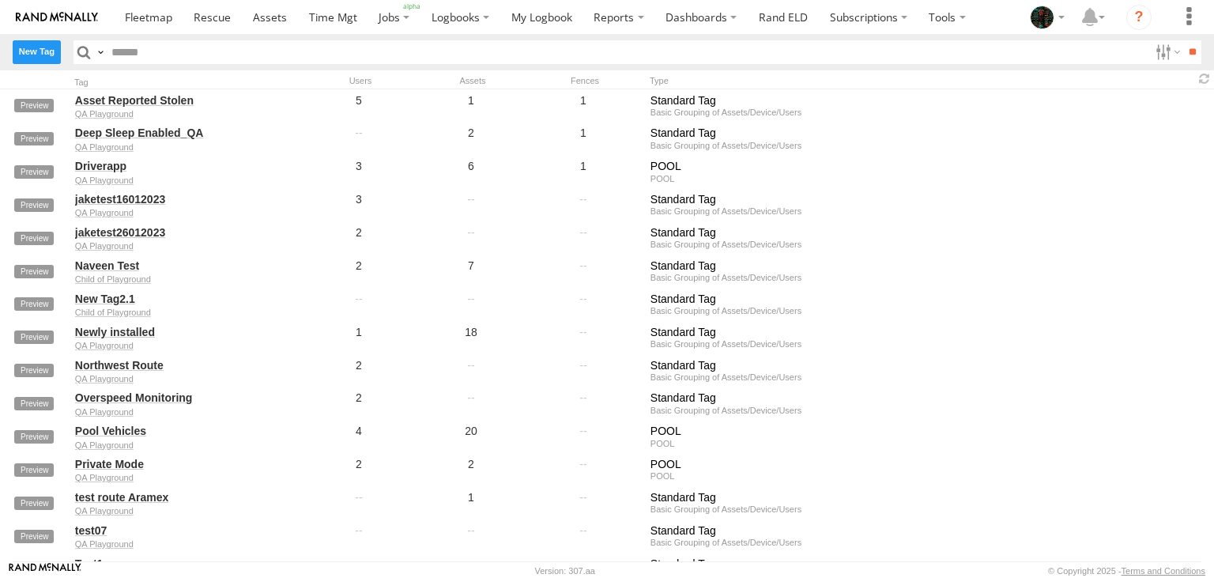
click at [21, 57] on label "New Tag" at bounding box center [37, 51] width 48 height 23
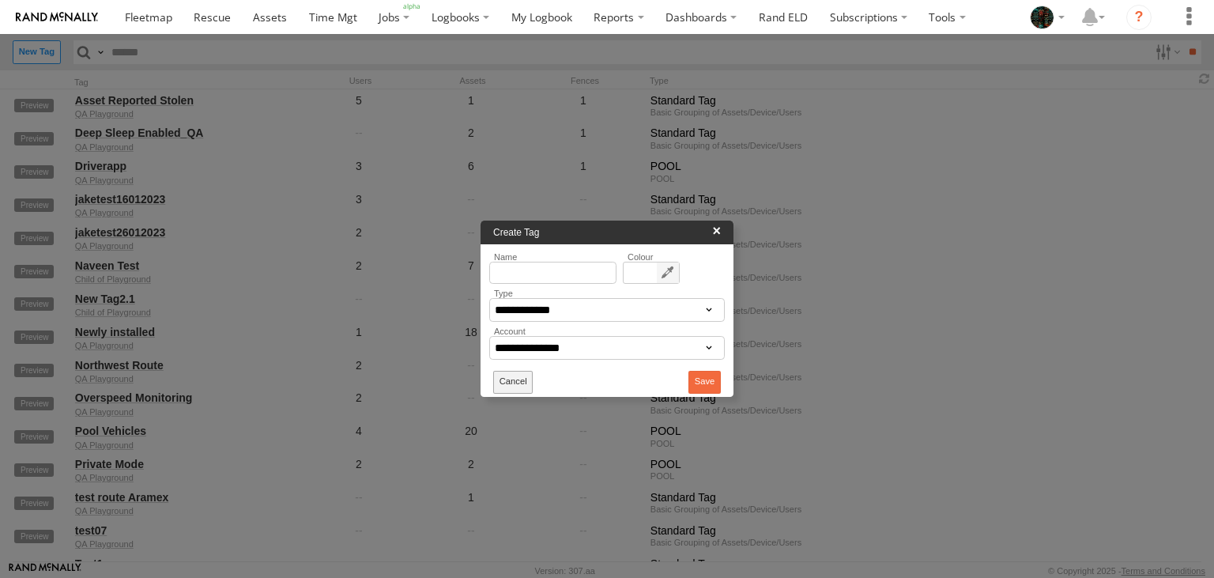
click at [510, 381] on button "Cancel" at bounding box center [513, 382] width 40 height 23
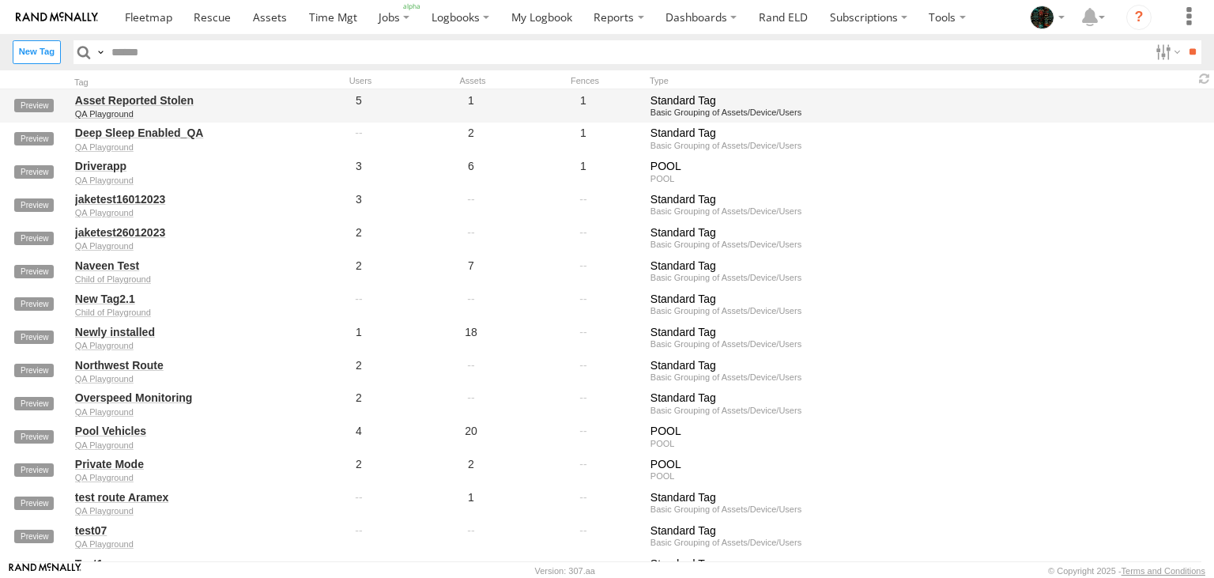
click at [104, 107] on div "Asset Reported Stolen QA Playground" at bounding box center [183, 106] width 221 height 30
click at [117, 94] on link "Asset Reported Stolen" at bounding box center [183, 100] width 217 height 14
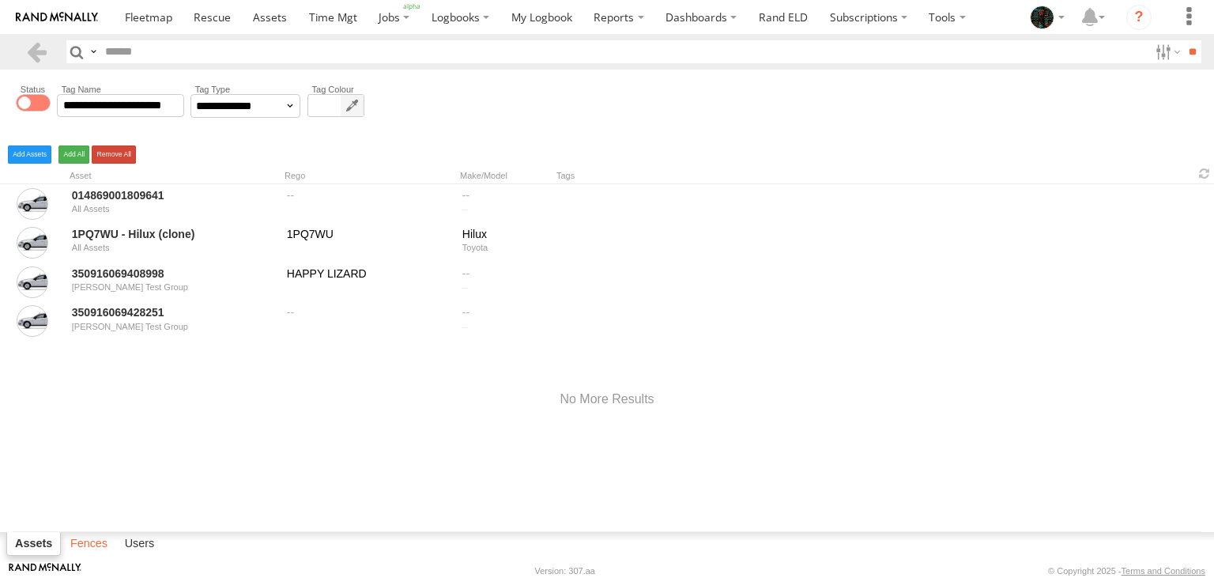
click at [90, 545] on label "Fences" at bounding box center [88, 544] width 53 height 22
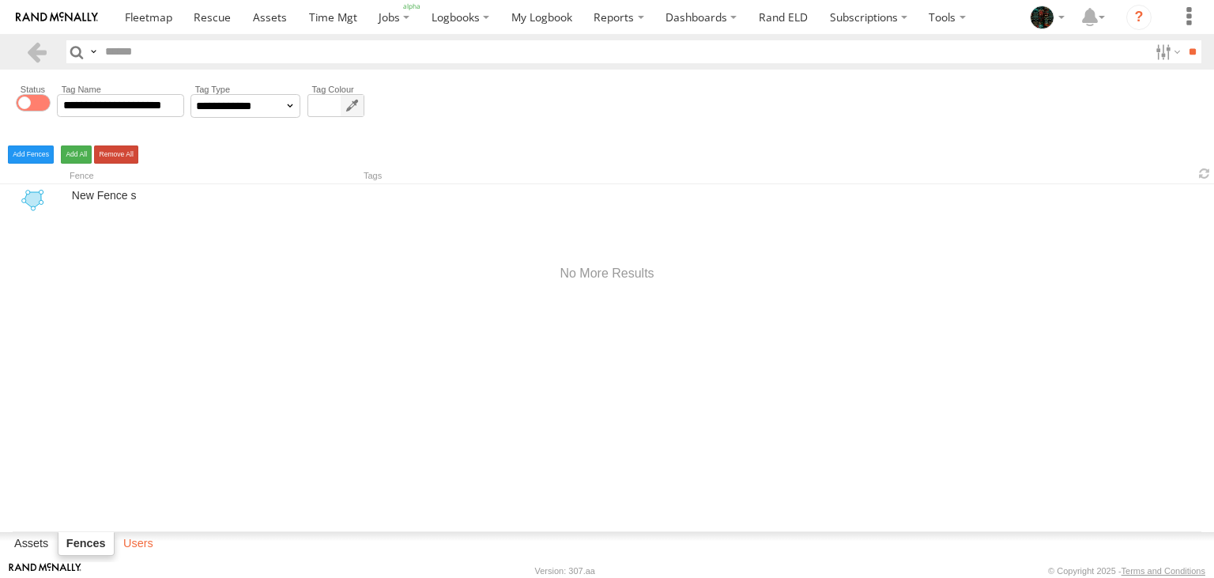
click at [140, 544] on label "Users" at bounding box center [138, 544] width 46 height 22
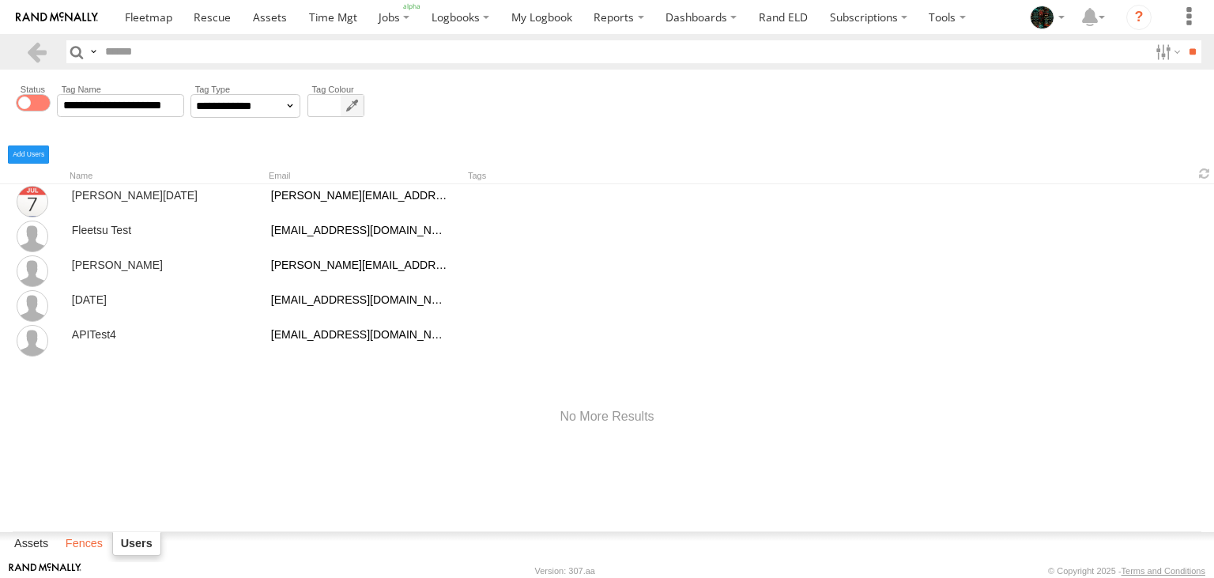
click at [75, 537] on label "Fences" at bounding box center [84, 544] width 53 height 22
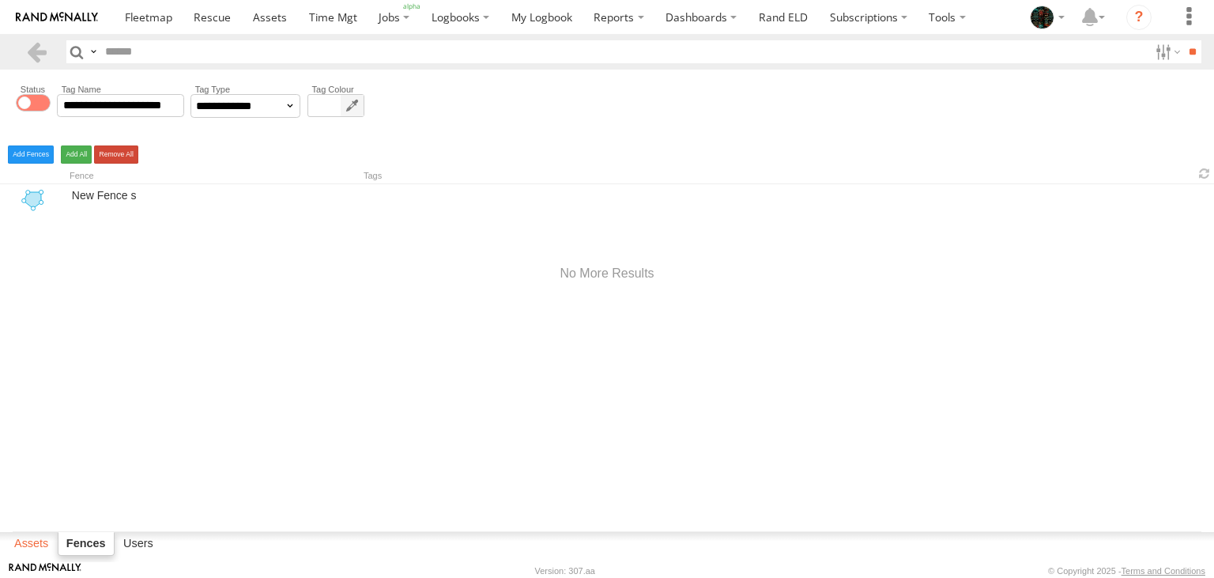
click at [24, 538] on label "Assets" at bounding box center [31, 544] width 50 height 22
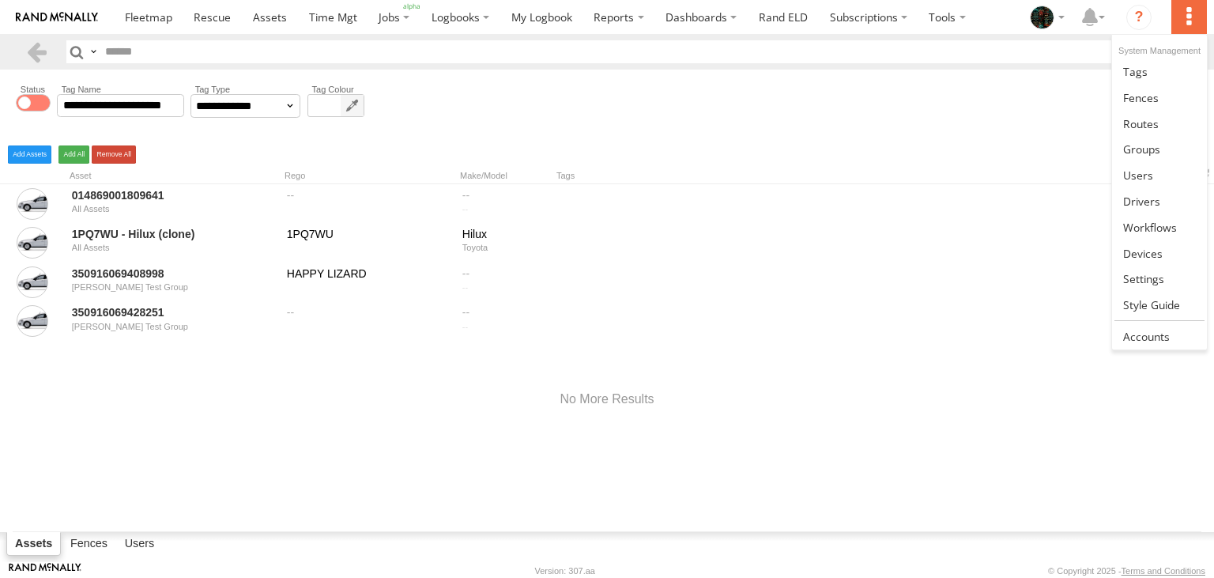
click at [1196, 17] on label at bounding box center [1188, 17] width 35 height 34
click at [1155, 96] on span at bounding box center [1141, 97] width 36 height 15
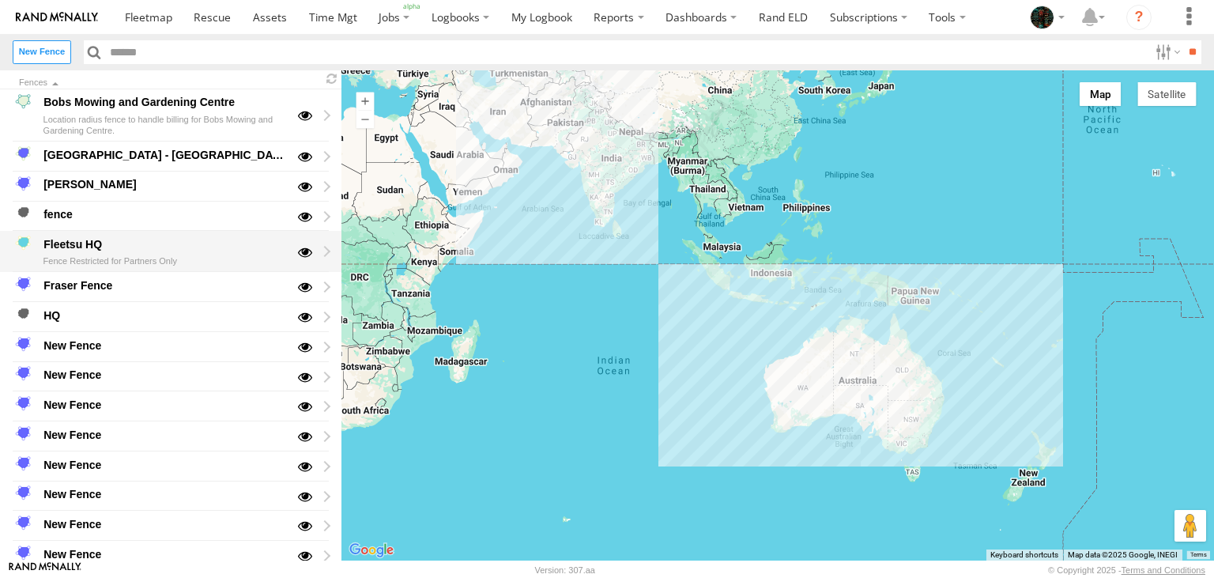
click at [158, 251] on div "Fleetsu HQ" at bounding box center [164, 244] width 246 height 19
type input "**********"
type textarea "**********"
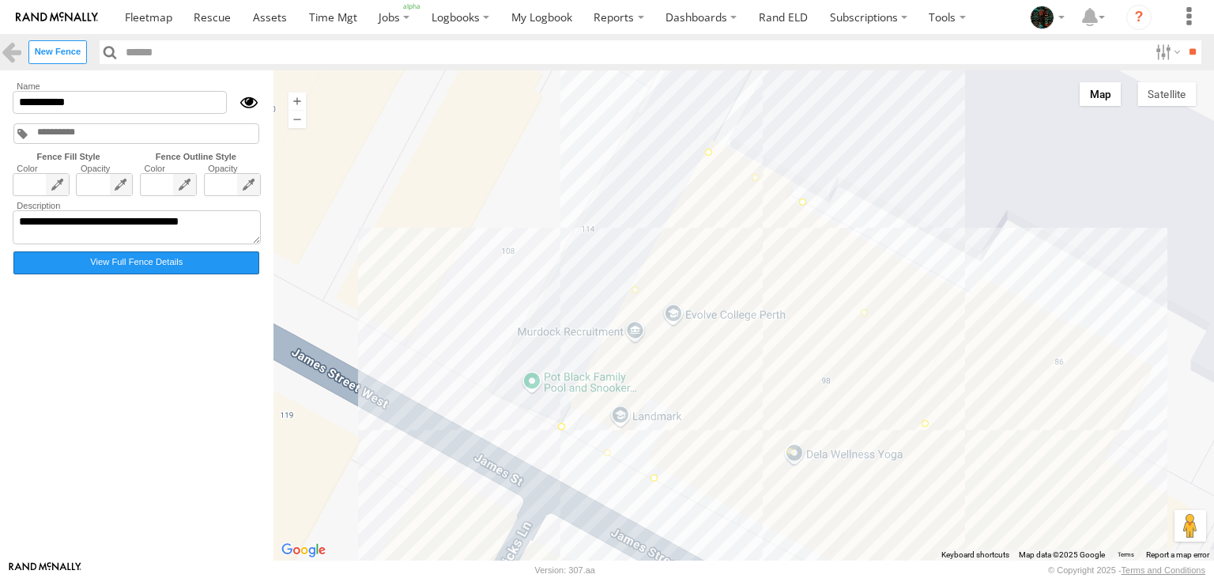
click at [178, 266] on label "View Full Fence Details" at bounding box center [136, 262] width 246 height 23
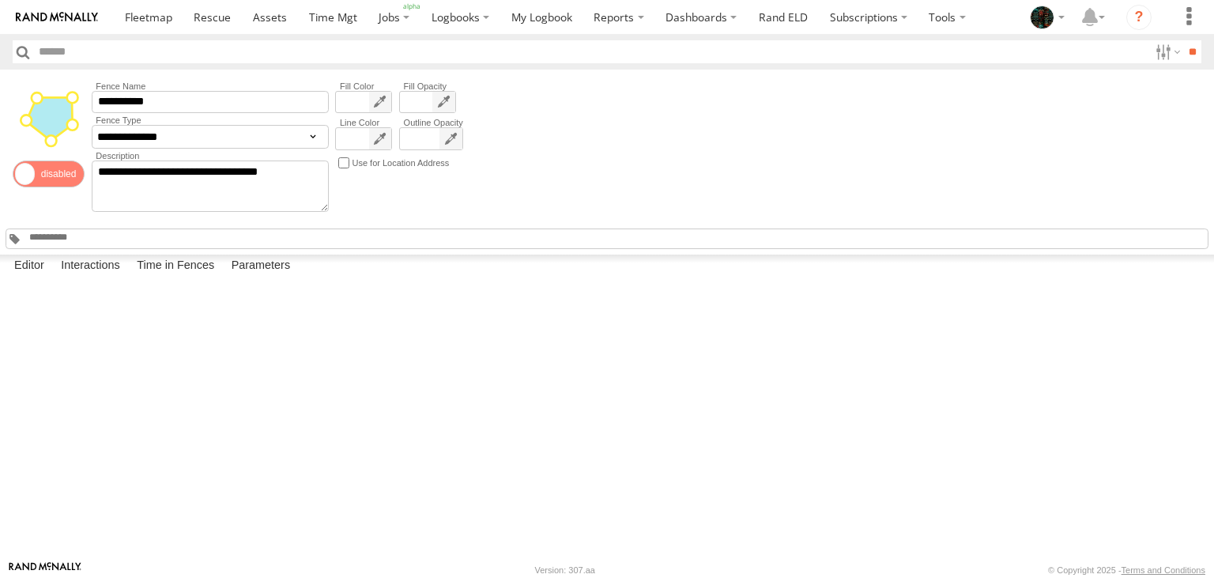
click at [85, 277] on label "Interactions" at bounding box center [90, 265] width 75 height 22
click at [188, 277] on label "Time in Fences" at bounding box center [175, 265] width 93 height 22
click at [0, 0] on label at bounding box center [0, 0] width 0 height 0
click at [274, 277] on label "Parameters" at bounding box center [261, 265] width 75 height 22
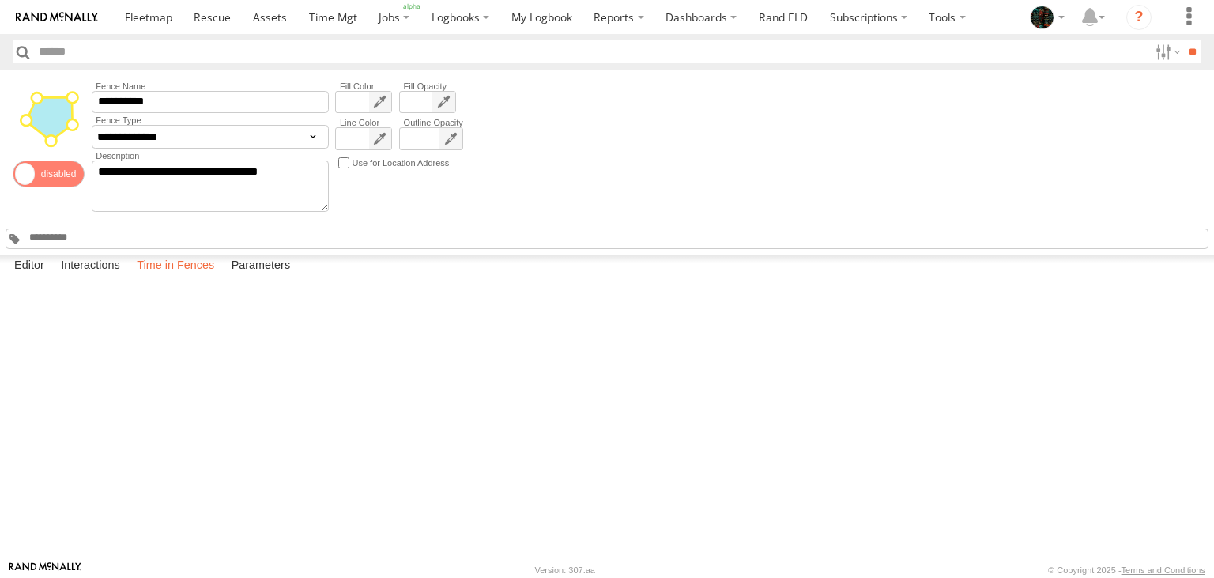
click at [181, 277] on label "Time in Fences" at bounding box center [175, 265] width 93 height 22
click at [0, 0] on label at bounding box center [0, 0] width 0 height 0
click at [99, 277] on label "Interactions" at bounding box center [90, 265] width 75 height 22
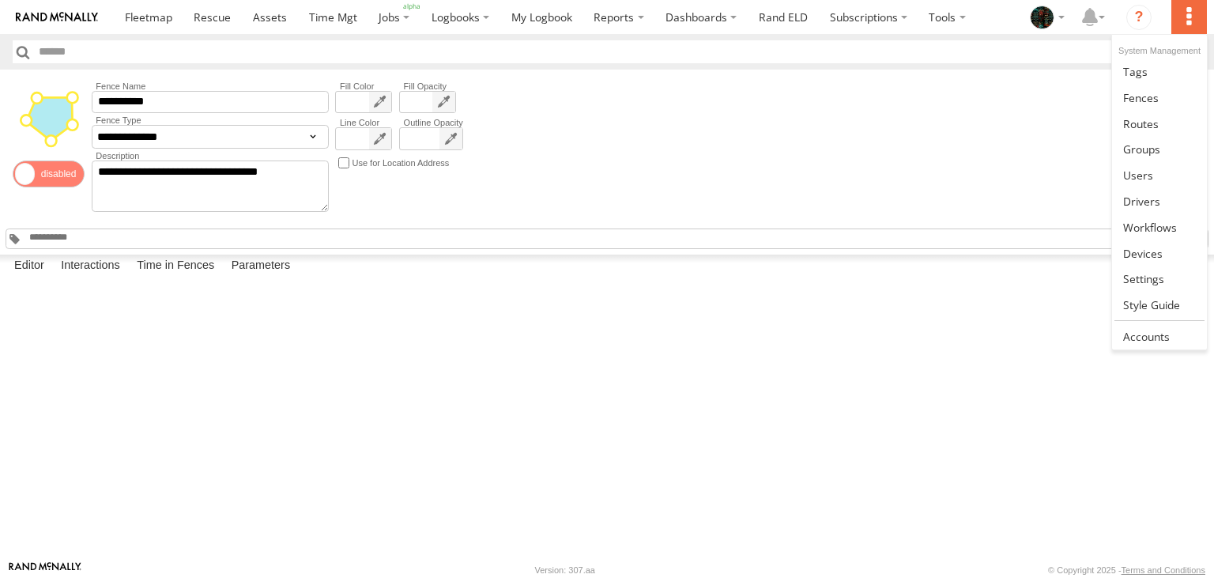
click at [1195, 24] on label at bounding box center [1188, 17] width 35 height 34
click at [1155, 149] on span at bounding box center [1141, 148] width 37 height 15
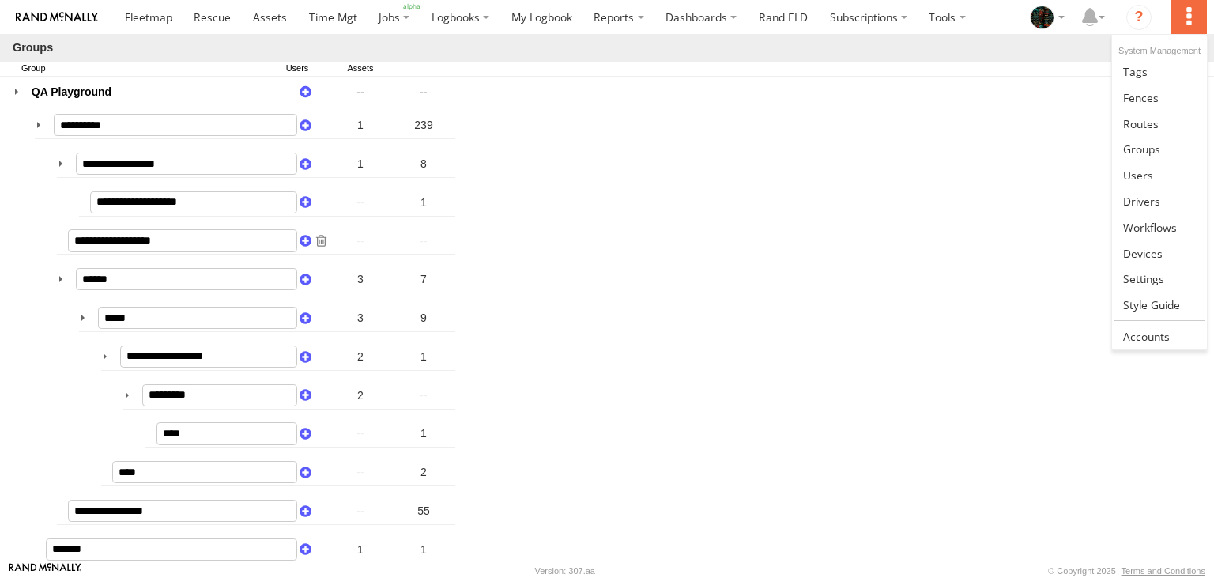
click at [1189, 6] on label at bounding box center [1188, 17] width 35 height 34
click at [1146, 175] on span at bounding box center [1138, 175] width 30 height 15
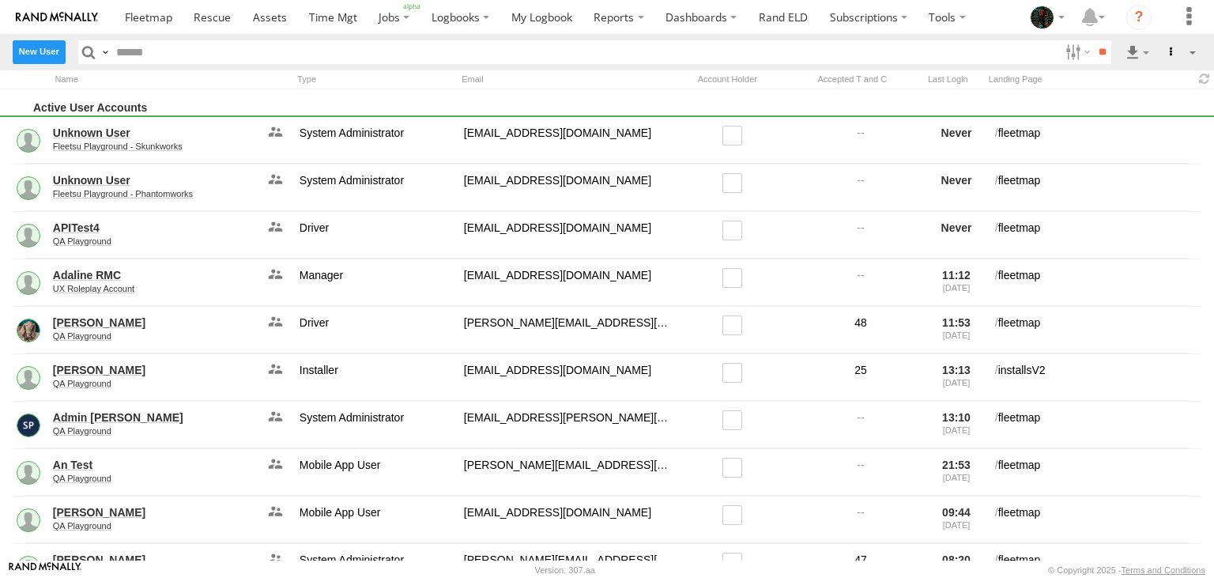
click at [43, 55] on label "New User" at bounding box center [39, 51] width 53 height 23
click at [0, 0] on label "Close" at bounding box center [0, 0] width 0 height 0
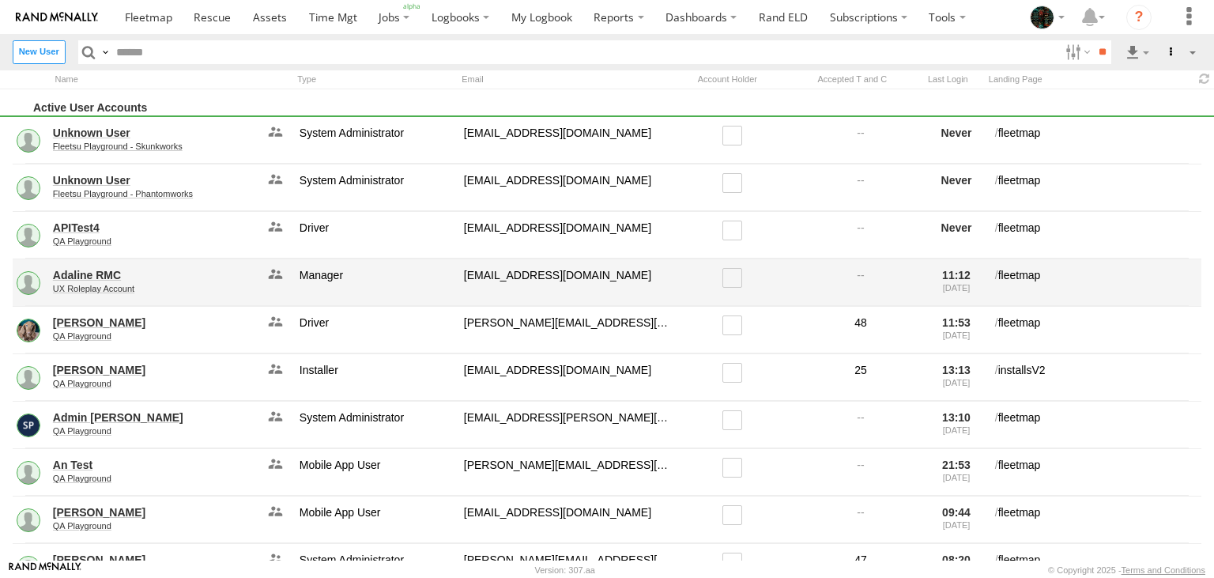
click at [94, 273] on link "Adaline RMC" at bounding box center [155, 275] width 204 height 14
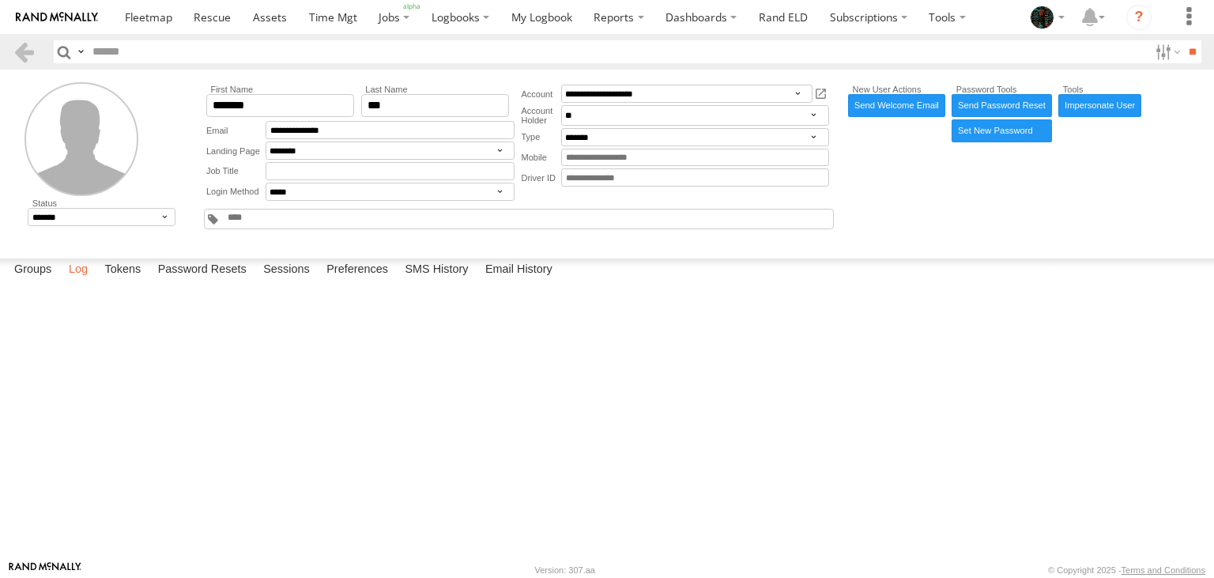
click at [79, 281] on label "Log" at bounding box center [78, 269] width 35 height 22
click at [128, 281] on label "Tokens" at bounding box center [122, 269] width 52 height 22
click at [209, 281] on label "Password Resets" at bounding box center [202, 269] width 104 height 22
click at [281, 281] on label "Sessions" at bounding box center [286, 269] width 62 height 22
click at [359, 281] on label "Preferences" at bounding box center [356, 269] width 77 height 22
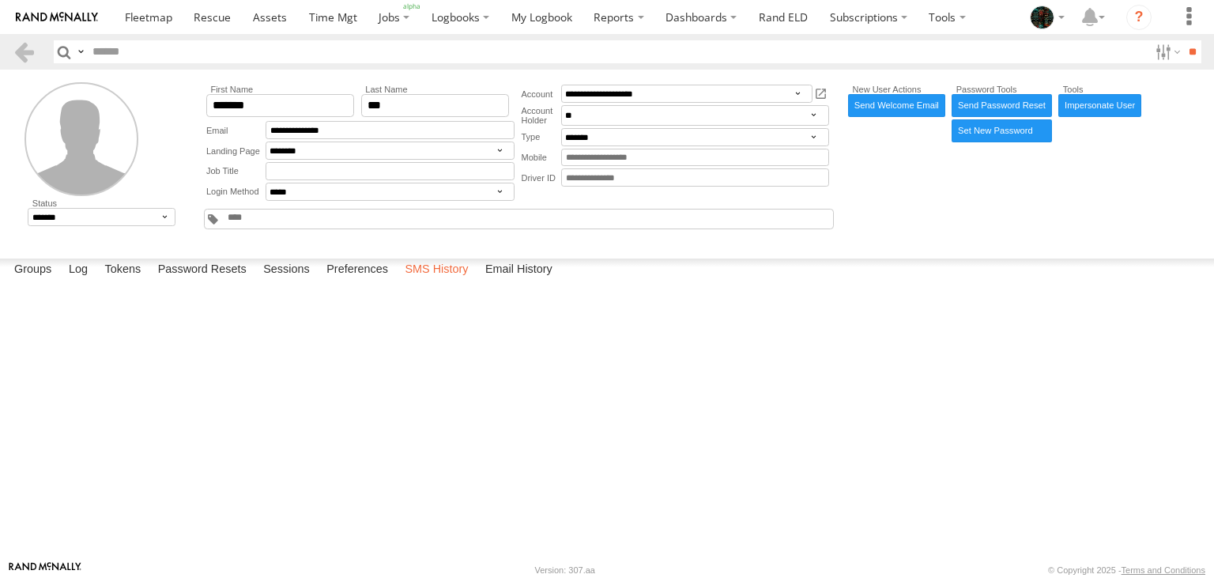
click at [447, 281] on label "SMS History" at bounding box center [436, 269] width 79 height 22
click at [0, 0] on label "Close" at bounding box center [0, 0] width 0 height 0
click at [536, 281] on label "Email History" at bounding box center [518, 269] width 83 height 22
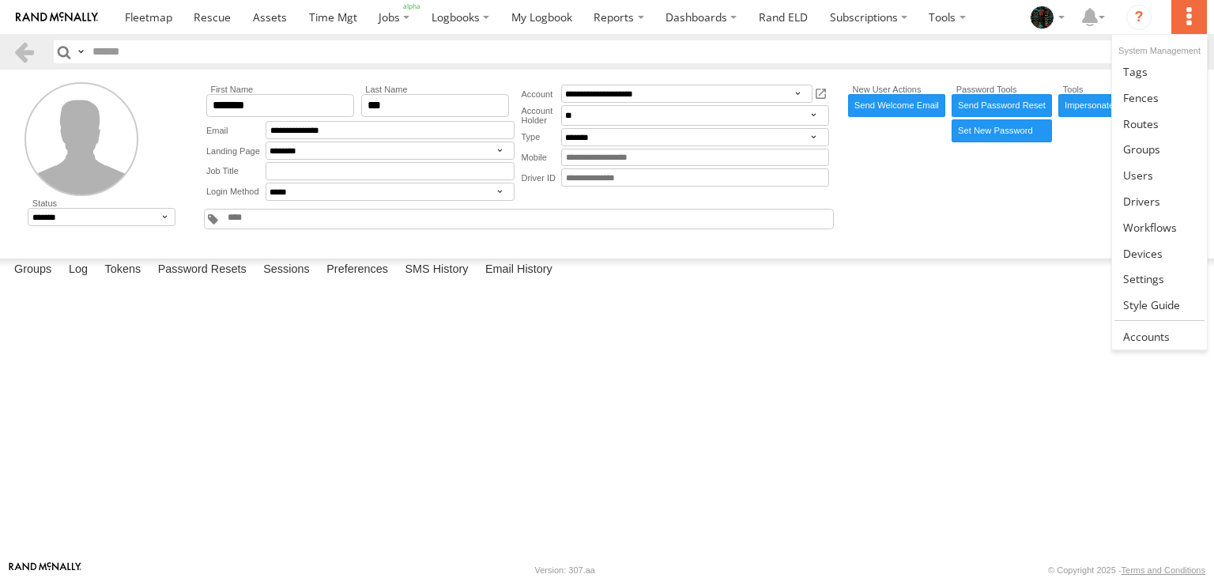
click at [1196, 5] on label at bounding box center [1188, 17] width 35 height 34
click at [1149, 195] on span at bounding box center [1141, 201] width 37 height 15
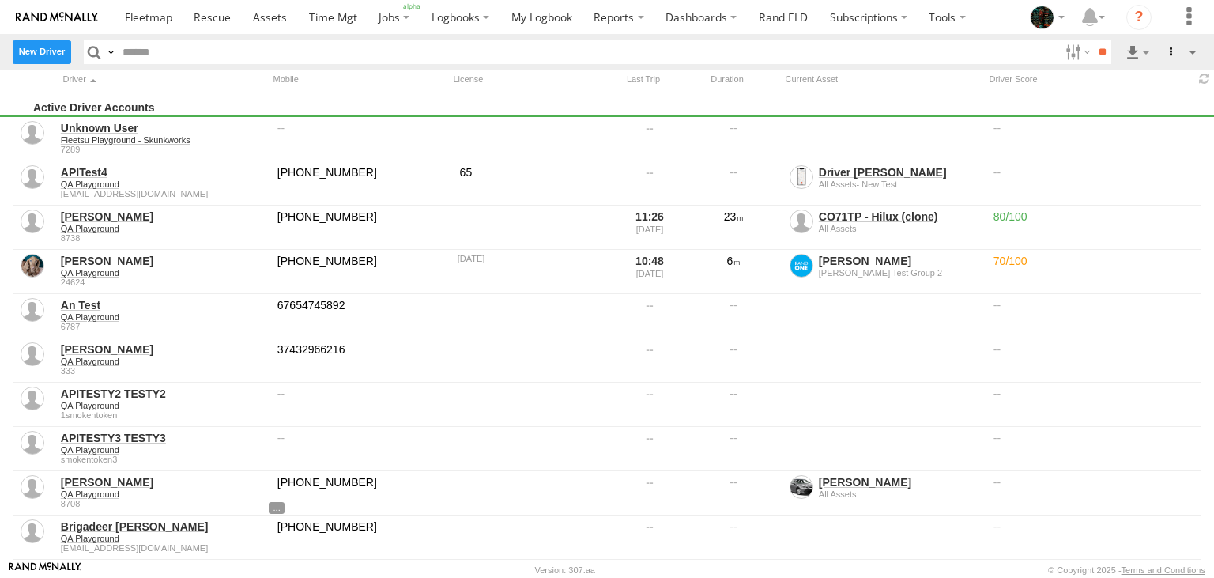
click at [43, 58] on label "New Driver" at bounding box center [42, 51] width 58 height 23
click at [0, 0] on label "Driver ID" at bounding box center [0, 0] width 0 height 0
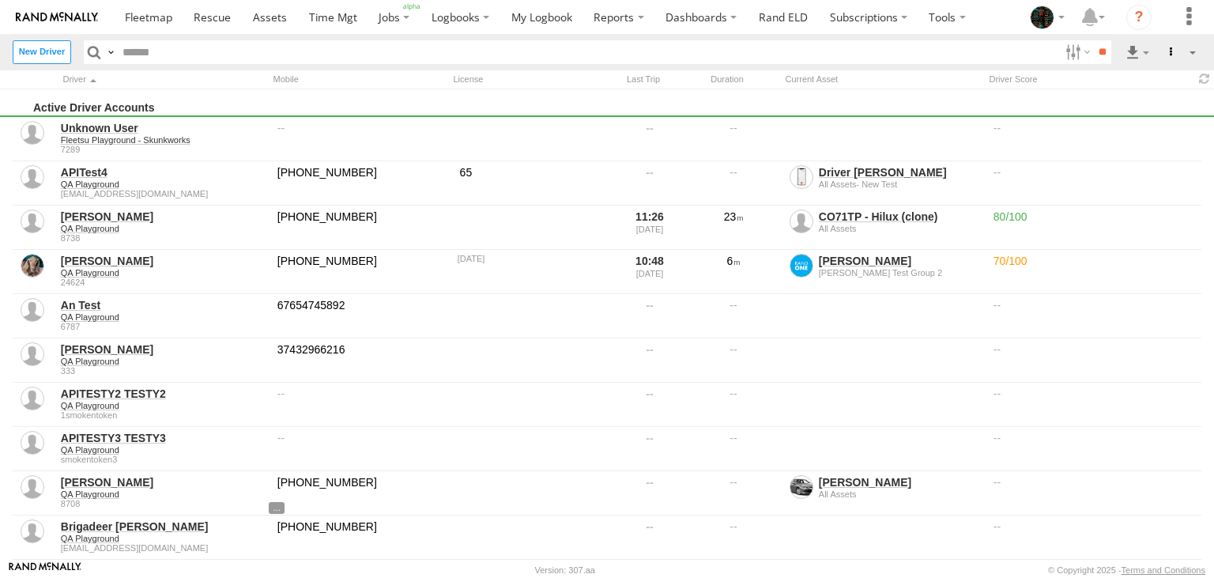
click at [0, 0] on label "Driver ID" at bounding box center [0, 0] width 0 height 0
click at [0, 0] on label "Close" at bounding box center [0, 0] width 0 height 0
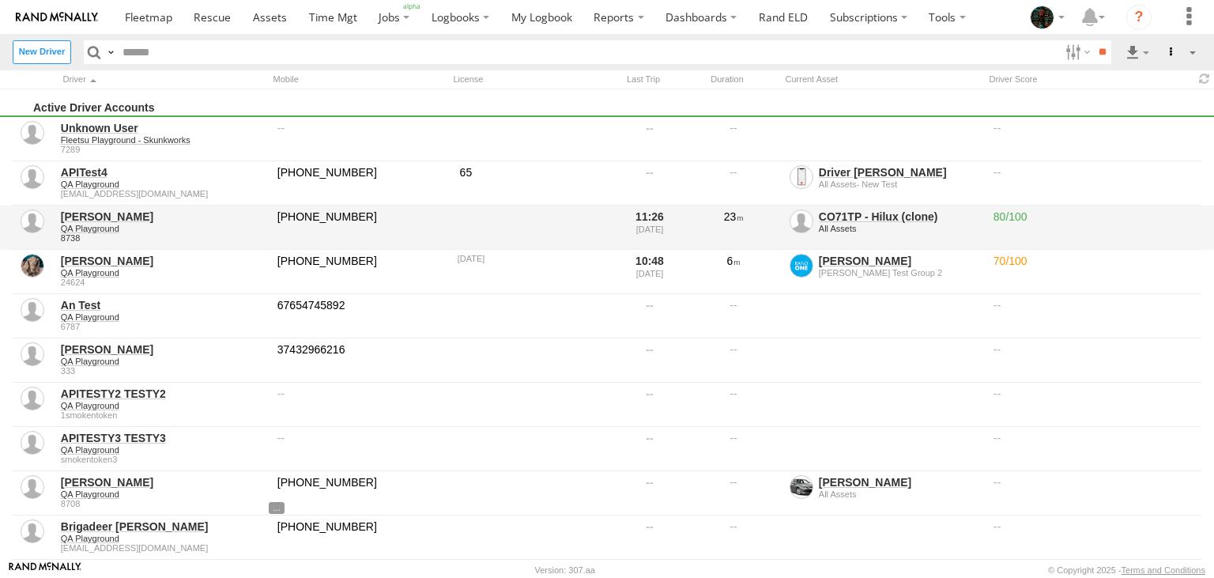
click at [88, 213] on link "[PERSON_NAME]" at bounding box center [163, 216] width 205 height 14
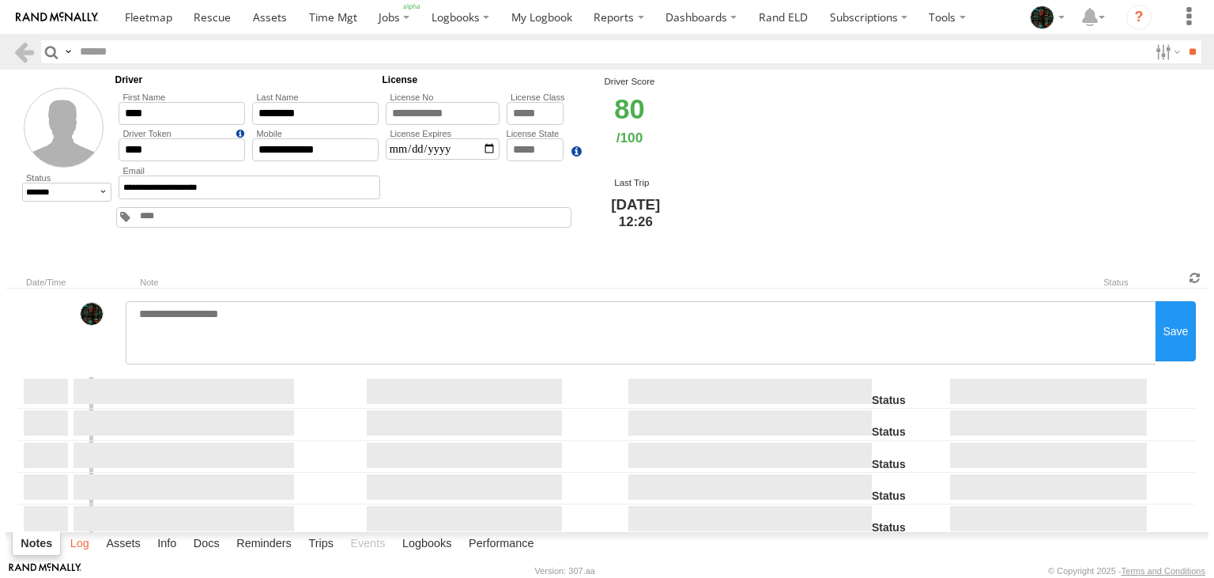
click at [70, 548] on label "Log" at bounding box center [79, 544] width 35 height 22
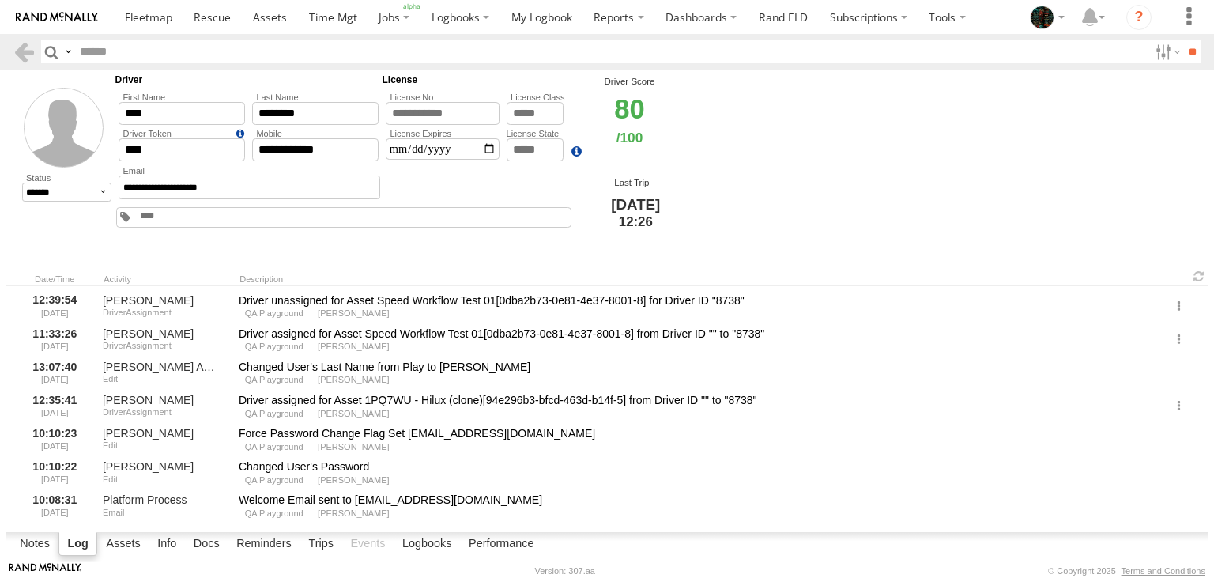
scroll to position [1148, 0]
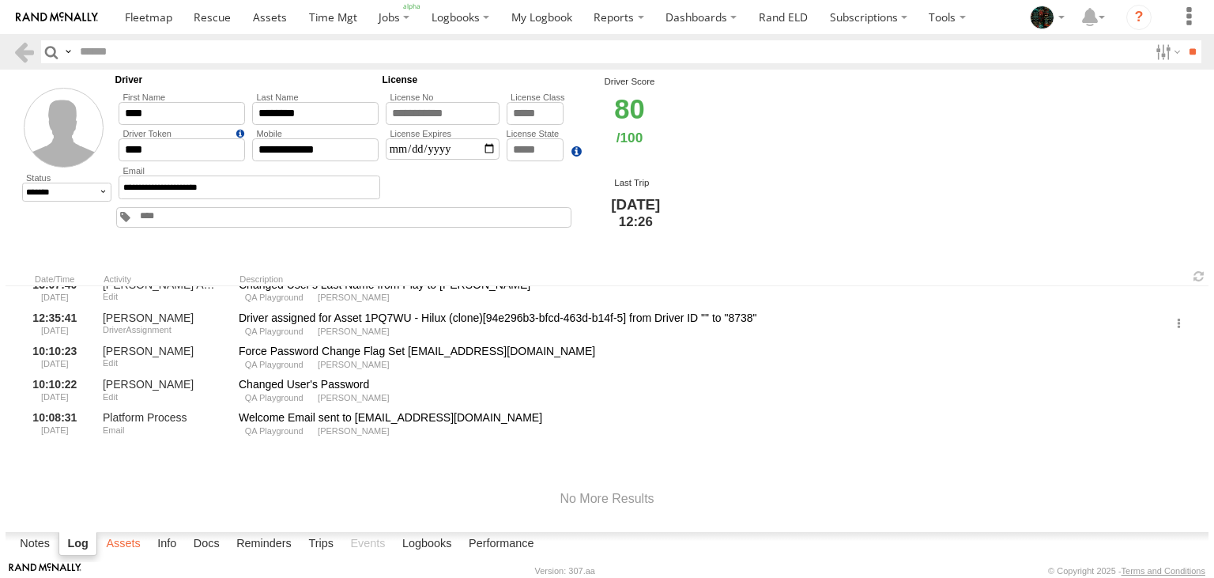
click at [126, 543] on label "Assets" at bounding box center [123, 544] width 50 height 22
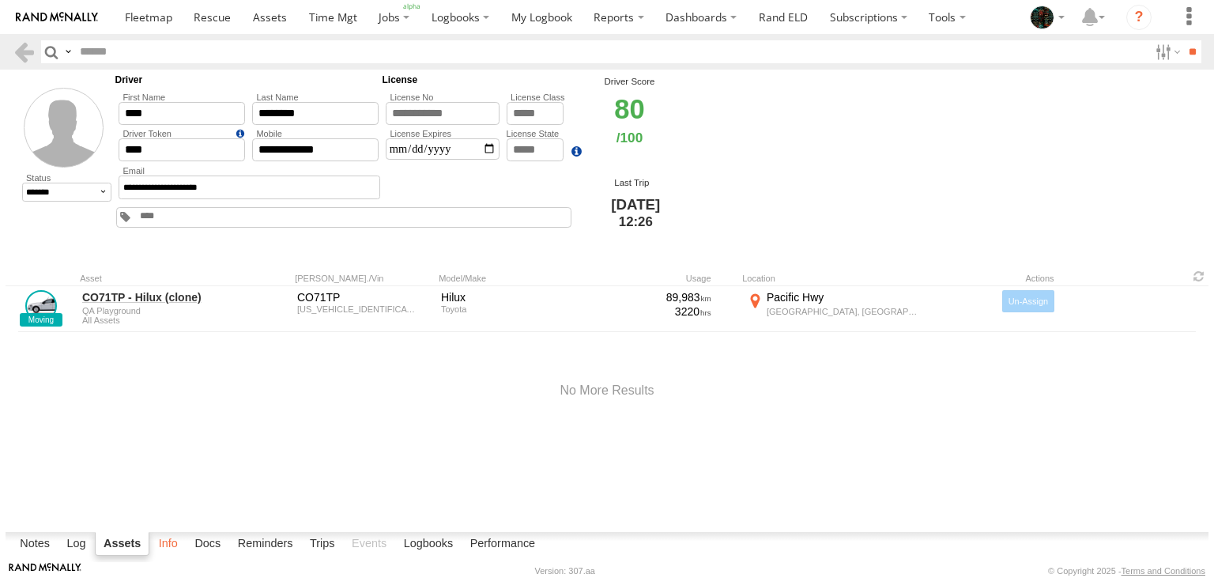
click at [172, 544] on label "Info" at bounding box center [168, 544] width 35 height 22
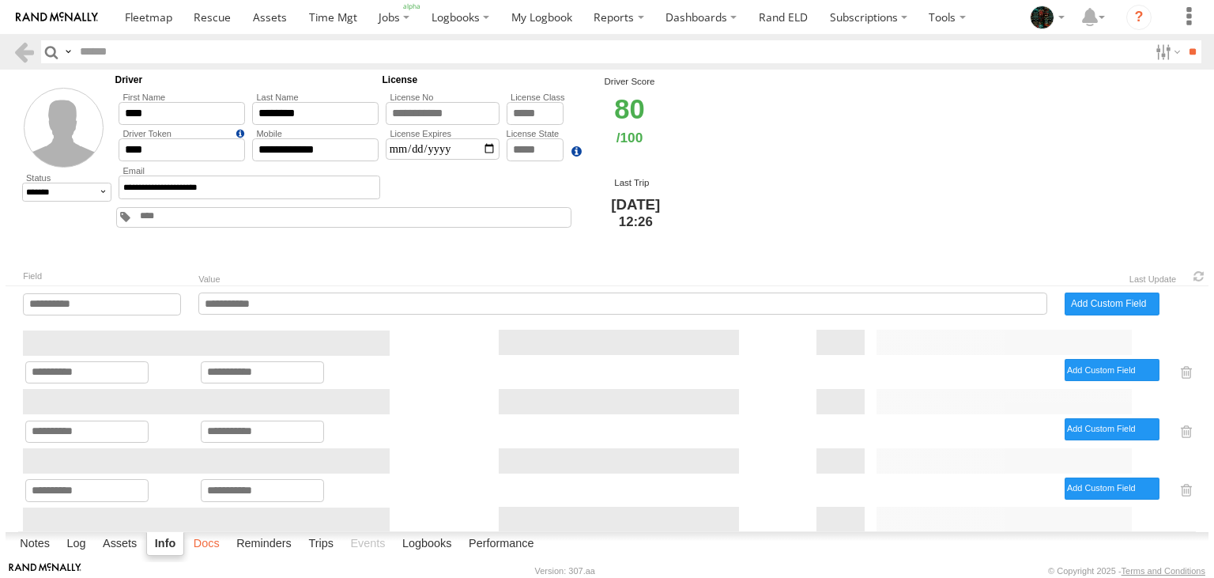
click at [210, 550] on label "Docs" at bounding box center [207, 544] width 42 height 22
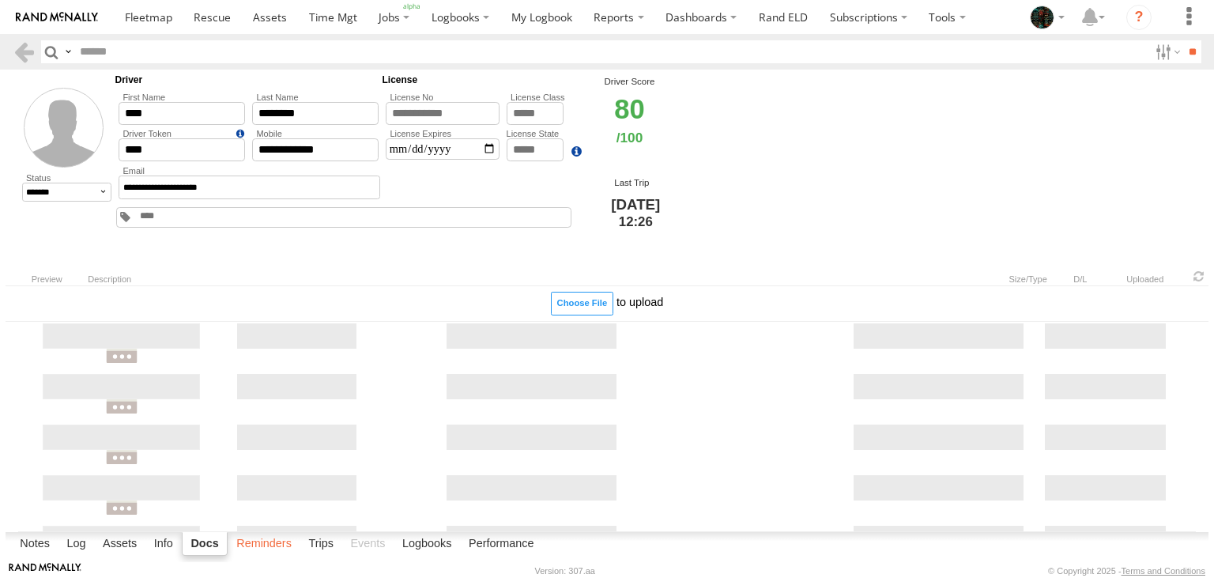
click at [268, 546] on label "Reminders" at bounding box center [263, 544] width 71 height 22
select select
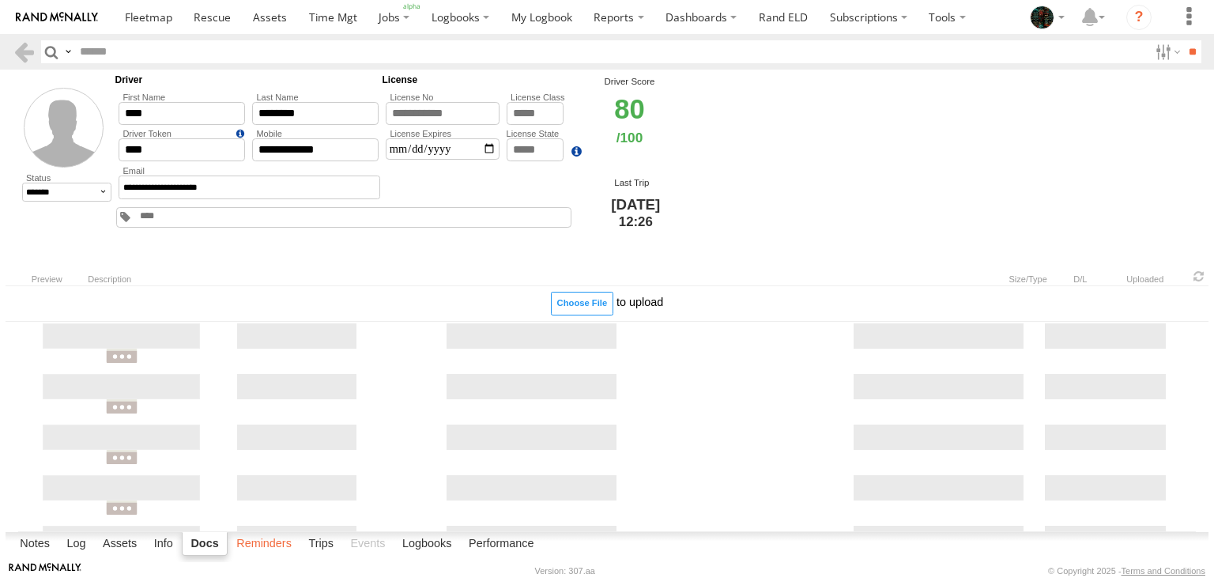
select select
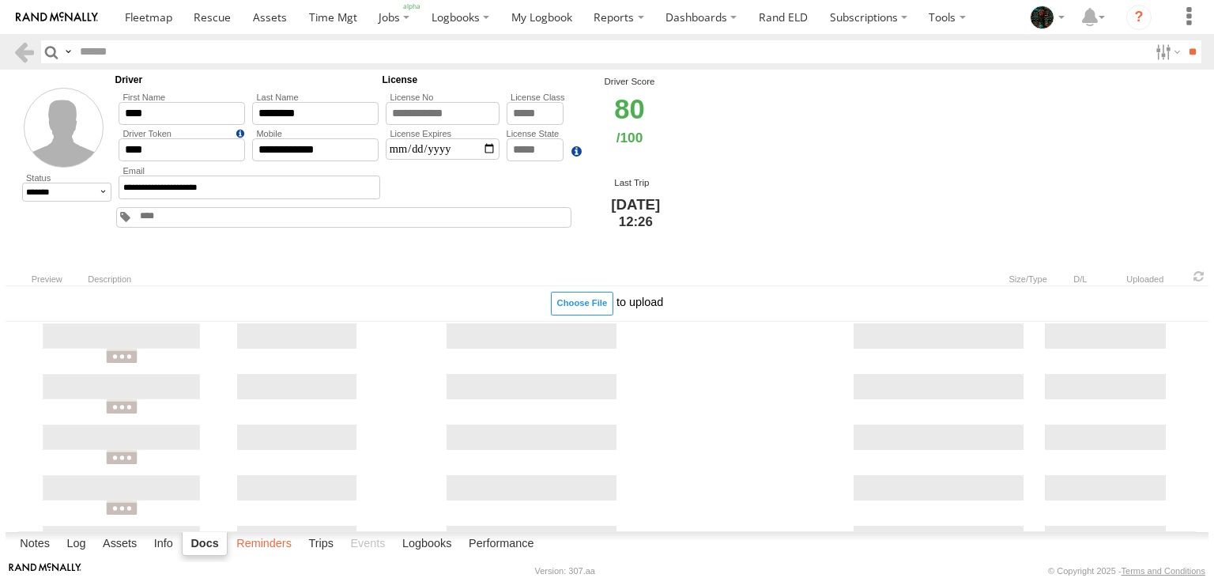
select select
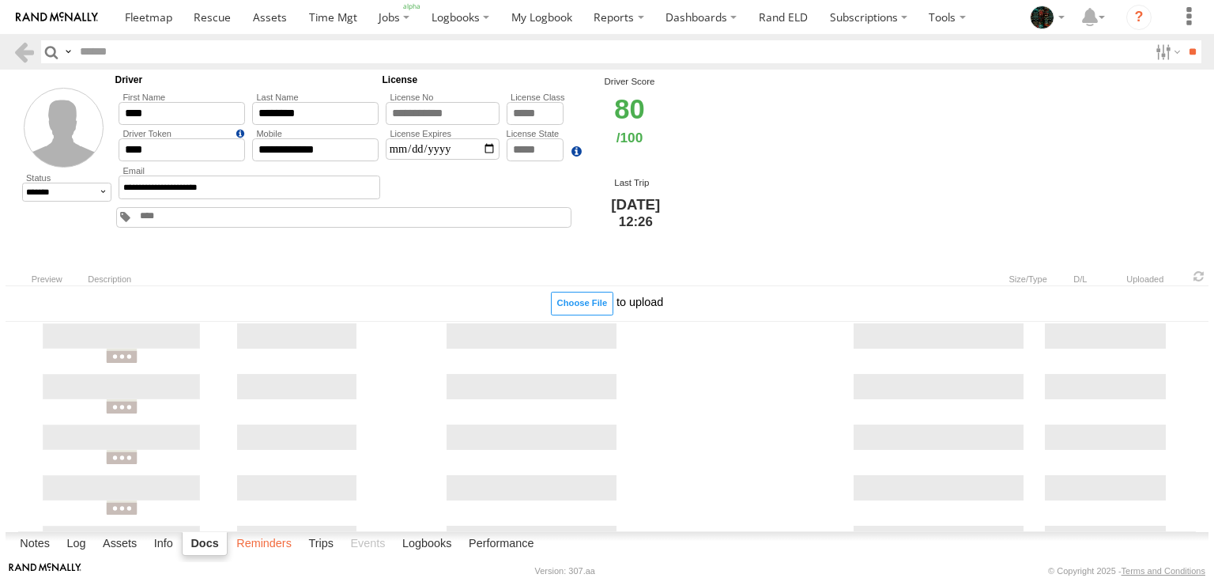
select select
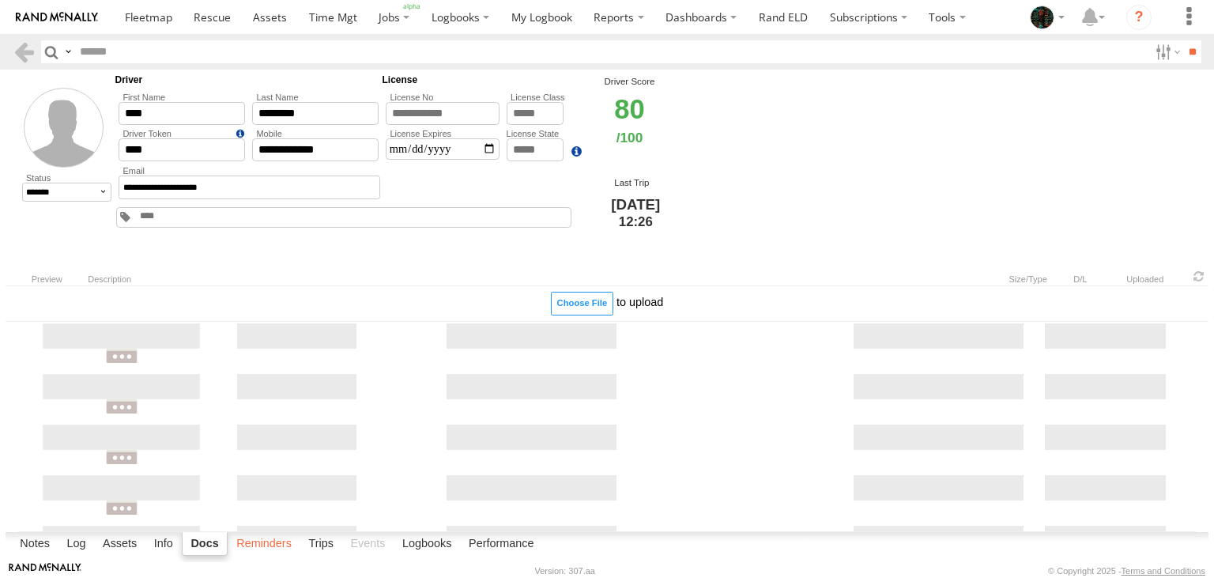
select select
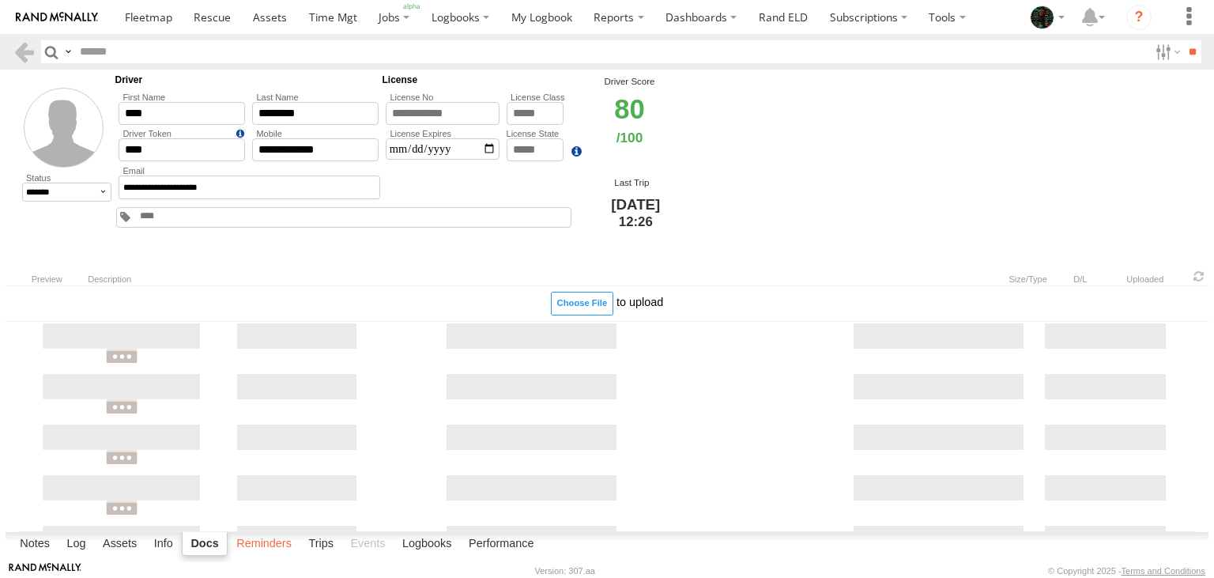
select select
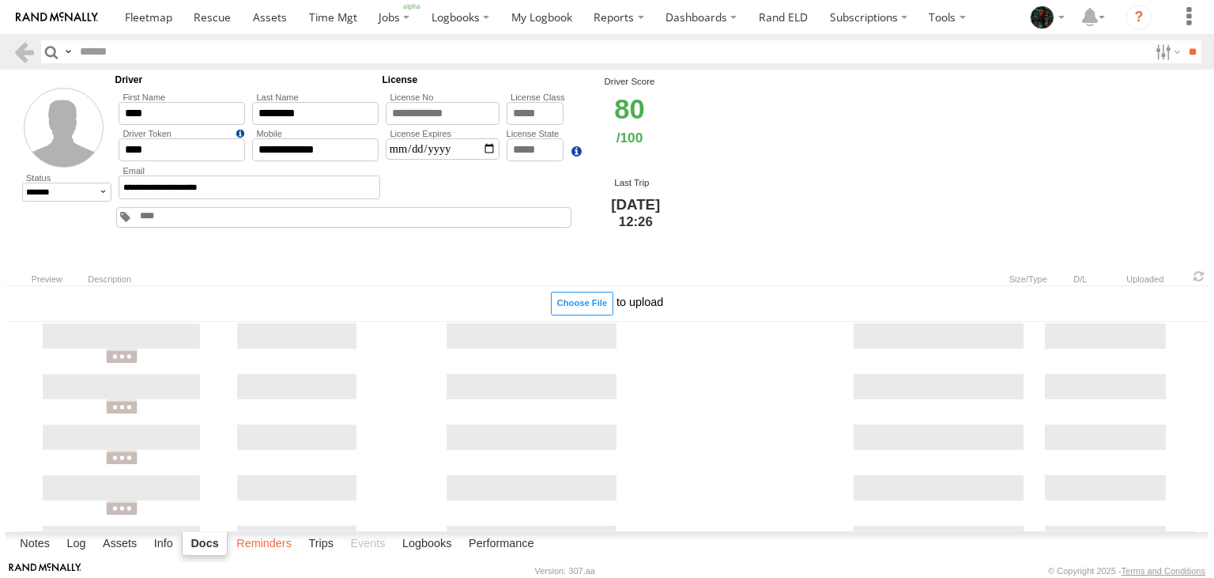
select select
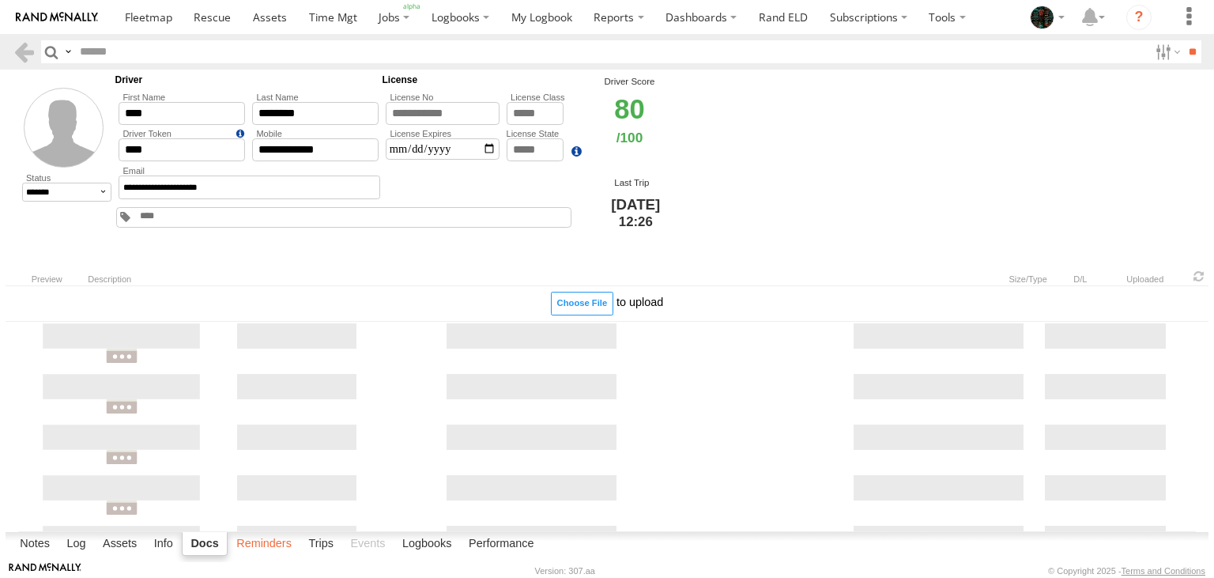
select select
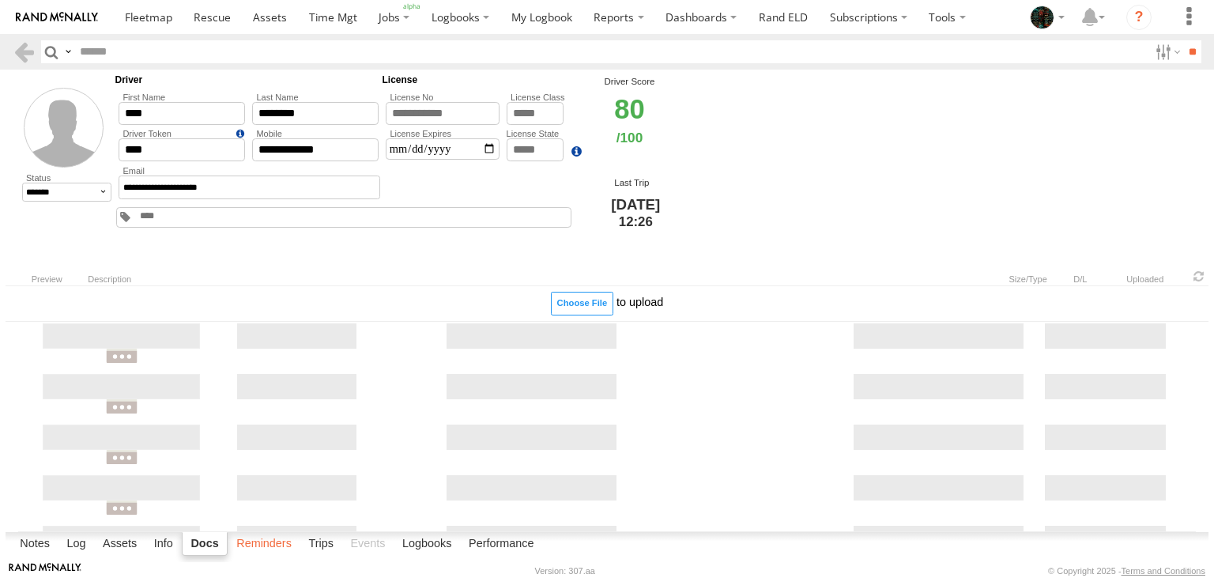
select select
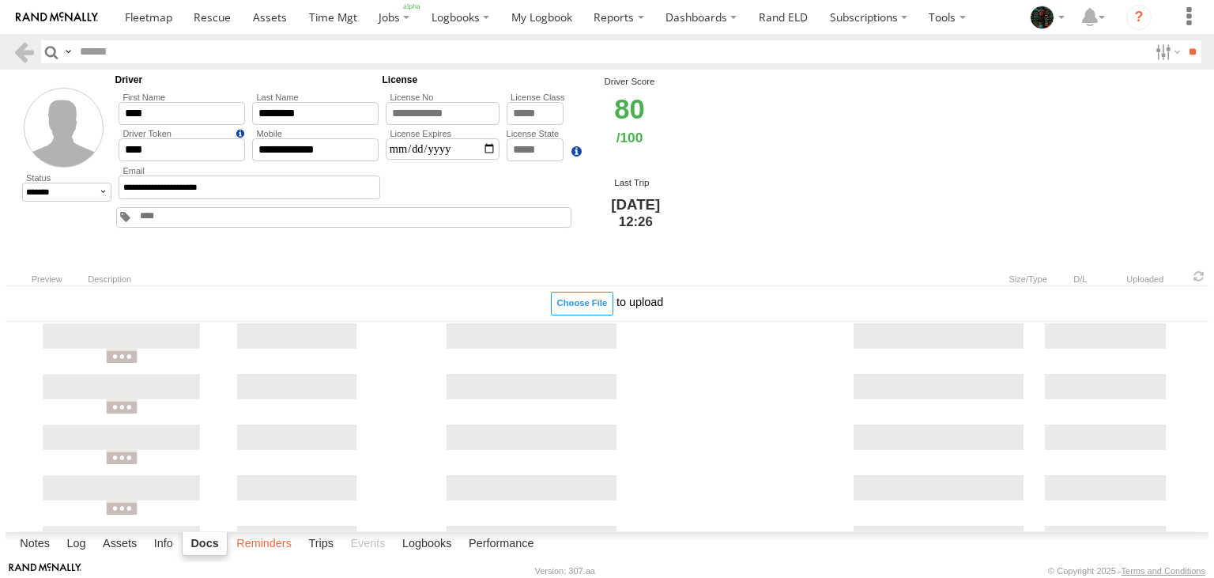
select select
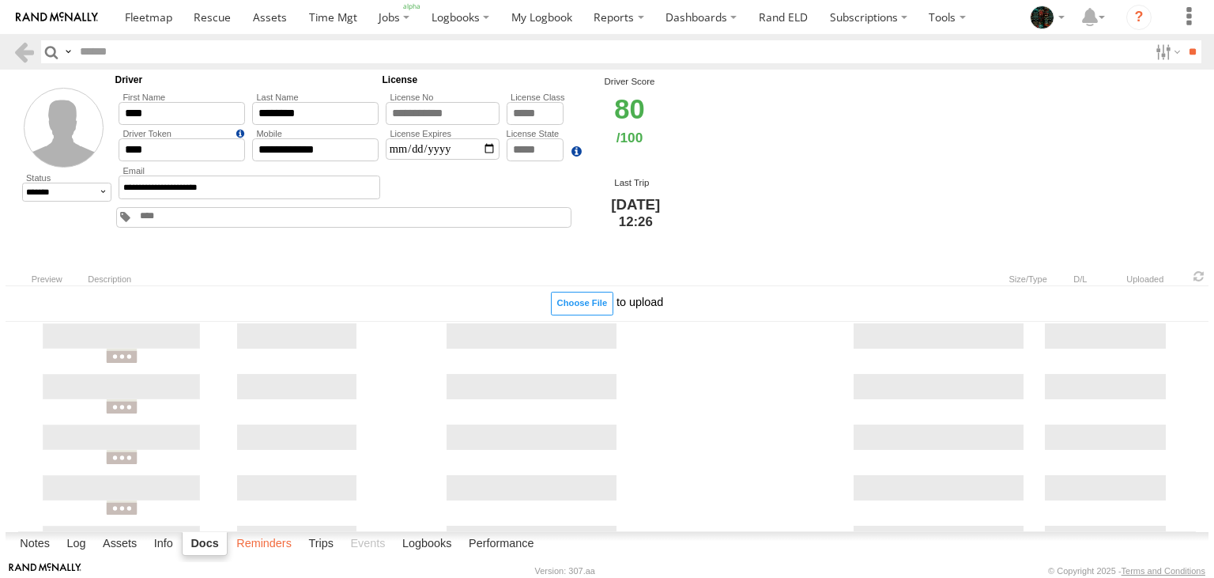
select select
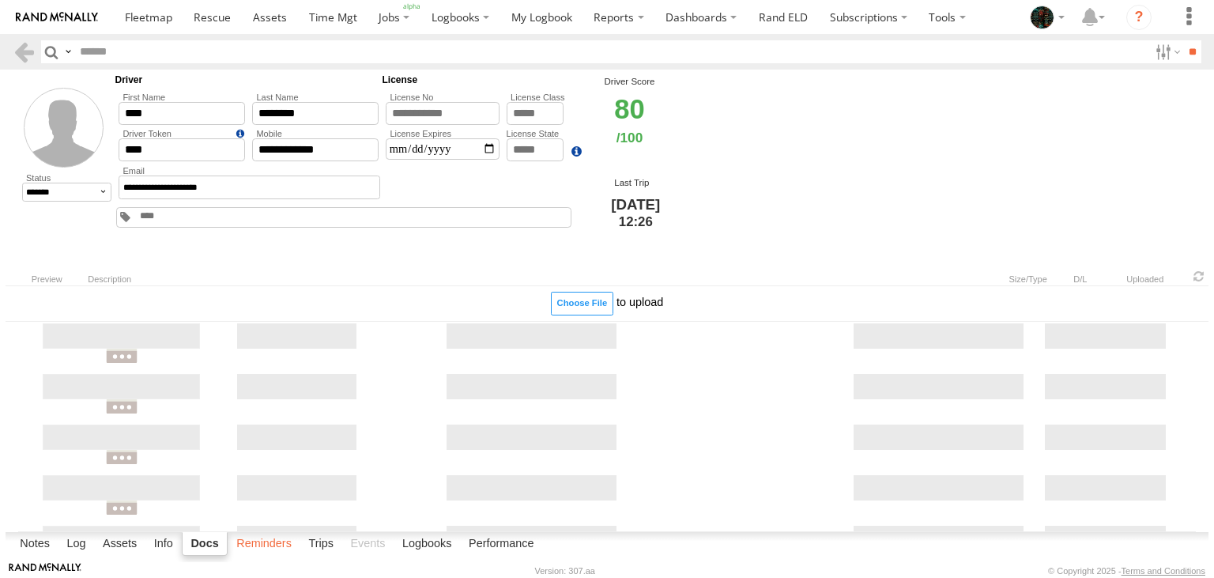
select select
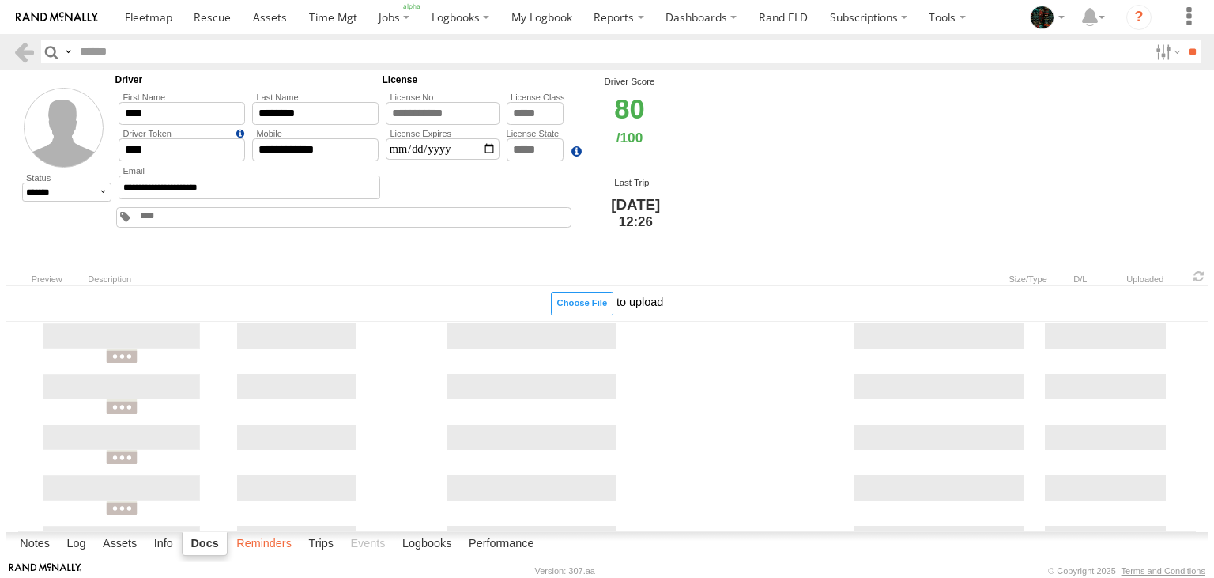
select select
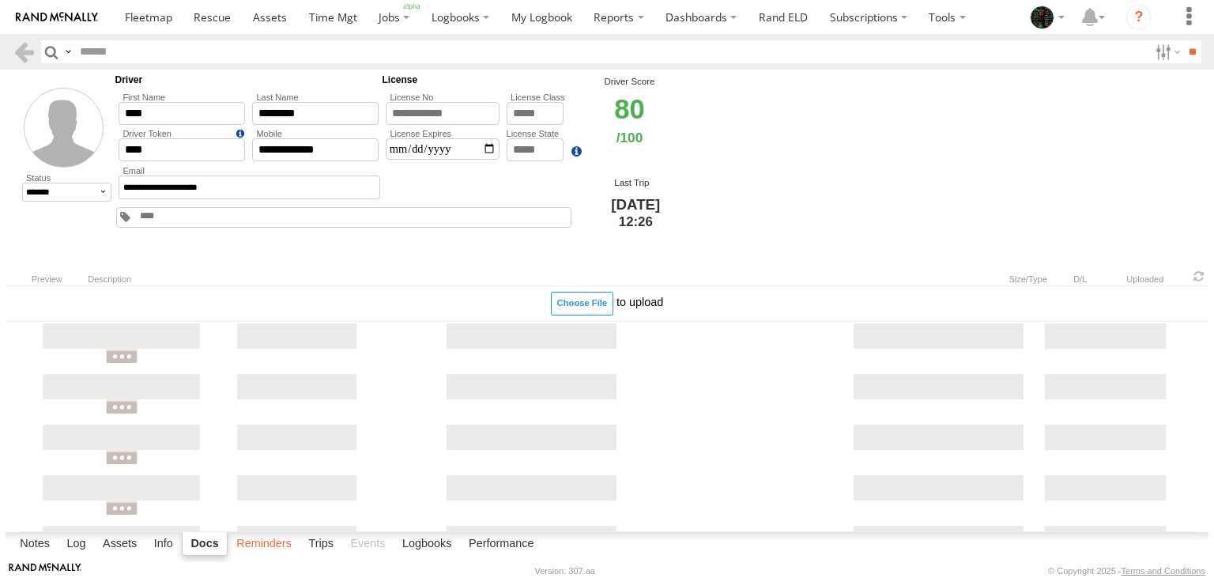
select select
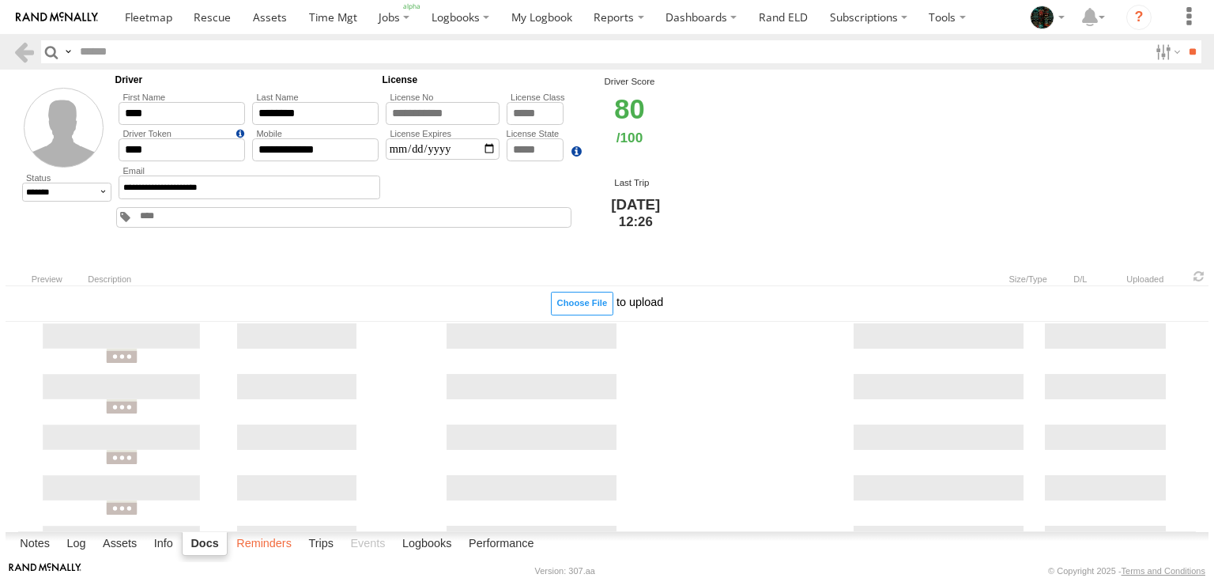
select select
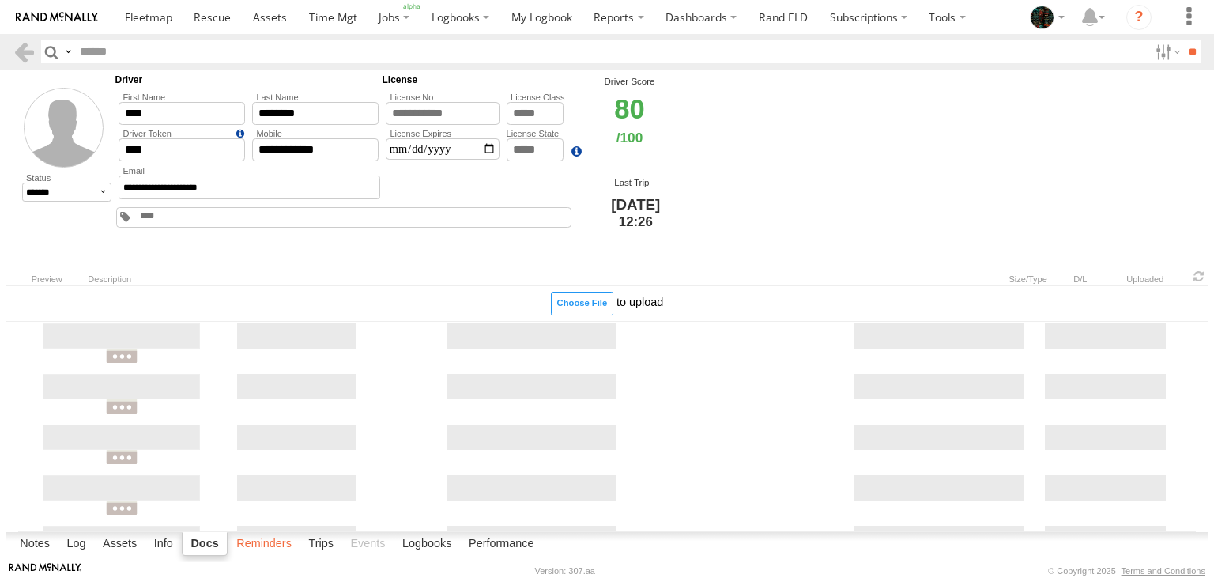
select select
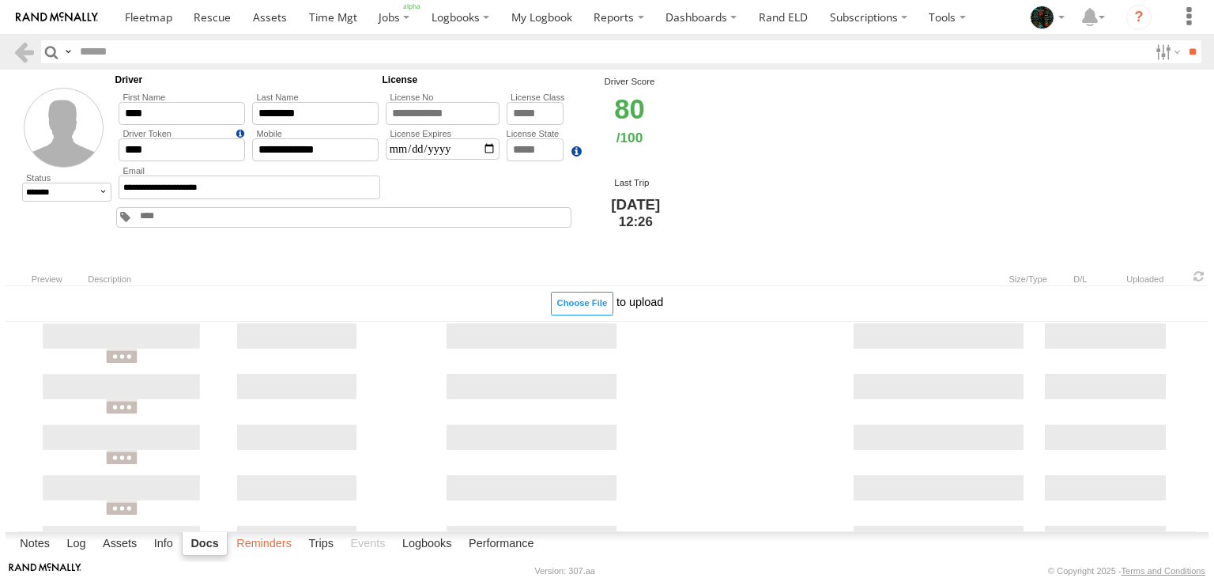
select select
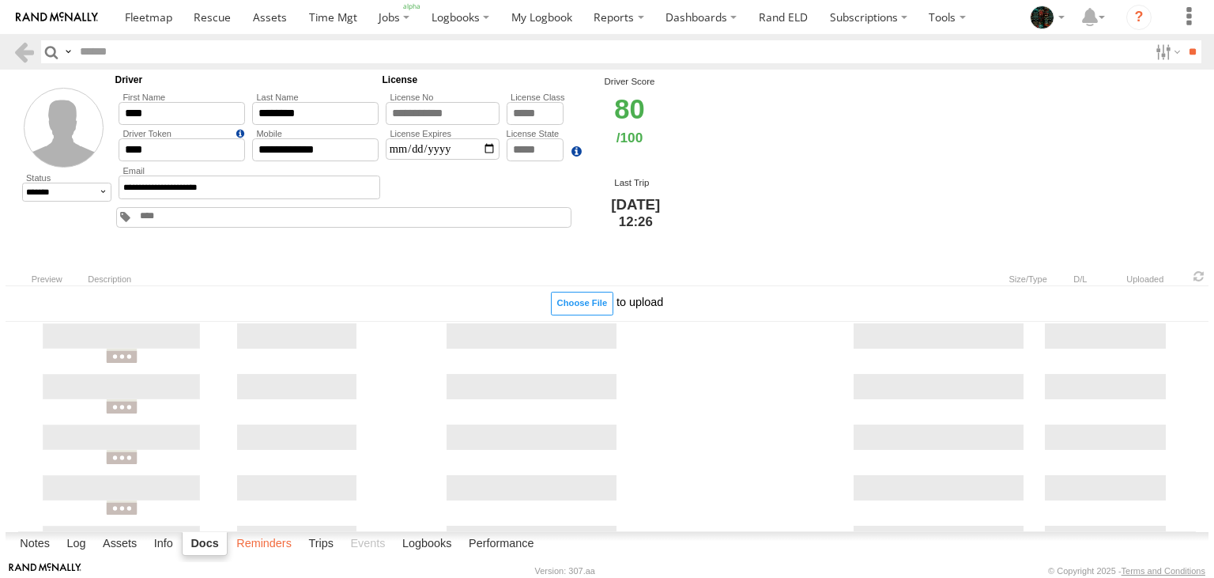
select select
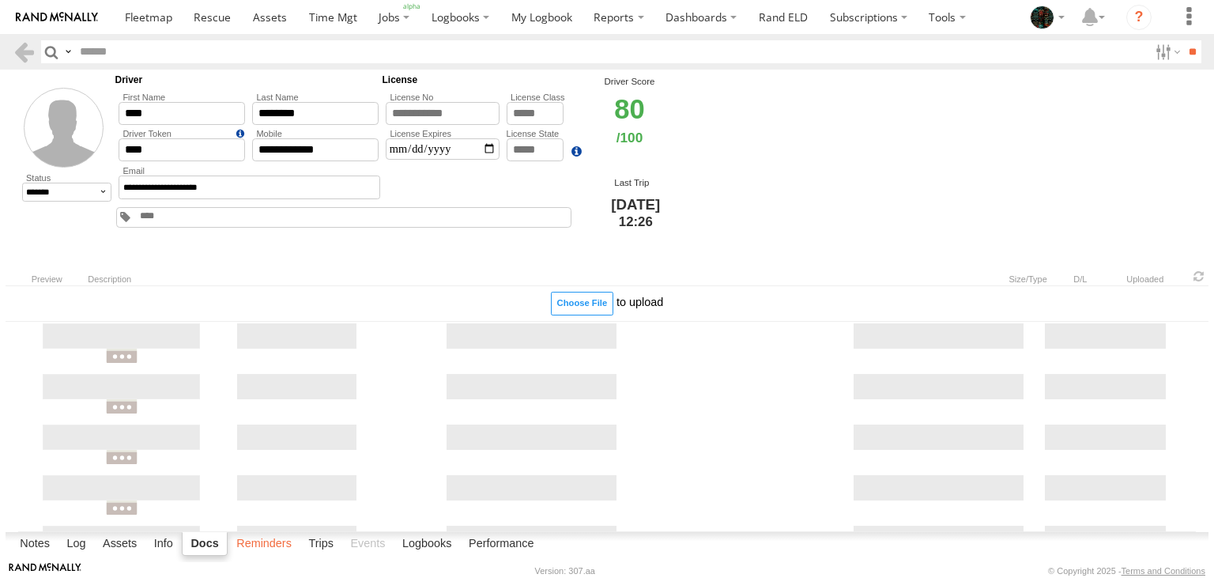
select select
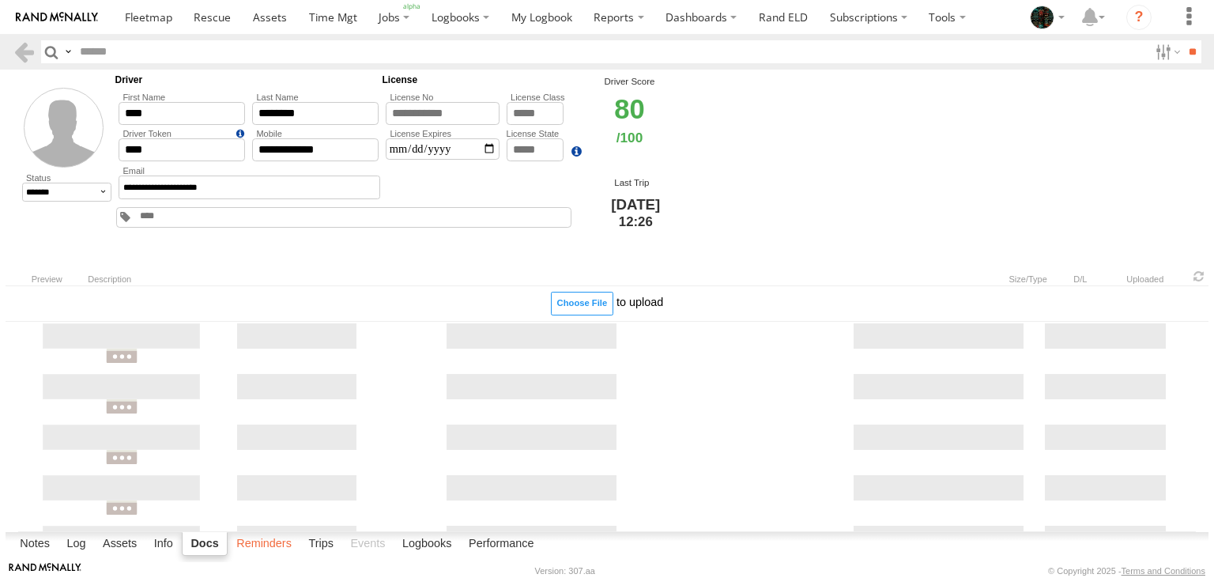
select select
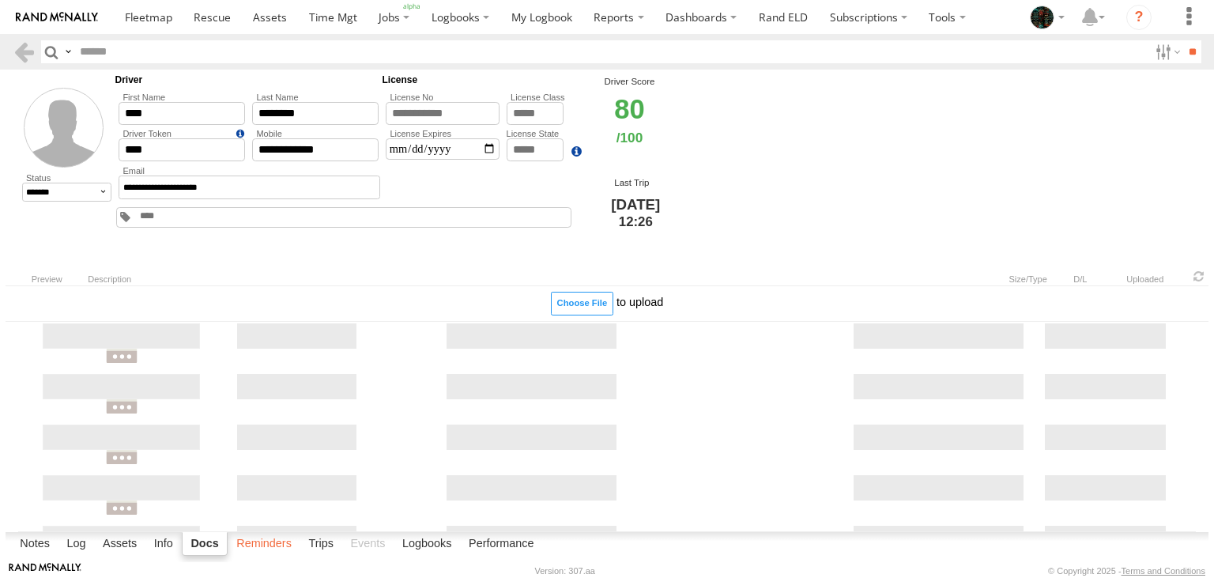
select select
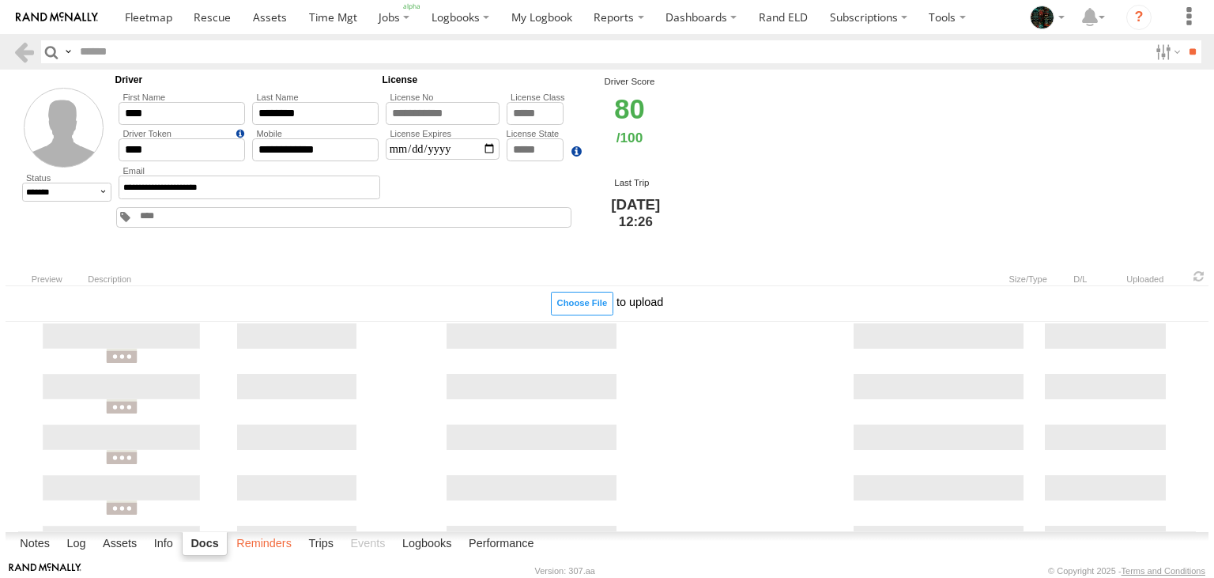
select select
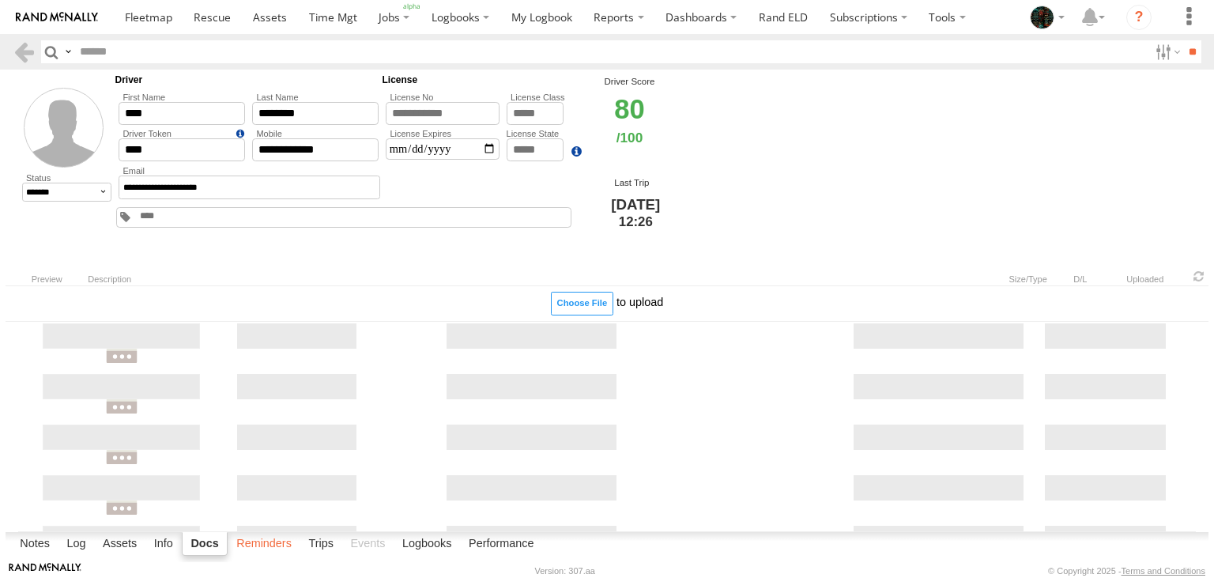
select select
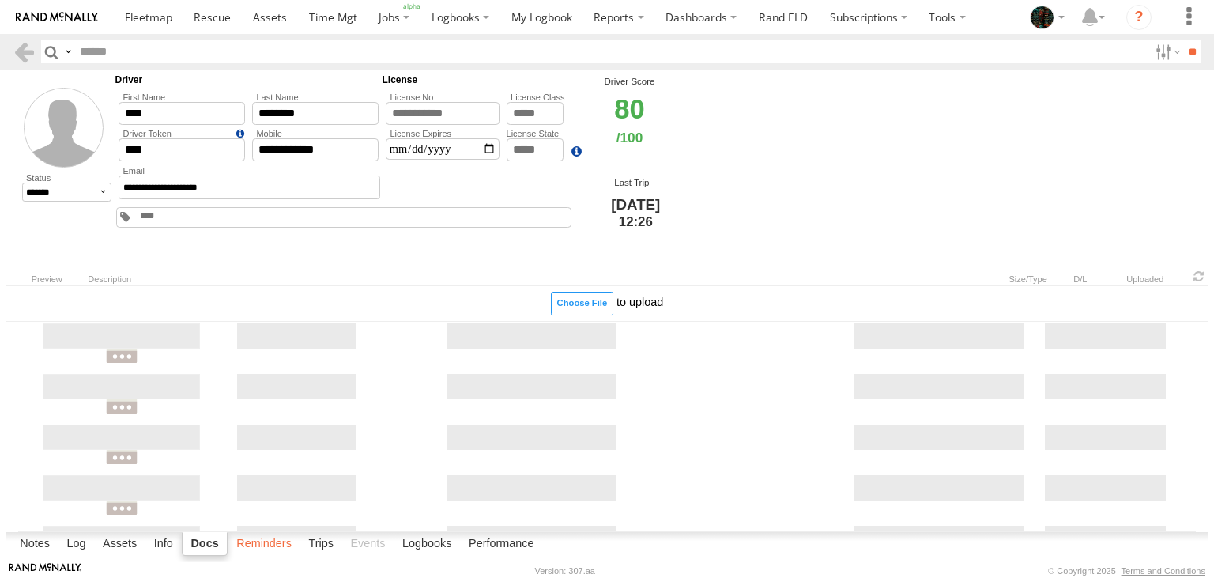
select select
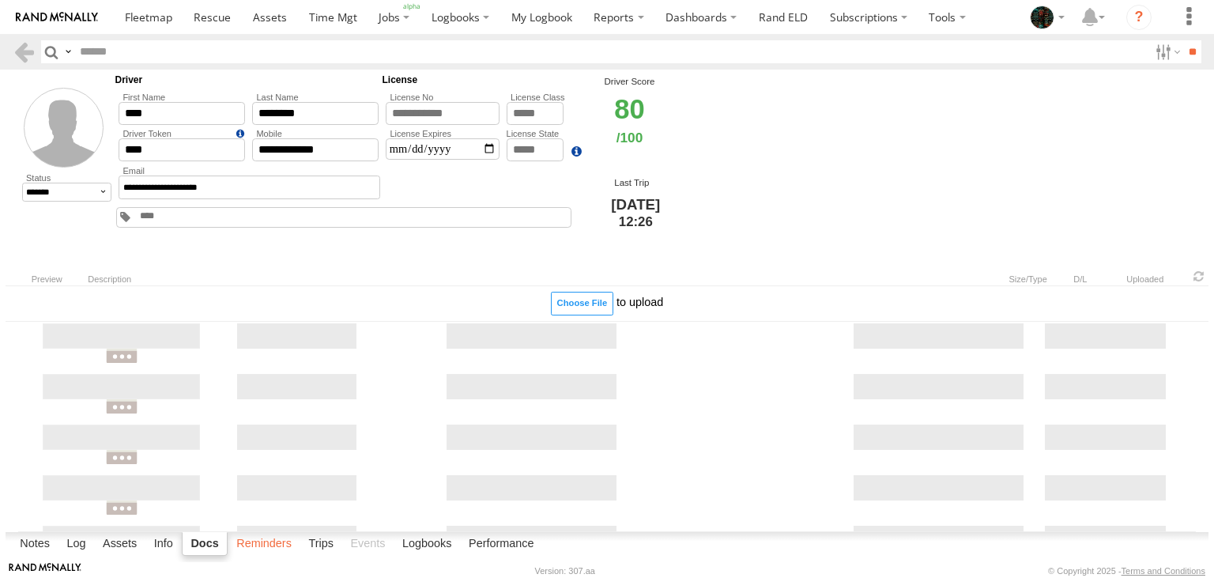
select select
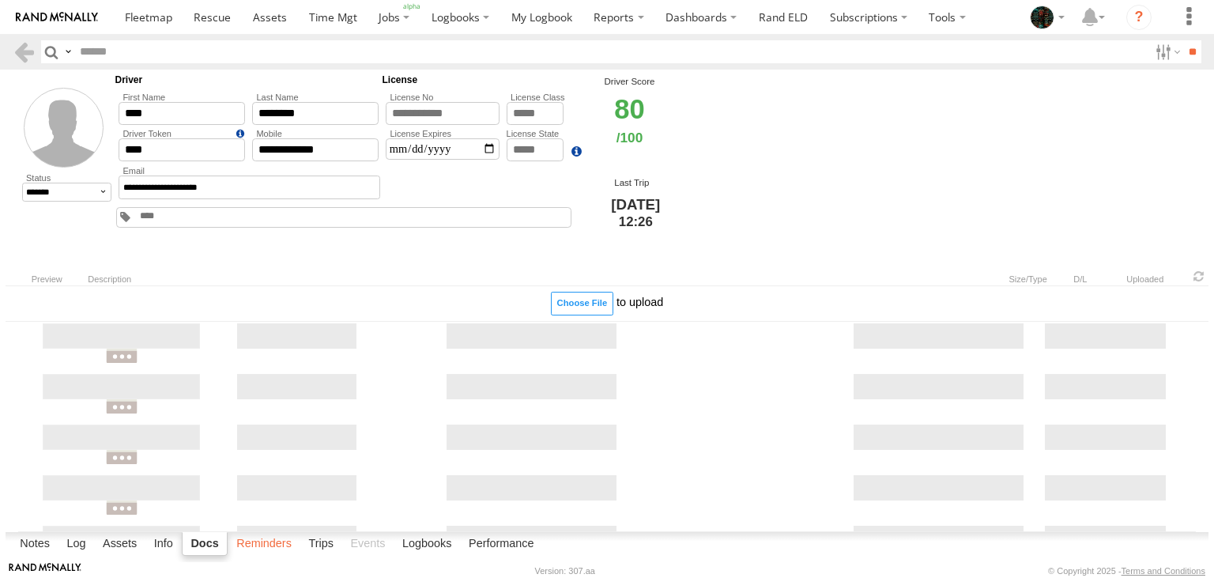
select select
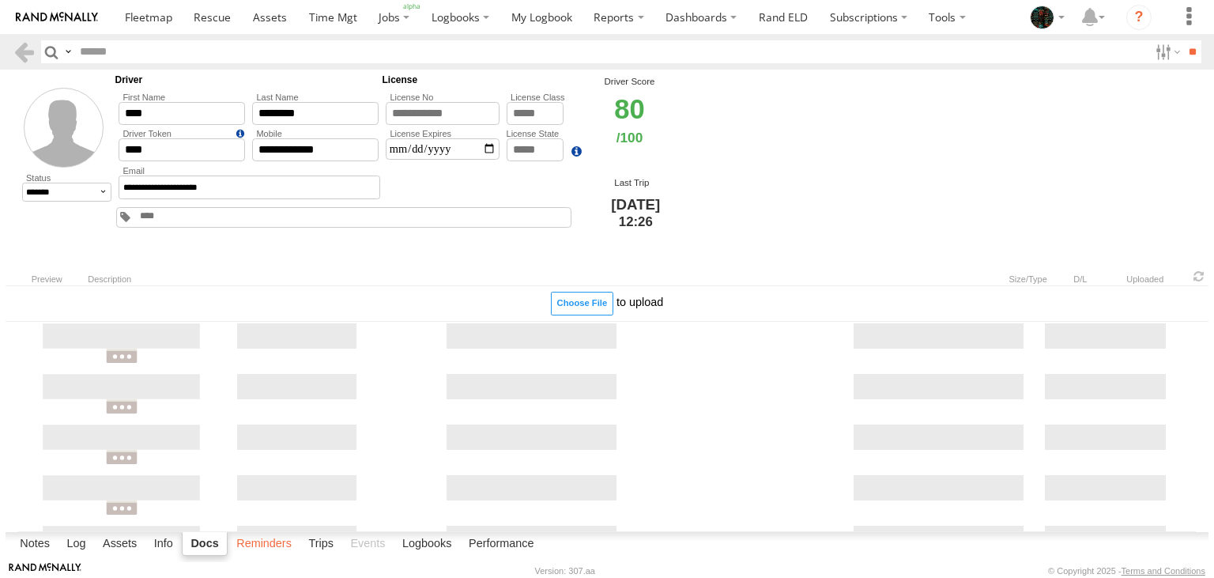
select select
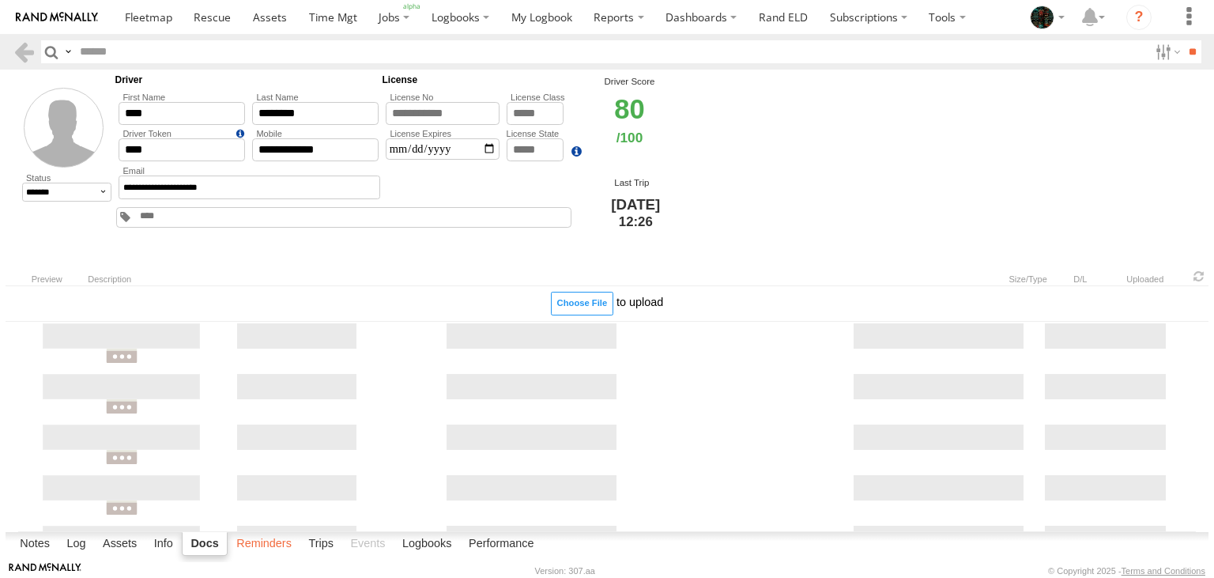
select select
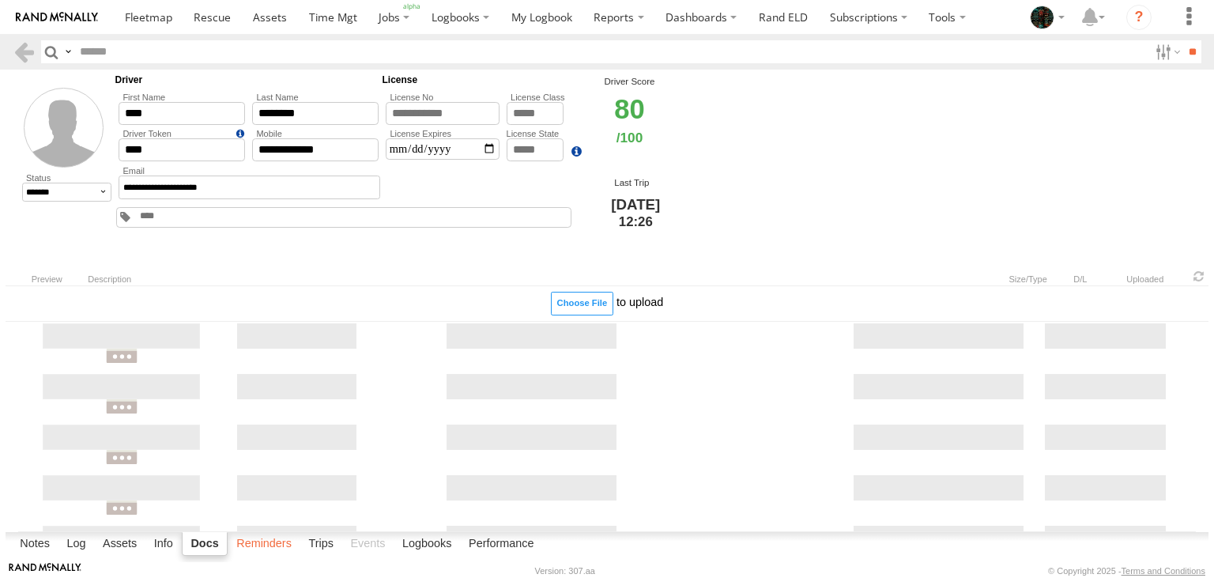
select select
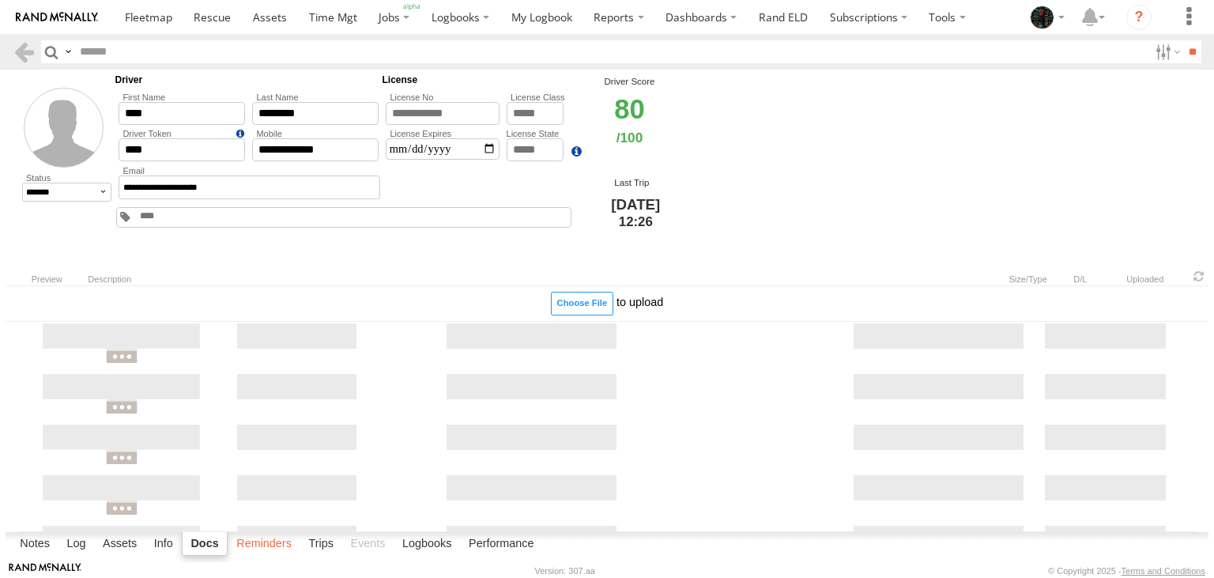
select select
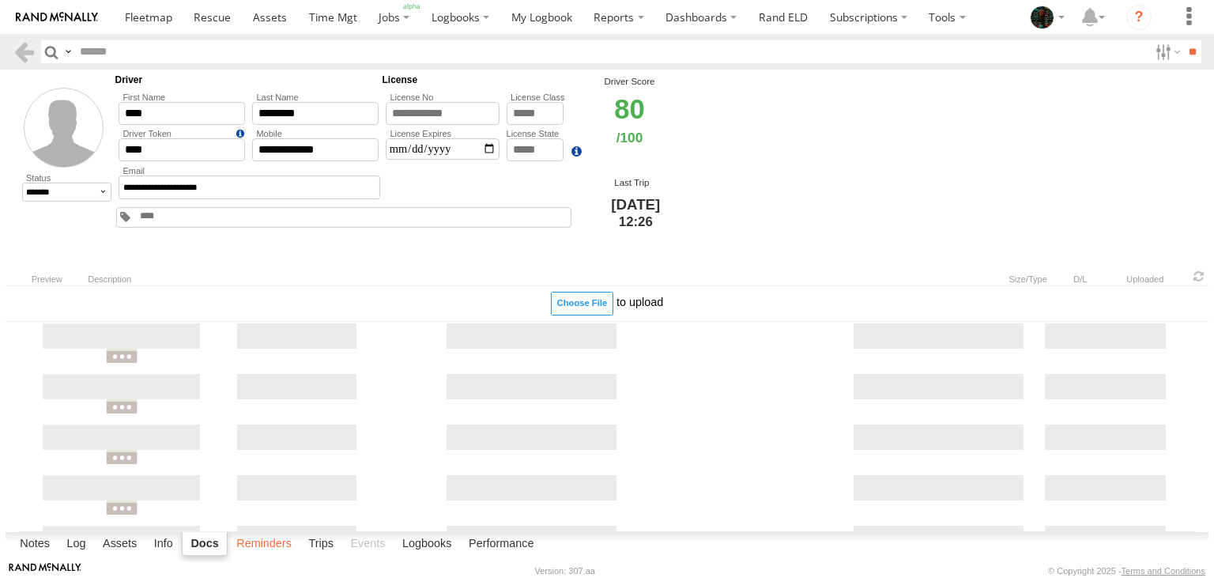
select select
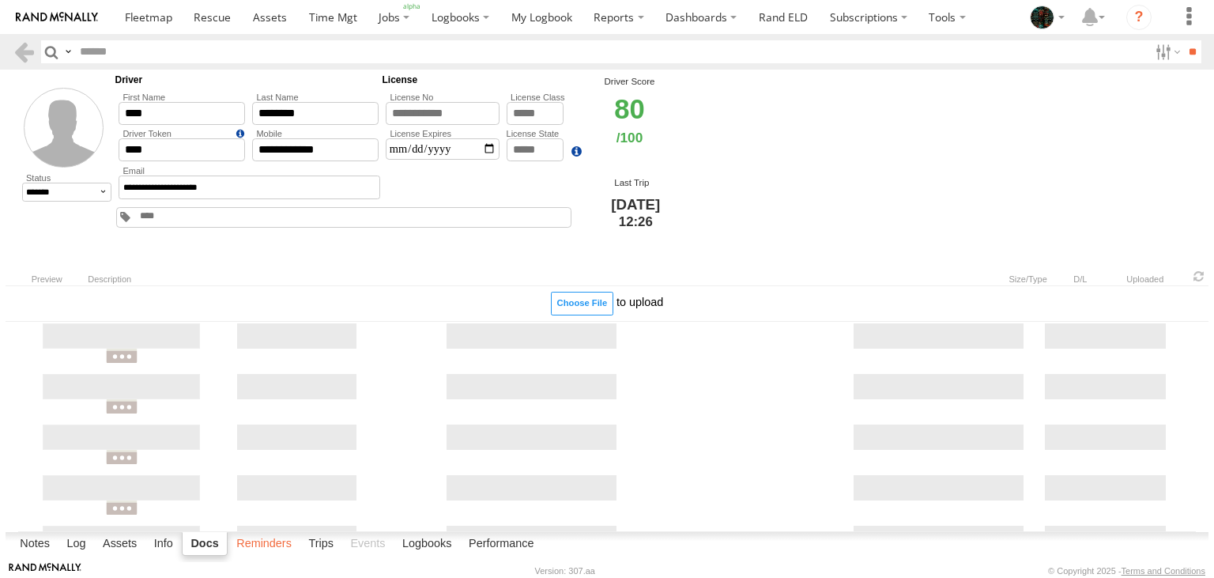
select select
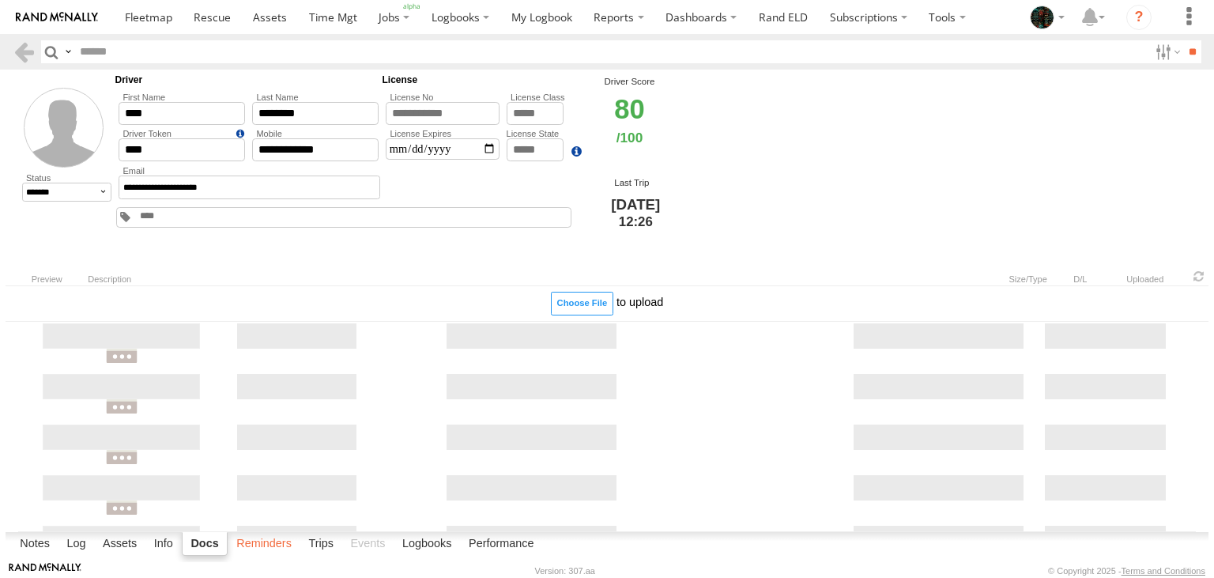
select select
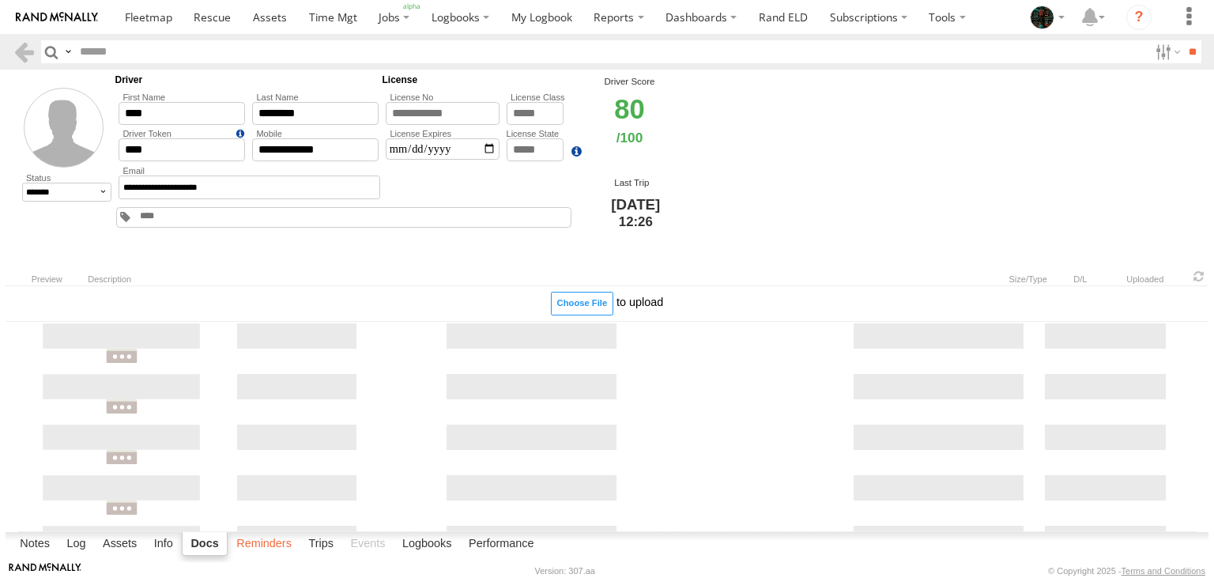
select select
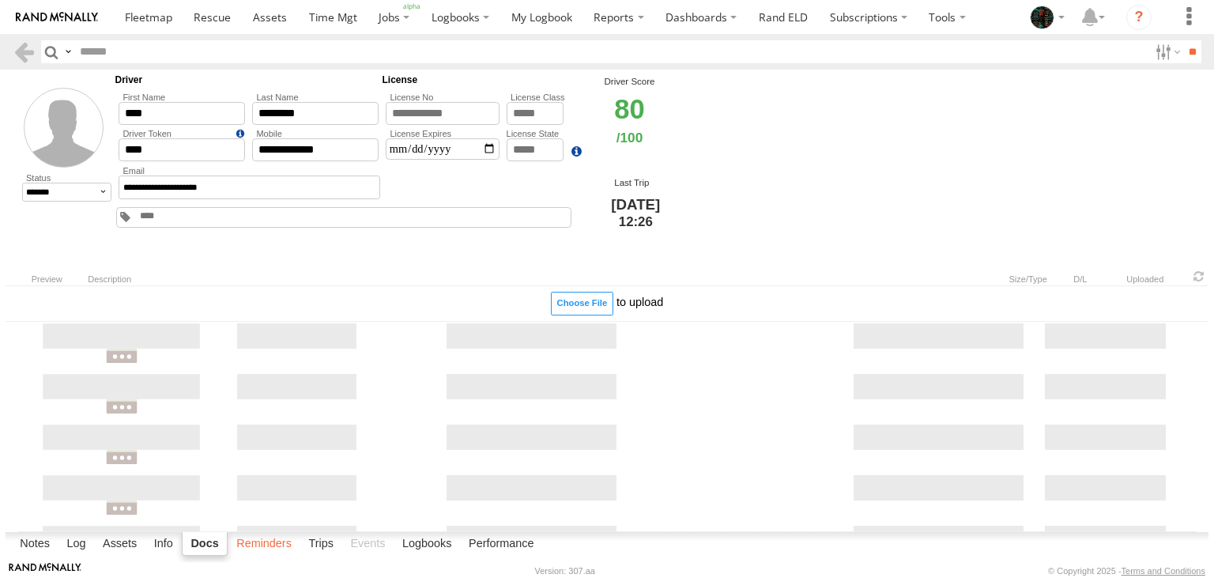
select select
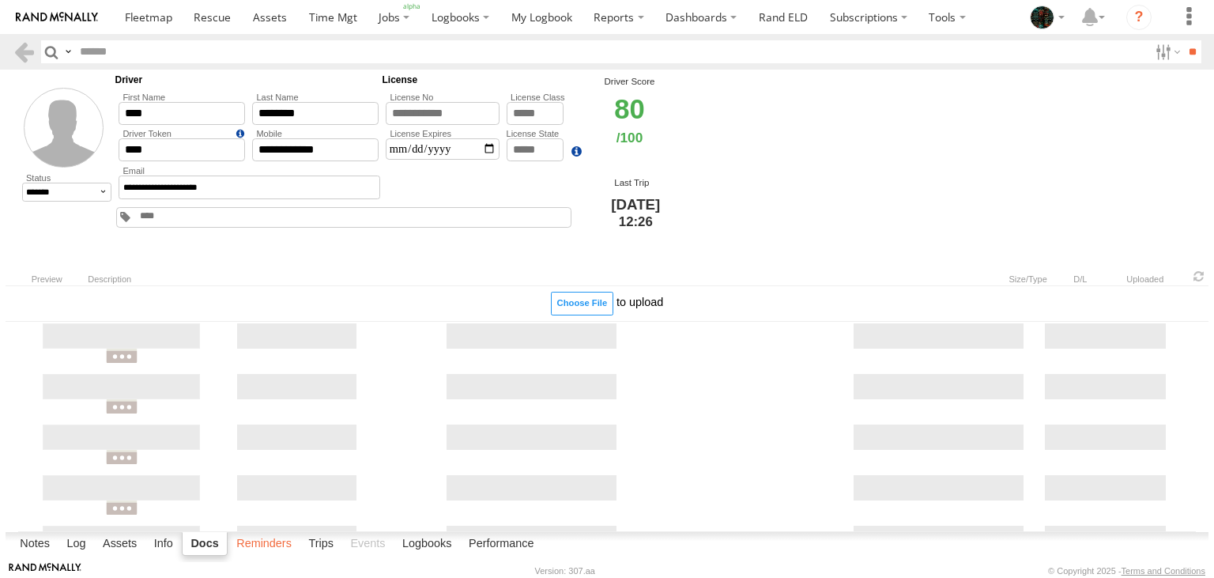
select select
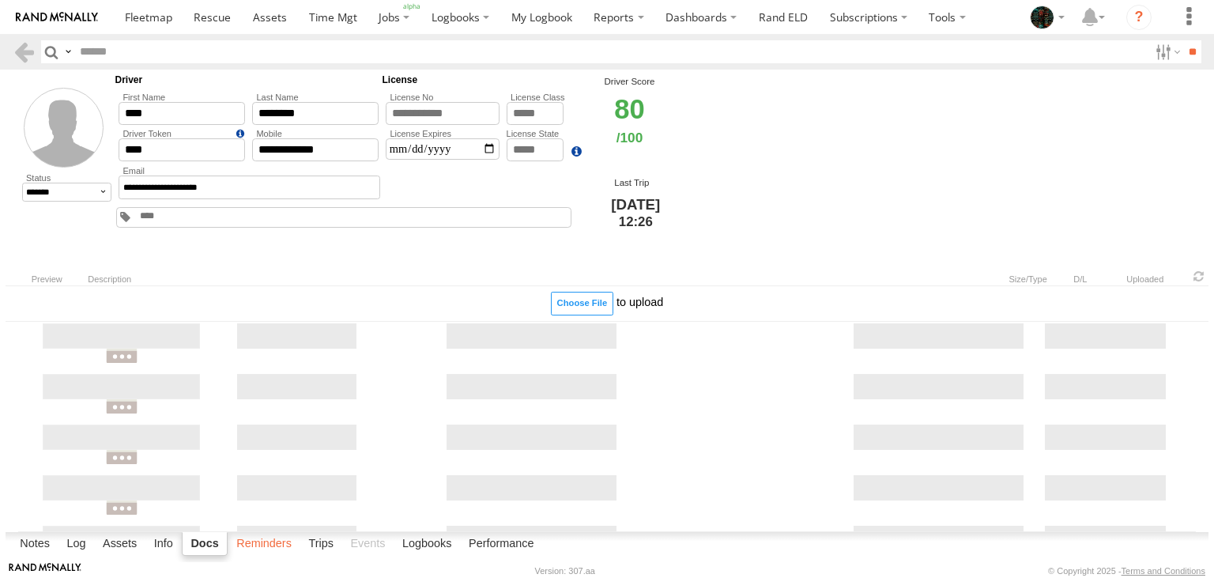
select select
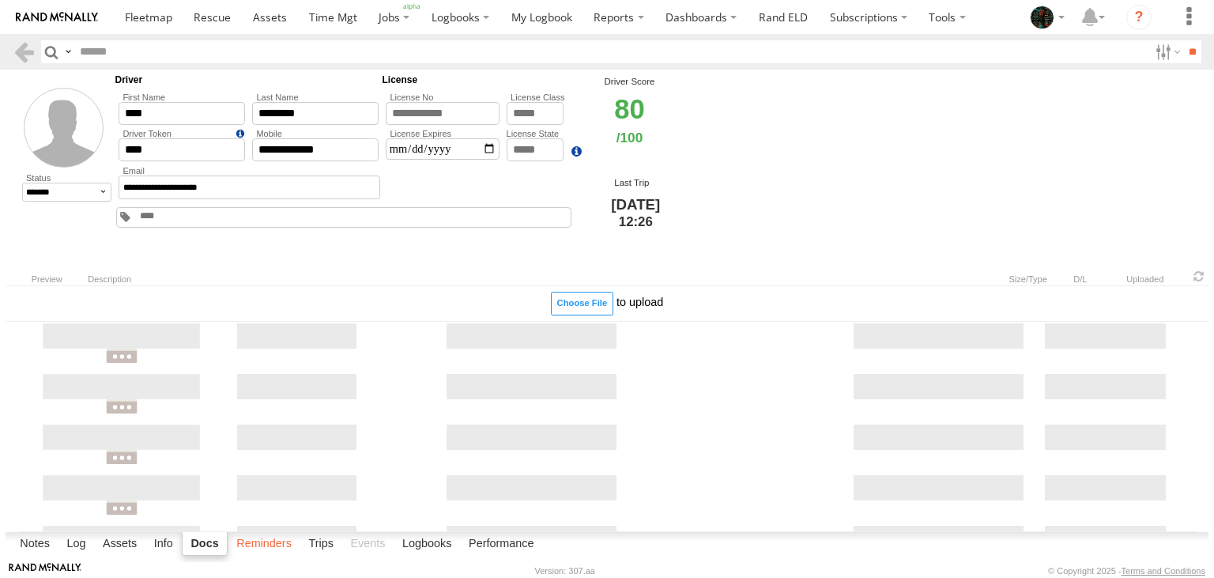
select select
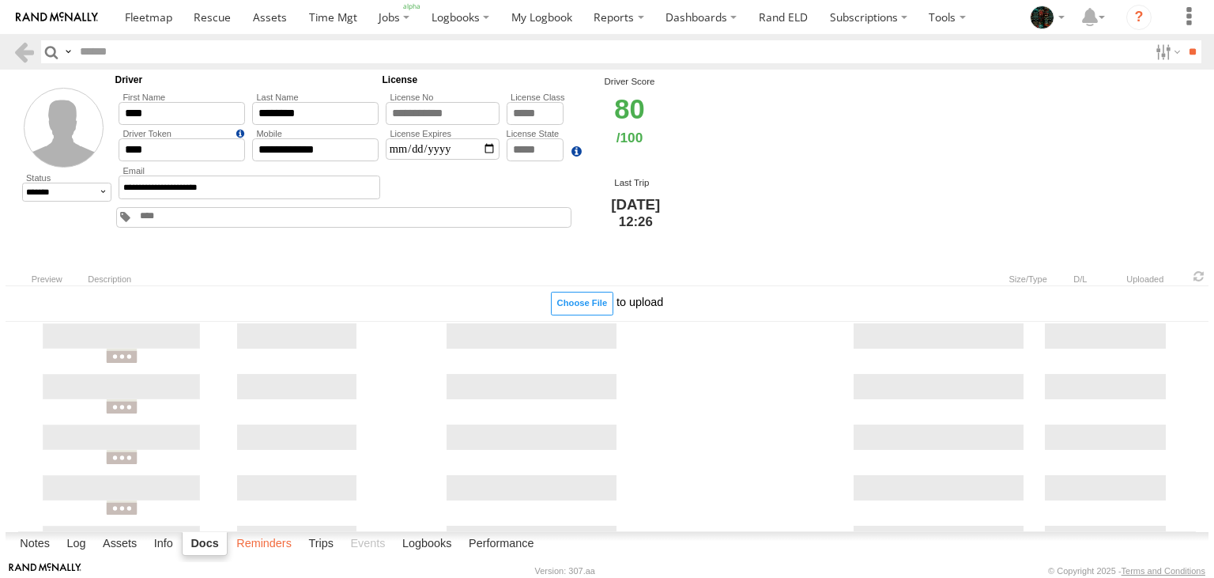
select select
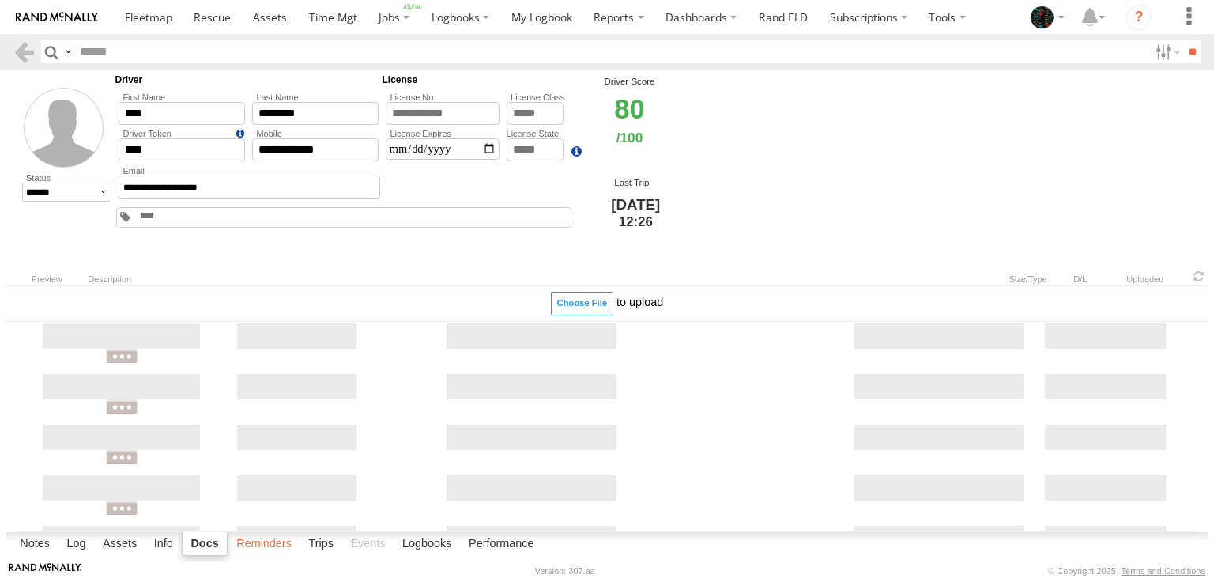
select select
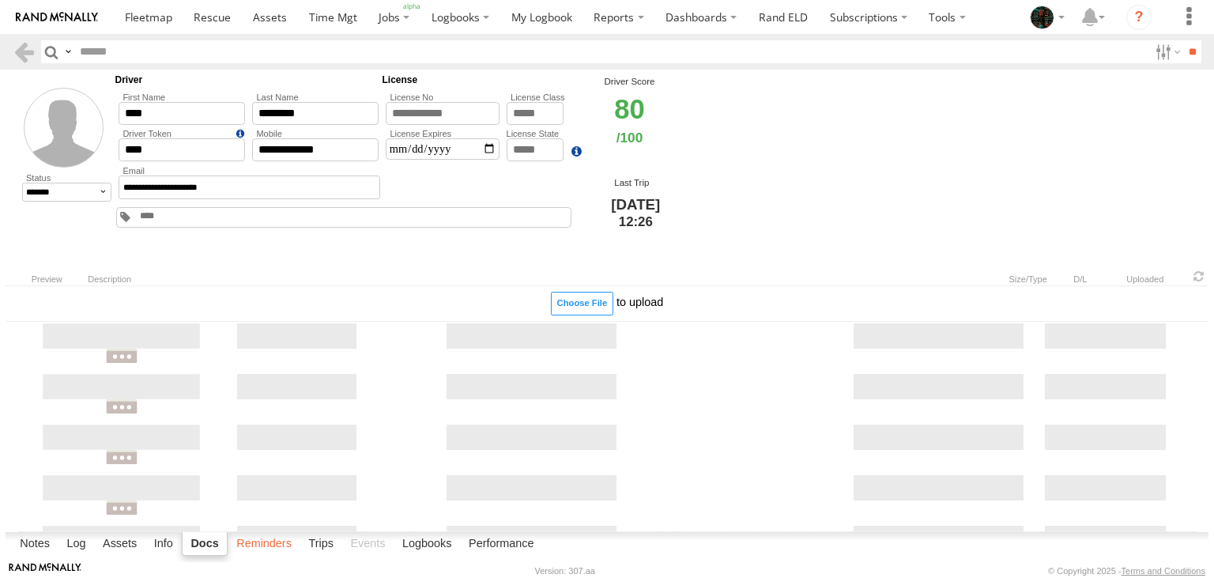
select select
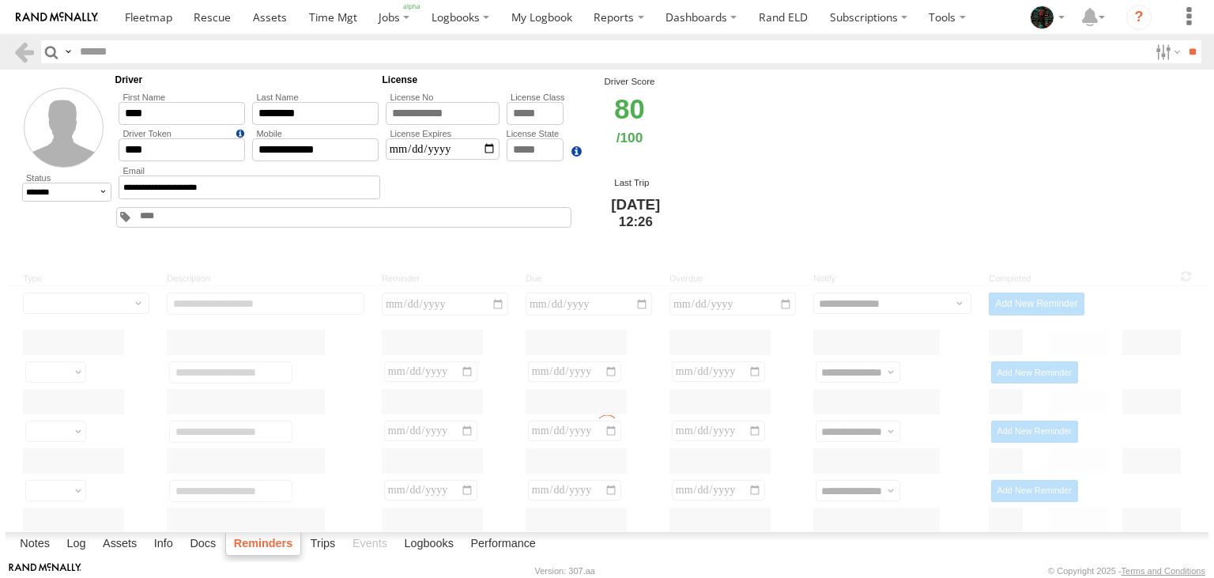
click at [268, 546] on label "Reminders" at bounding box center [263, 544] width 77 height 24
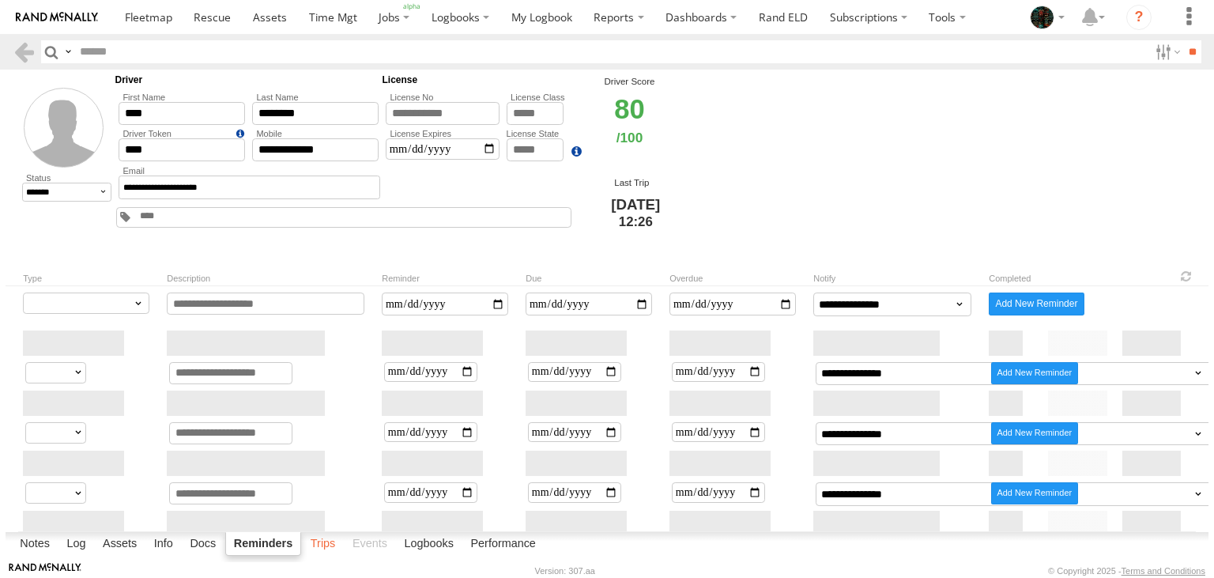
click at [324, 547] on label "Trips" at bounding box center [323, 544] width 41 height 22
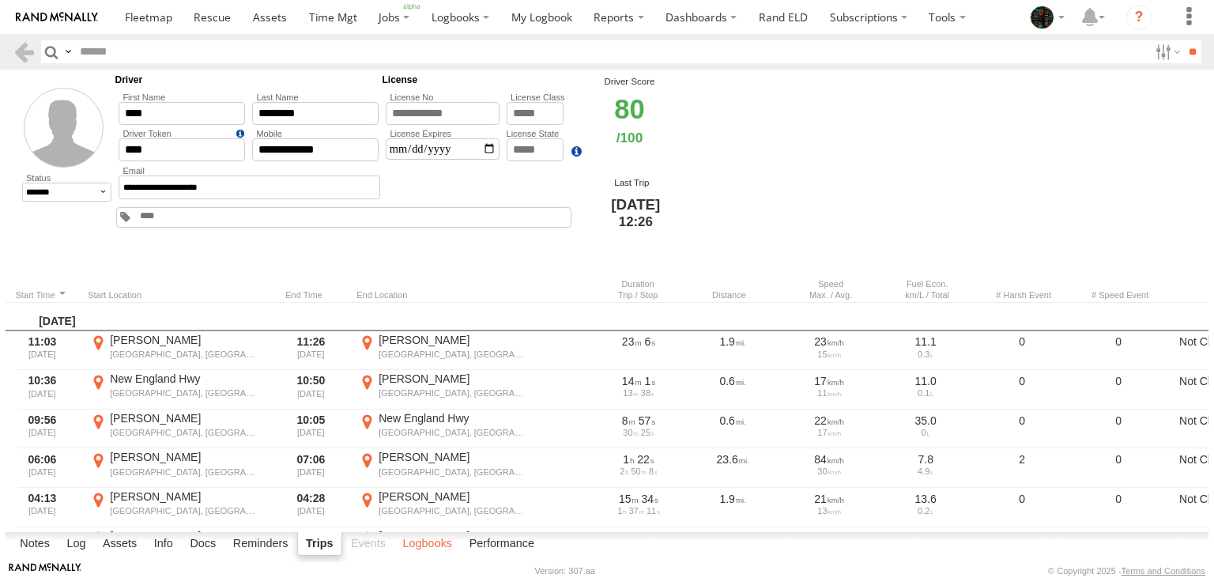
click at [420, 544] on label "Logbooks" at bounding box center [428, 544] width 66 height 22
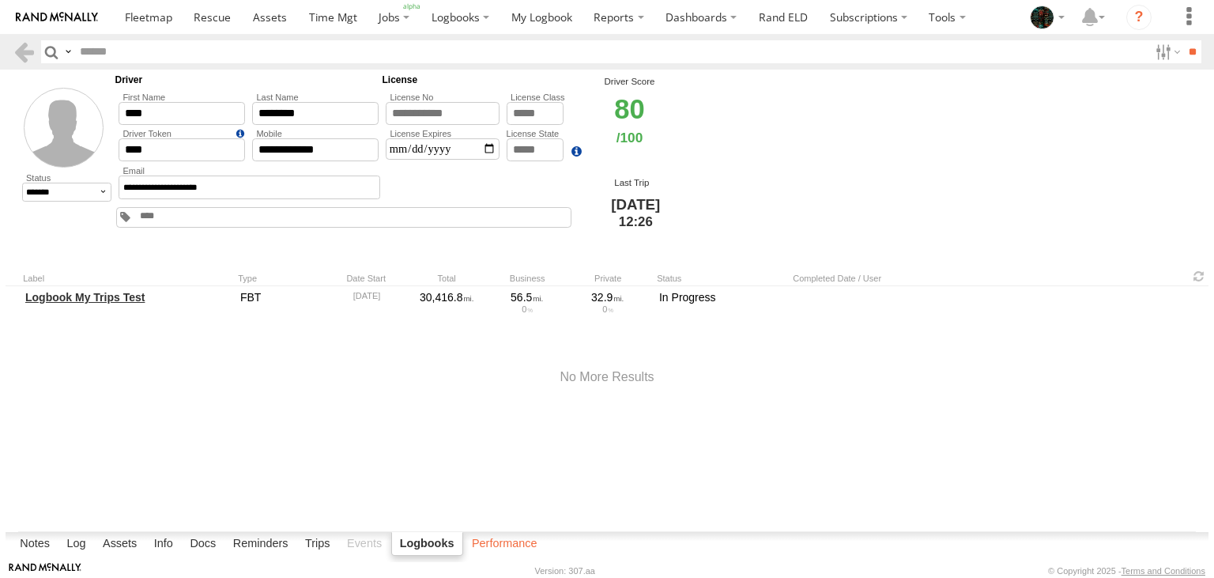
click at [498, 541] on label "Performance" at bounding box center [504, 544] width 81 height 22
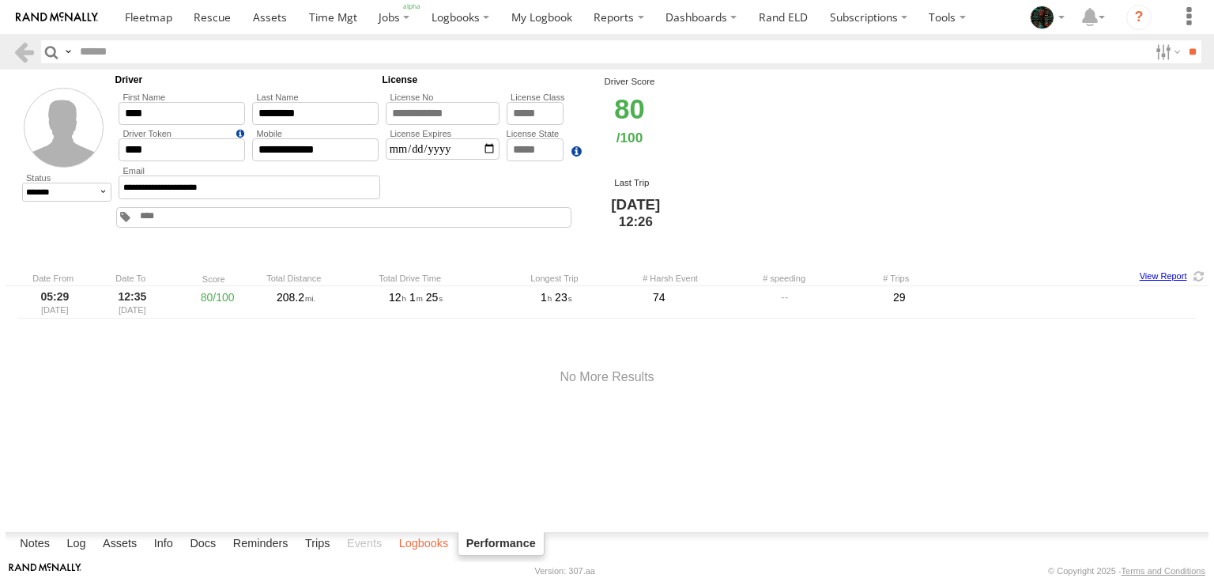
click at [435, 538] on label "Logbooks" at bounding box center [424, 544] width 66 height 22
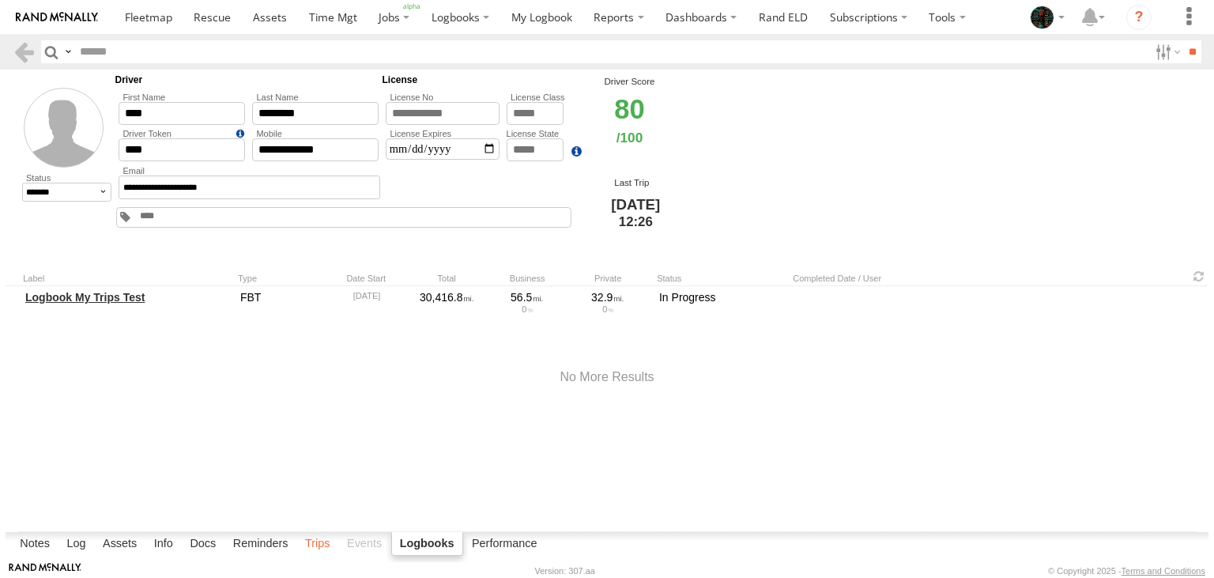
click at [316, 541] on label "Trips" at bounding box center [317, 544] width 41 height 22
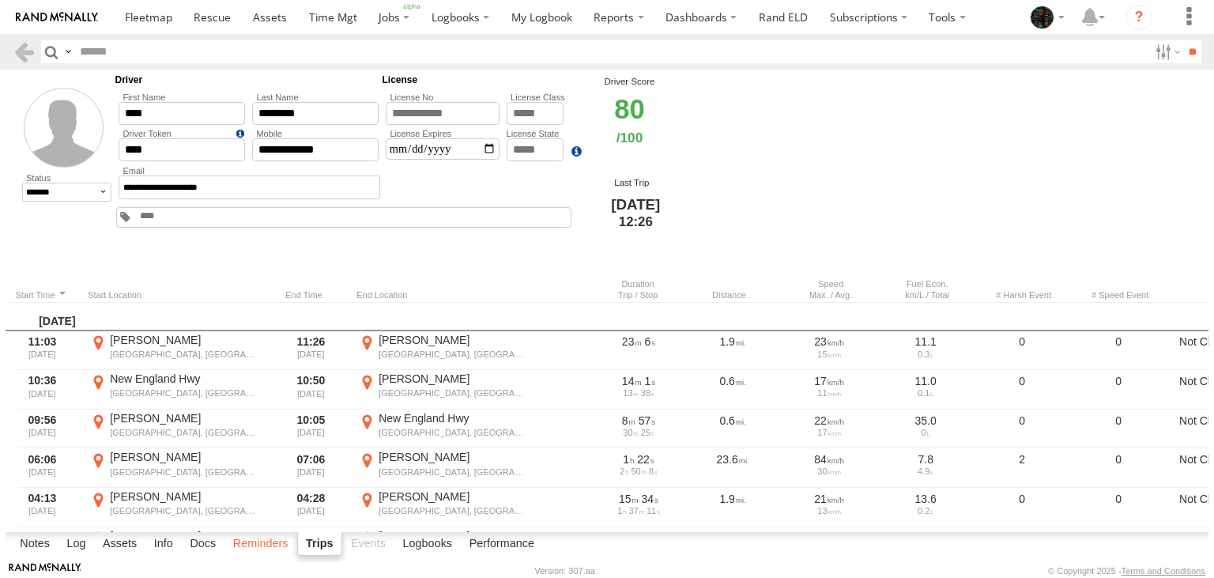
click at [248, 545] on label "Reminders" at bounding box center [260, 544] width 71 height 22
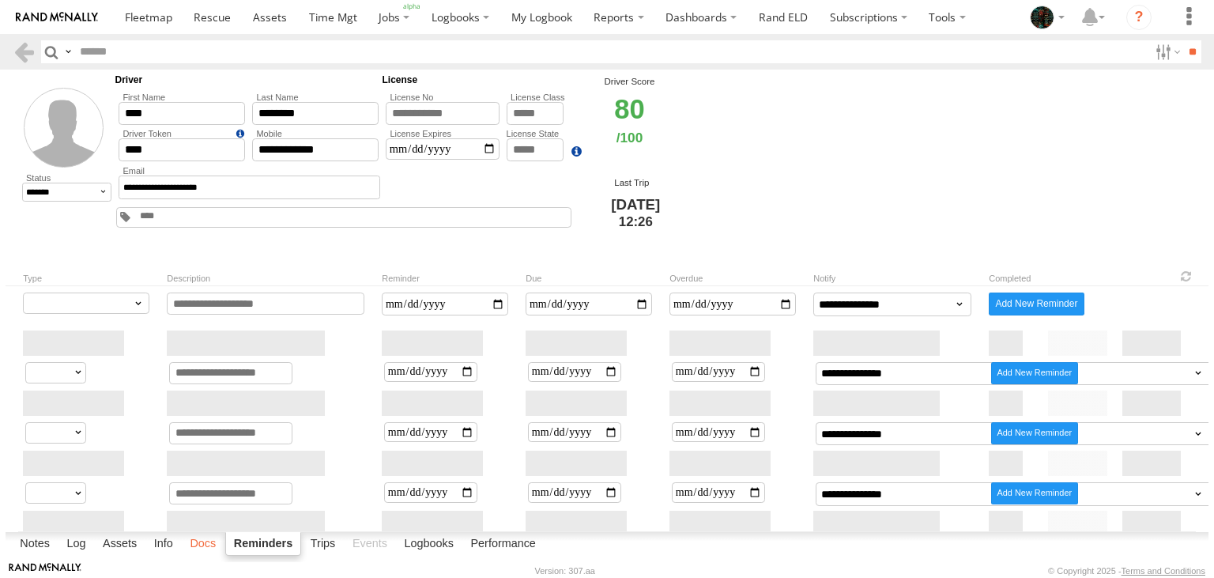
click at [202, 541] on label "Docs" at bounding box center [203, 544] width 42 height 22
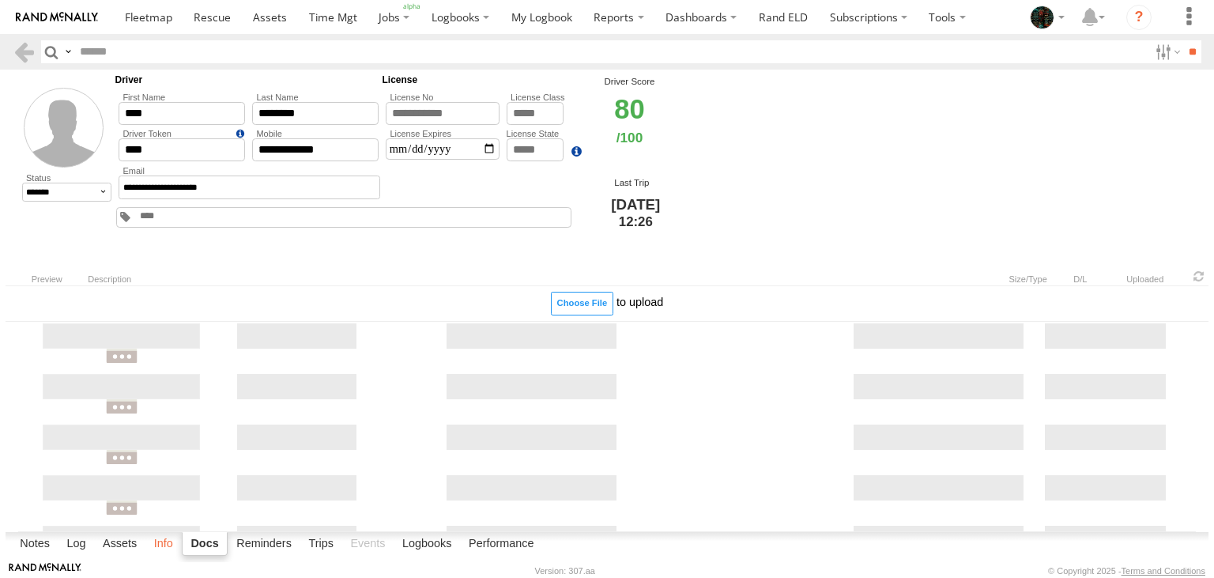
click at [163, 544] on label "Info" at bounding box center [163, 544] width 35 height 22
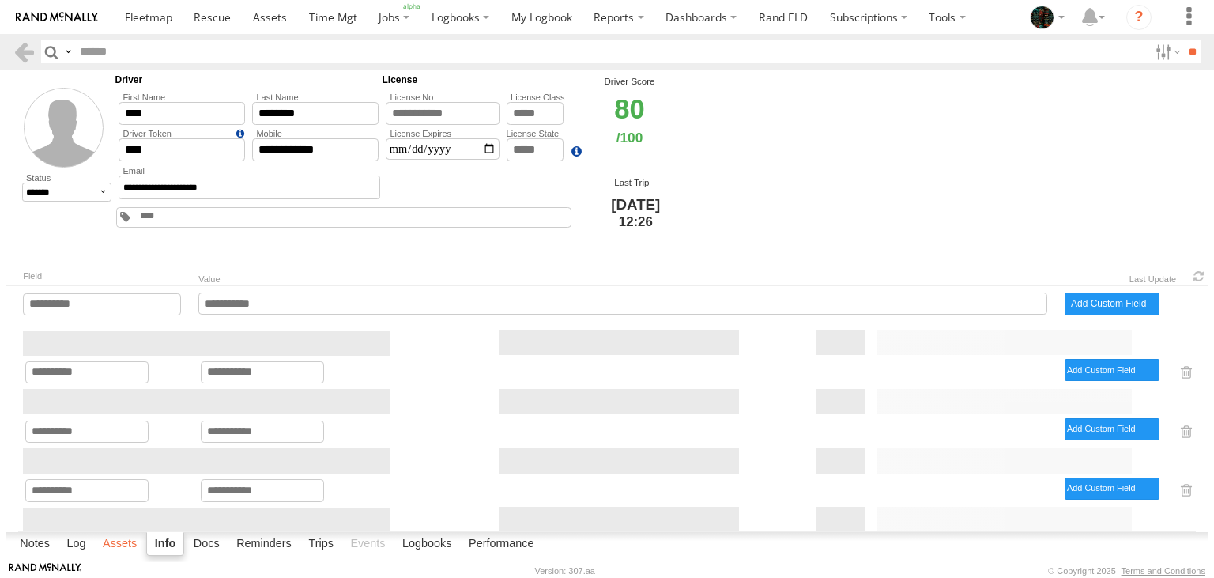
click at [127, 545] on label "Assets" at bounding box center [120, 544] width 50 height 22
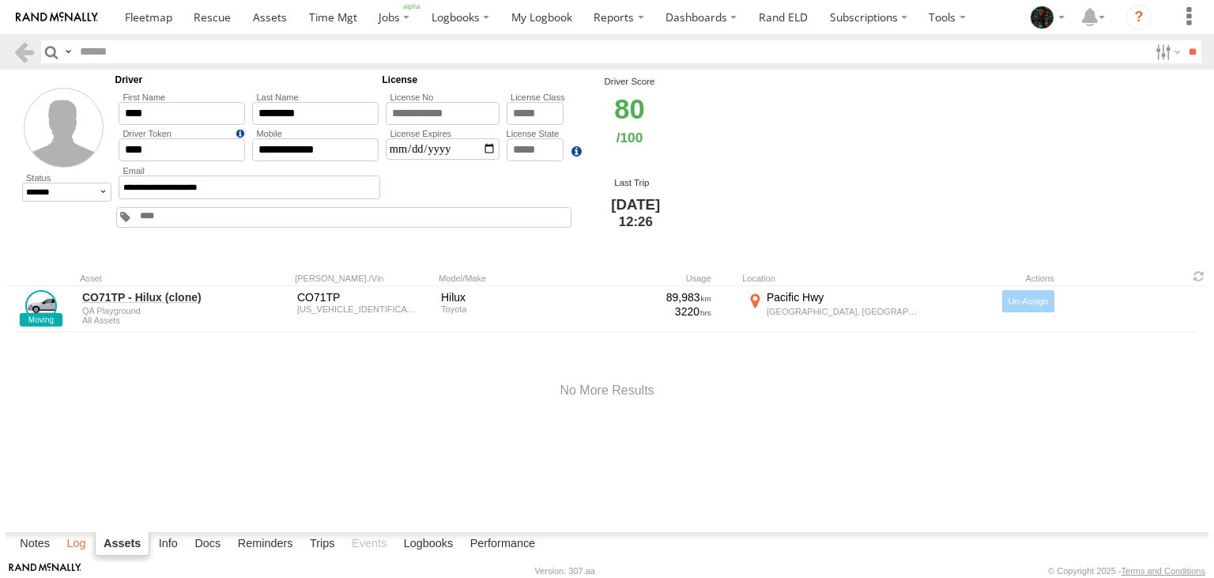
click at [79, 545] on label "Log" at bounding box center [75, 544] width 35 height 22
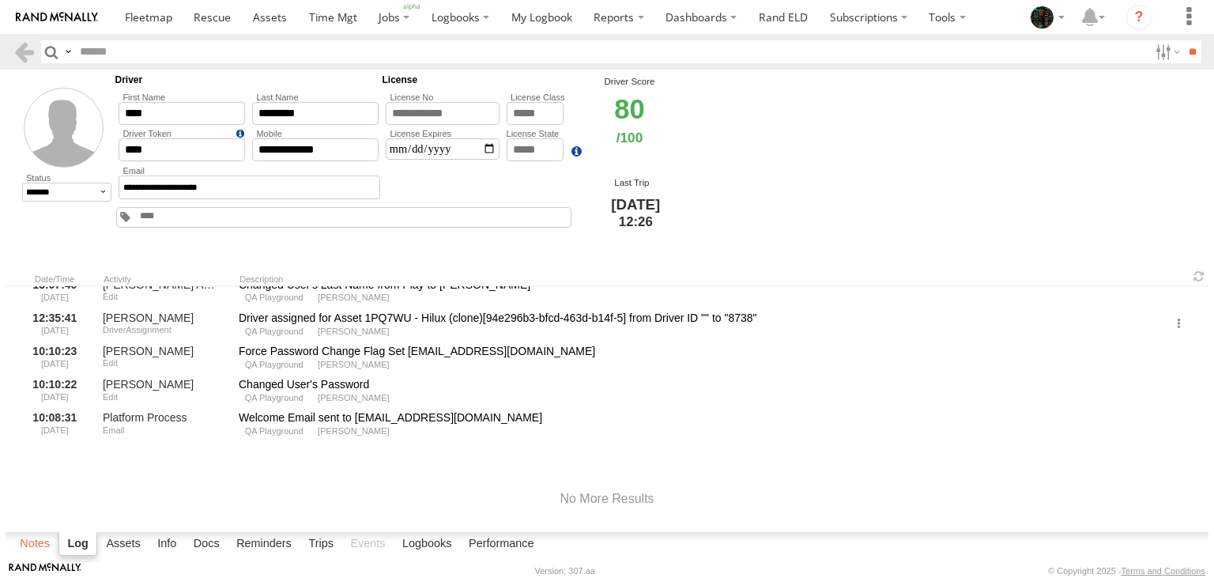
click at [30, 547] on label "Notes" at bounding box center [35, 544] width 46 height 22
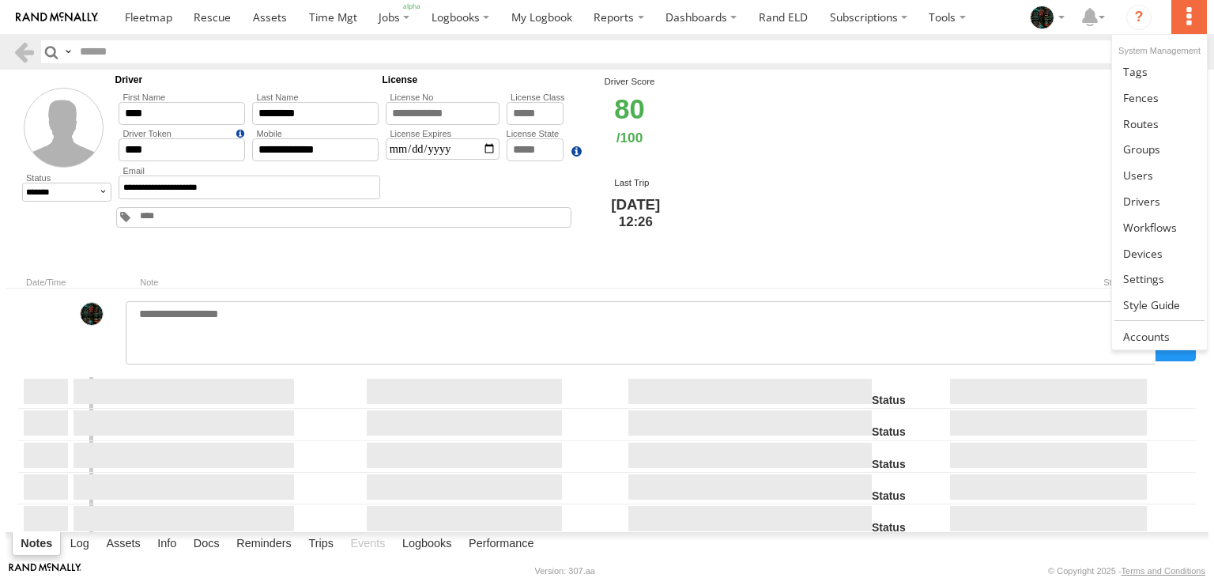
click at [1178, 17] on label at bounding box center [1188, 17] width 35 height 34
click at [1157, 224] on span at bounding box center [1150, 227] width 54 height 15
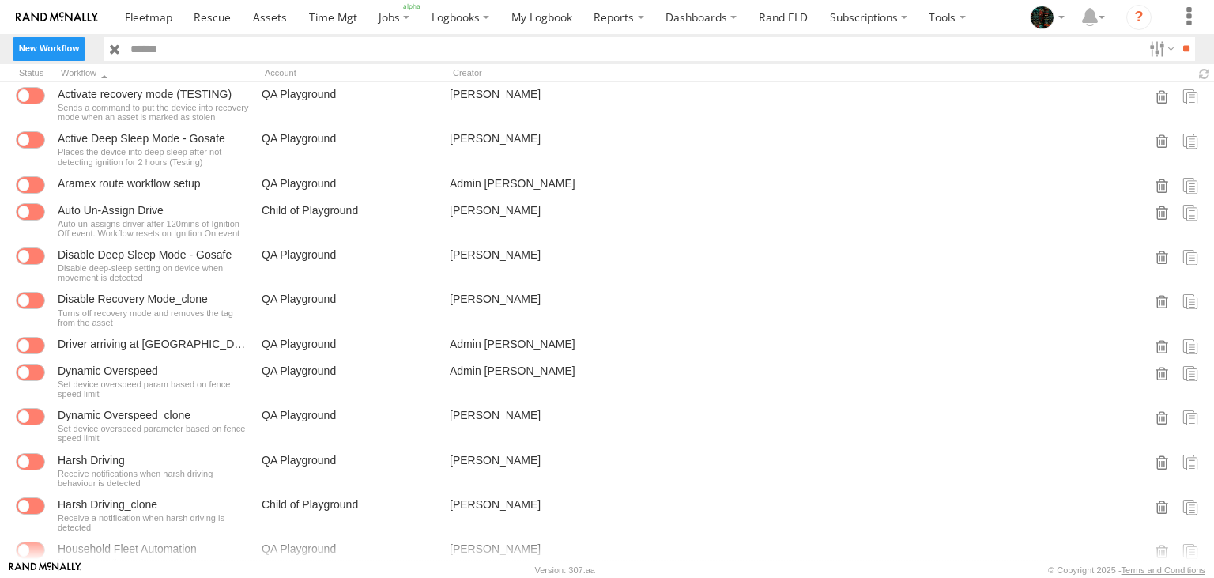
click at [73, 47] on label "New Workflow" at bounding box center [49, 48] width 73 height 23
click at [0, 0] on label "Close" at bounding box center [0, 0] width 0 height 0
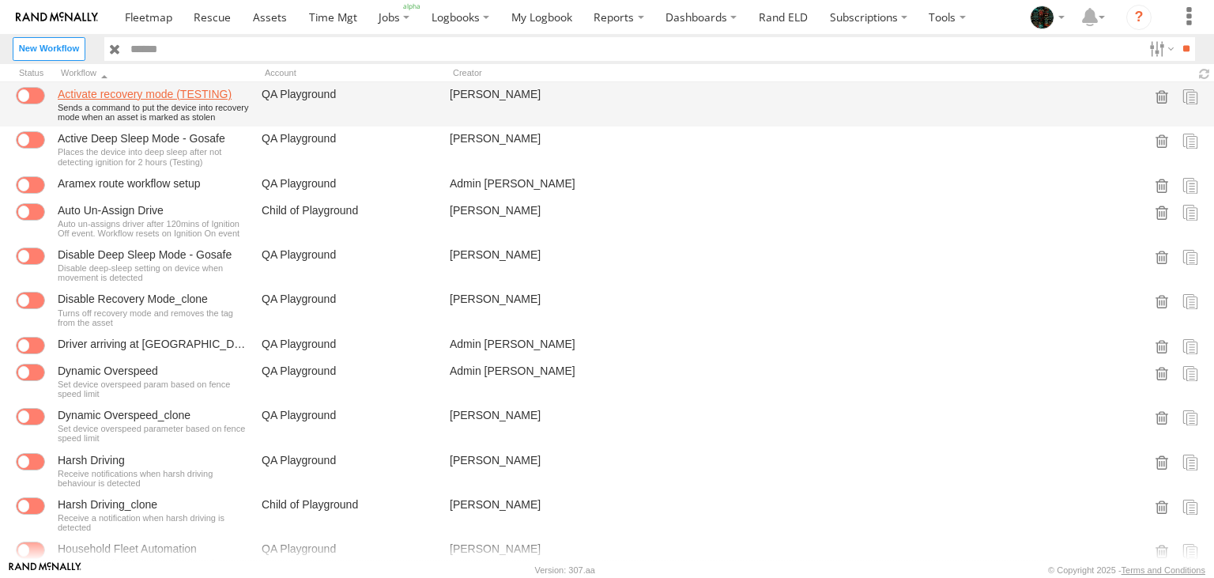
click at [107, 89] on link "Activate recovery mode (TESTING)" at bounding box center [153, 94] width 191 height 14
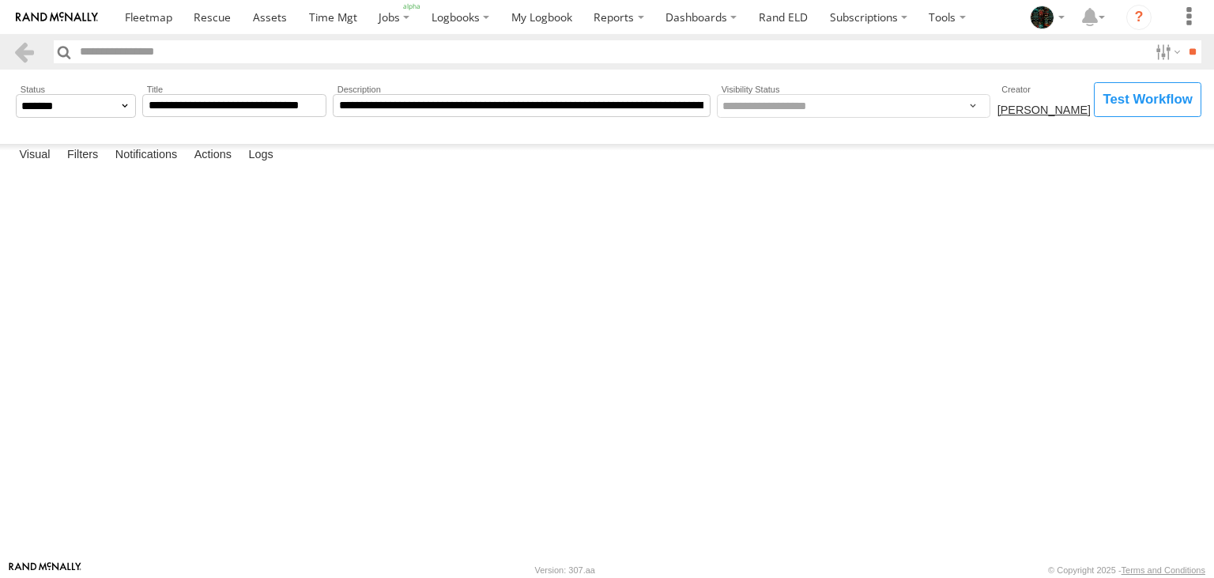
drag, startPoint x: 448, startPoint y: 318, endPoint x: 250, endPoint y: 237, distance: 214.1
click at [0, 0] on rect at bounding box center [0, 0] width 0 height 0
click at [266, 166] on label "Logs" at bounding box center [260, 155] width 40 height 22
click at [209, 166] on label "Actions" at bounding box center [213, 155] width 53 height 22
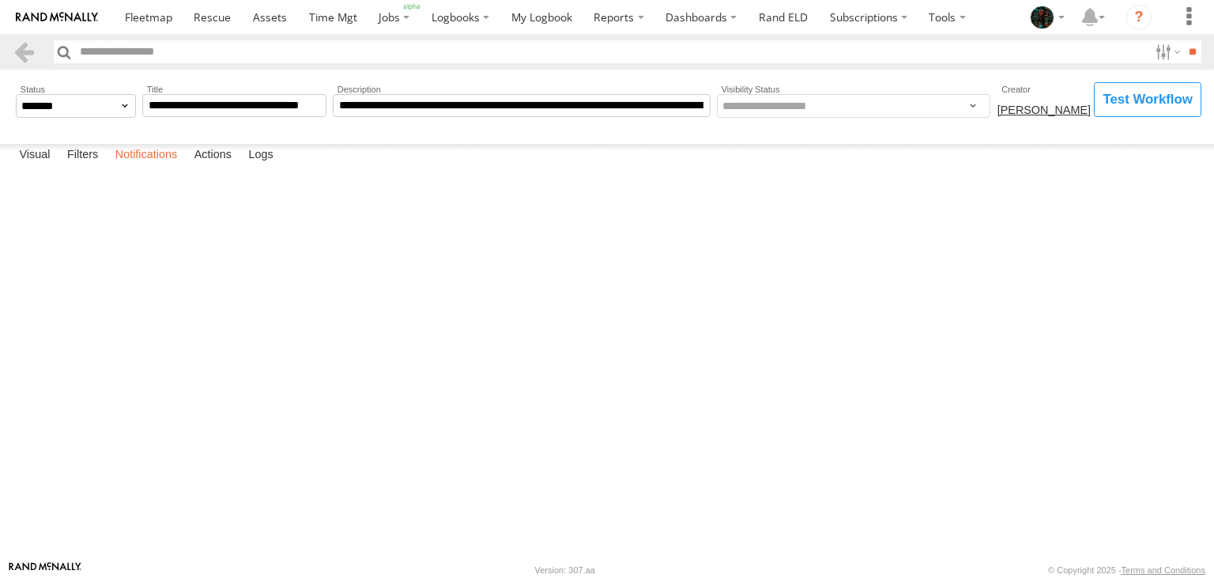
click at [141, 166] on label "Notifications" at bounding box center [146, 155] width 78 height 22
click at [90, 166] on label "Filters" at bounding box center [82, 155] width 47 height 22
click at [40, 166] on label "Visual" at bounding box center [34, 155] width 47 height 22
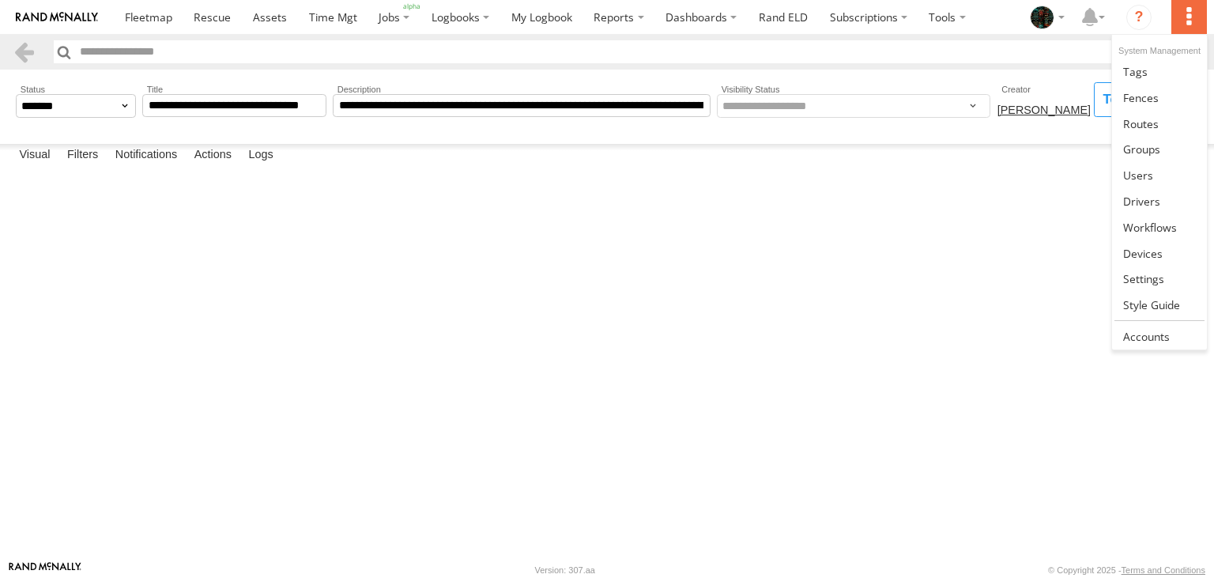
click at [1196, 13] on label at bounding box center [1188, 17] width 35 height 34
click at [1155, 251] on span at bounding box center [1143, 253] width 40 height 15
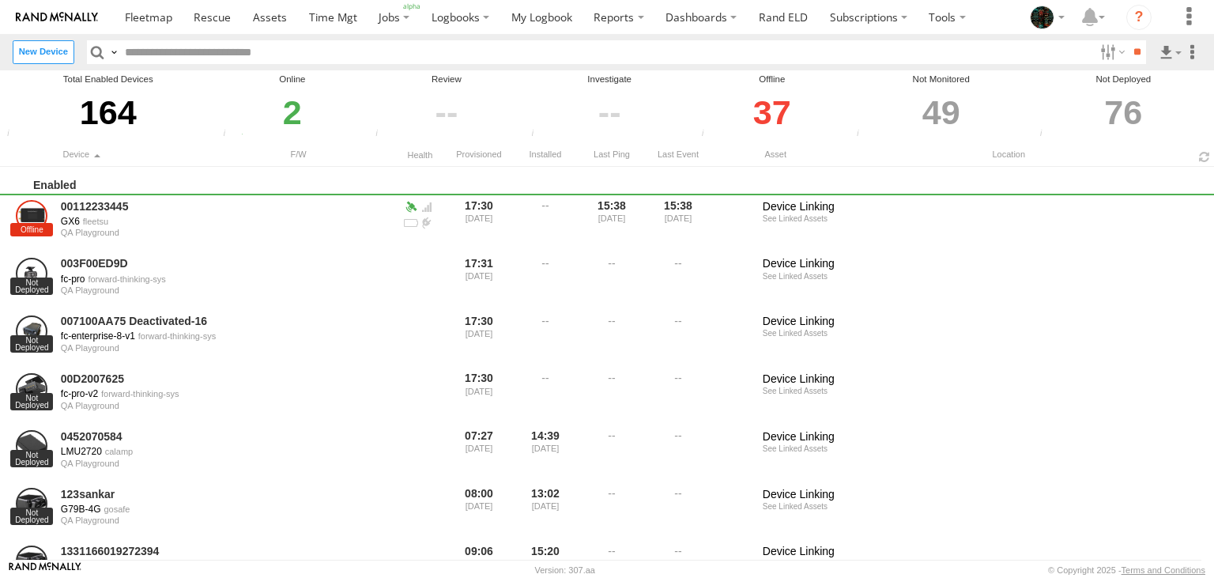
click at [297, 126] on div "2" at bounding box center [292, 112] width 148 height 55
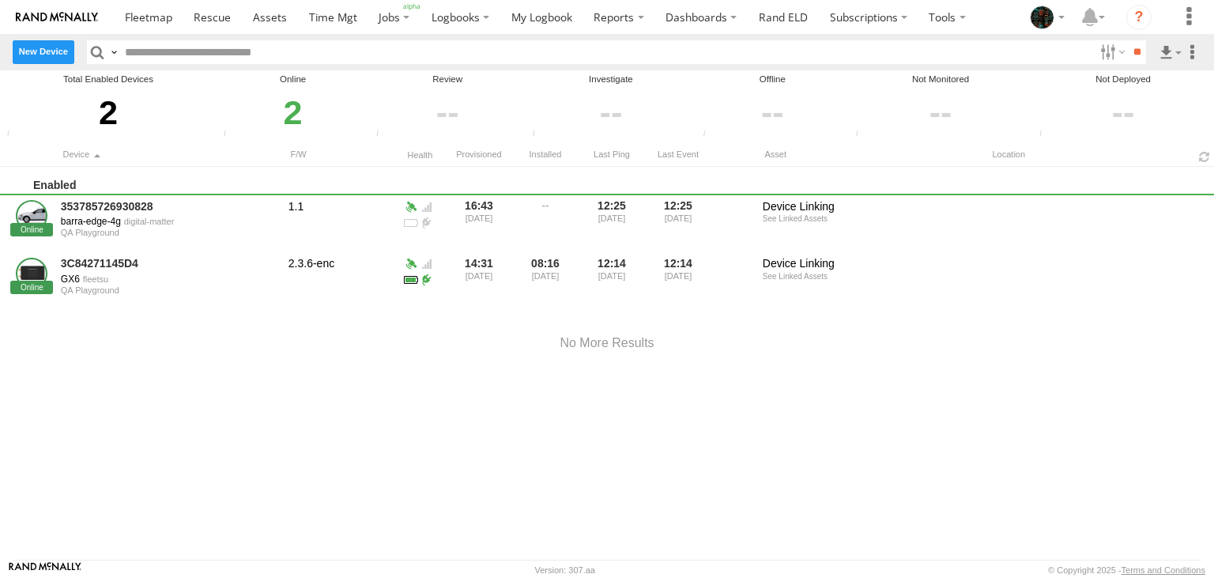
click at [52, 43] on label "New Device" at bounding box center [44, 51] width 62 height 23
click at [0, 0] on label "Close" at bounding box center [0, 0] width 0 height 0
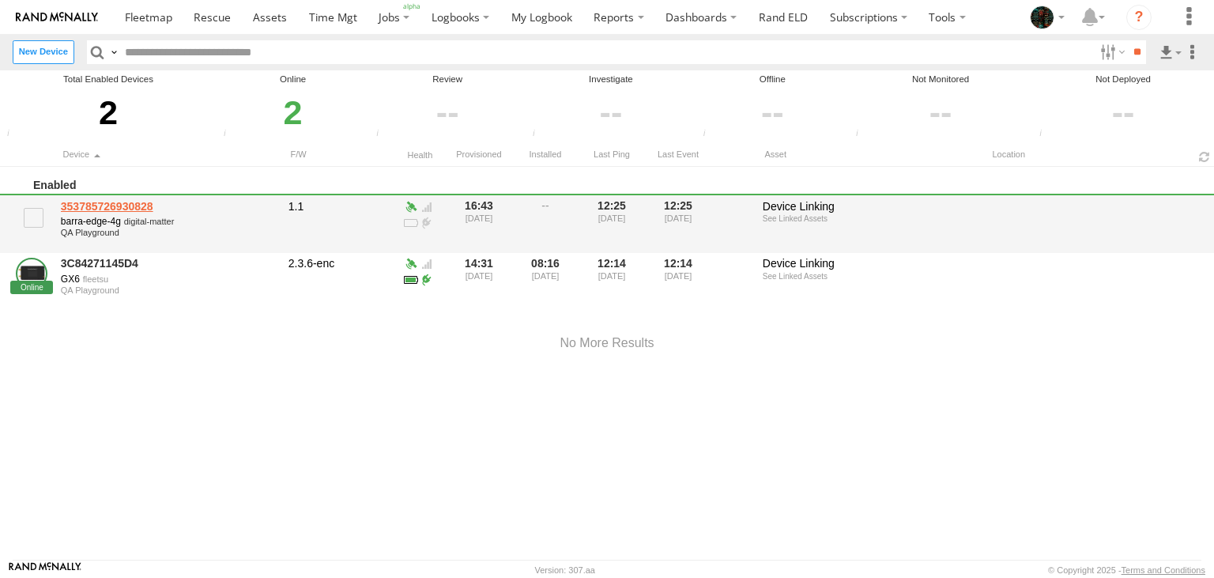
click at [119, 200] on link "353785726930828" at bounding box center [169, 206] width 217 height 14
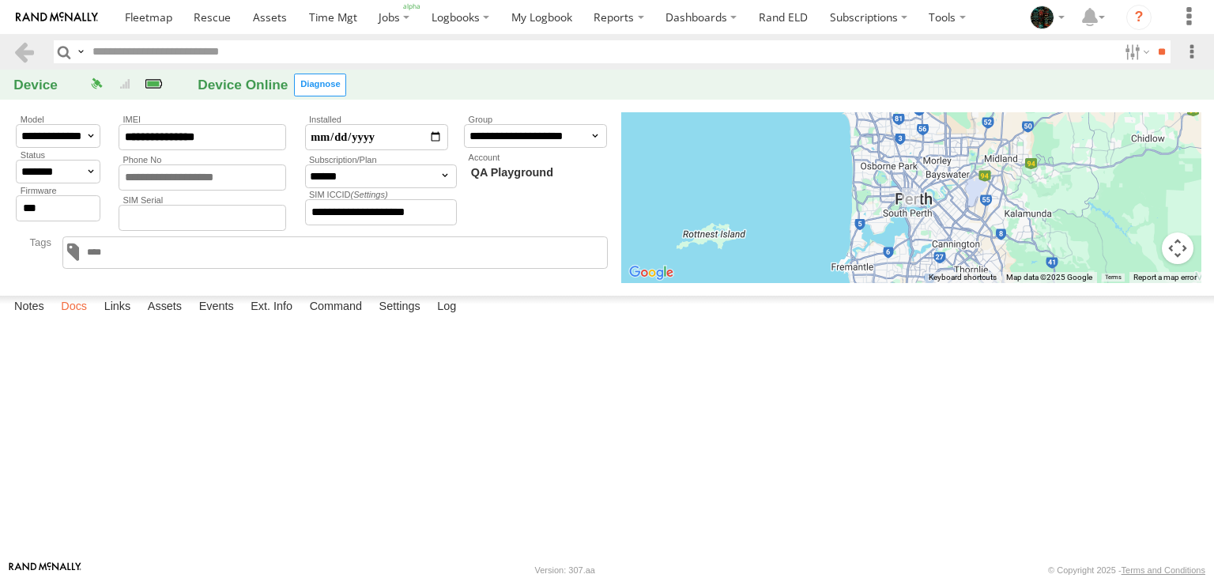
click at [81, 318] on label "Docs" at bounding box center [74, 307] width 42 height 22
click at [124, 318] on label "Links" at bounding box center [117, 307] width 43 height 22
click at [169, 318] on label "Assets" at bounding box center [165, 307] width 50 height 22
click at [217, 318] on label "Events" at bounding box center [216, 307] width 51 height 22
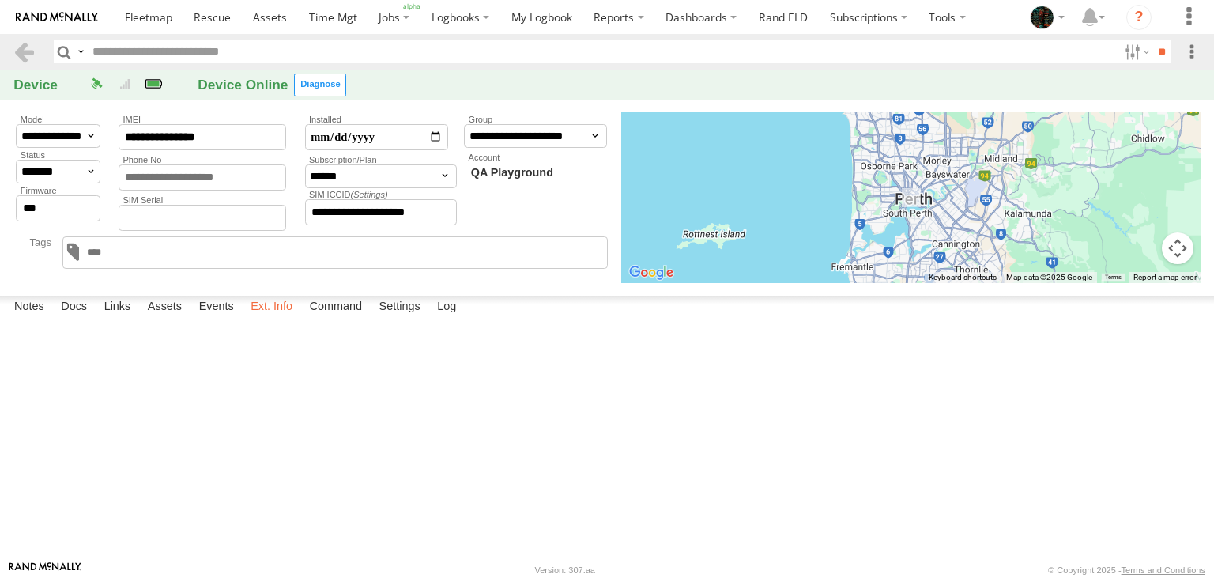
click at [269, 318] on label "Ext. Info" at bounding box center [272, 307] width 58 height 22
click at [343, 318] on label "Command" at bounding box center [336, 307] width 69 height 22
click at [400, 318] on label "Settings" at bounding box center [399, 307] width 57 height 22
click at [462, 318] on label "Log" at bounding box center [446, 307] width 35 height 22
click at [22, 54] on link at bounding box center [24, 51] width 23 height 23
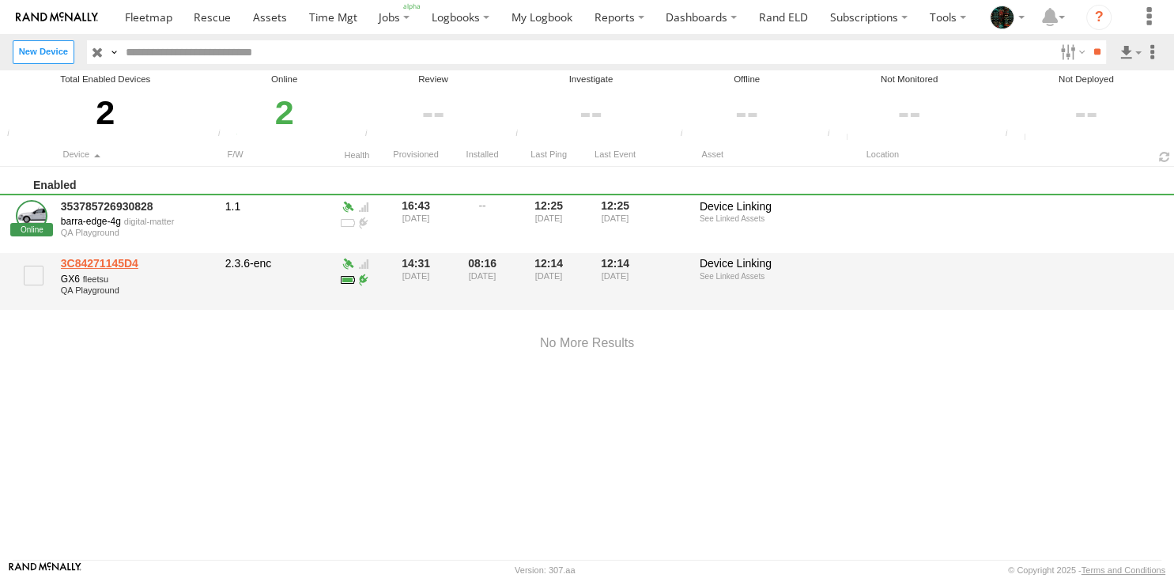
click at [104, 260] on link "3C84271145D4" at bounding box center [137, 263] width 153 height 14
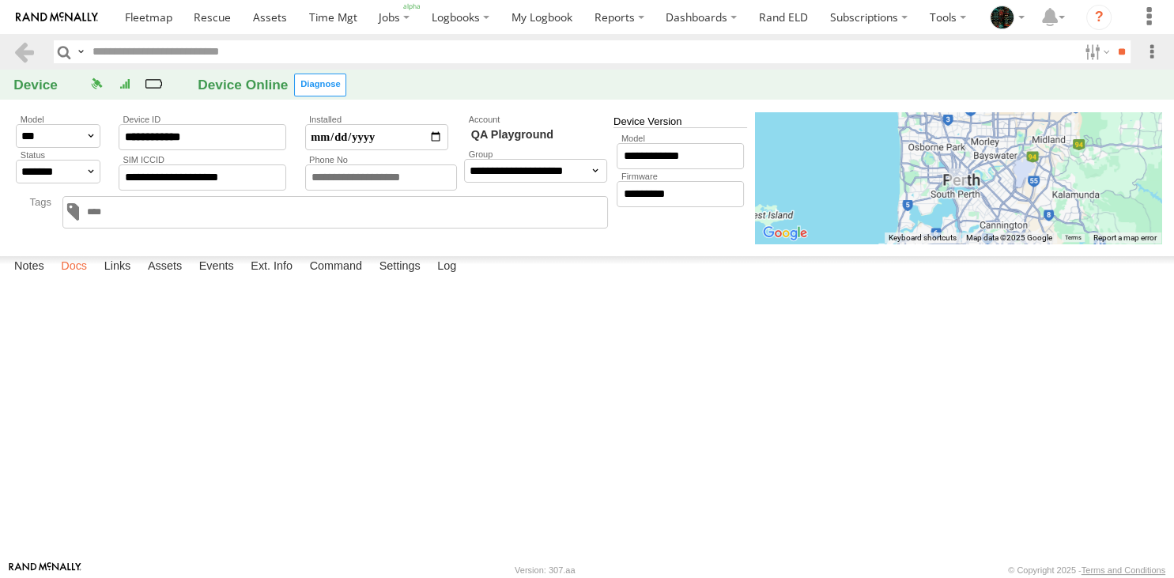
click at [92, 278] on label "Docs" at bounding box center [74, 267] width 42 height 22
click at [122, 278] on label "Links" at bounding box center [117, 267] width 43 height 22
select select "********"
click at [182, 278] on label "Assets" at bounding box center [165, 267] width 50 height 22
click at [217, 278] on label "Events" at bounding box center [216, 267] width 51 height 22
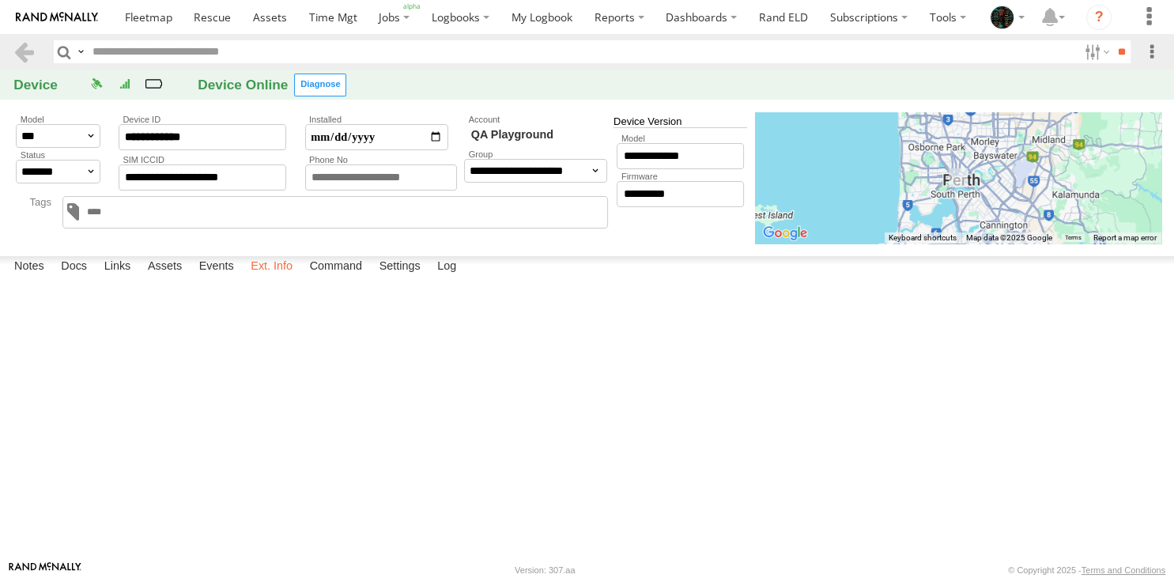
click at [280, 278] on label "Ext. Info" at bounding box center [272, 267] width 58 height 22
click at [213, 278] on label "Events" at bounding box center [216, 267] width 51 height 22
click at [277, 278] on label "Ext. Info" at bounding box center [272, 267] width 58 height 22
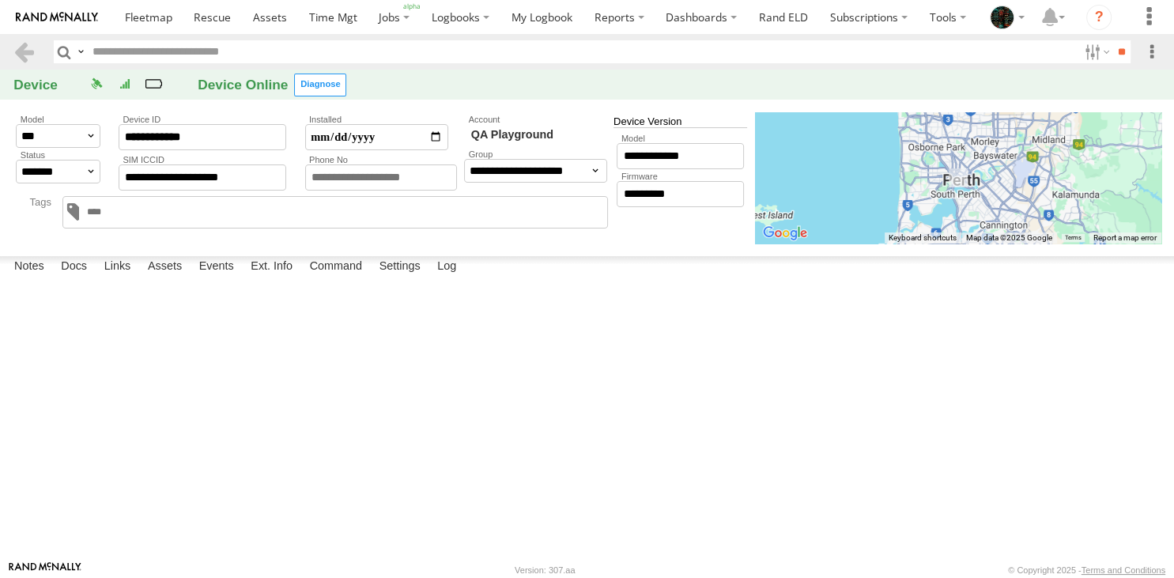
click at [0, 0] on span at bounding box center [0, 0] width 0 height 0
click at [331, 278] on label "Command" at bounding box center [336, 267] width 69 height 22
click at [398, 278] on label "Settings" at bounding box center [399, 267] width 57 height 22
click at [458, 278] on label "Log" at bounding box center [446, 267] width 35 height 22
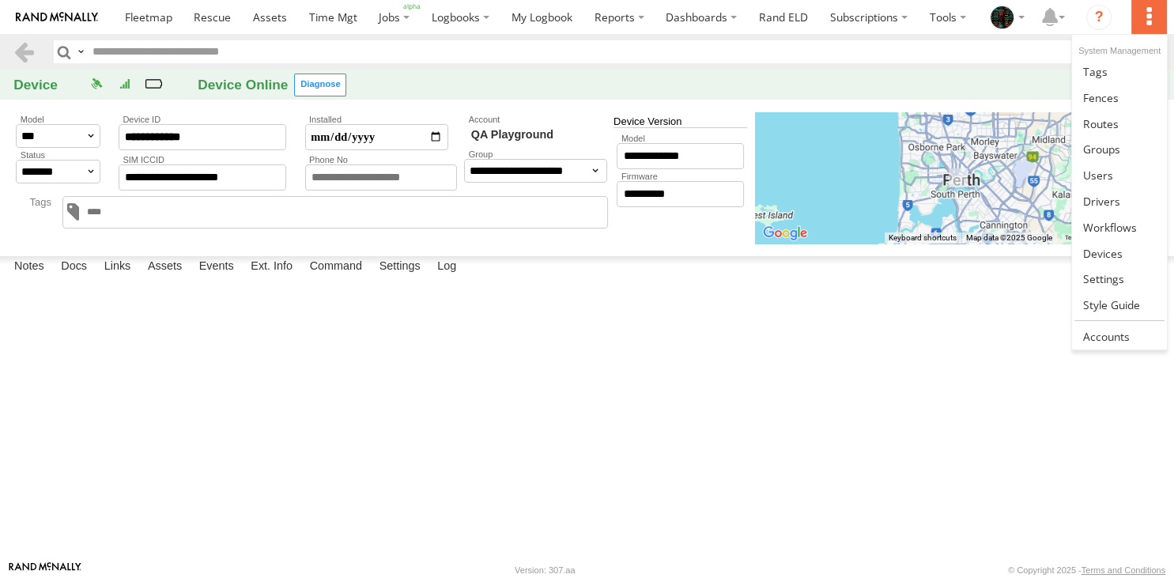
click at [1155, 9] on label at bounding box center [1148, 17] width 35 height 34
click at [1103, 281] on span at bounding box center [1103, 278] width 41 height 15
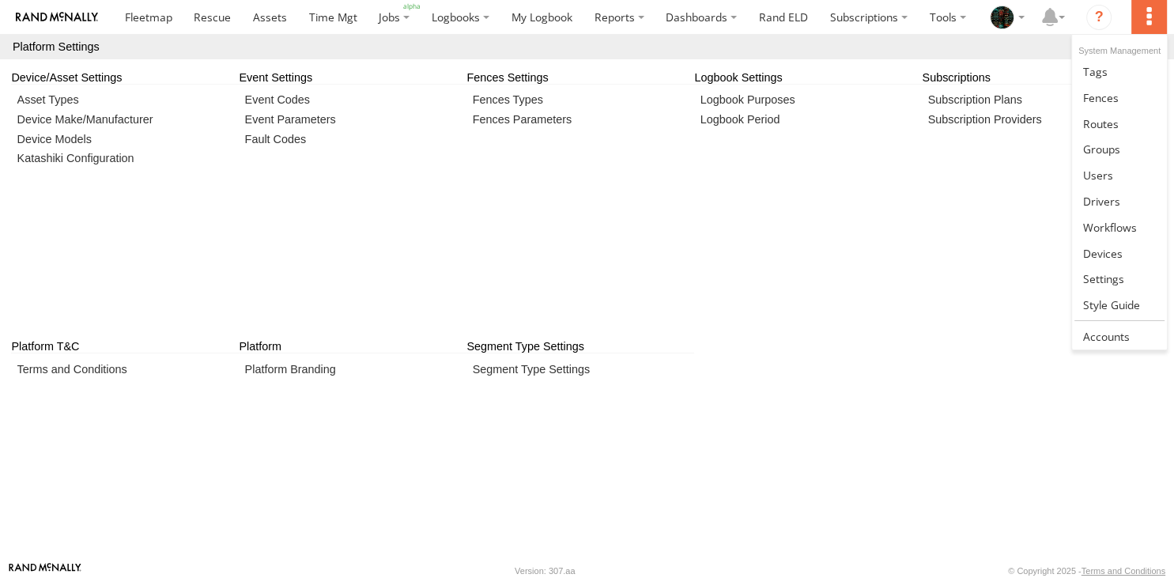
click at [1151, 14] on label at bounding box center [1148, 17] width 35 height 34
click at [1098, 324] on link at bounding box center [1119, 336] width 94 height 26
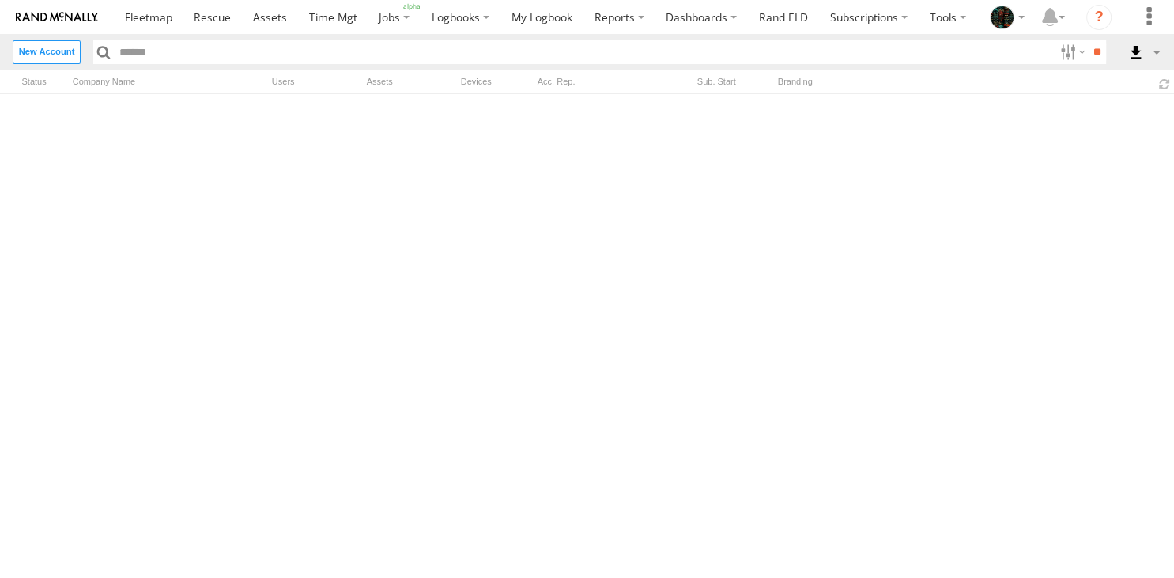
click at [0, 0] on label "Close" at bounding box center [0, 0] width 0 height 0
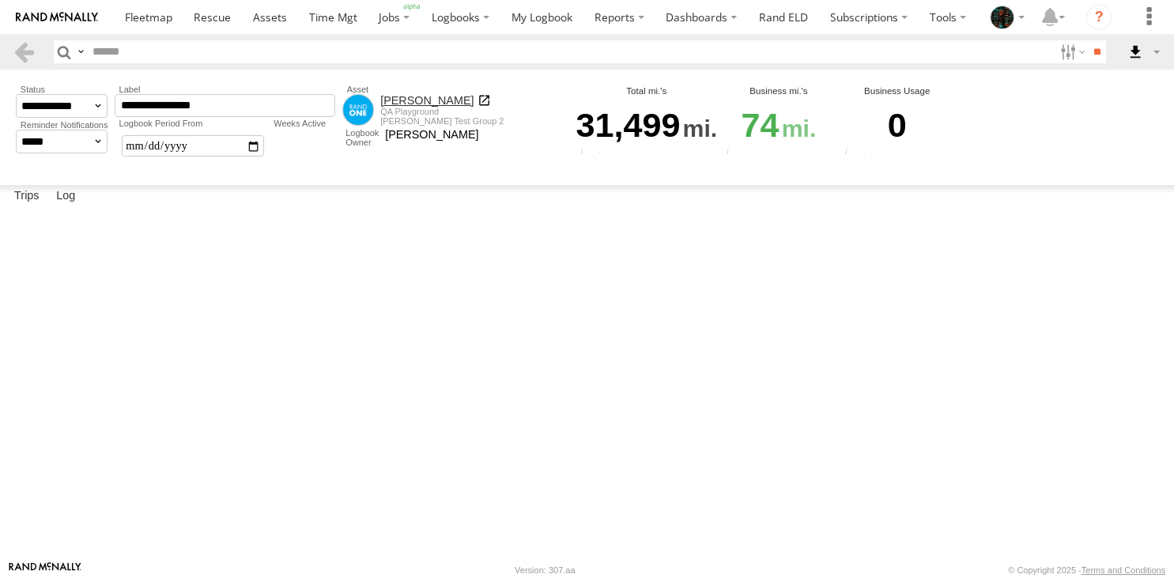
click at [0, 0] on label "Close" at bounding box center [0, 0] width 0 height 0
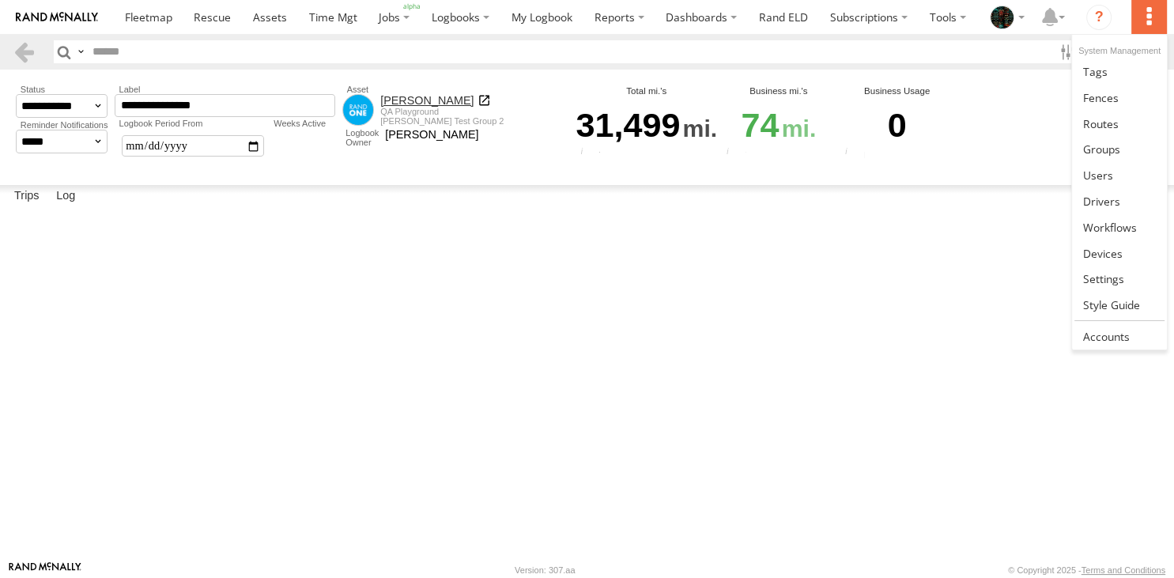
click at [1150, 24] on label at bounding box center [1148, 17] width 35 height 34
click at [1089, 172] on span at bounding box center [1098, 175] width 30 height 15
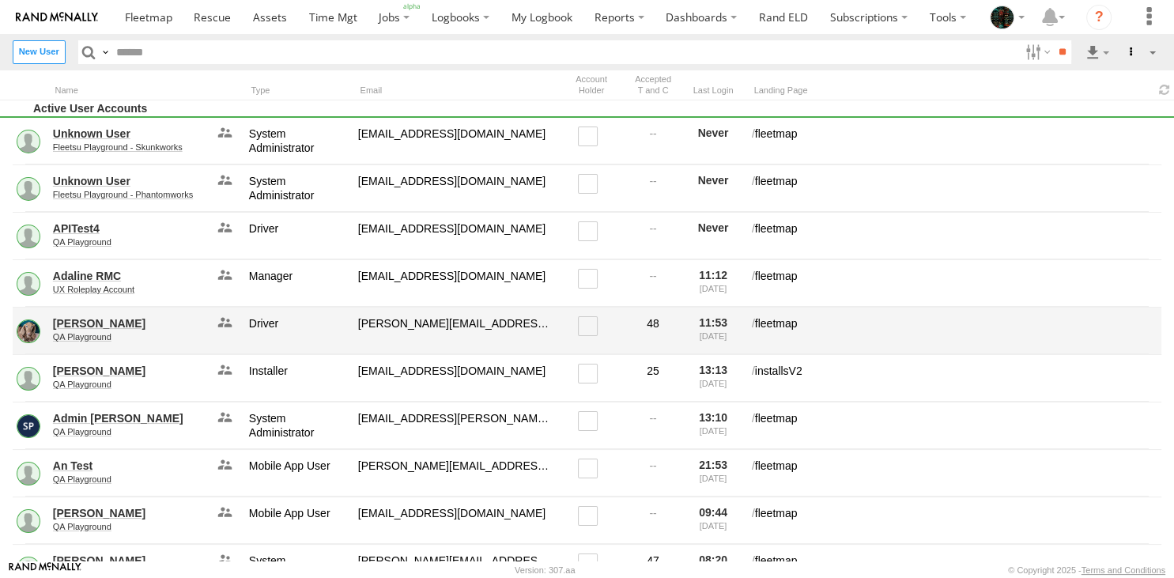
scroll to position [11, 0]
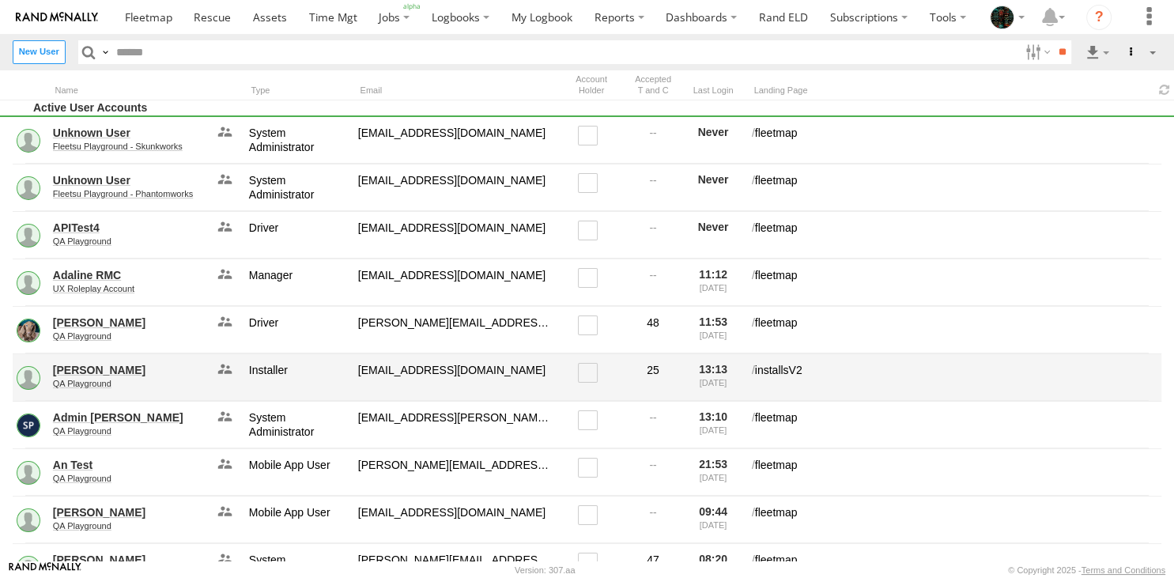
click at [90, 386] on link "QA Playground" at bounding box center [129, 383] width 153 height 9
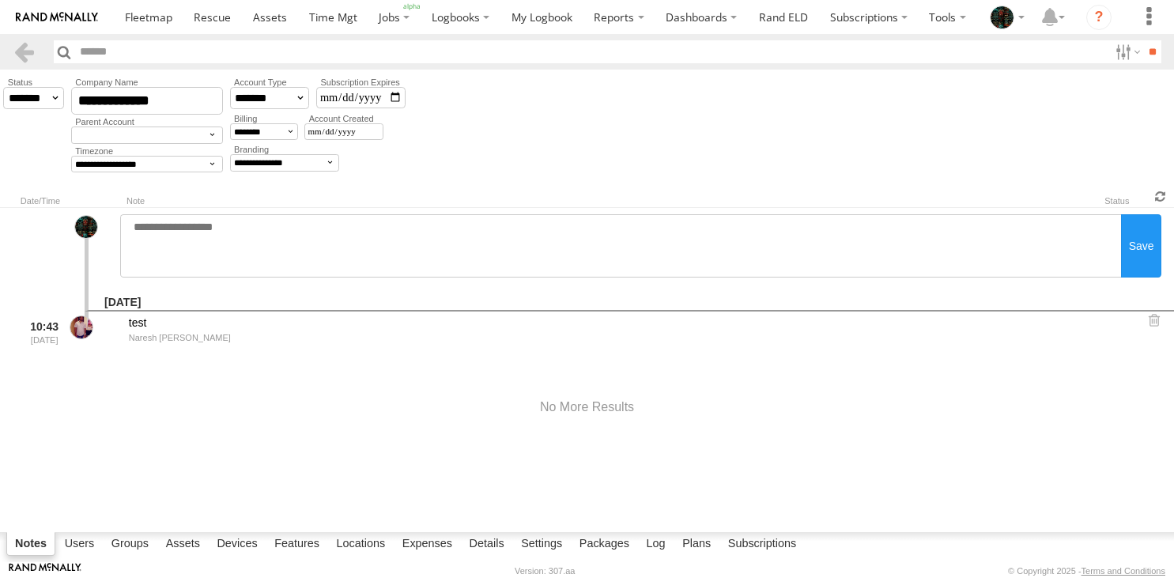
select select
select select "*******"
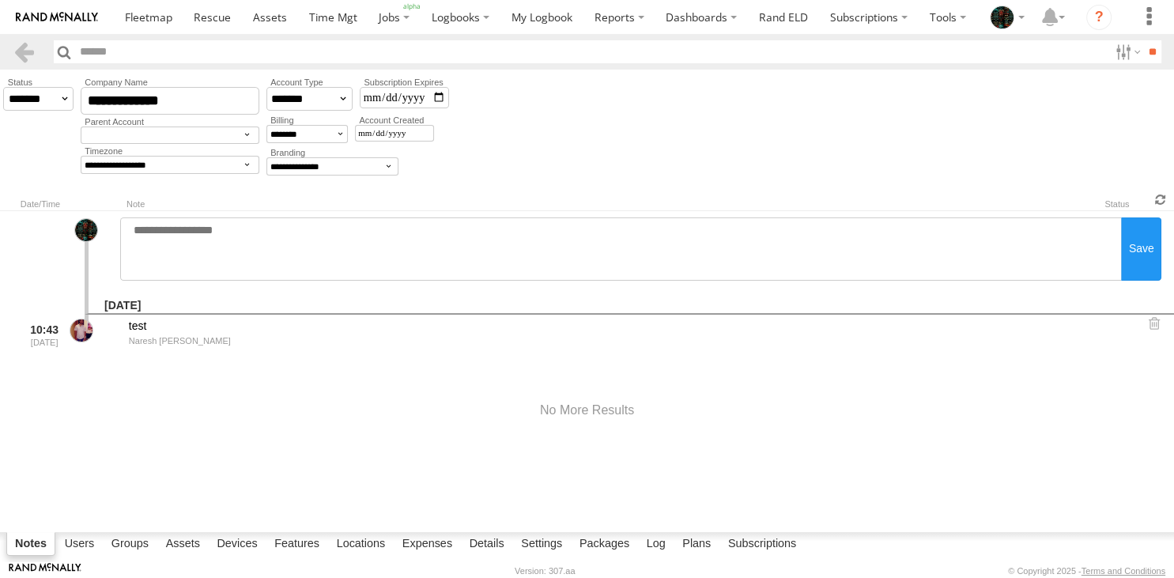
select select
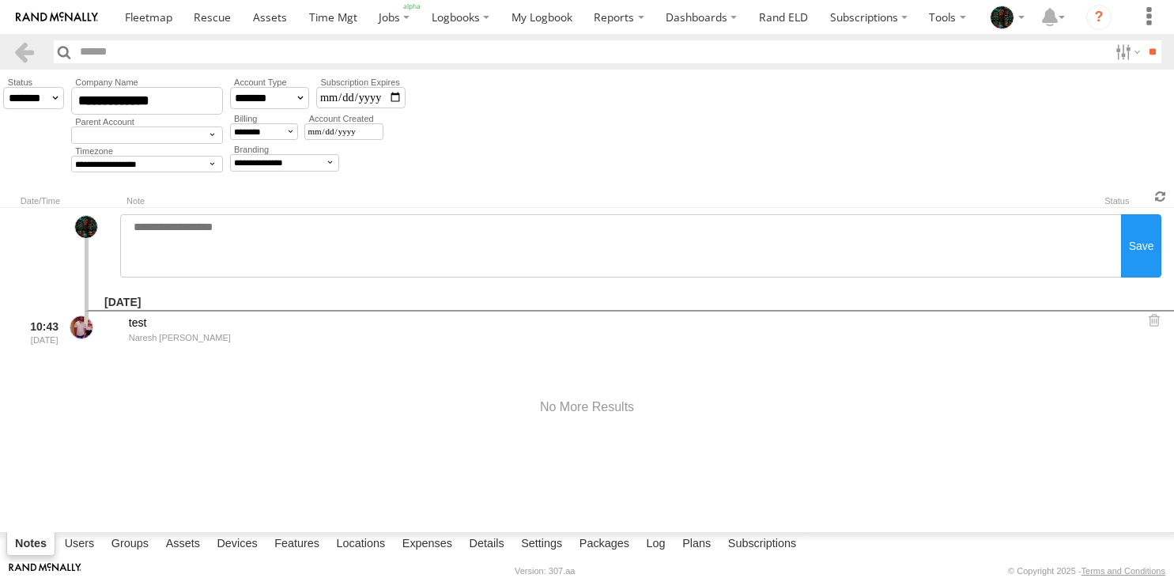
select select
select select "*******"
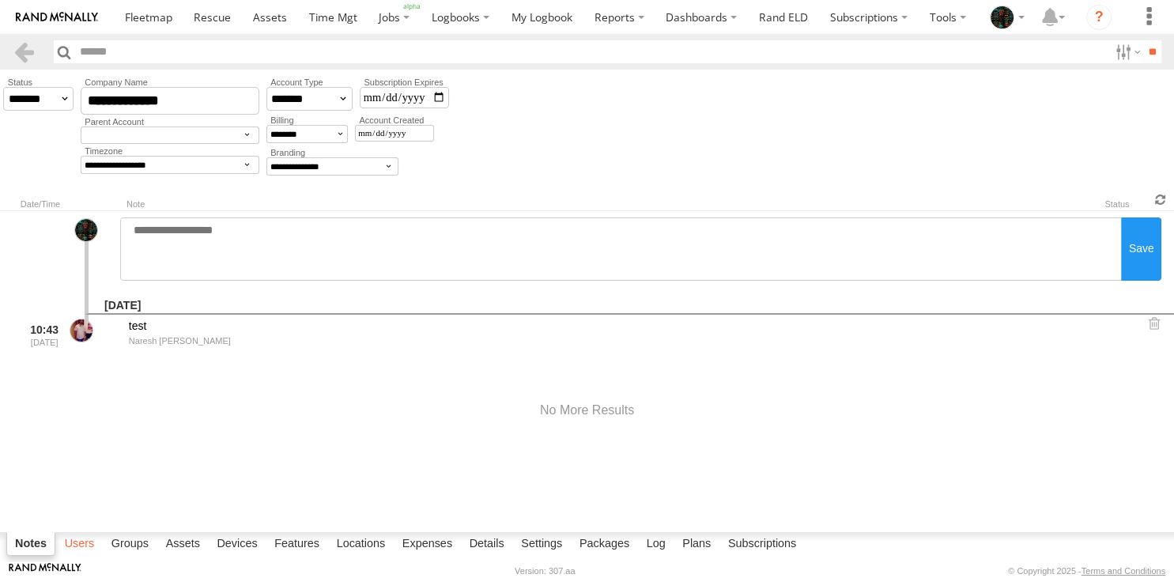
click at [83, 549] on label "Users" at bounding box center [80, 544] width 46 height 22
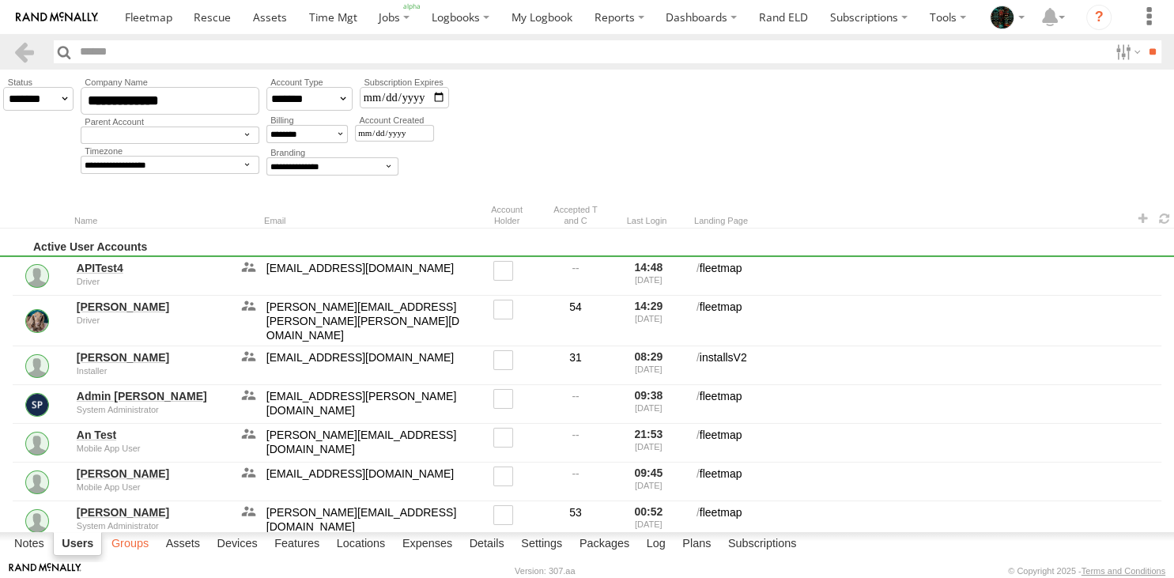
click at [129, 539] on label "Groups" at bounding box center [130, 544] width 53 height 22
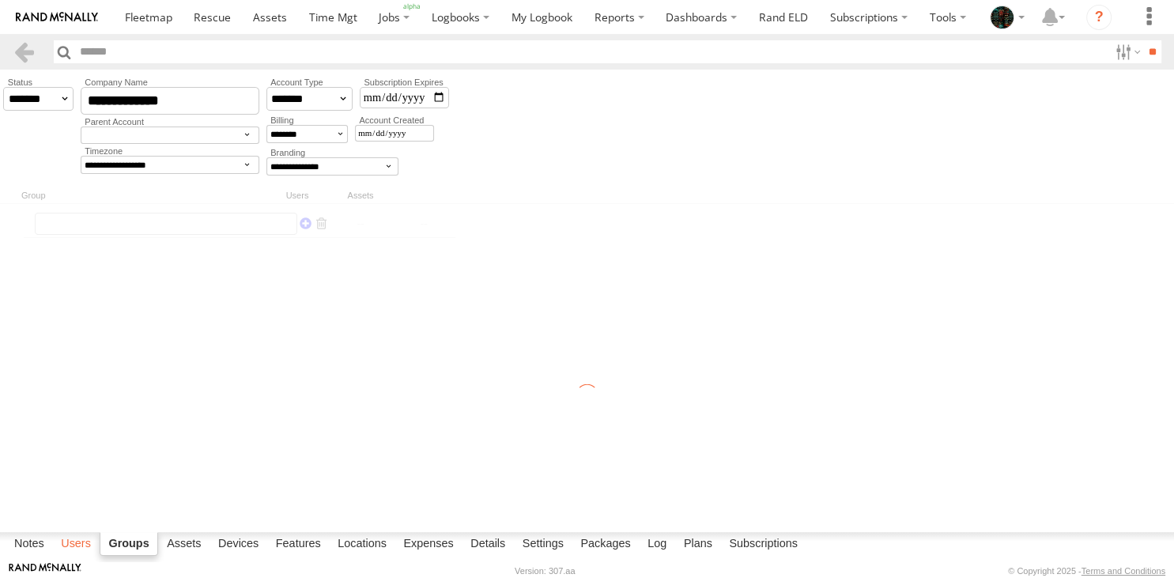
click at [85, 541] on label "Users" at bounding box center [76, 544] width 46 height 22
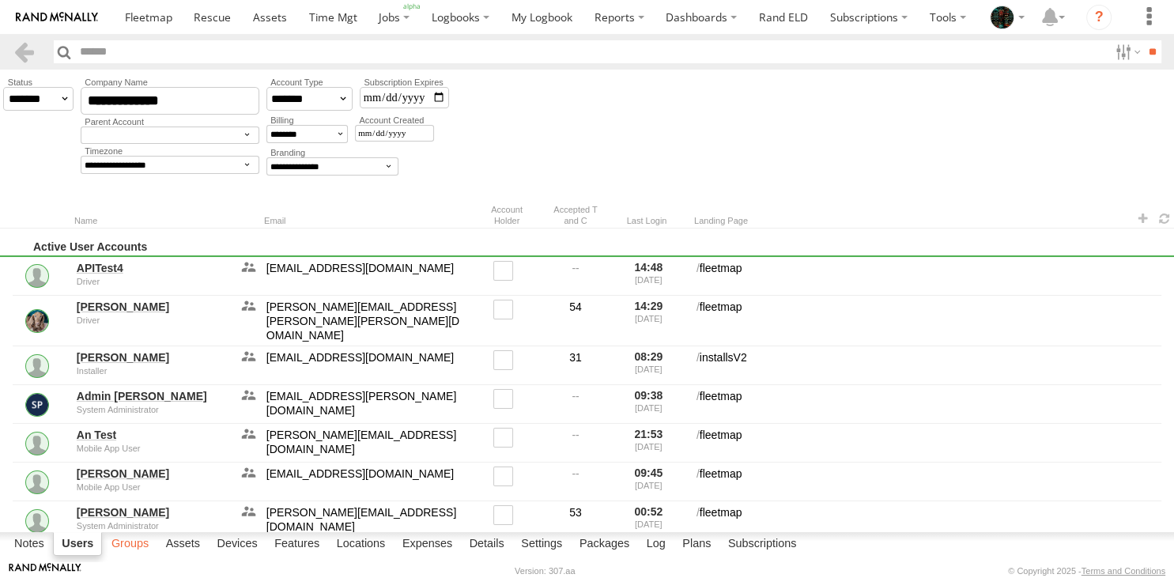
click at [128, 545] on label "Groups" at bounding box center [130, 544] width 53 height 22
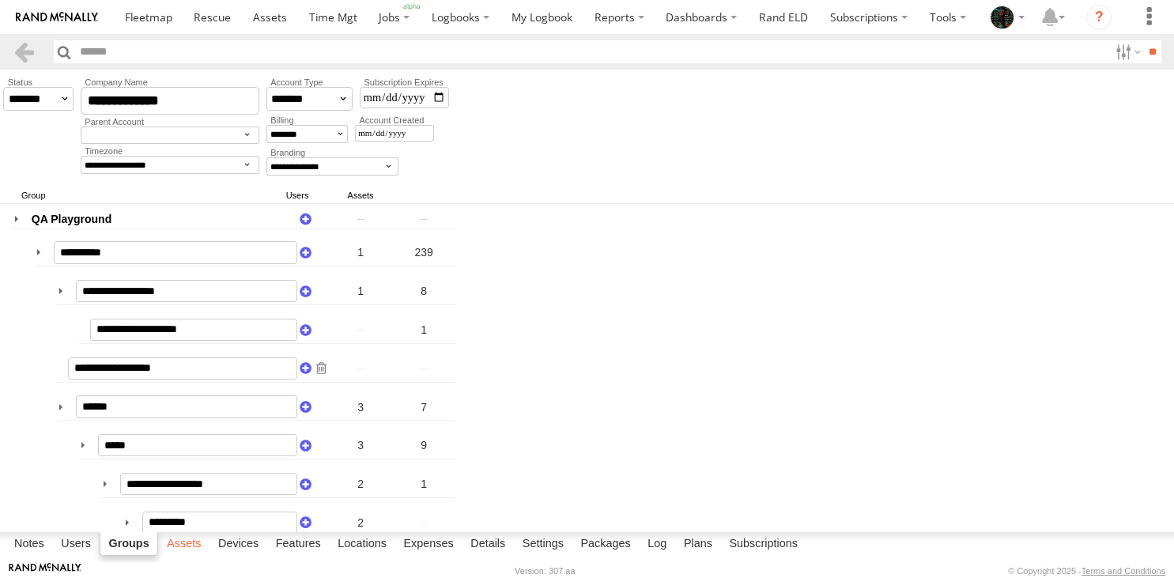
click at [185, 547] on label "Assets" at bounding box center [184, 544] width 50 height 22
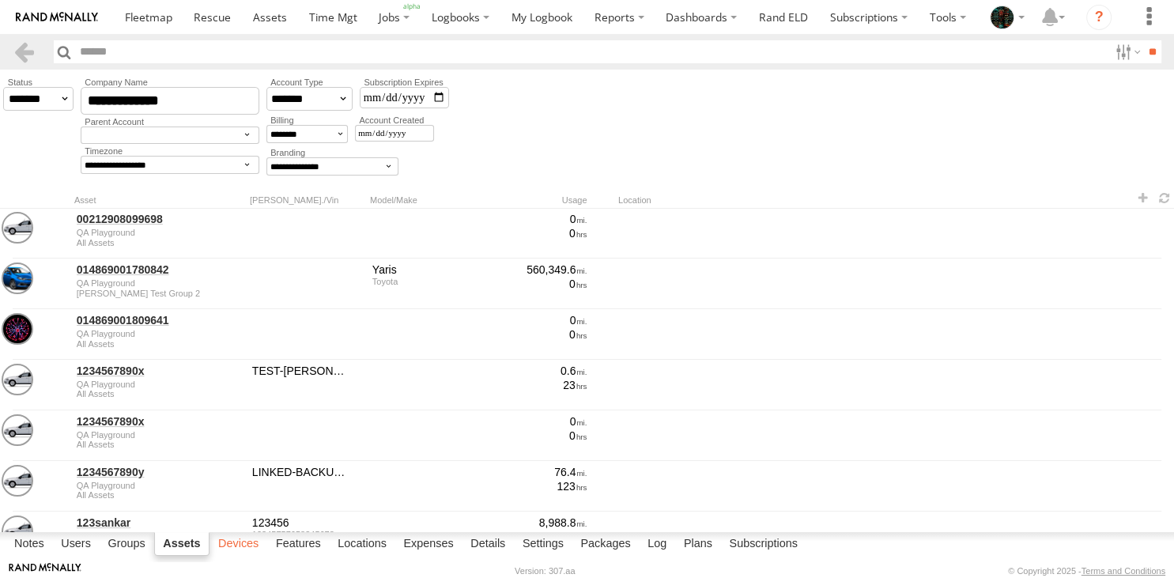
click at [236, 545] on label "Devices" at bounding box center [238, 544] width 56 height 22
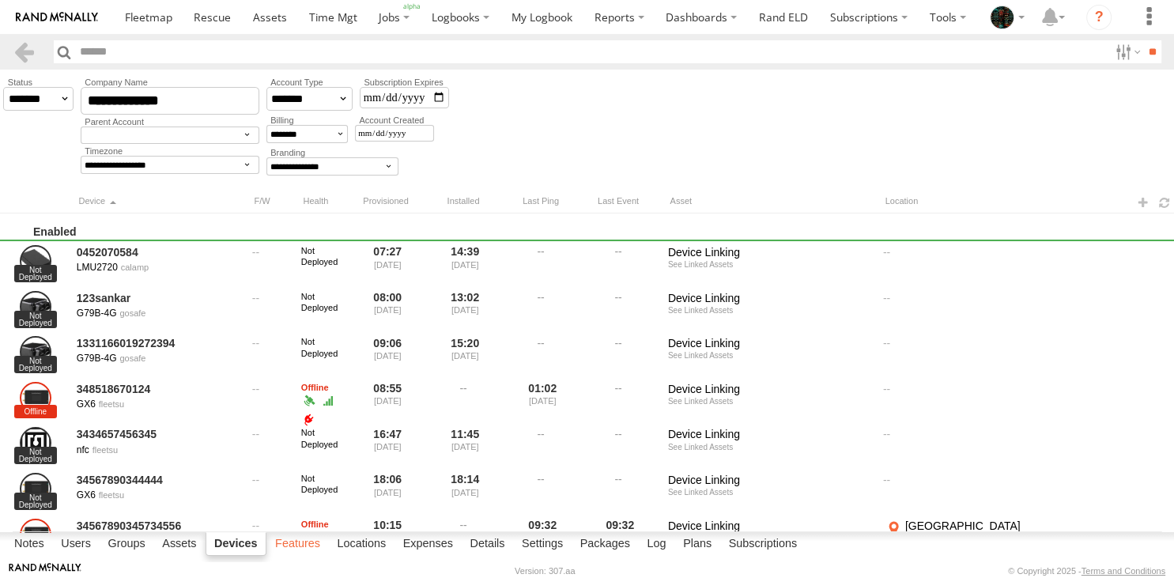
click at [288, 544] on label "Features" at bounding box center [297, 544] width 61 height 22
select select
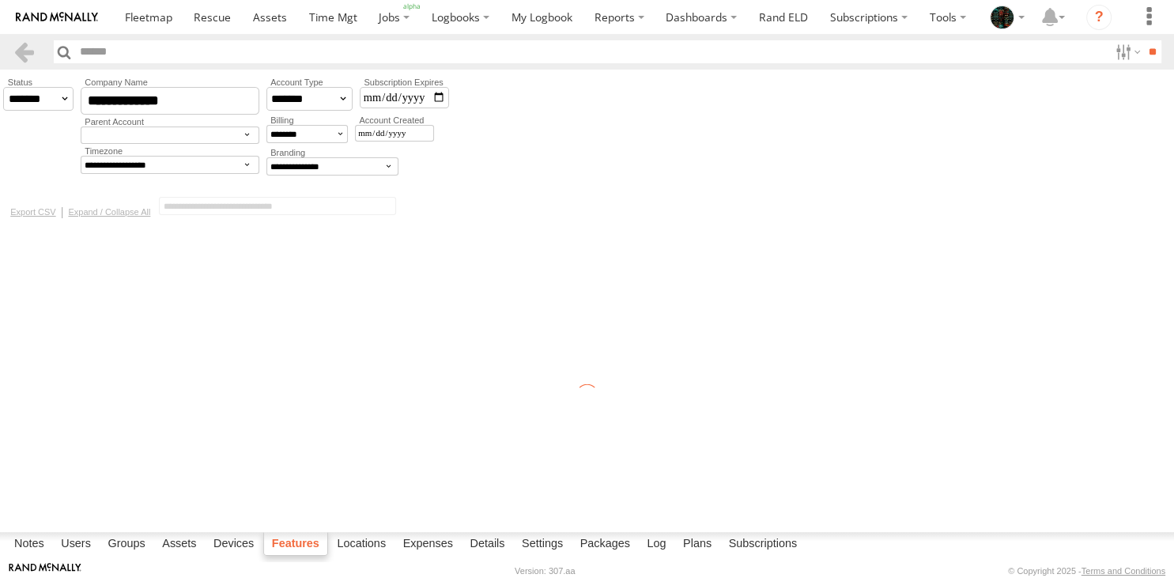
select select "**"
select select "*"
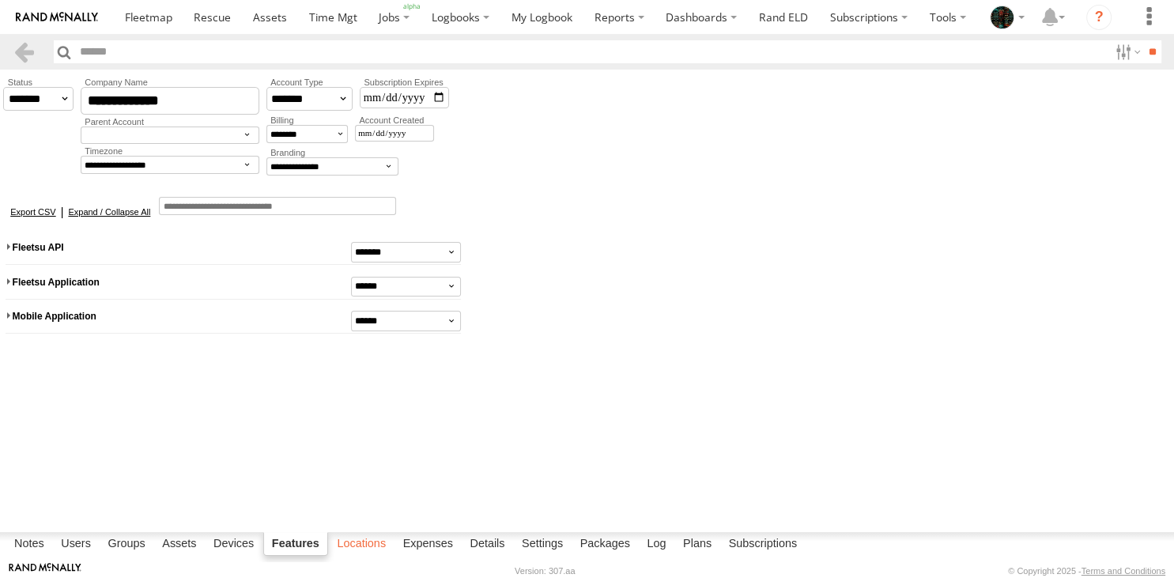
click at [363, 537] on label "Locations" at bounding box center [361, 544] width 65 height 22
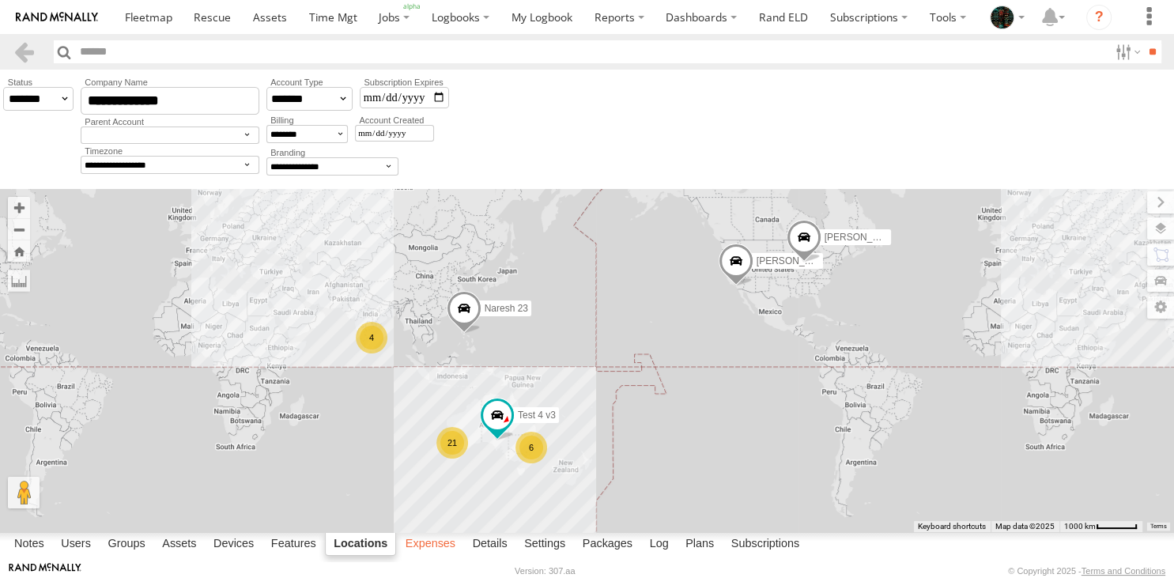
click at [422, 545] on label "Expenses" at bounding box center [431, 544] width 66 height 22
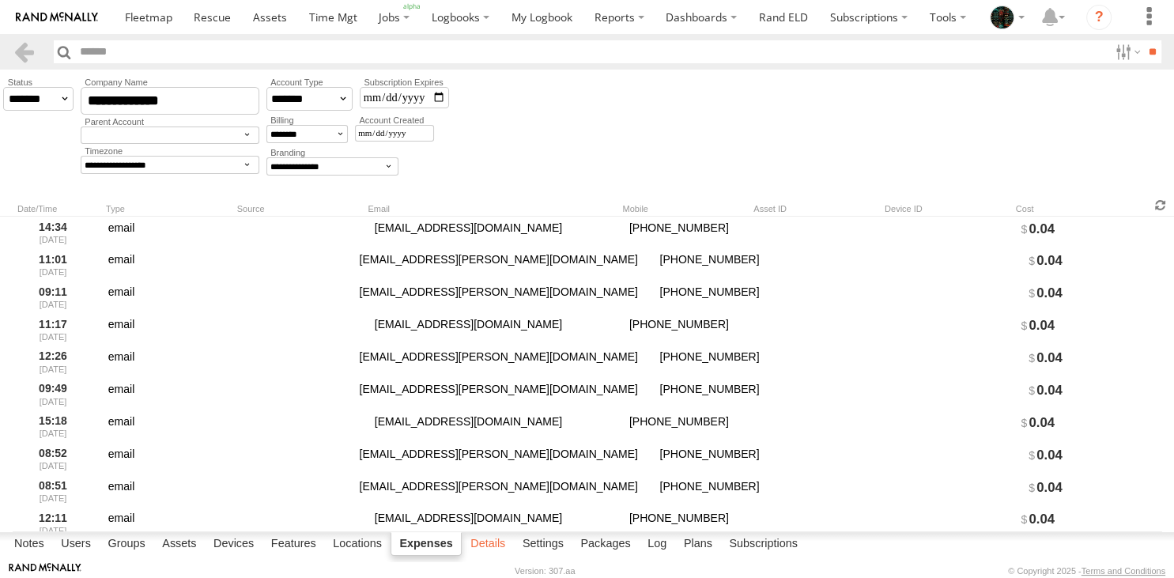
click at [499, 542] on label "Details" at bounding box center [487, 544] width 51 height 22
select select
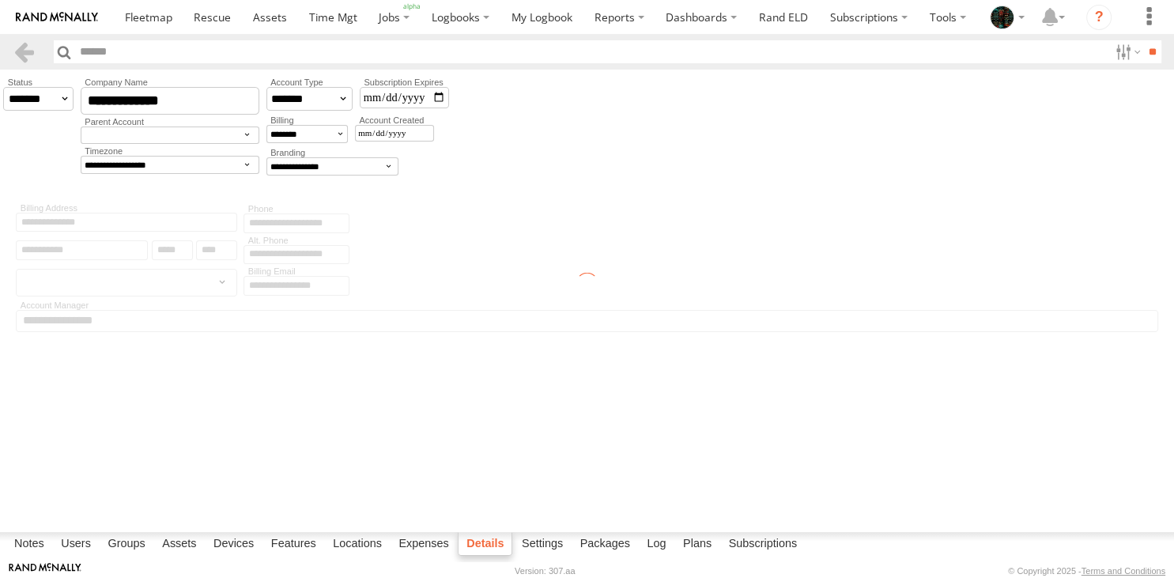
type input "**********"
type input "******"
type input "**"
type input "****"
select select "**********"
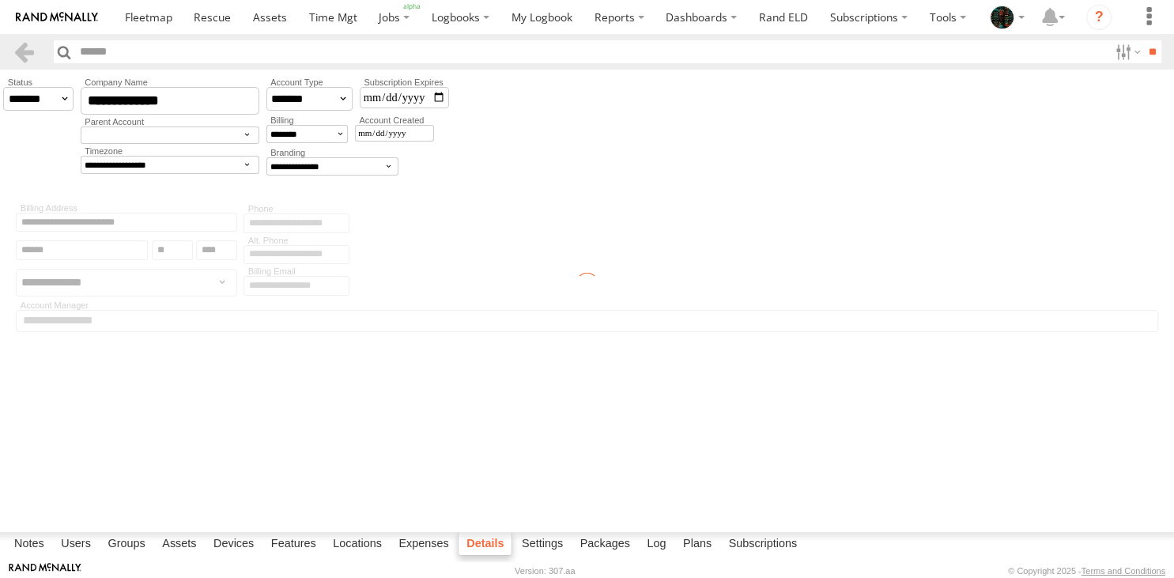
type input "**********"
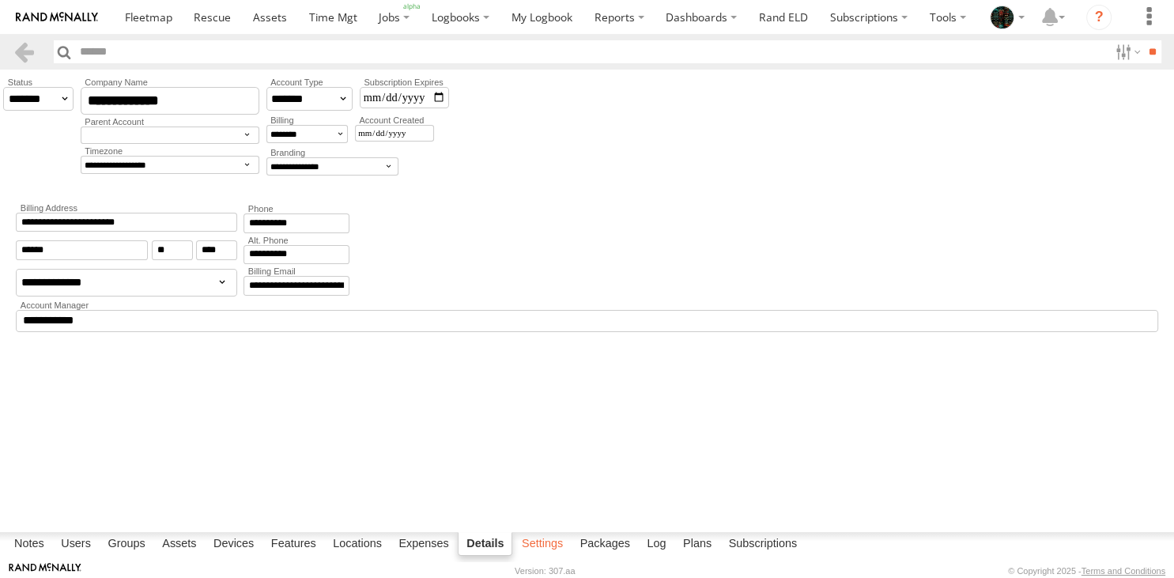
click at [536, 536] on label "Settings" at bounding box center [542, 544] width 57 height 22
select select
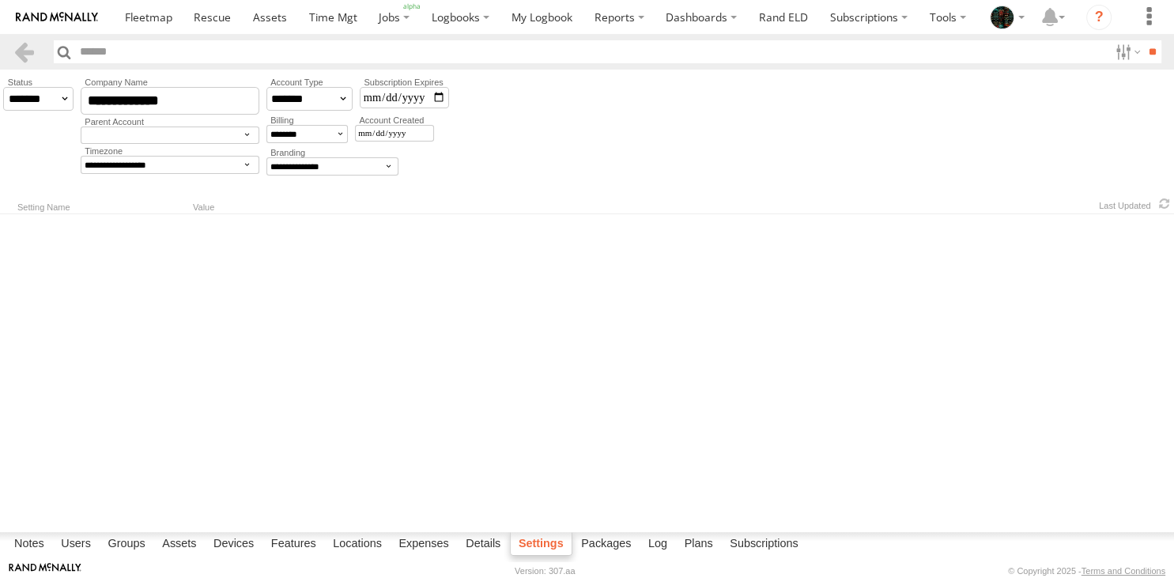
select select "***"
select select
select select "***"
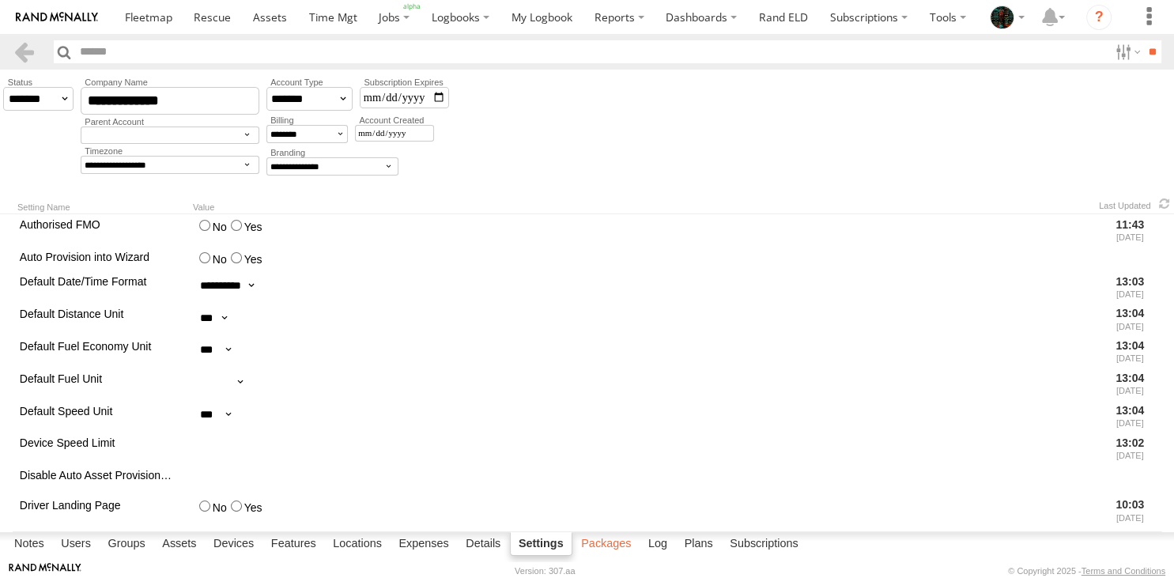
click at [607, 536] on label "Packages" at bounding box center [606, 544] width 66 height 22
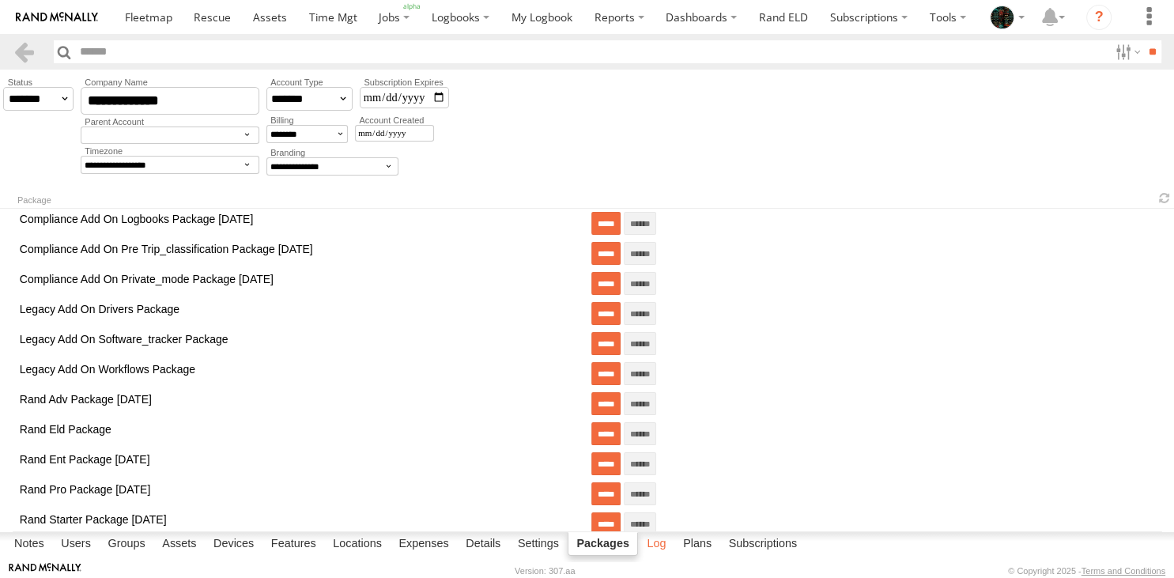
click at [656, 541] on label "Log" at bounding box center [656, 544] width 35 height 22
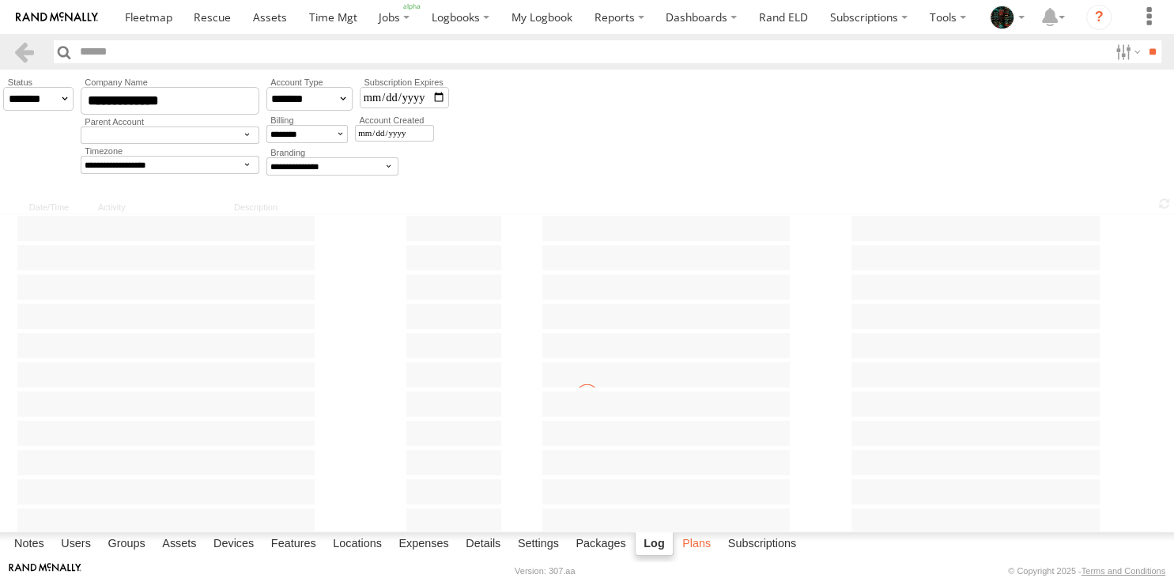
click at [705, 541] on label "Plans" at bounding box center [696, 544] width 44 height 22
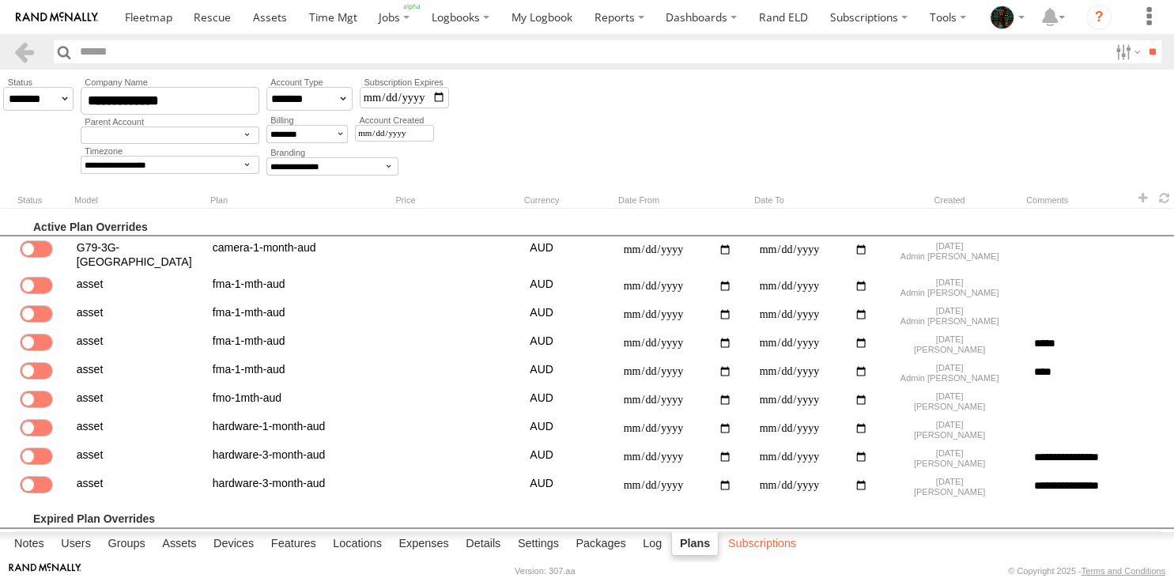
click at [763, 541] on label "Subscriptions" at bounding box center [762, 544] width 85 height 22
select select
